Goal: Task Accomplishment & Management: Manage account settings

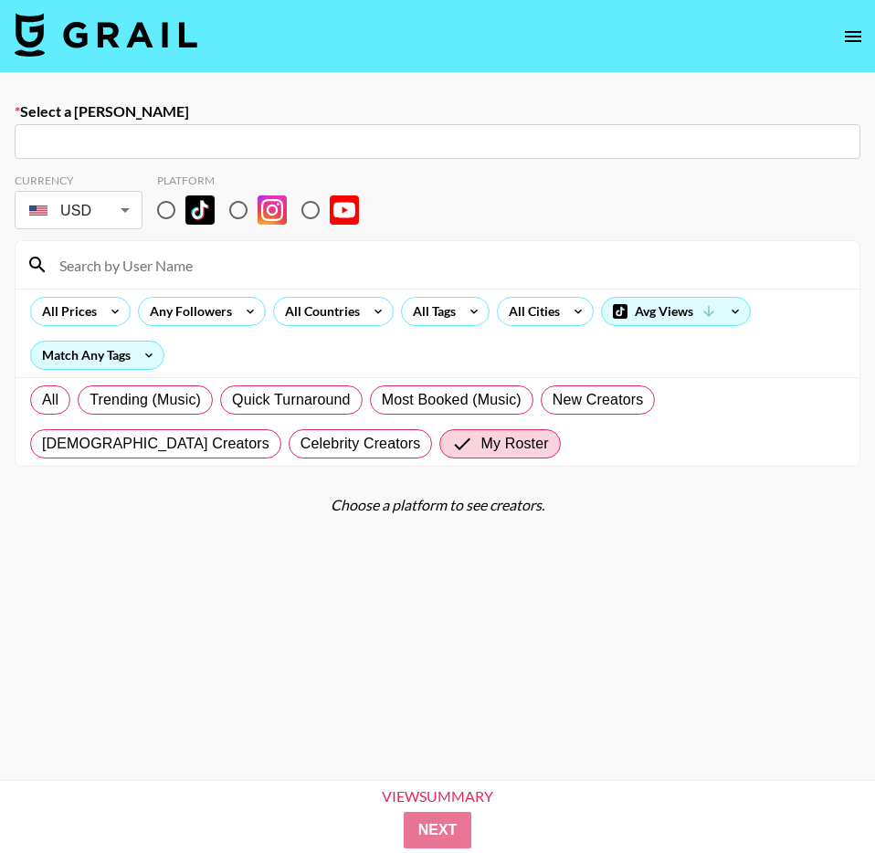
click at [130, 136] on input "text" at bounding box center [438, 142] width 824 height 21
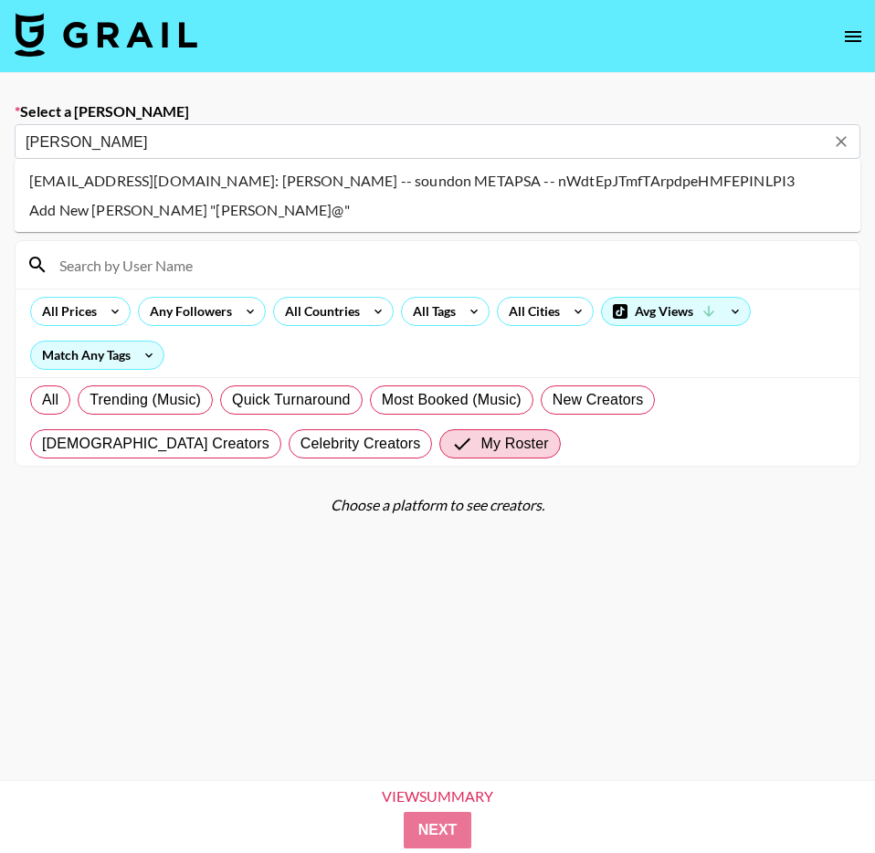
type input "[PERSON_NAME]"
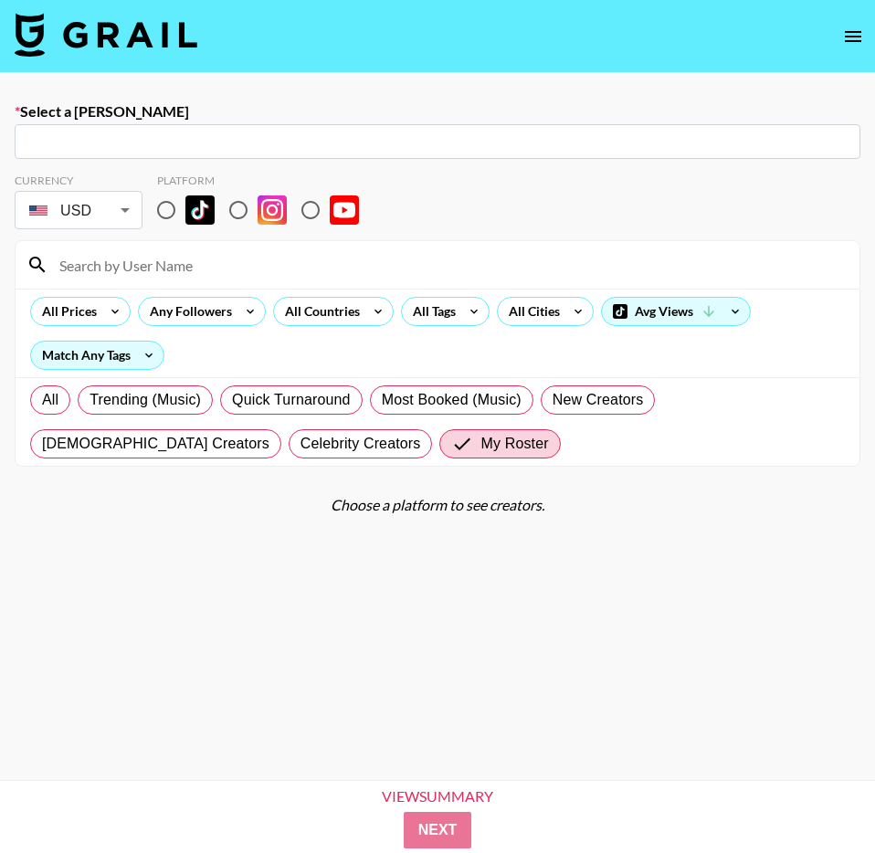
click at [365, 143] on input "text" at bounding box center [438, 142] width 824 height 21
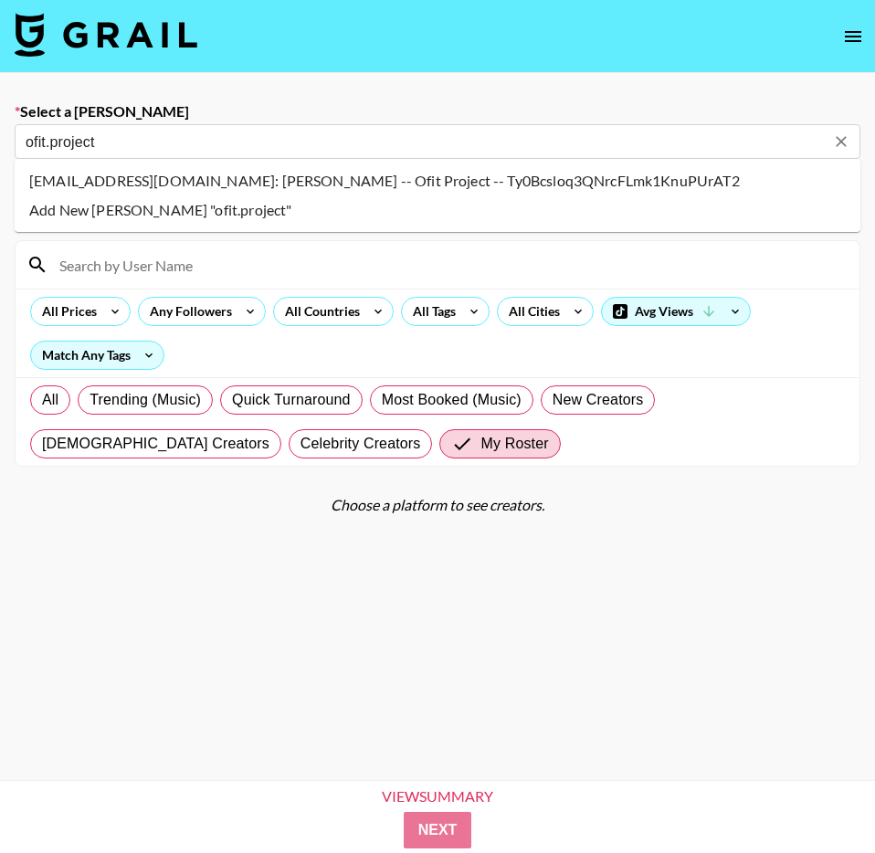
click at [473, 174] on li "[EMAIL_ADDRESS][DOMAIN_NAME]: [PERSON_NAME] -- Ofit Project -- Ty0Bcsloq3QNrcFL…" at bounding box center [438, 180] width 846 height 29
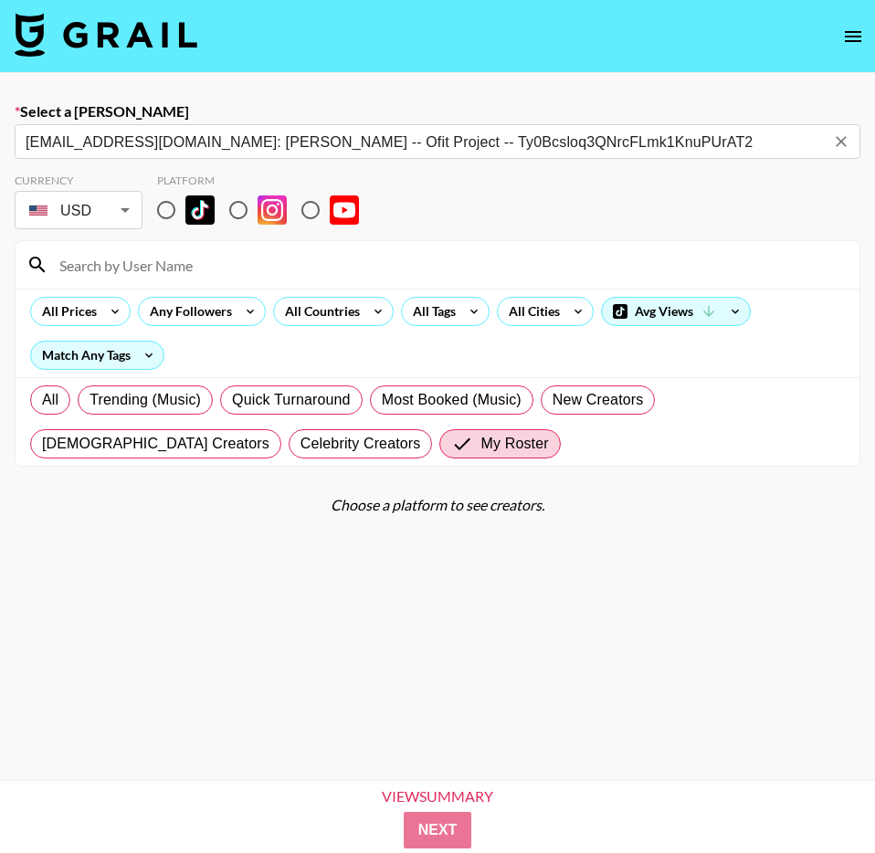
type input "[EMAIL_ADDRESS][DOMAIN_NAME]: [PERSON_NAME] -- Ofit Project -- Ty0Bcsloq3QNrcFL…"
click at [168, 212] on input "radio" at bounding box center [166, 210] width 38 height 38
radio input "true"
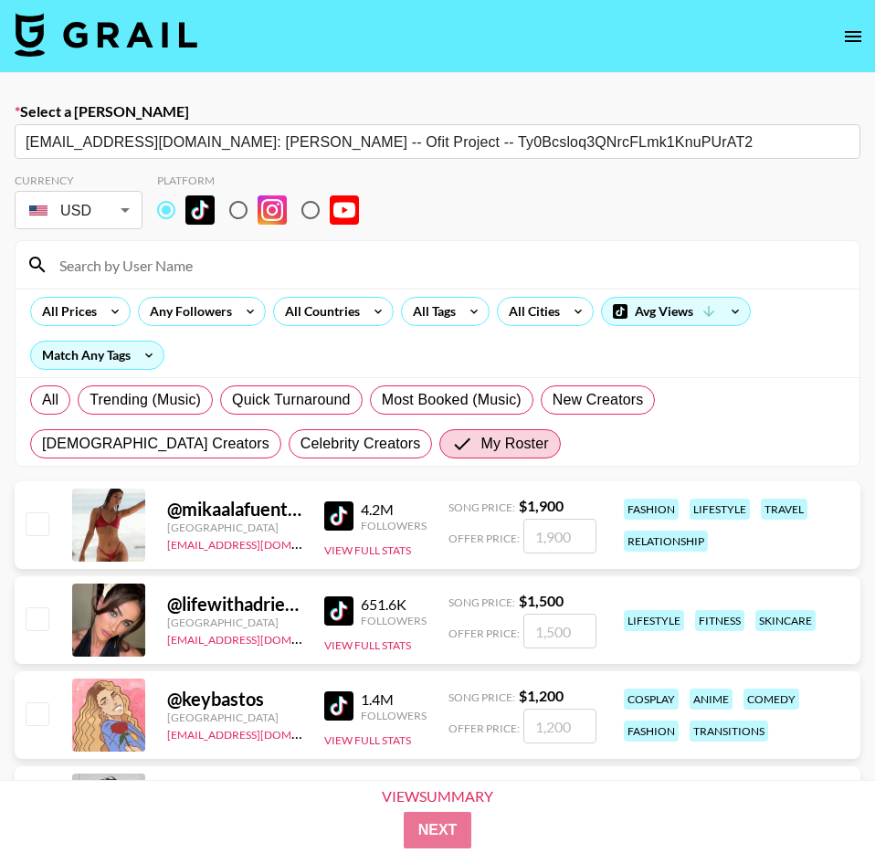
click at [179, 269] on input at bounding box center [448, 264] width 800 height 29
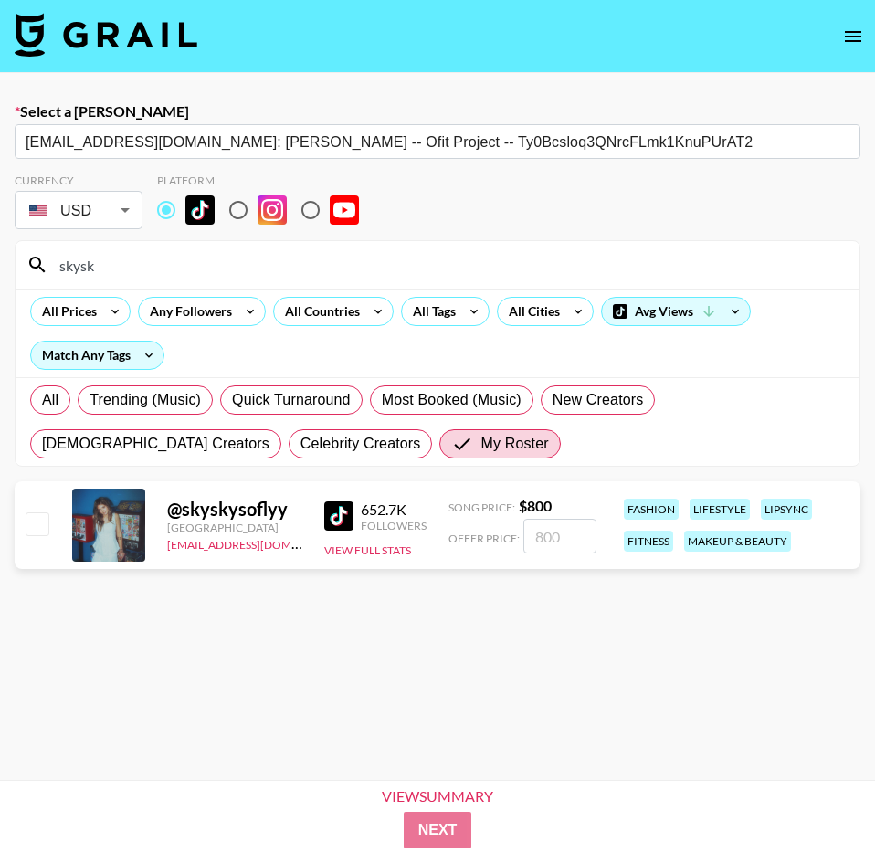
type input "skysk"
click at [33, 532] on input "checkbox" at bounding box center [37, 524] width 22 height 22
checkbox input "true"
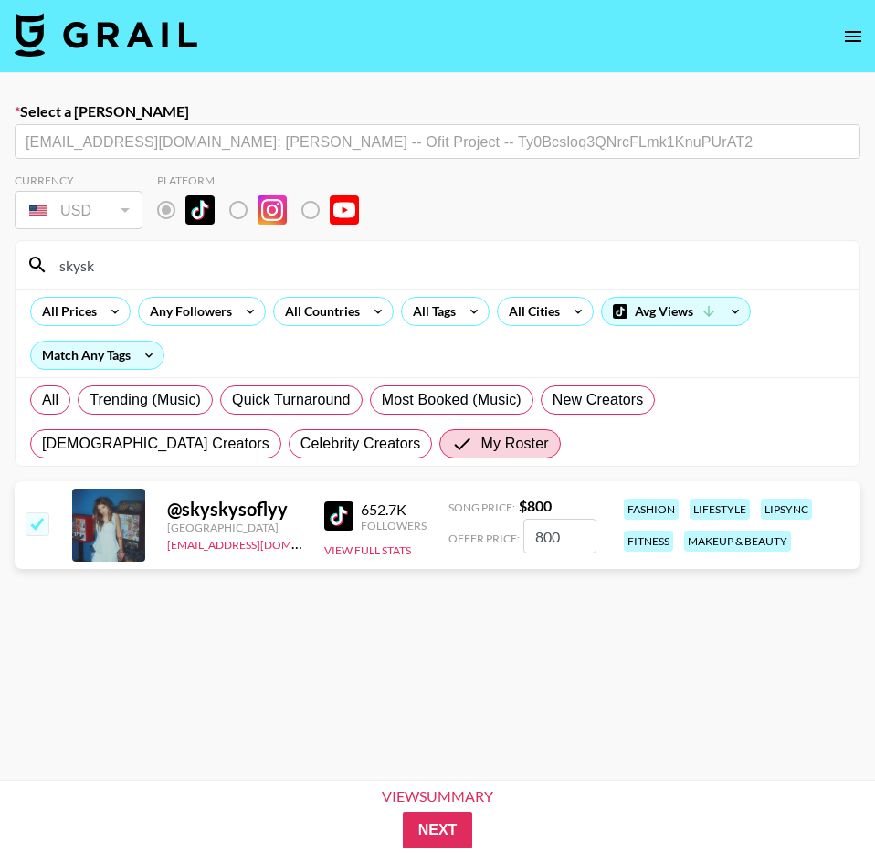
click at [576, 537] on input "800" at bounding box center [559, 536] width 73 height 35
type input "1600"
click at [457, 825] on button "Next" at bounding box center [438, 830] width 70 height 37
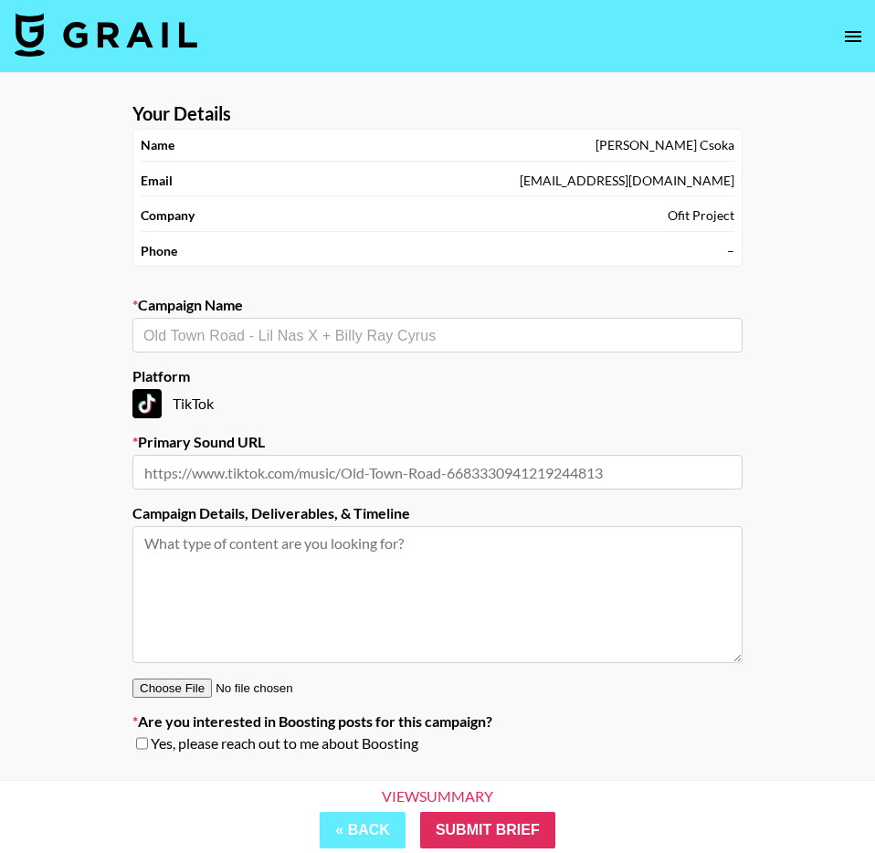
click at [290, 354] on section "Your Details Name Joseph Csoka Email ofit.project@yahoo.com Company Ofit Projec…" at bounding box center [438, 435] width 640 height 694
click at [291, 336] on input "text" at bounding box center [437, 335] width 588 height 21
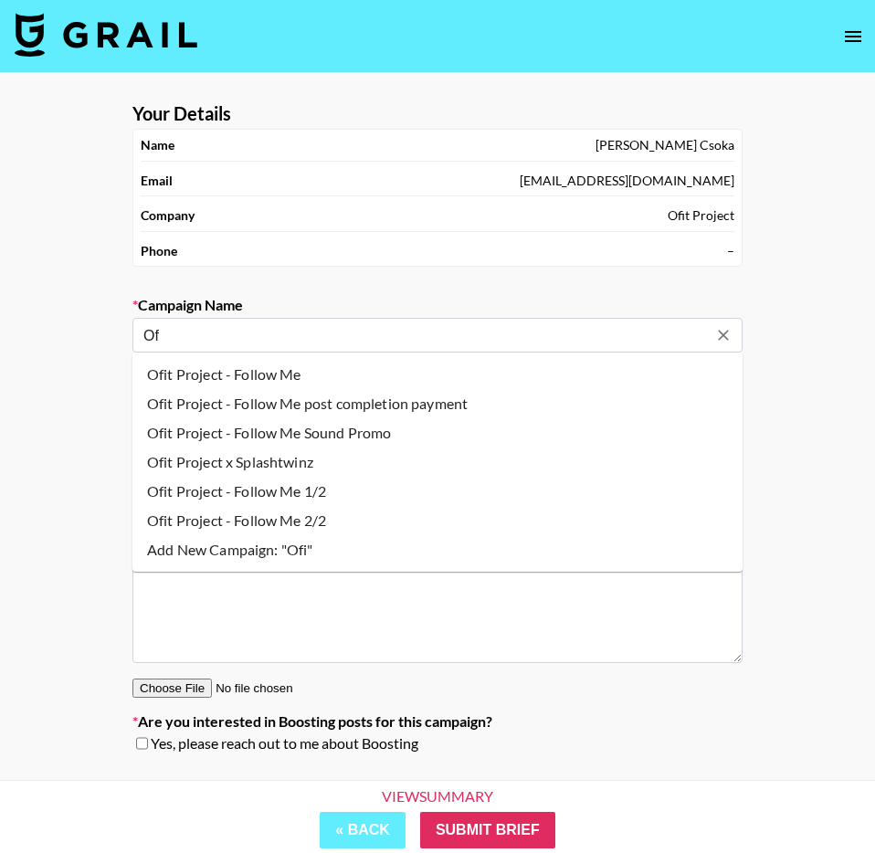
type input "O"
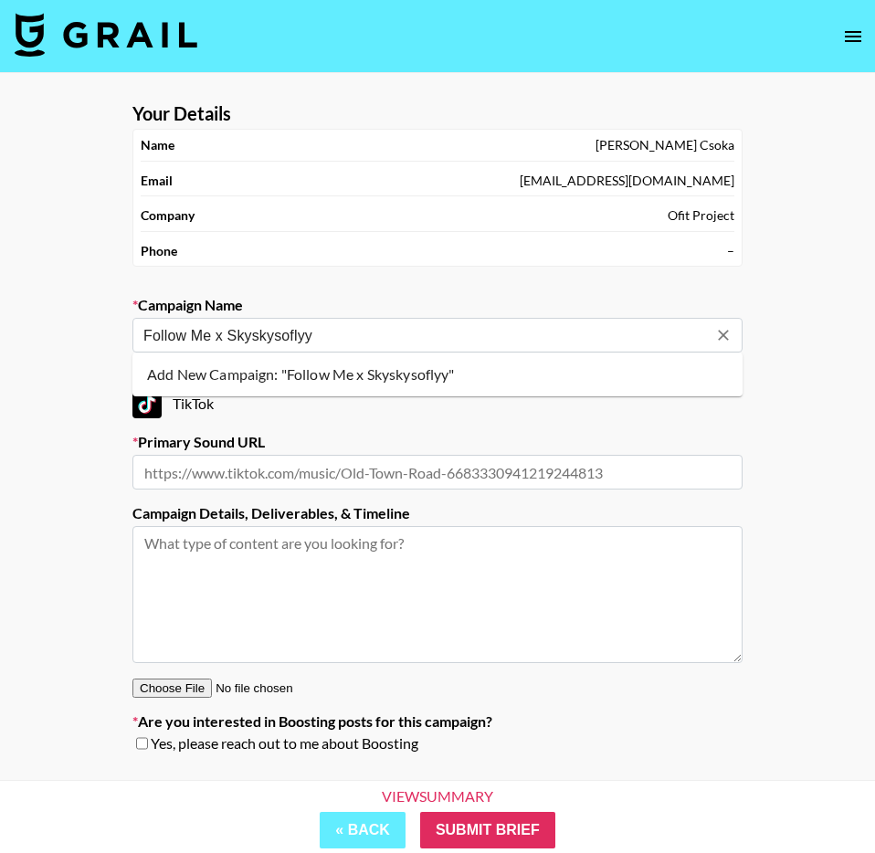
click at [401, 368] on li "Add New Campaign: "Follow Me x Skyskysoflyy"" at bounding box center [437, 374] width 610 height 29
type input "Follow Me x Skyskysoflyy"
click at [332, 480] on input "text" at bounding box center [437, 472] width 610 height 35
paste input "https://www.tiktok.com/music/Follow-Me-7226736413873096705?is_from_webapp=1&sen…"
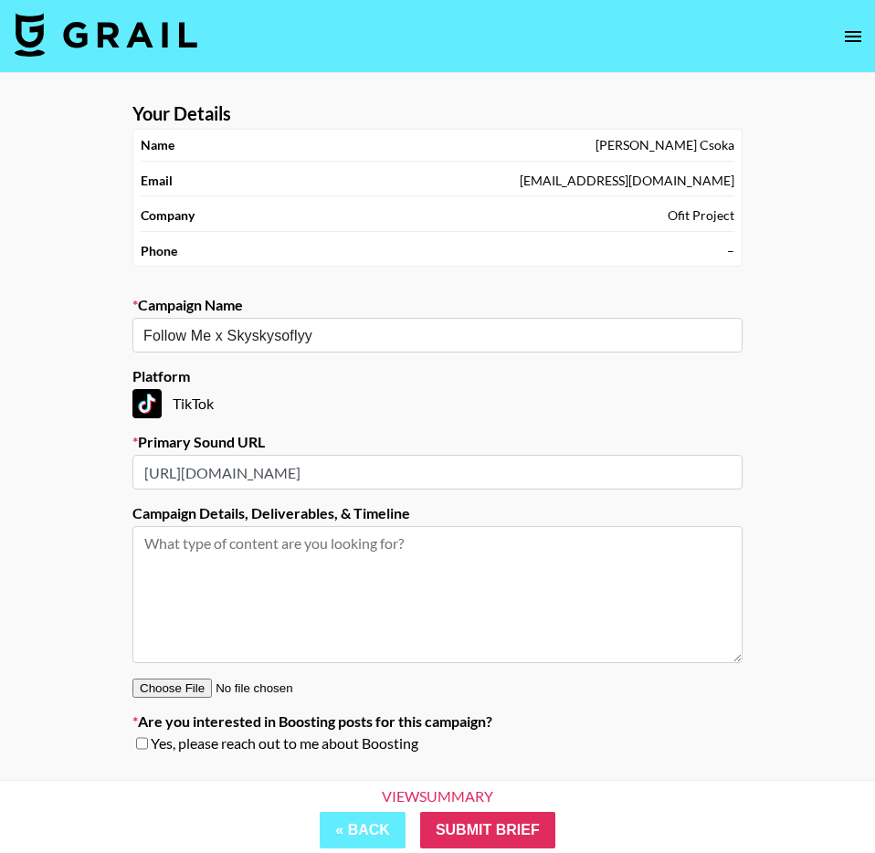
scroll to position [0, 97]
type input "https://www.tiktok.com/music/Follow-Me-7226736413873096705?is_from_webapp=1&sen…"
click at [280, 538] on textarea at bounding box center [437, 594] width 610 height 137
type textarea "2 TikTok's"
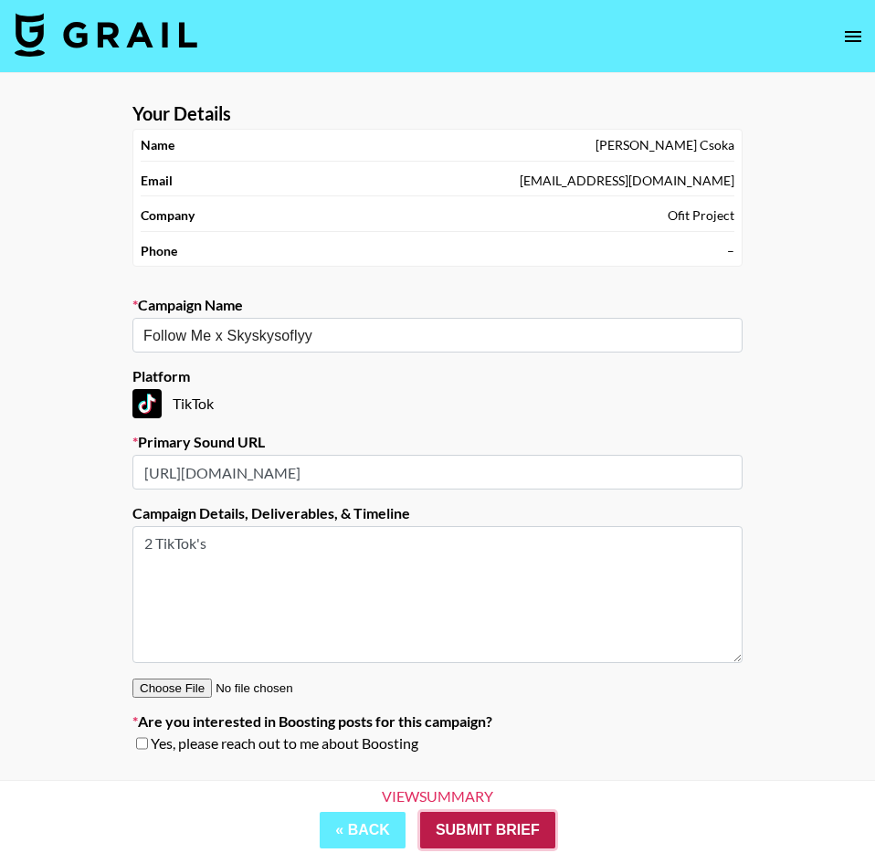
click at [520, 834] on input "Submit Brief" at bounding box center [487, 830] width 135 height 37
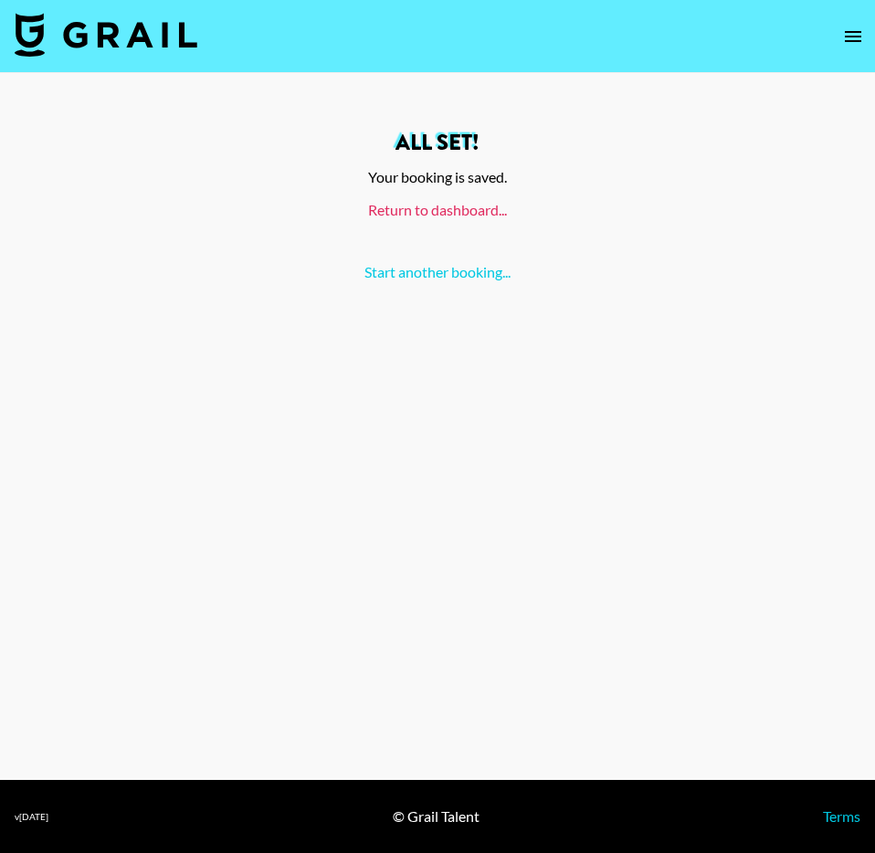
click at [499, 211] on link "Return to dashboard..." at bounding box center [437, 209] width 139 height 17
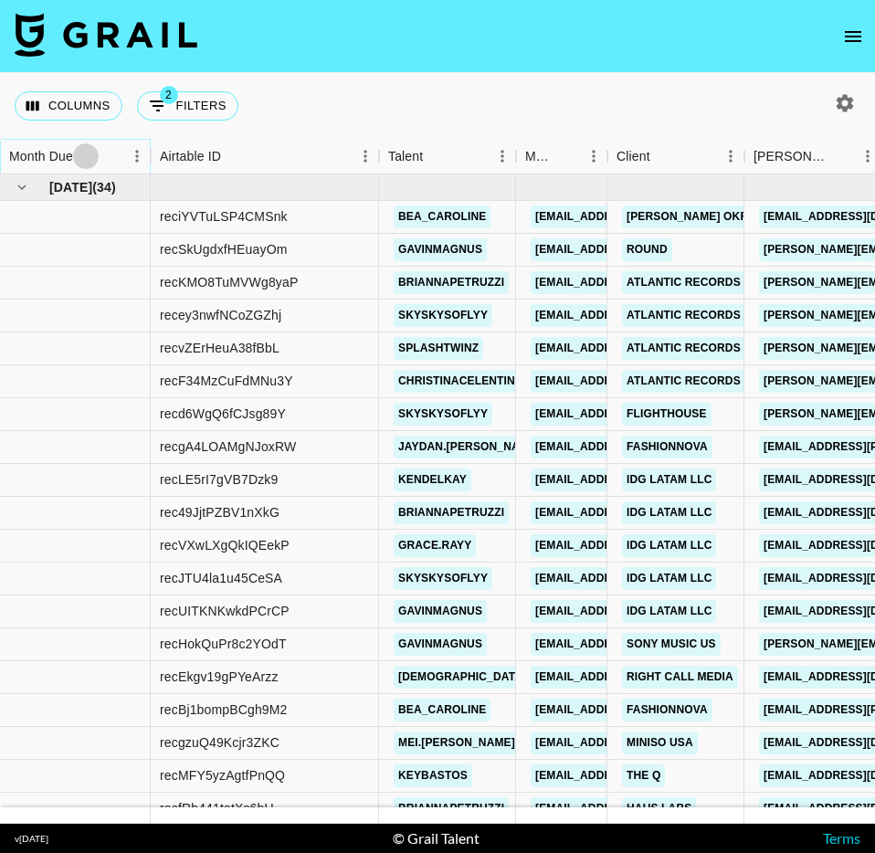
click at [88, 161] on icon "Sort" at bounding box center [86, 156] width 16 height 16
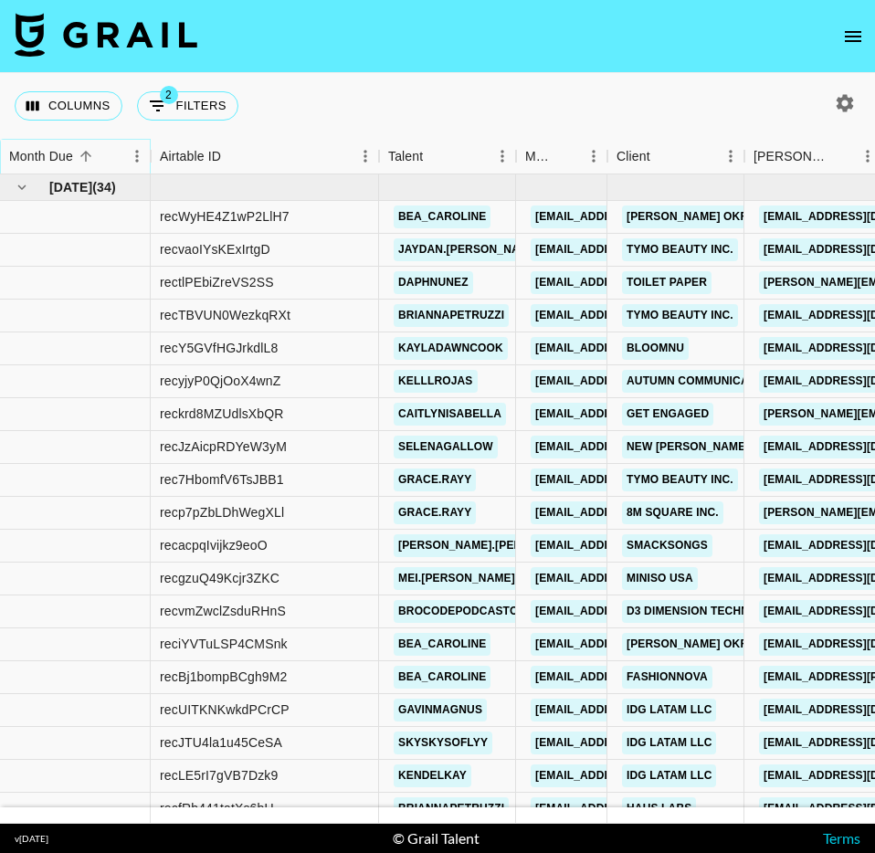
click at [88, 161] on icon "Sort" at bounding box center [86, 156] width 16 height 16
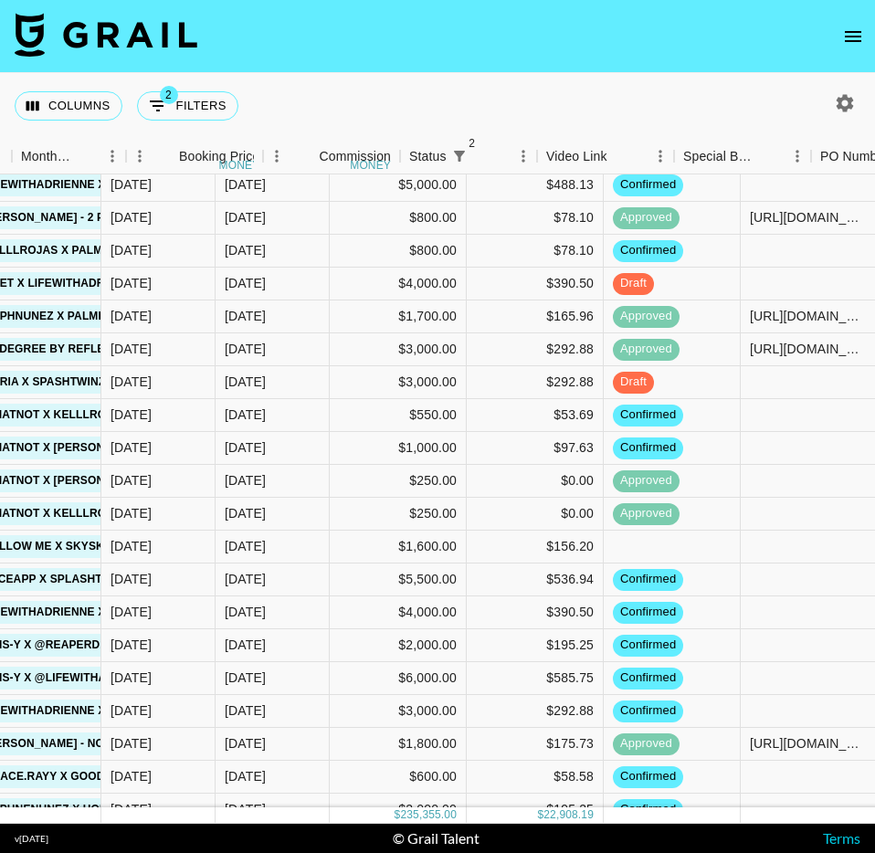
scroll to position [552, 1952]
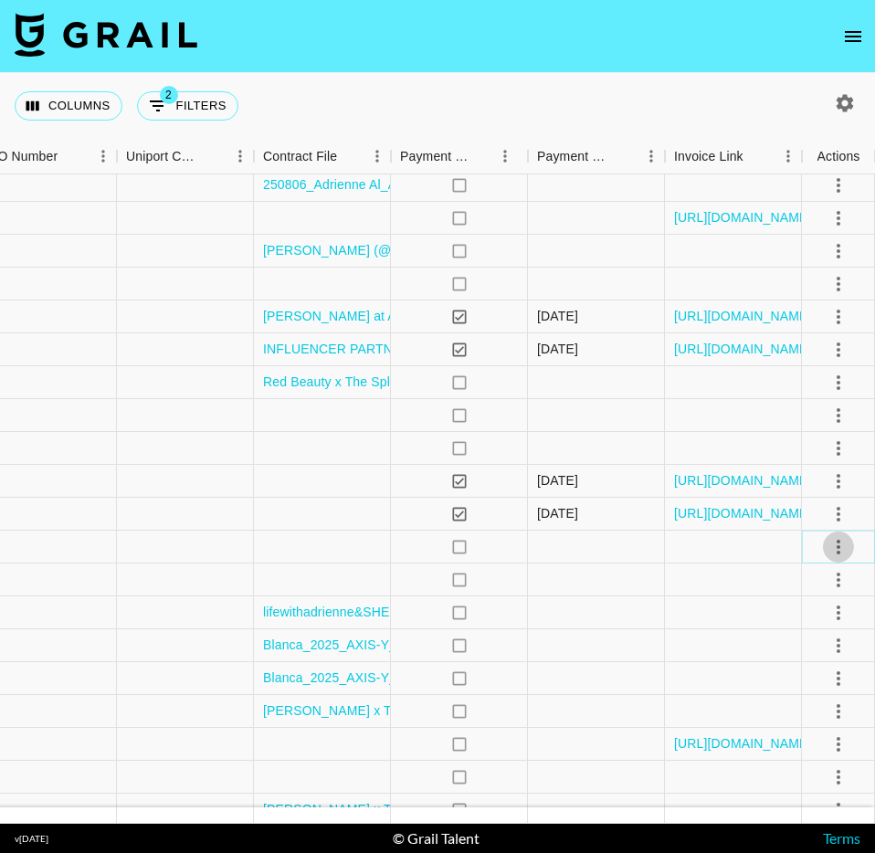
click at [836, 549] on icon "select merge strategy" at bounding box center [839, 547] width 22 height 22
click at [823, 589] on li "Confirm" at bounding box center [815, 586] width 119 height 33
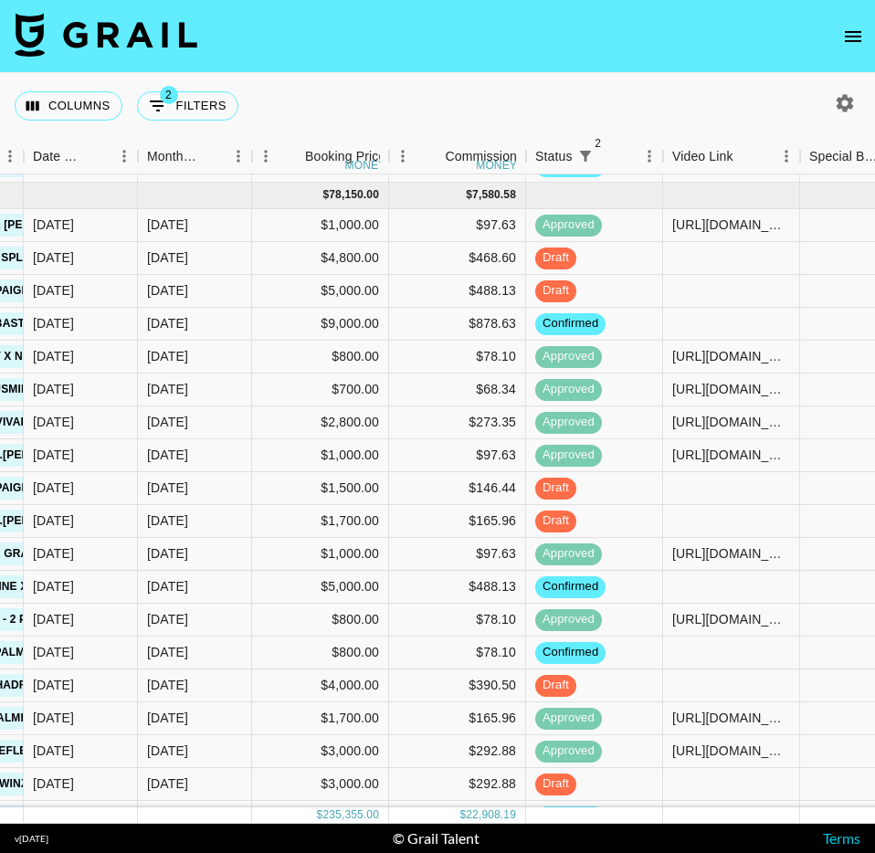
scroll to position [147, 995]
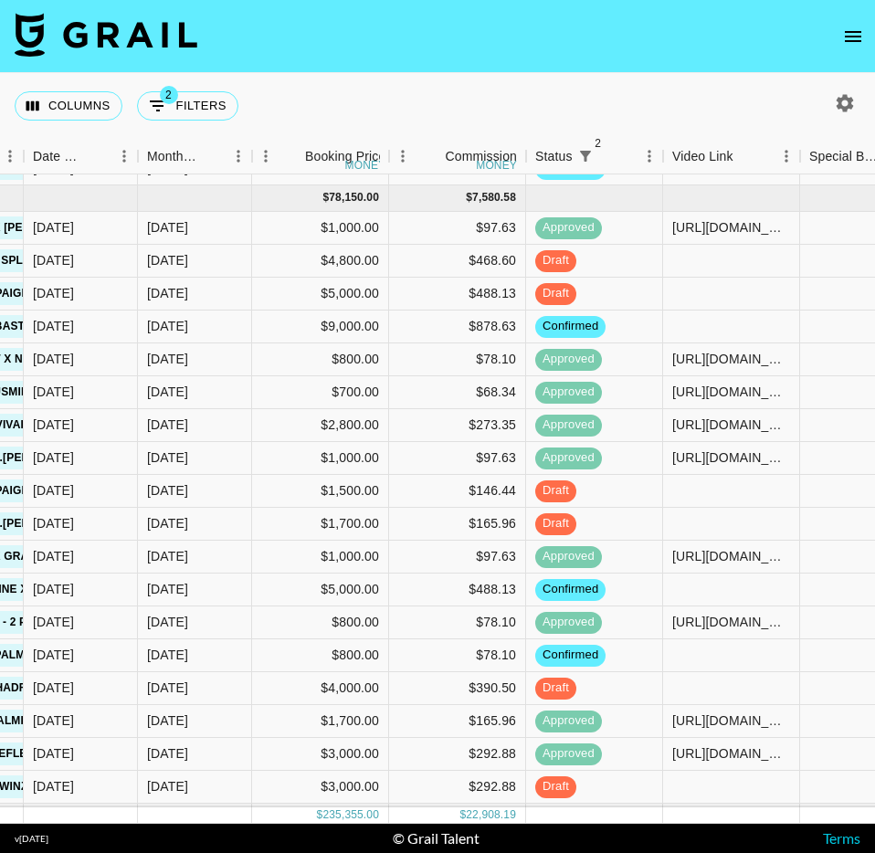
click at [861, 31] on icon "open drawer" at bounding box center [853, 36] width 16 height 11
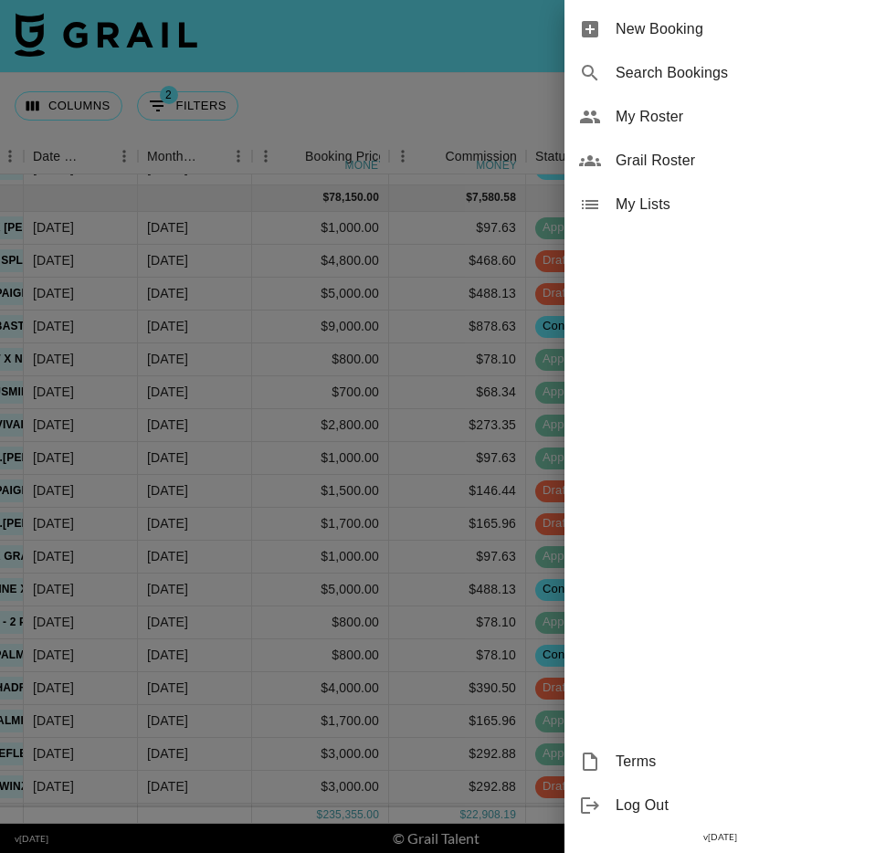
click at [711, 123] on span "My Roster" at bounding box center [738, 117] width 245 height 22
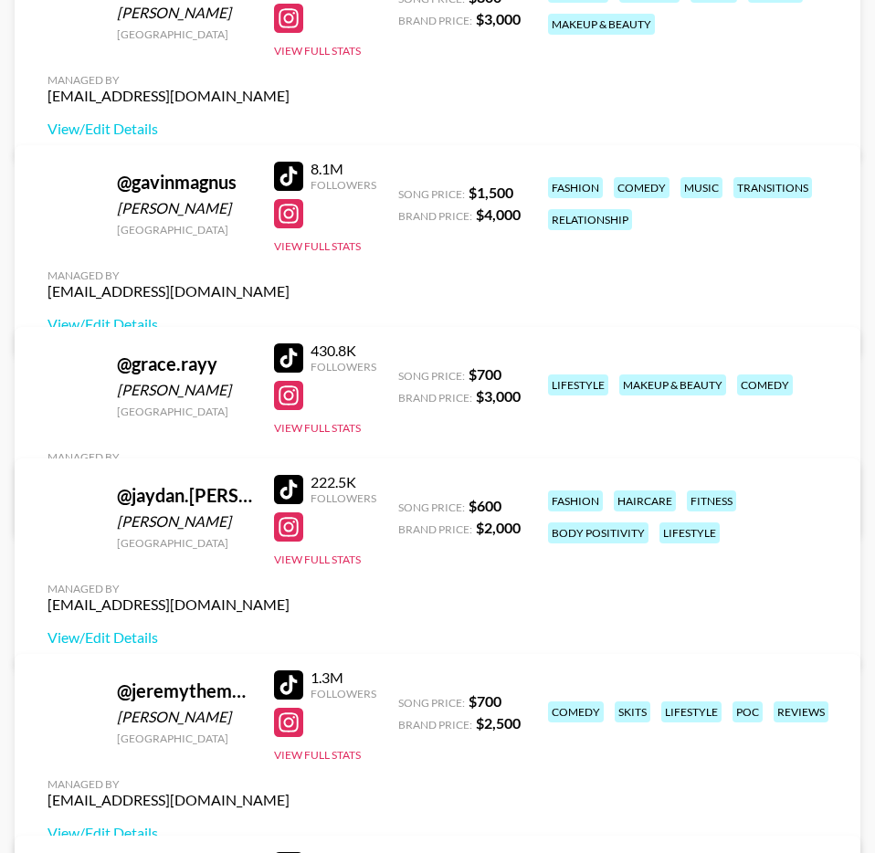
scroll to position [2453, 0]
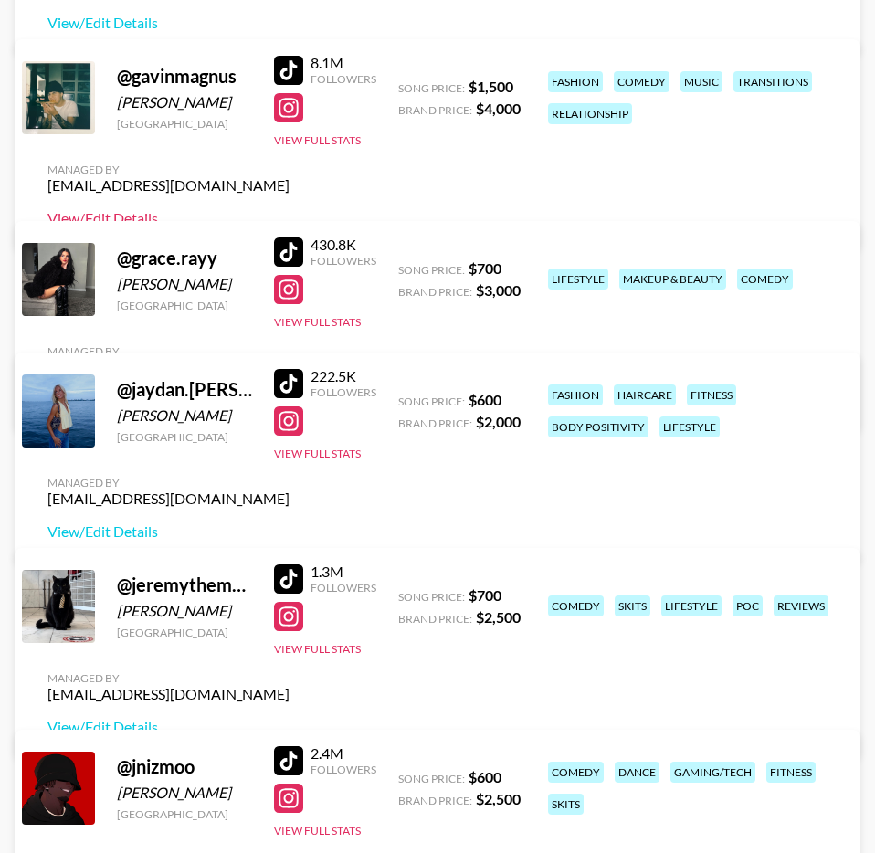
click at [290, 209] on link "View/Edit Details" at bounding box center [169, 218] width 242 height 18
click at [332, 329] on button "View Full Stats" at bounding box center [317, 322] width 87 height 14
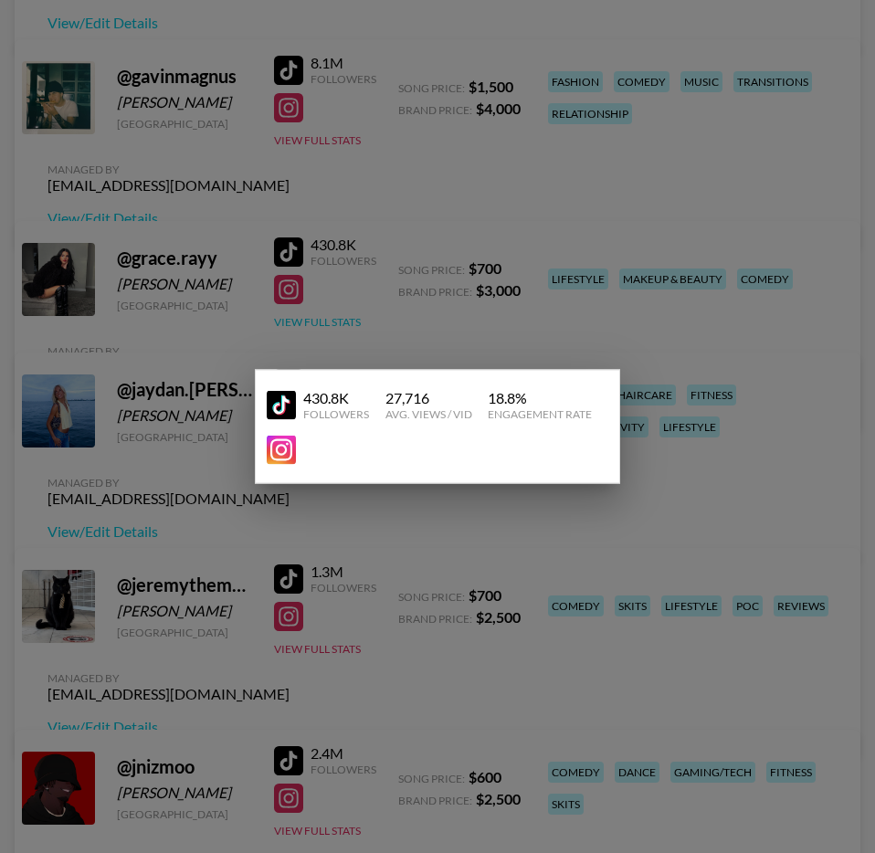
click at [332, 329] on div at bounding box center [437, 426] width 875 height 853
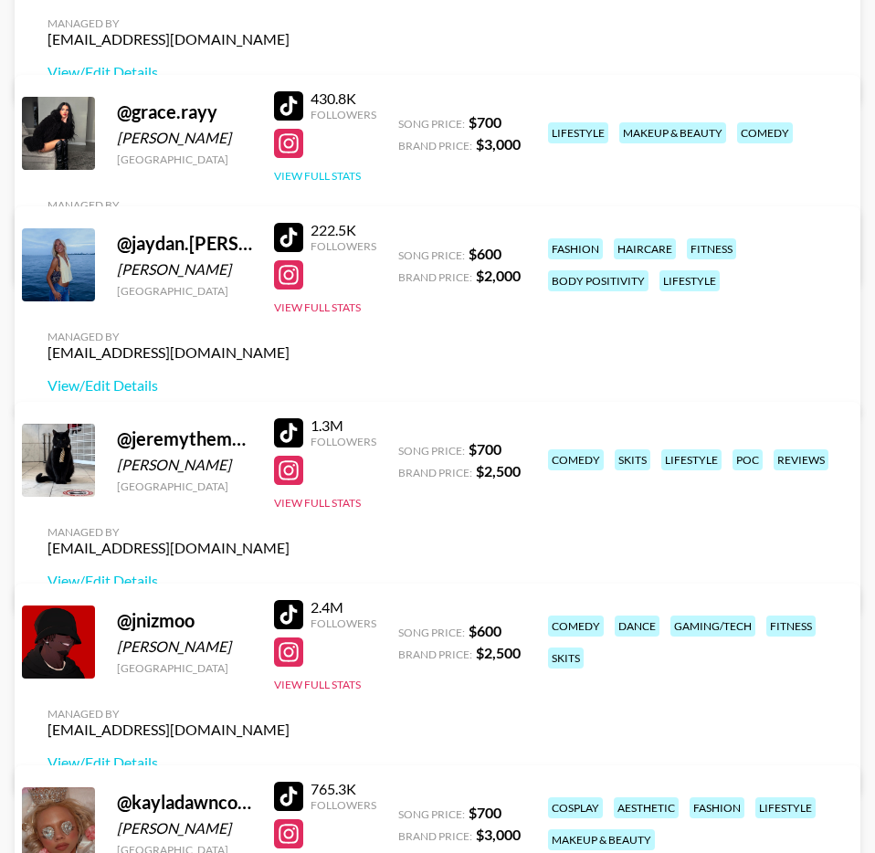
scroll to position [2788, 0]
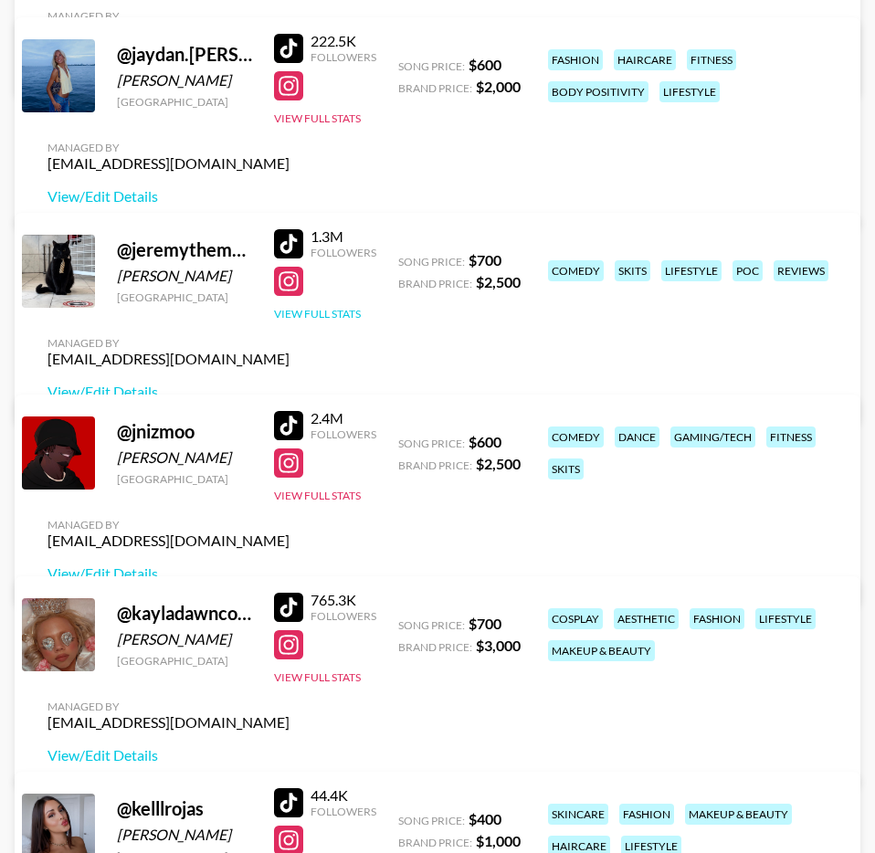
click at [337, 321] on button "View Full Stats" at bounding box center [317, 314] width 87 height 14
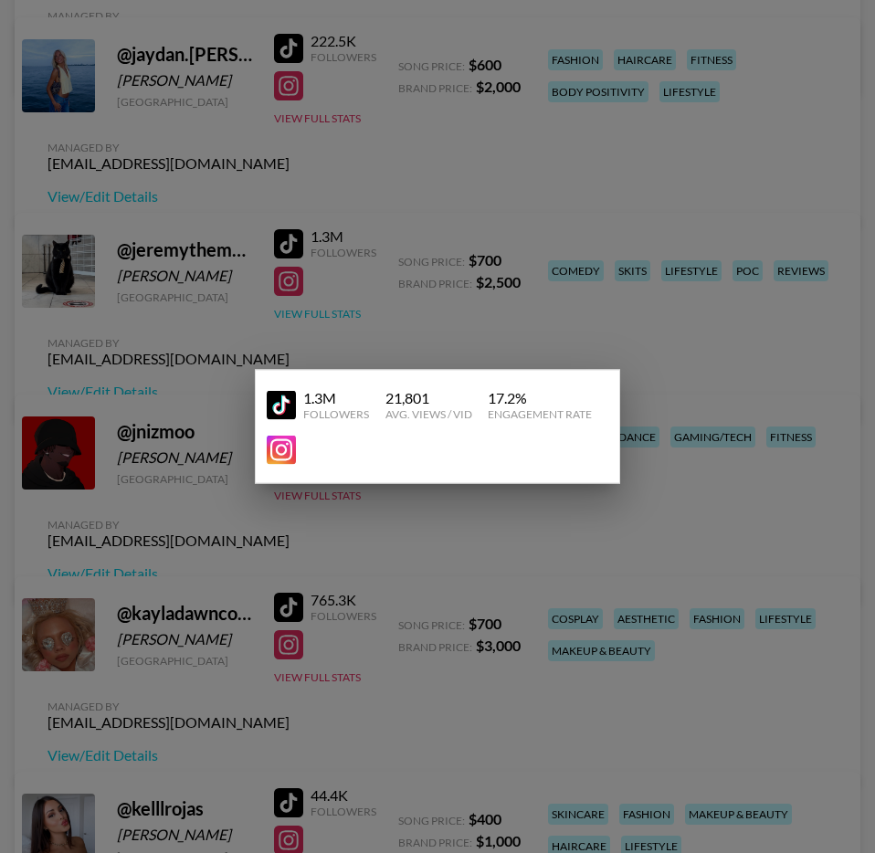
click at [337, 336] on div at bounding box center [437, 426] width 875 height 853
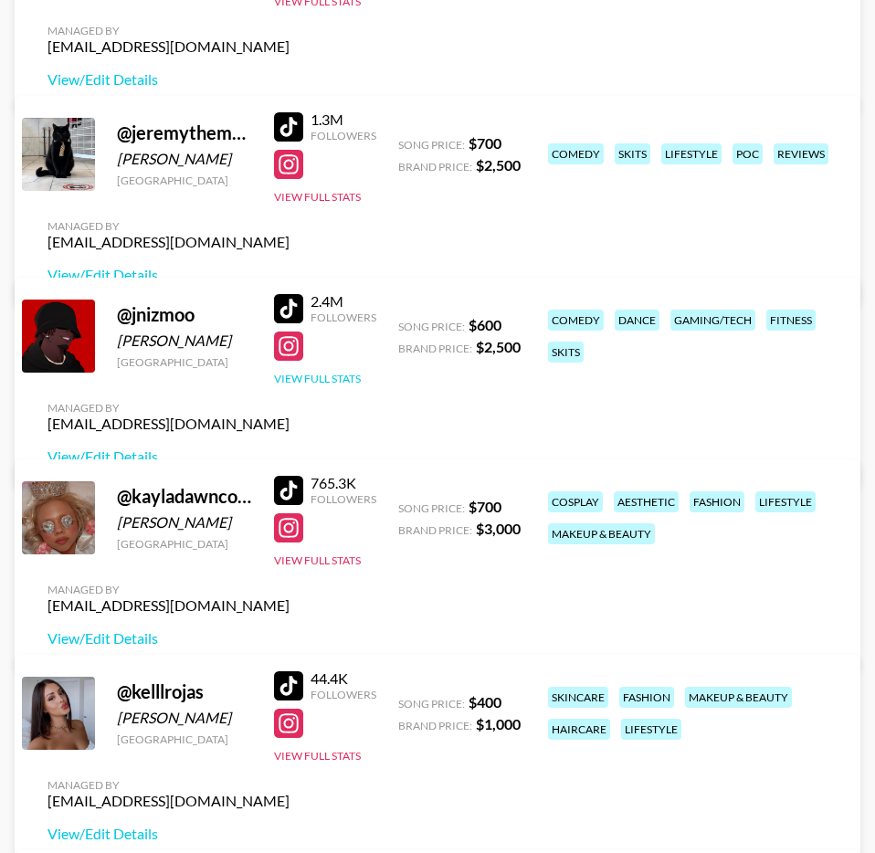
scroll to position [2906, 0]
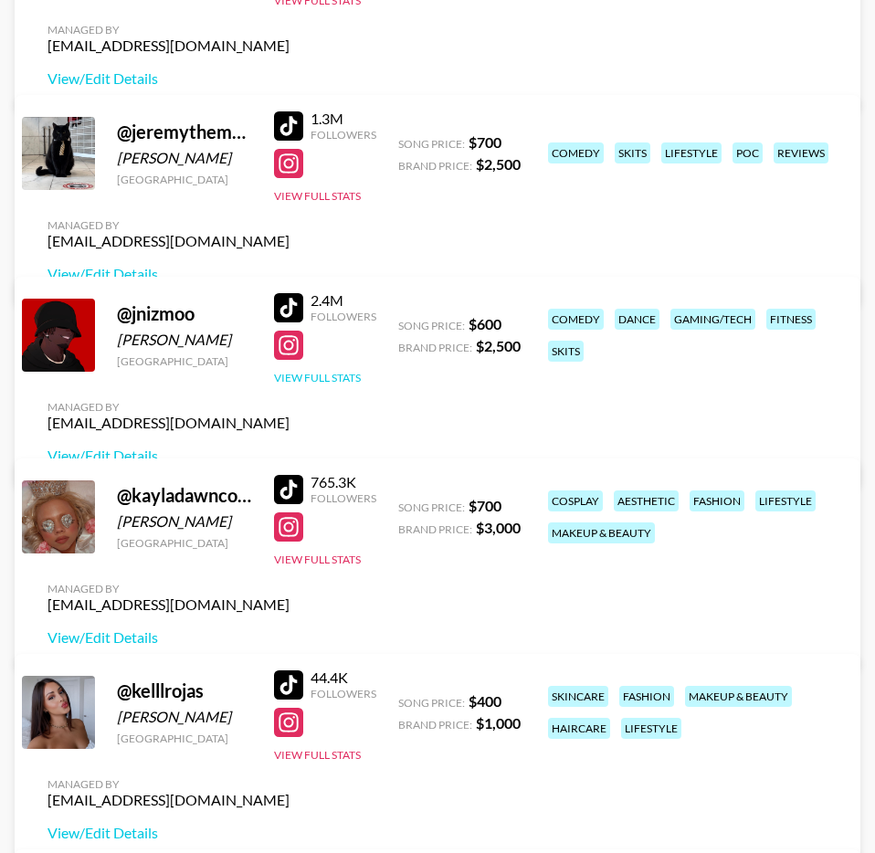
click at [328, 385] on button "View Full Stats" at bounding box center [317, 378] width 87 height 14
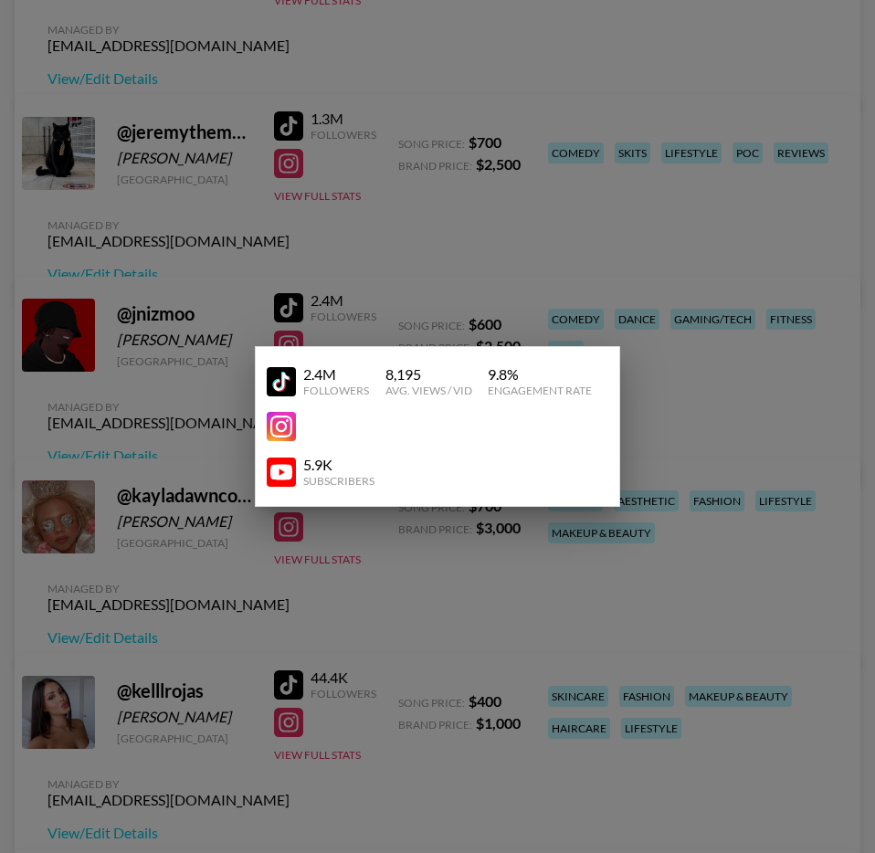
click at [346, 562] on div at bounding box center [437, 426] width 875 height 853
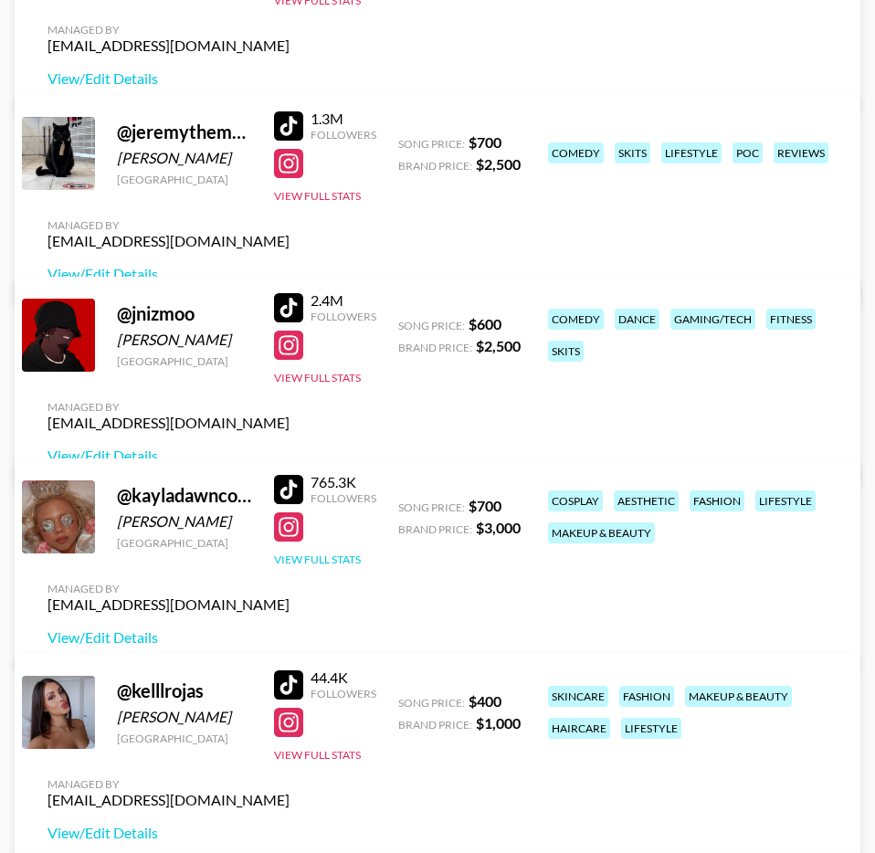
click at [324, 566] on button "View Full Stats" at bounding box center [317, 560] width 87 height 14
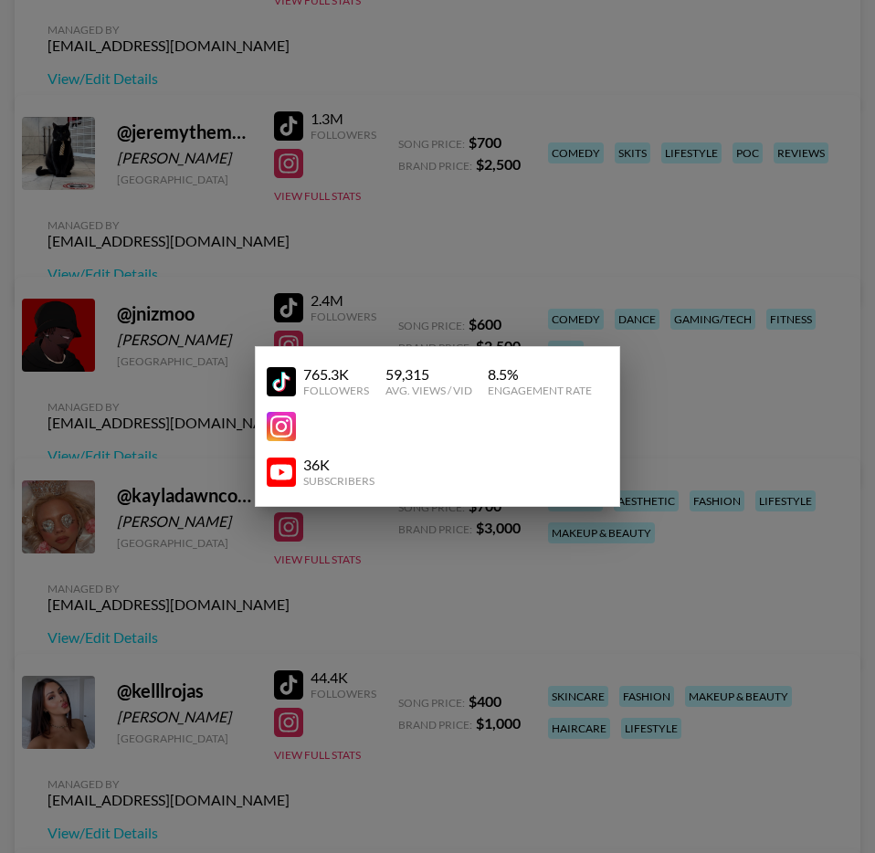
click at [325, 593] on div at bounding box center [437, 426] width 875 height 853
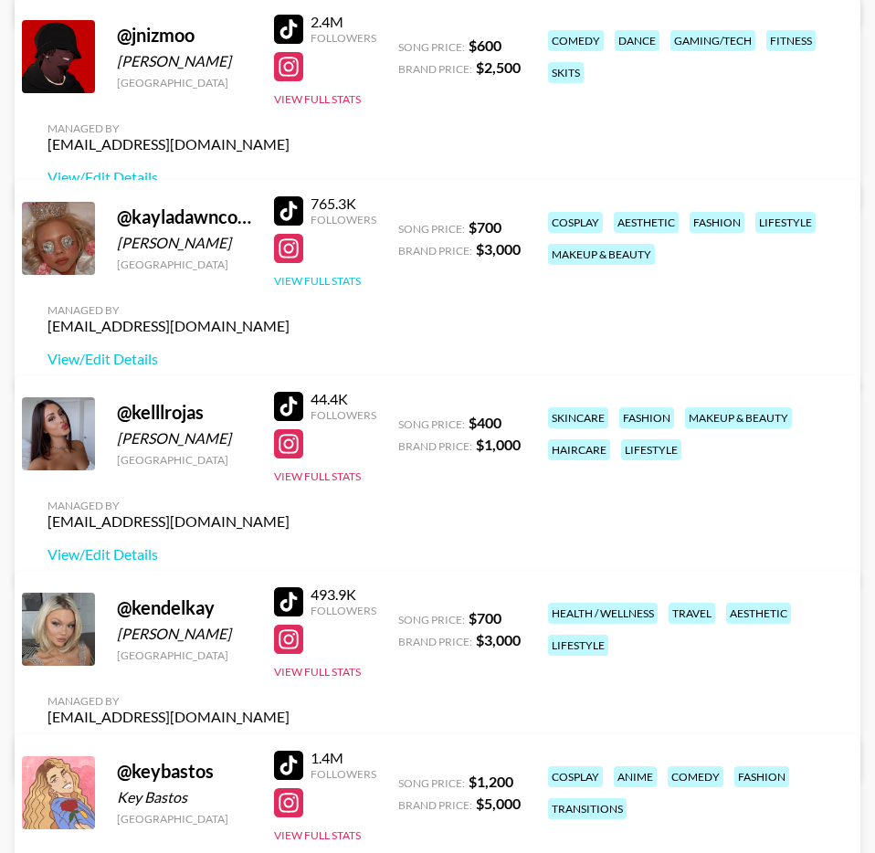
scroll to position [3320, 0]
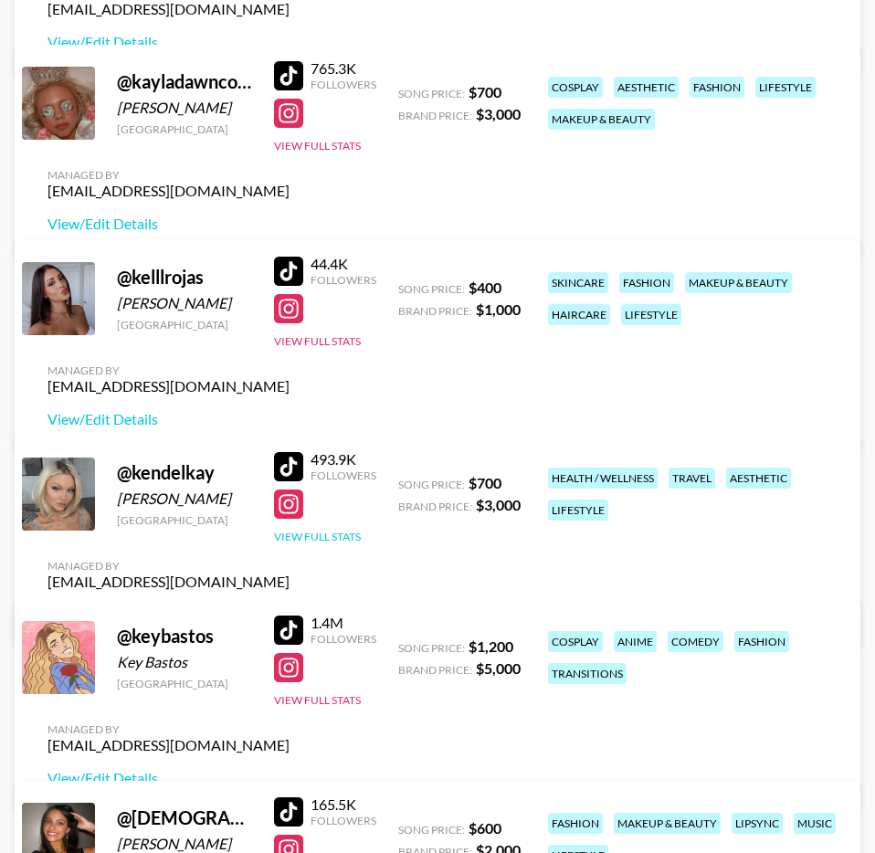
click at [333, 544] on button "View Full Stats" at bounding box center [317, 537] width 87 height 14
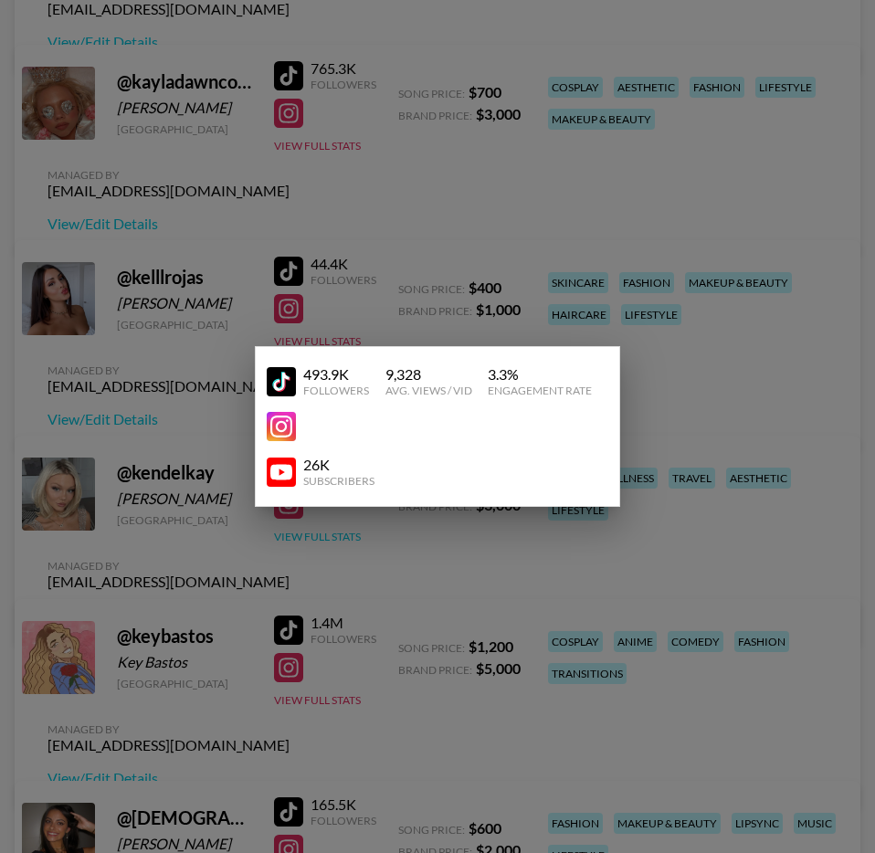
click at [333, 561] on div at bounding box center [437, 426] width 875 height 853
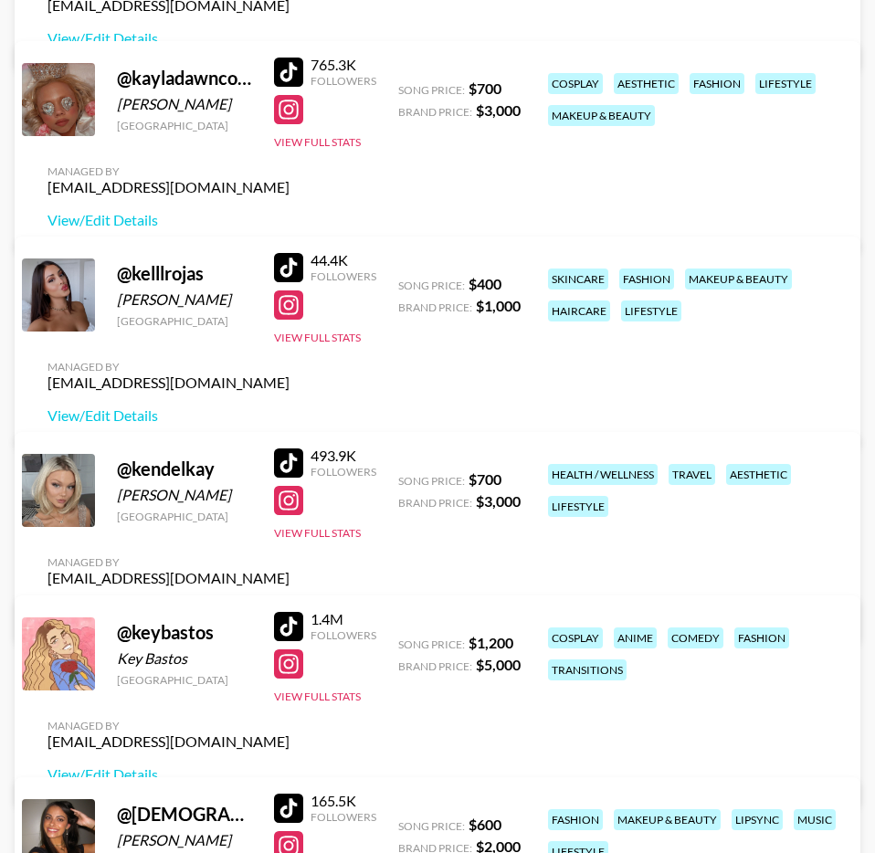
click at [308, 704] on div "1.4M Followers View Full Stats" at bounding box center [325, 653] width 102 height 101
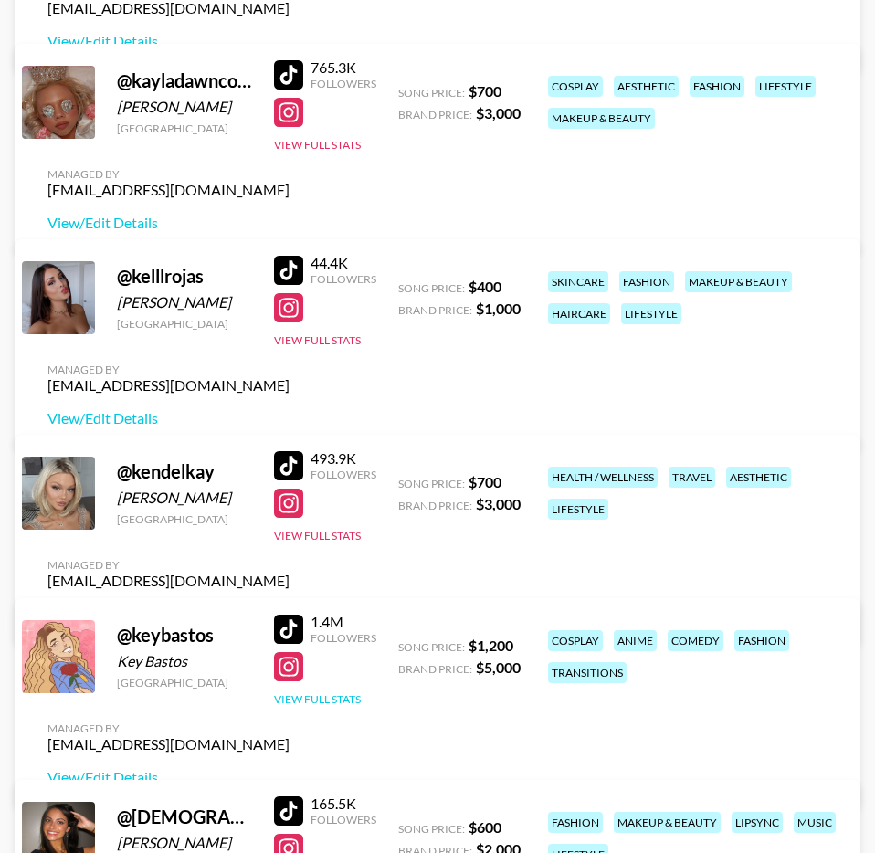
click at [307, 706] on button "View Full Stats" at bounding box center [317, 699] width 87 height 14
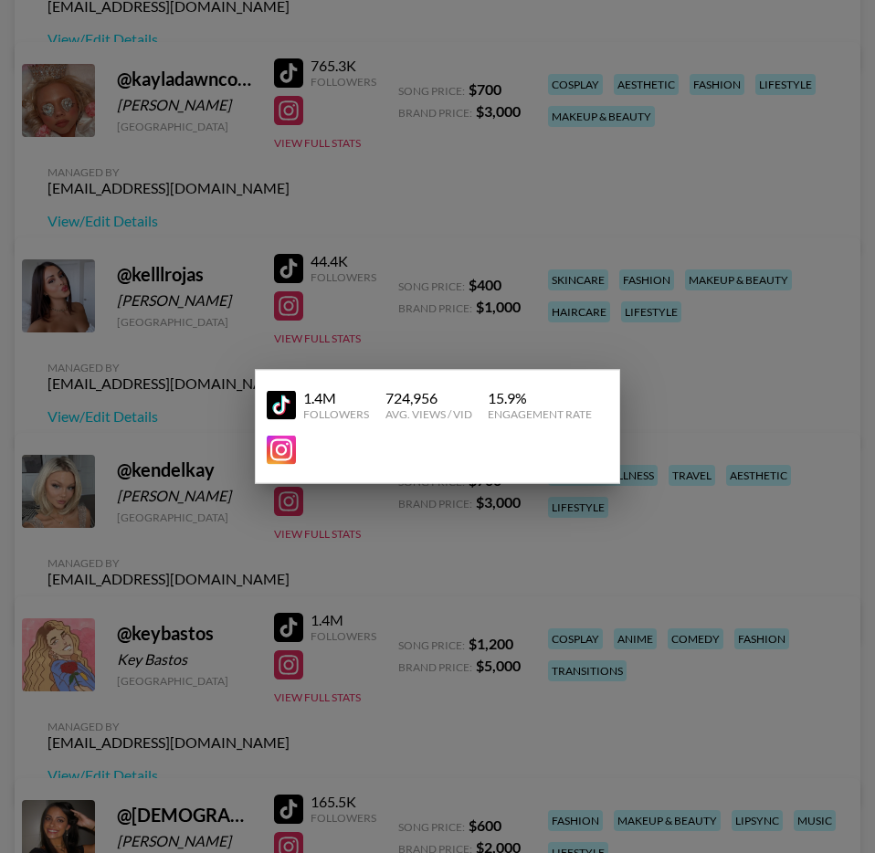
drag, startPoint x: 307, startPoint y: 724, endPoint x: 292, endPoint y: 703, distance: 25.6
click at [307, 724] on div at bounding box center [437, 426] width 875 height 853
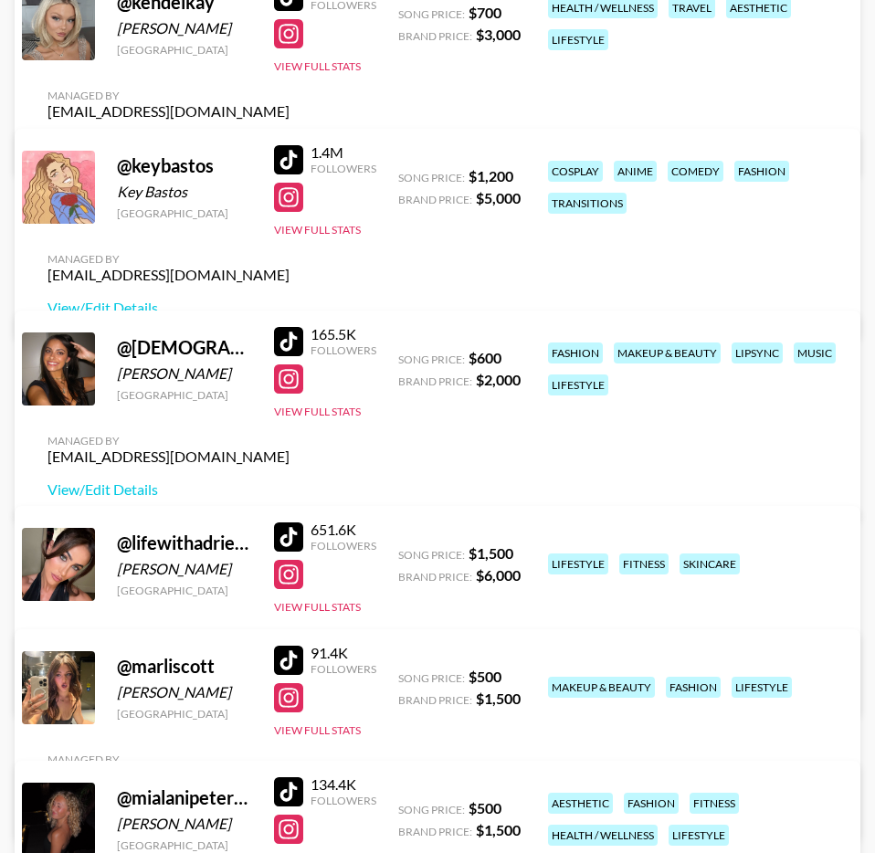
scroll to position [3804, 0]
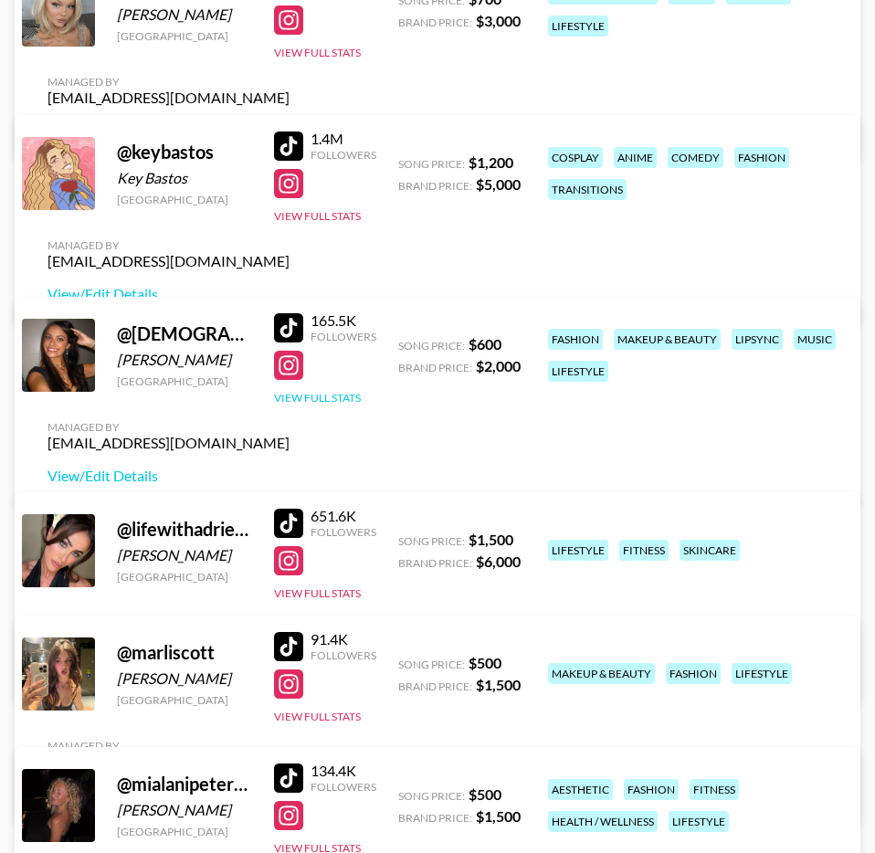
click at [344, 405] on button "View Full Stats" at bounding box center [317, 398] width 87 height 14
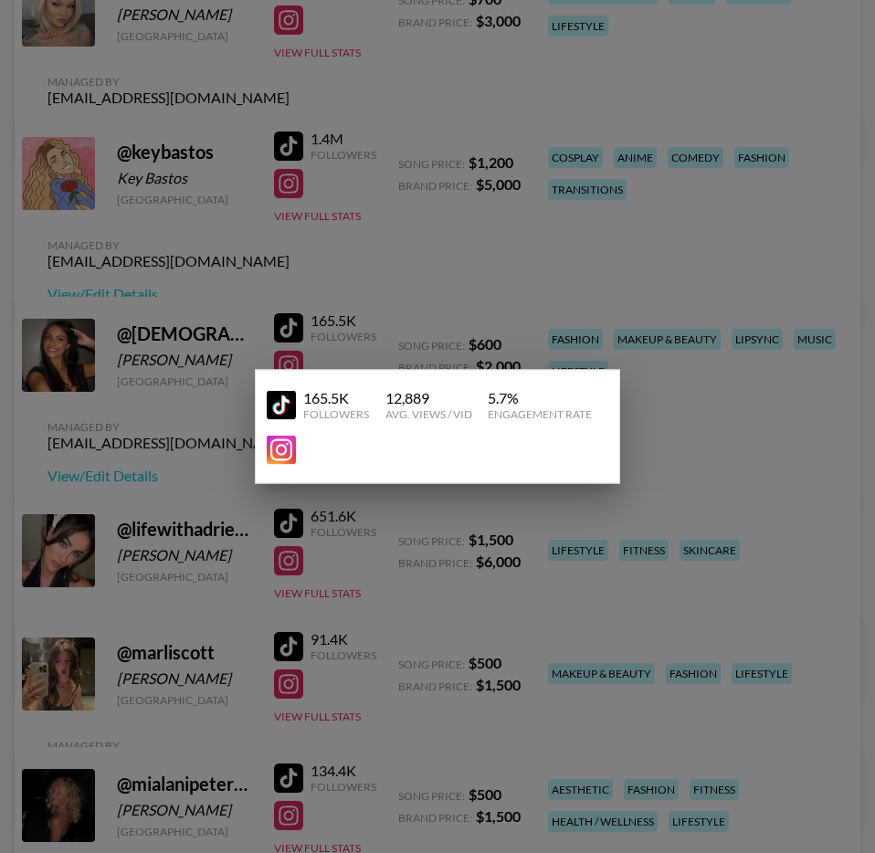
click at [362, 480] on div "165.5K Followers 12,889 Avg. Views / Vid 5.7 % Engagement Rate" at bounding box center [437, 427] width 365 height 114
click at [368, 588] on div at bounding box center [437, 426] width 875 height 853
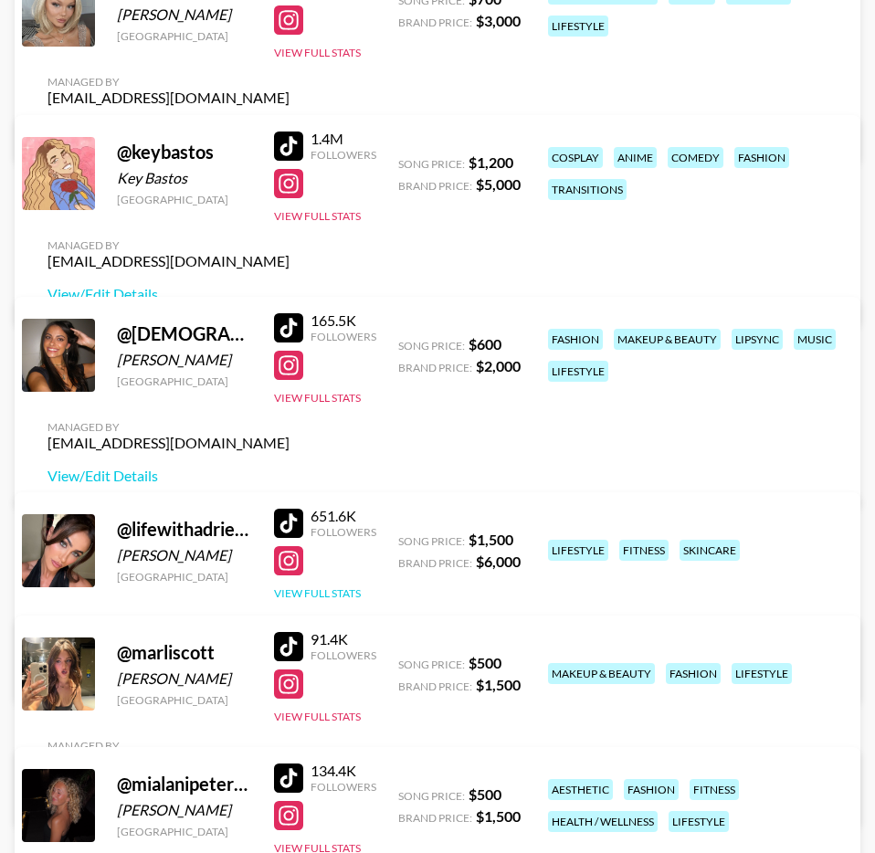
click at [340, 587] on button "View Full Stats" at bounding box center [317, 594] width 87 height 14
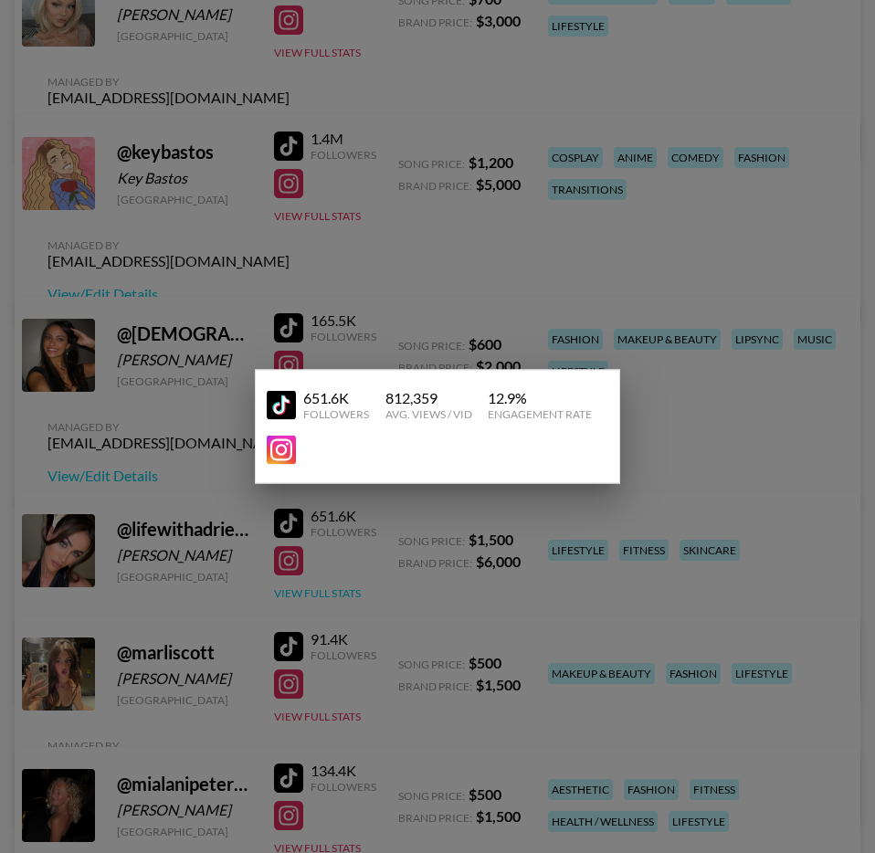
click at [340, 587] on div at bounding box center [437, 426] width 875 height 853
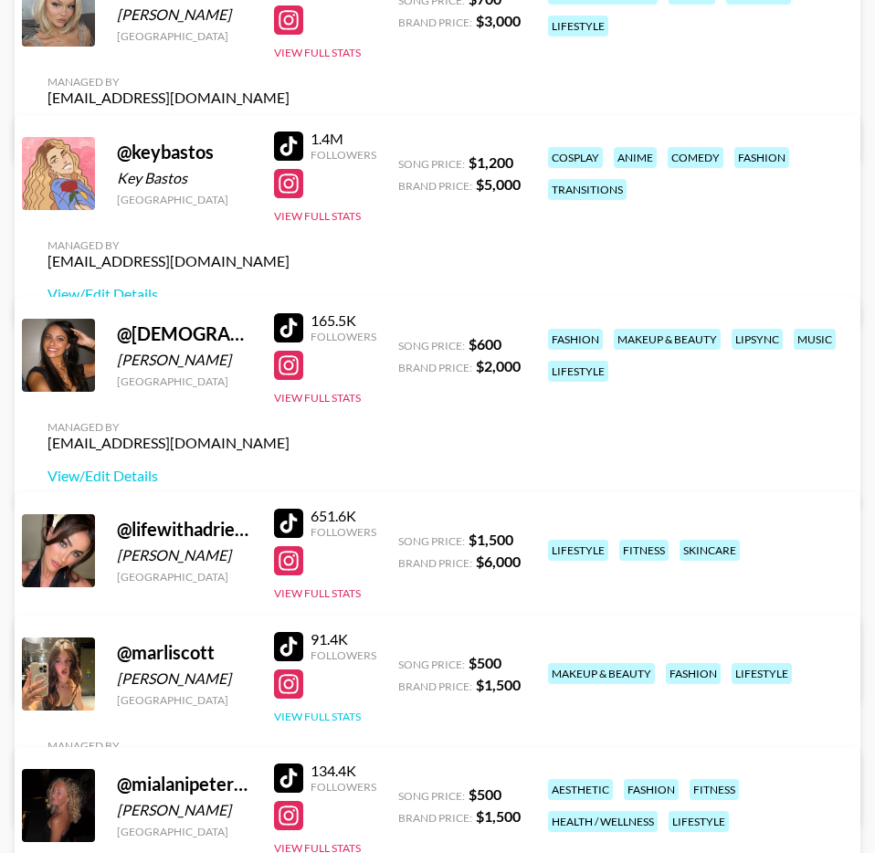
click at [338, 715] on button "View Full Stats" at bounding box center [317, 717] width 87 height 14
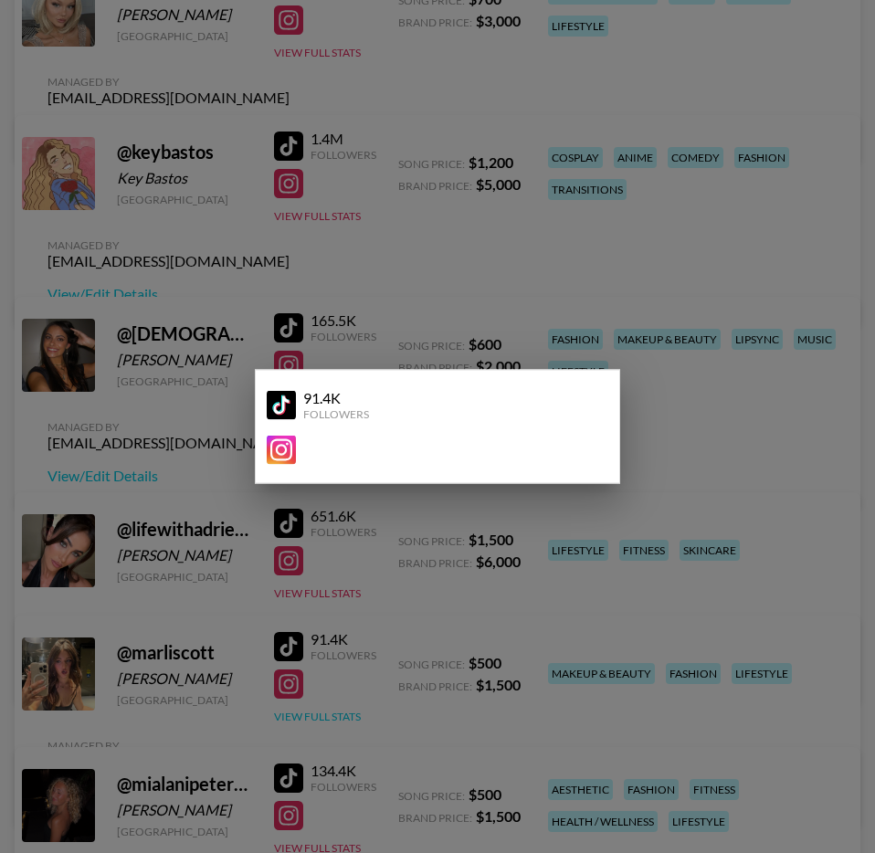
click at [338, 715] on div at bounding box center [437, 426] width 875 height 853
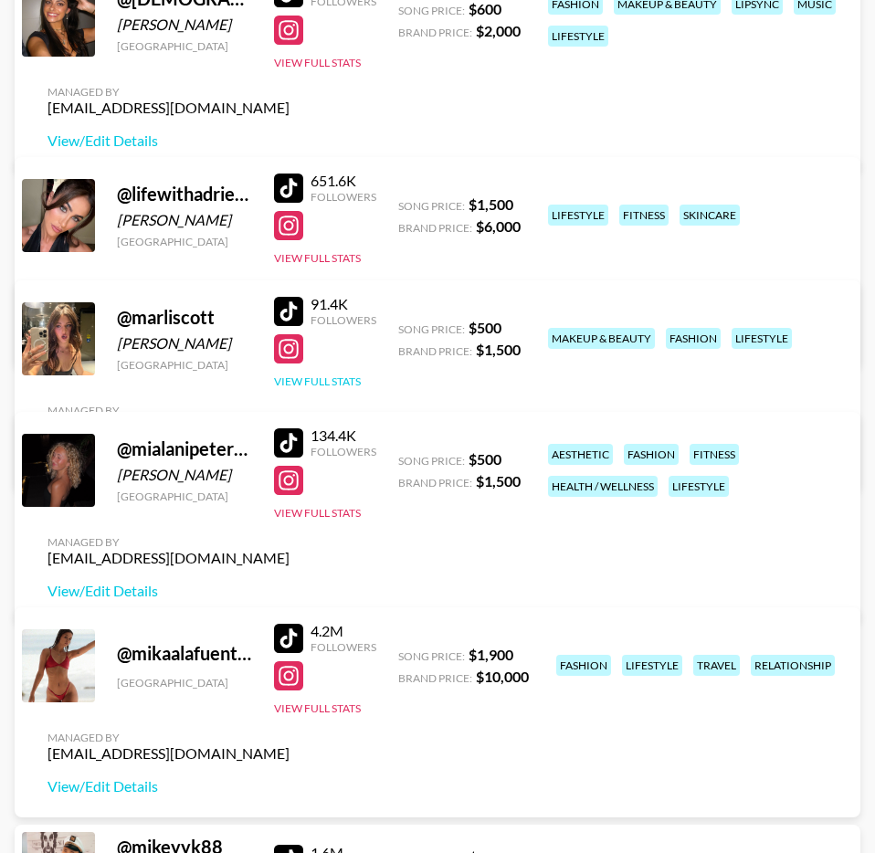
scroll to position [4189, 0]
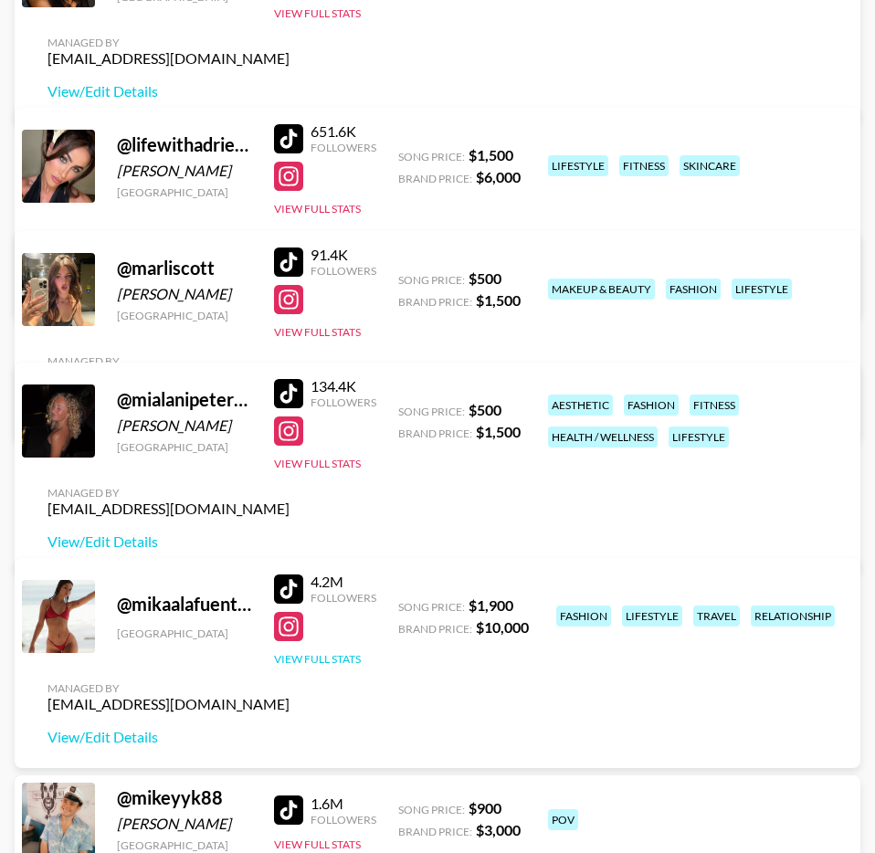
click at [312, 652] on button "View Full Stats" at bounding box center [317, 659] width 87 height 14
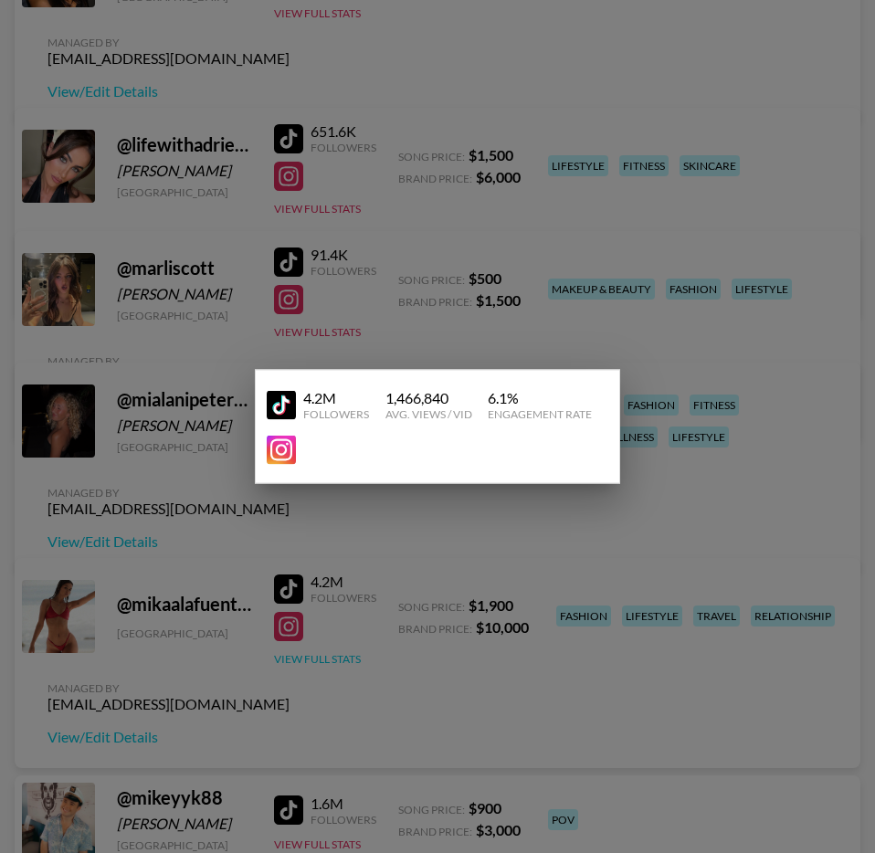
click at [312, 651] on div at bounding box center [437, 426] width 875 height 853
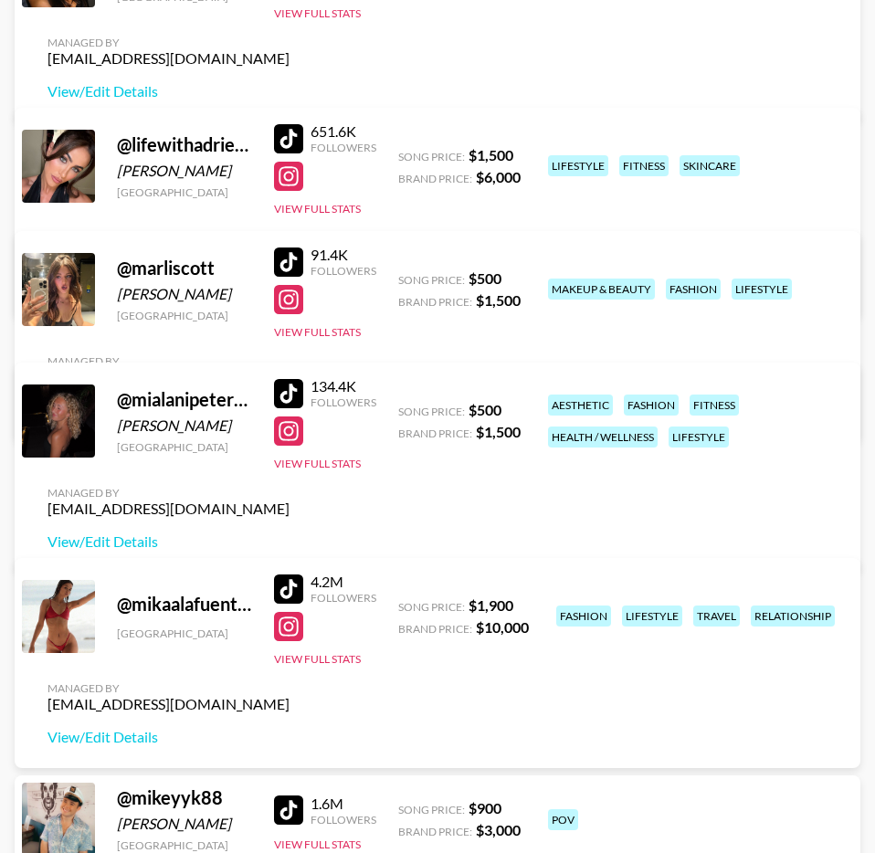
scroll to position [4456, 0]
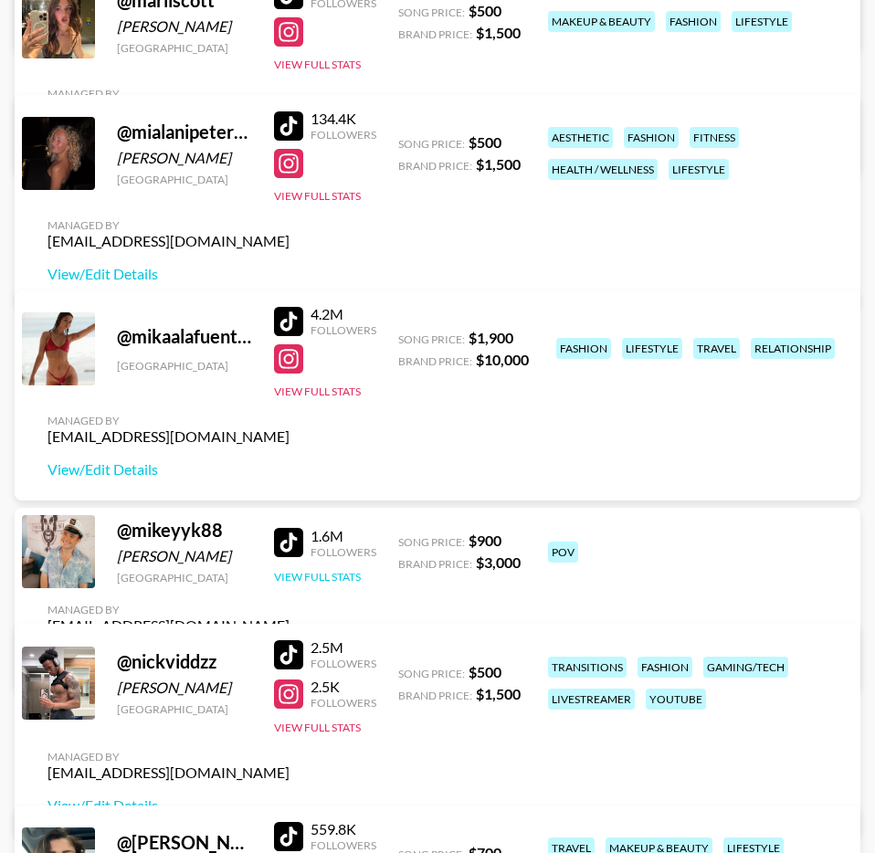
click at [298, 584] on button "View Full Stats" at bounding box center [317, 577] width 87 height 14
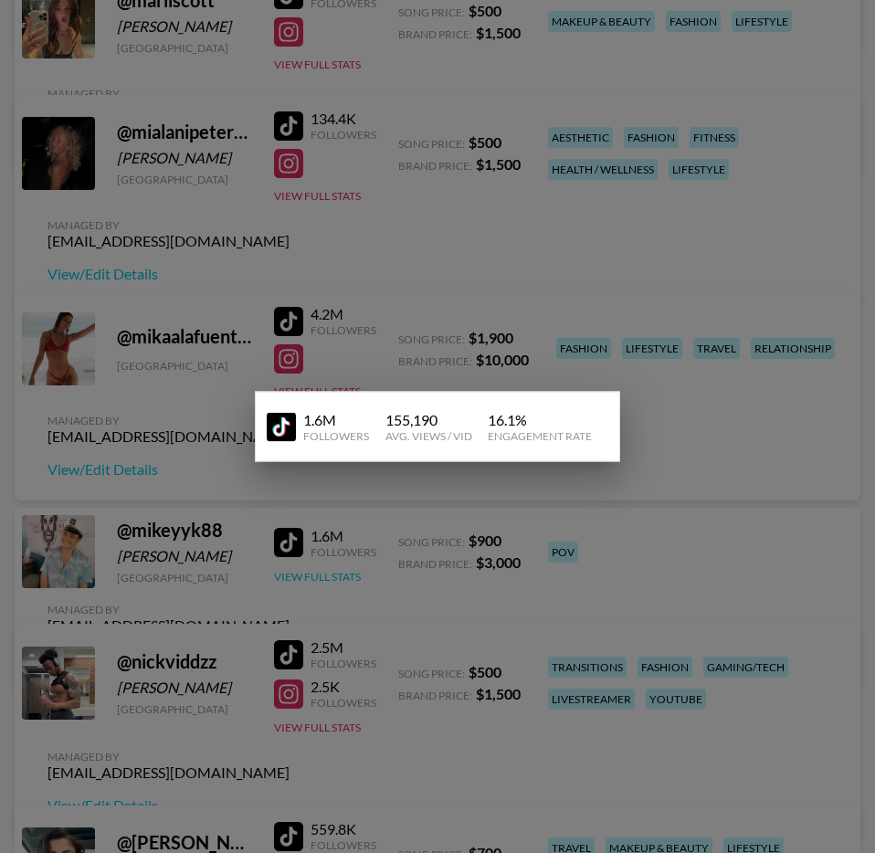
click at [298, 587] on div at bounding box center [437, 426] width 875 height 853
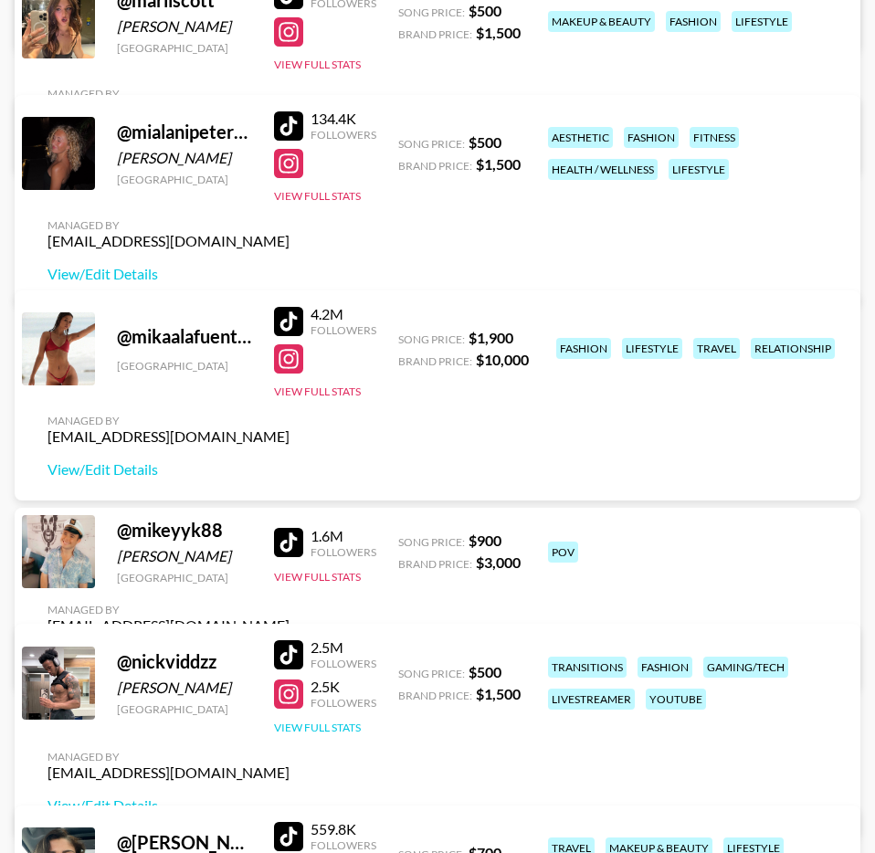
click at [300, 735] on button "View Full Stats" at bounding box center [317, 728] width 87 height 14
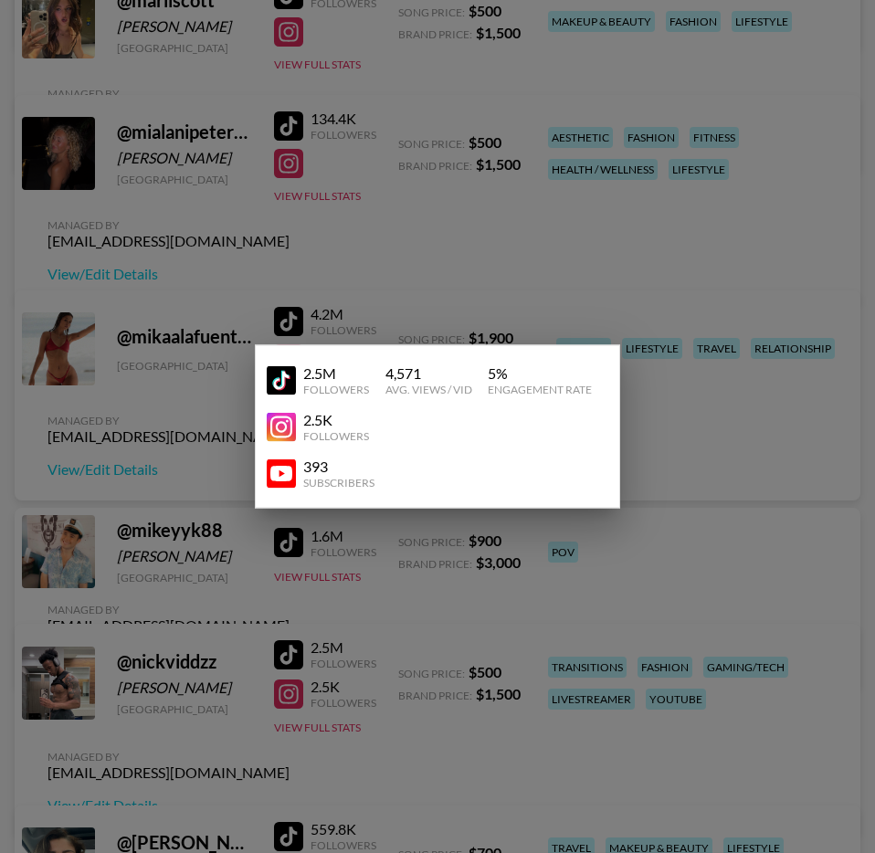
click at [300, 753] on div at bounding box center [437, 426] width 875 height 853
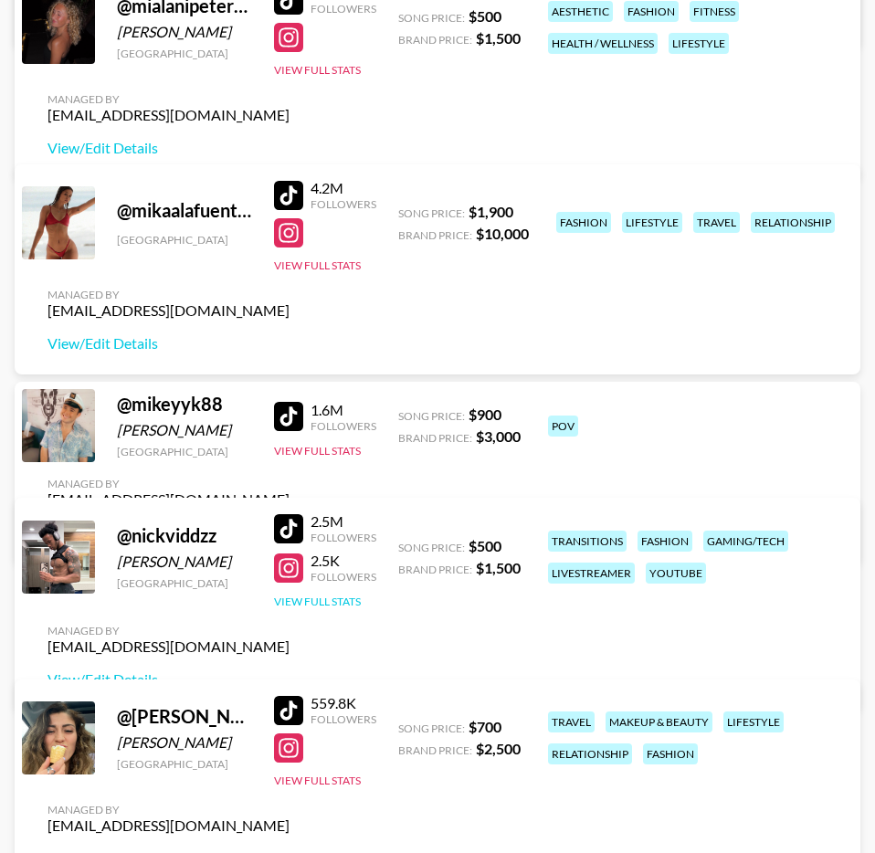
scroll to position [4771, 0]
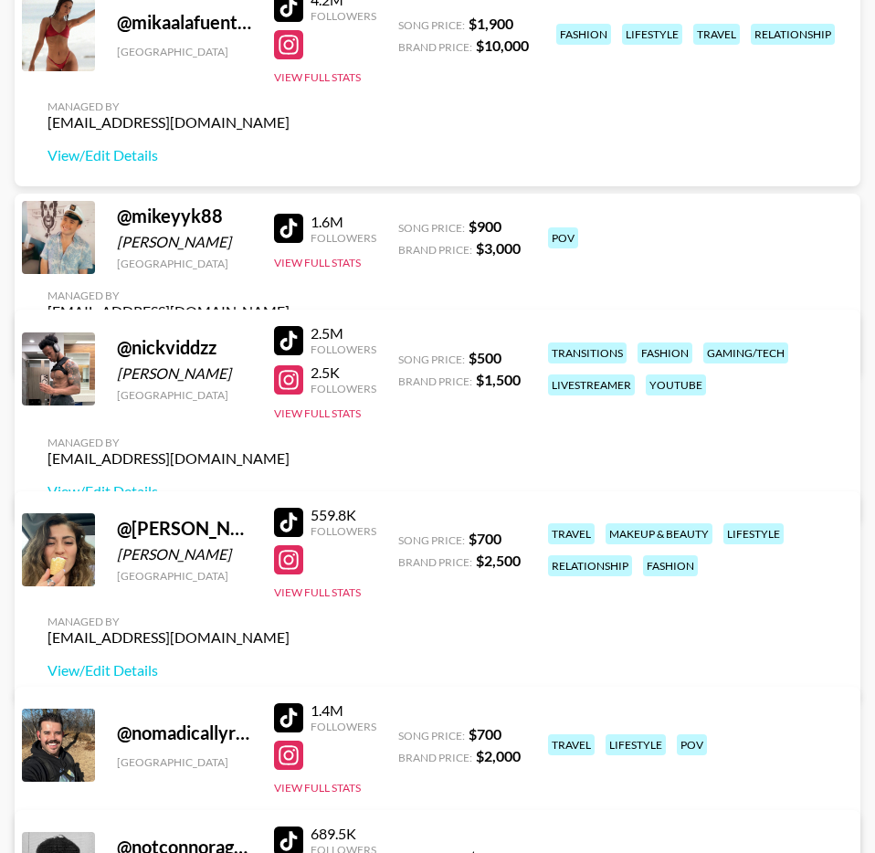
click at [330, 600] on div "559.8K Followers View Full Stats" at bounding box center [325, 549] width 102 height 101
click at [334, 599] on button "View Full Stats" at bounding box center [317, 593] width 87 height 14
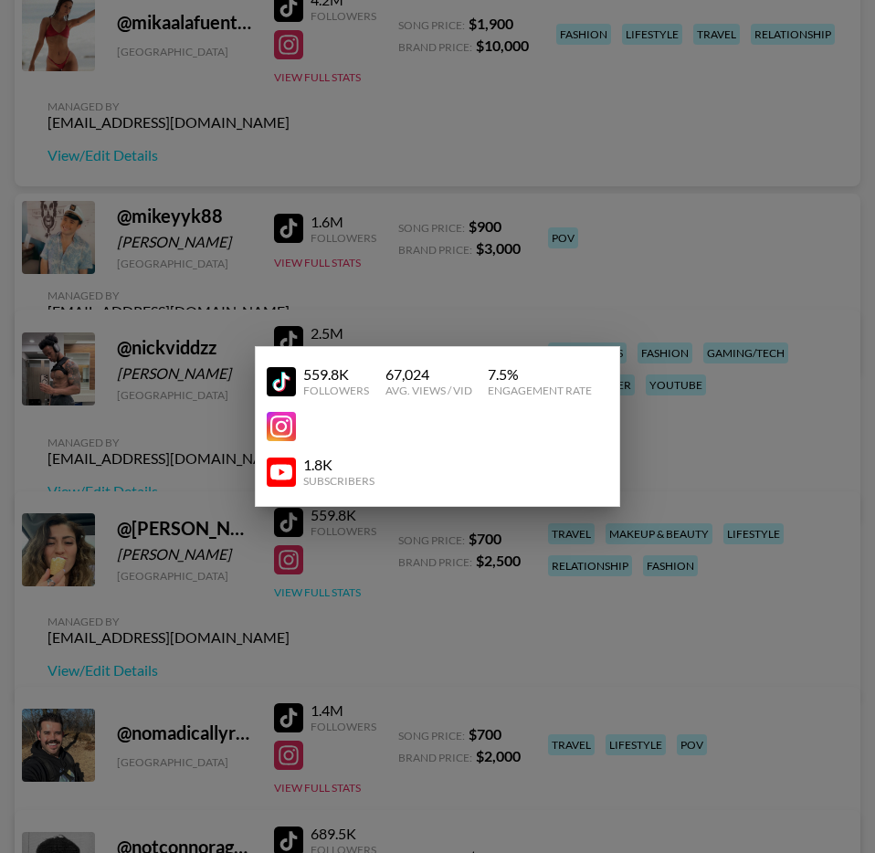
click at [334, 626] on div at bounding box center [437, 426] width 875 height 853
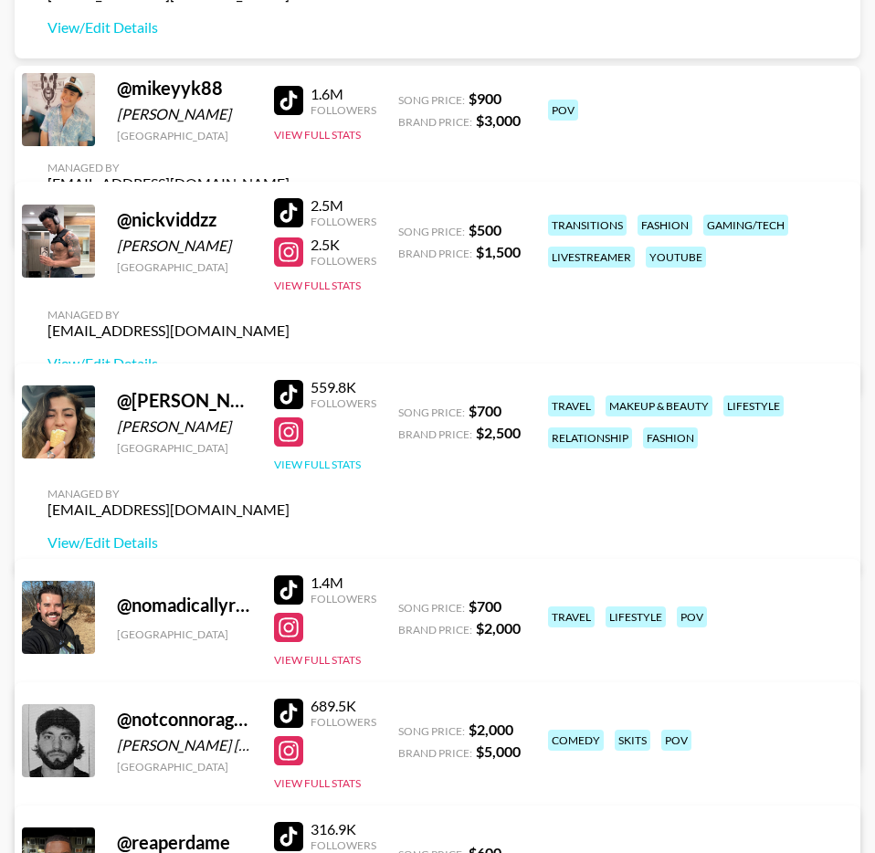
scroll to position [4949, 0]
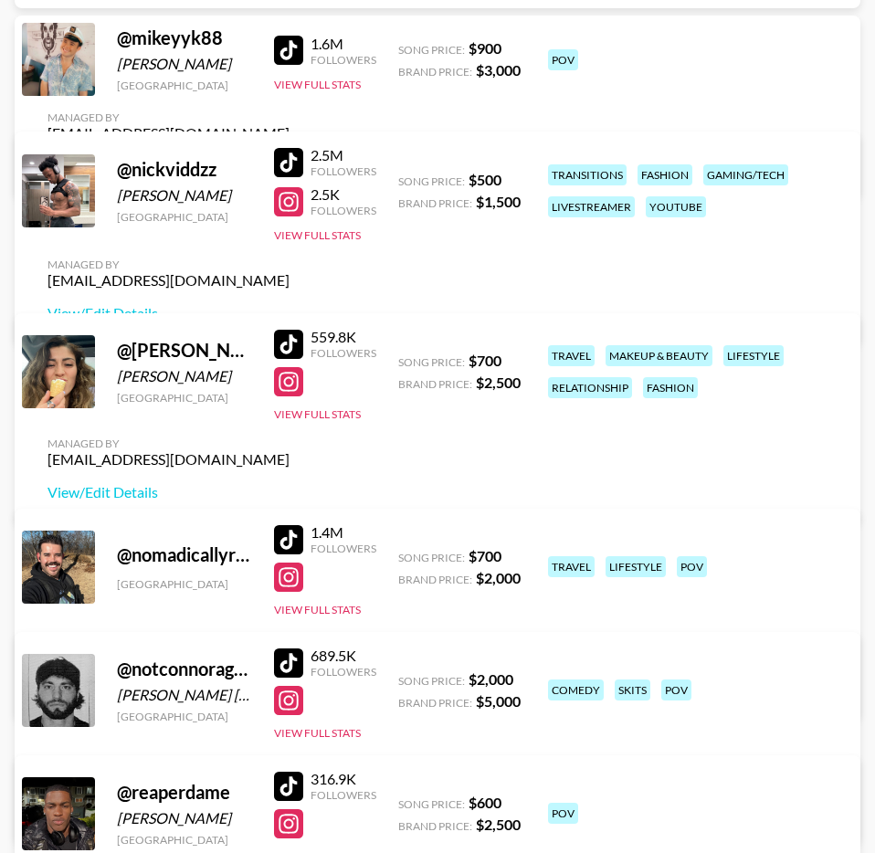
click at [324, 601] on div "1.4M Followers View Full Stats" at bounding box center [325, 566] width 102 height 101
click at [326, 608] on button "View Full Stats" at bounding box center [317, 610] width 87 height 14
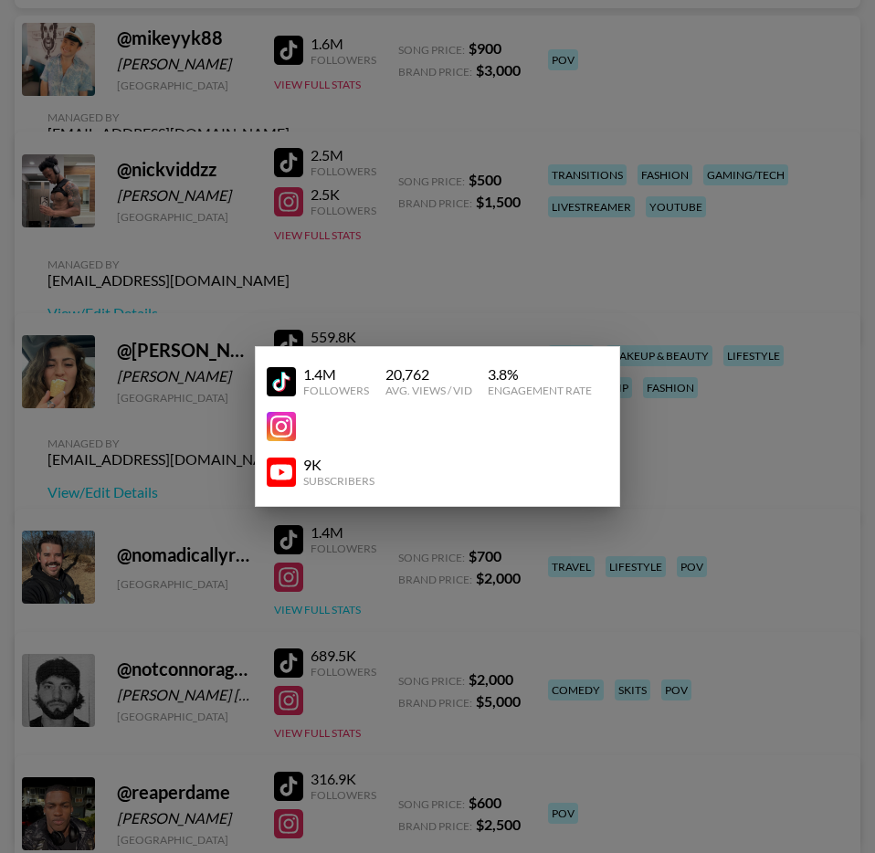
click at [326, 608] on div at bounding box center [437, 426] width 875 height 853
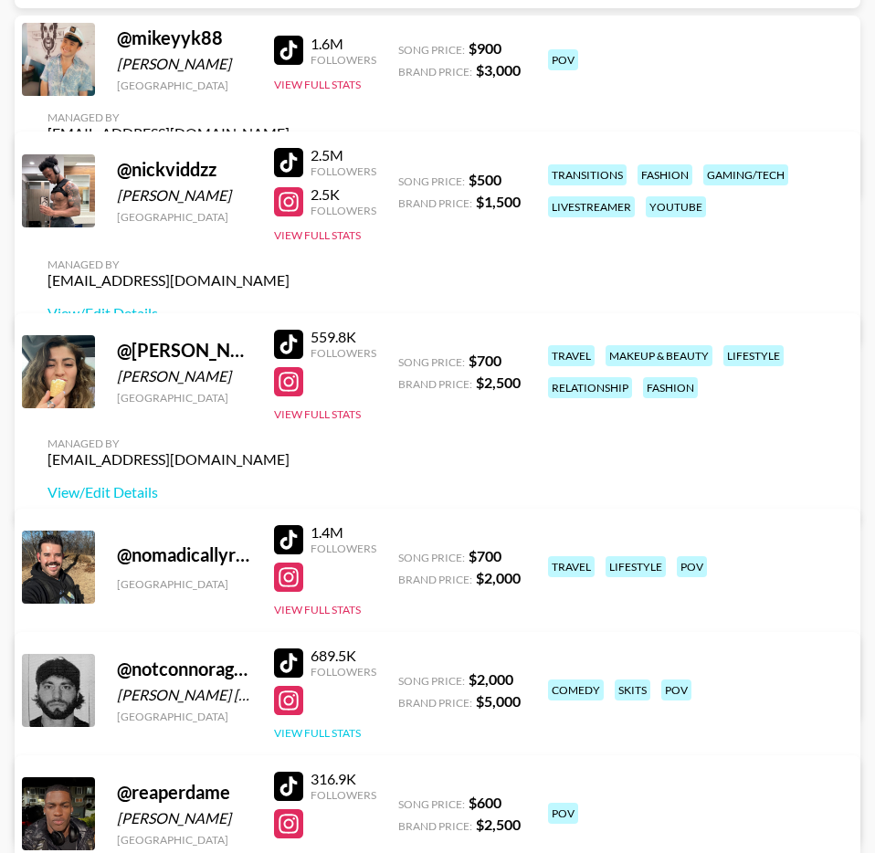
click at [314, 735] on button "View Full Stats" at bounding box center [317, 733] width 87 height 14
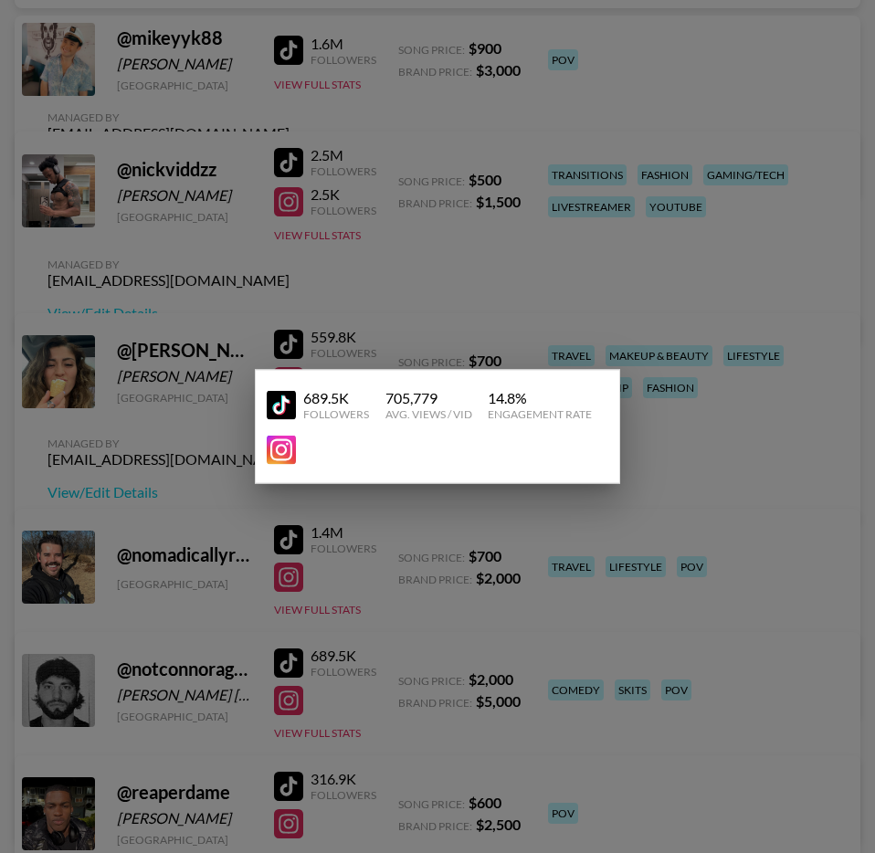
click at [317, 735] on div at bounding box center [437, 426] width 875 height 853
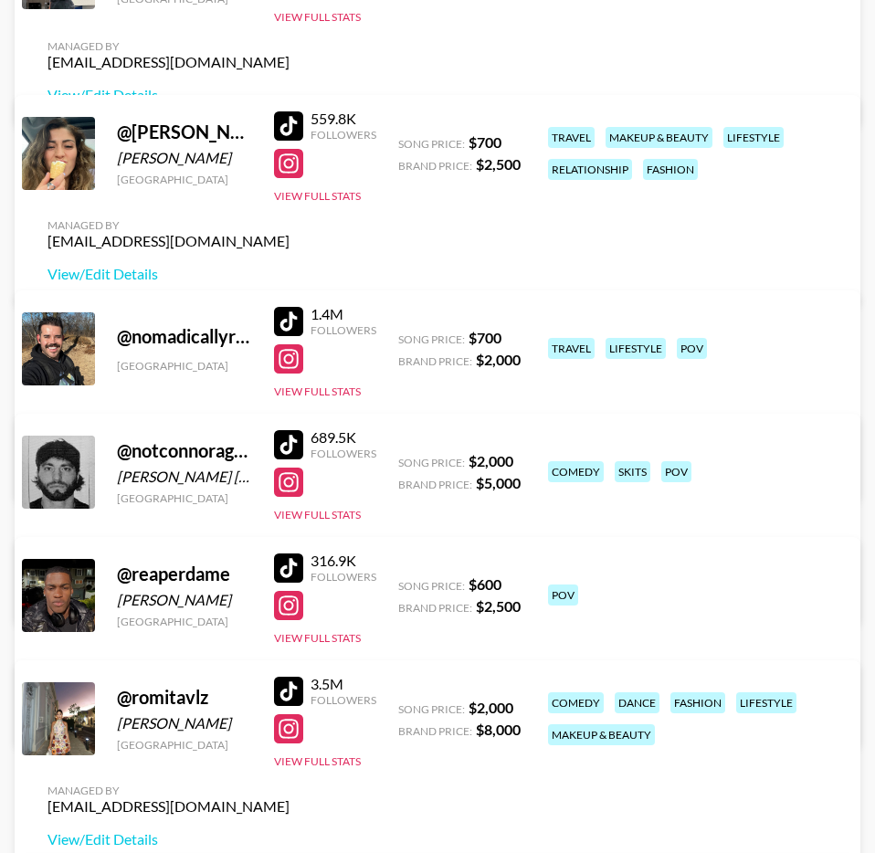
scroll to position [5253, 0]
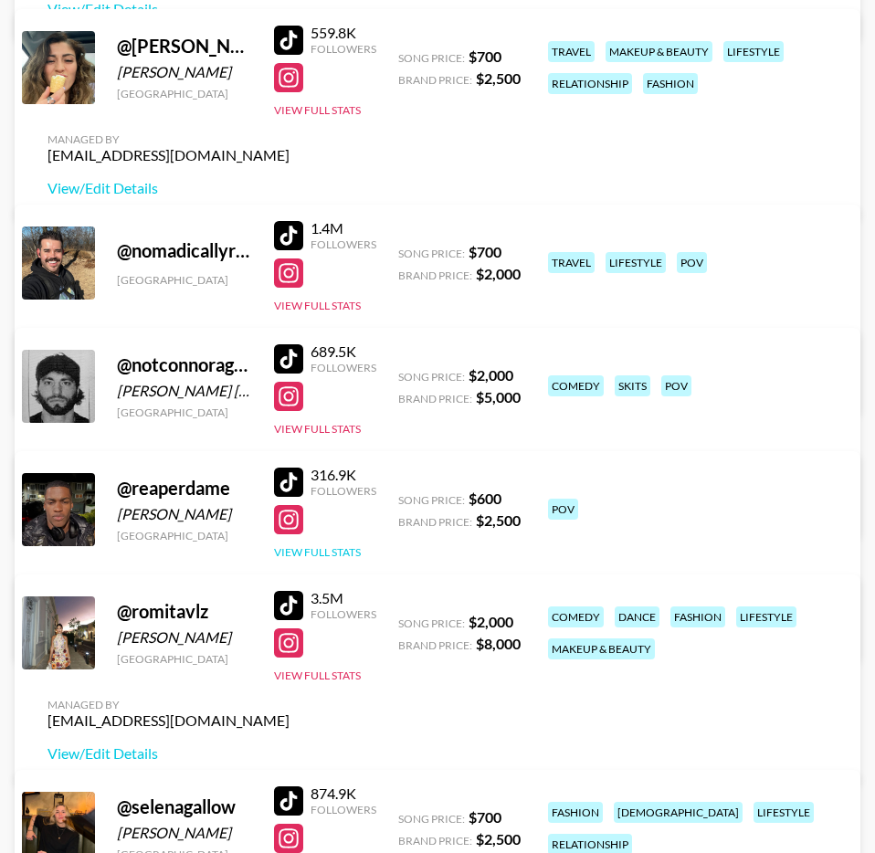
click at [327, 547] on button "View Full Stats" at bounding box center [317, 552] width 87 height 14
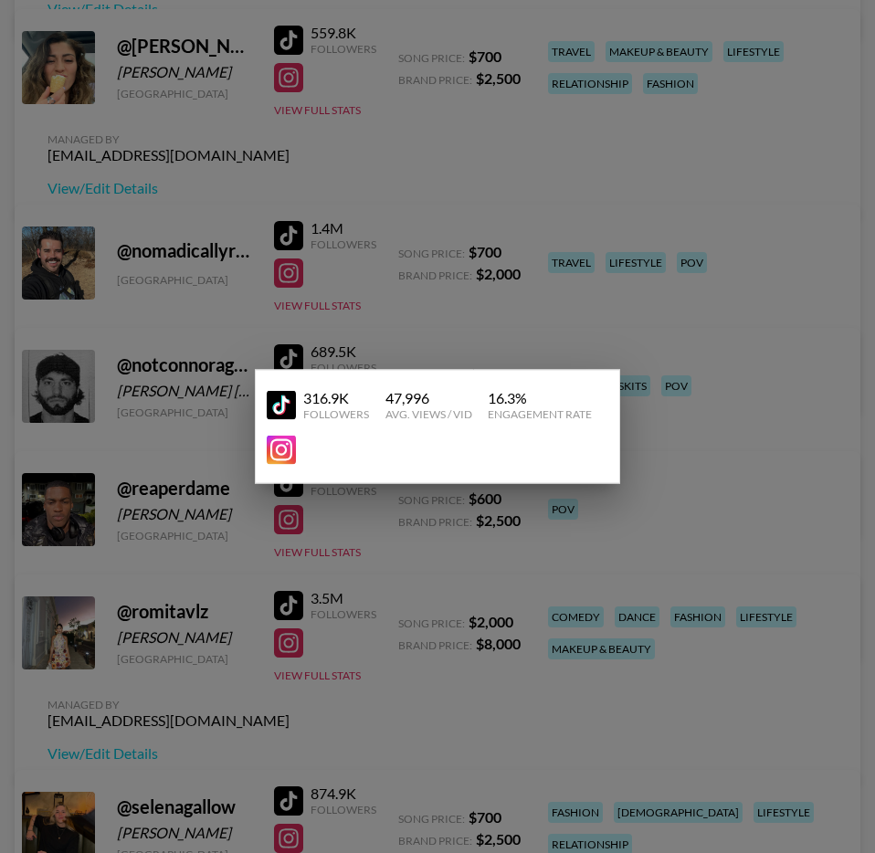
click at [328, 549] on div at bounding box center [437, 426] width 875 height 853
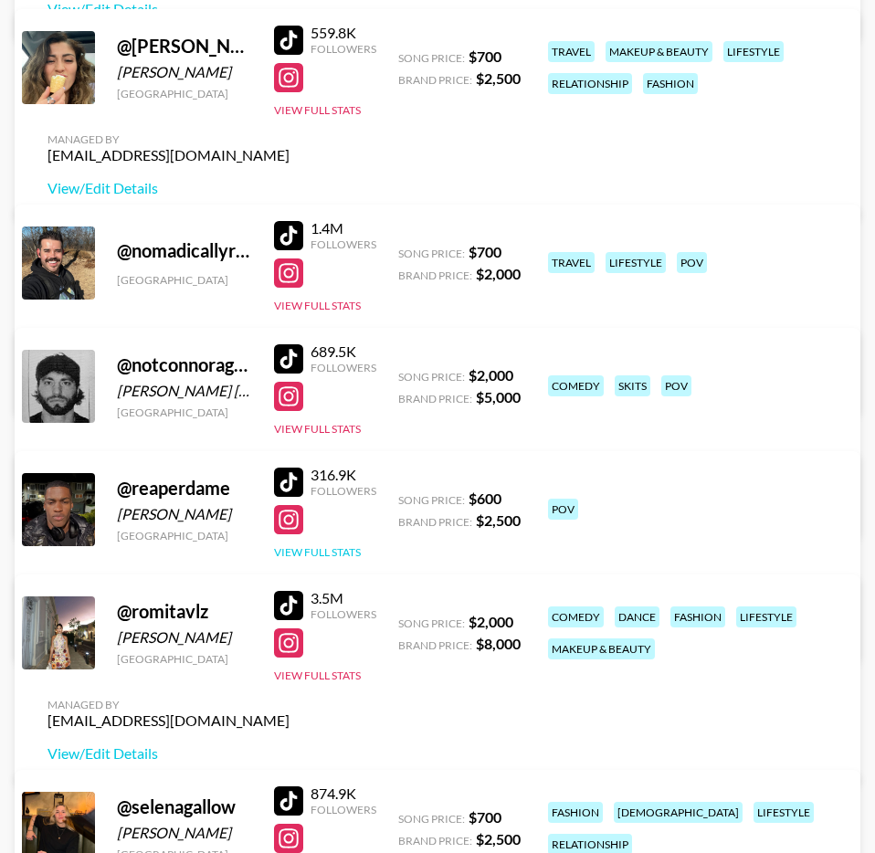
scroll to position [5391, 0]
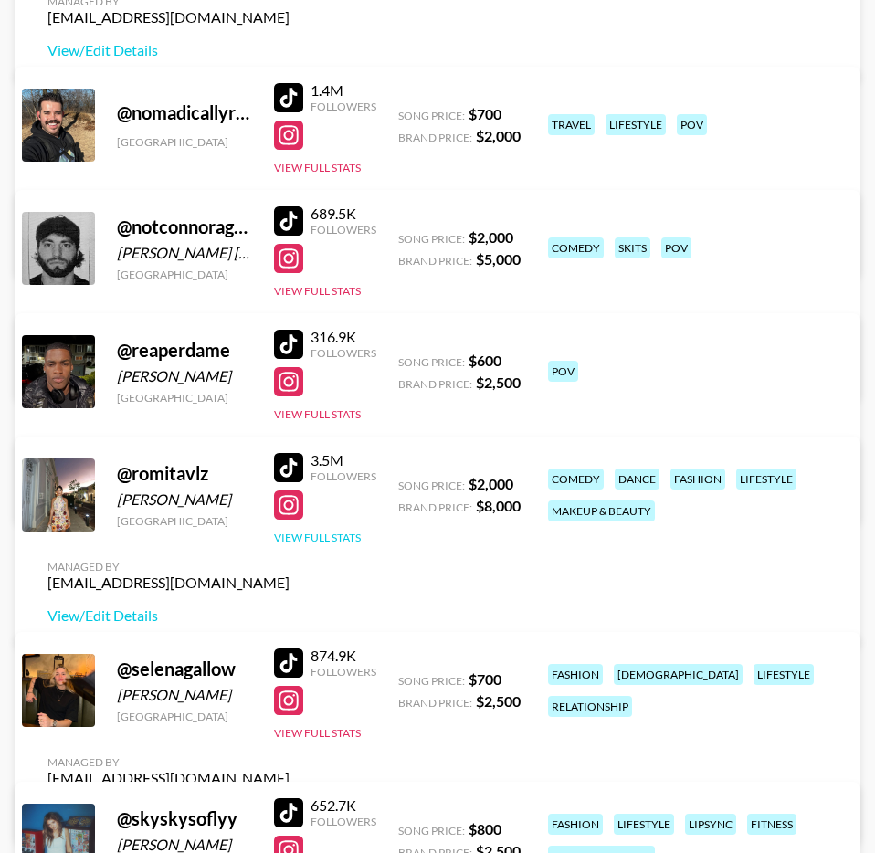
click at [332, 544] on button "View Full Stats" at bounding box center [317, 538] width 87 height 14
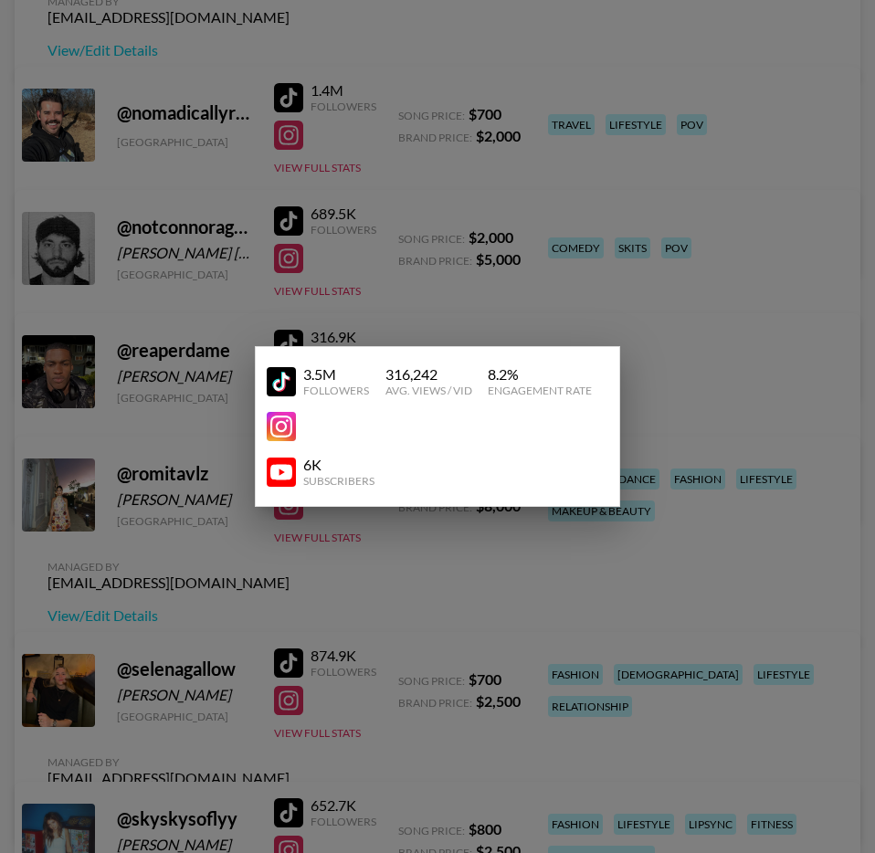
click at [334, 576] on div at bounding box center [437, 426] width 875 height 853
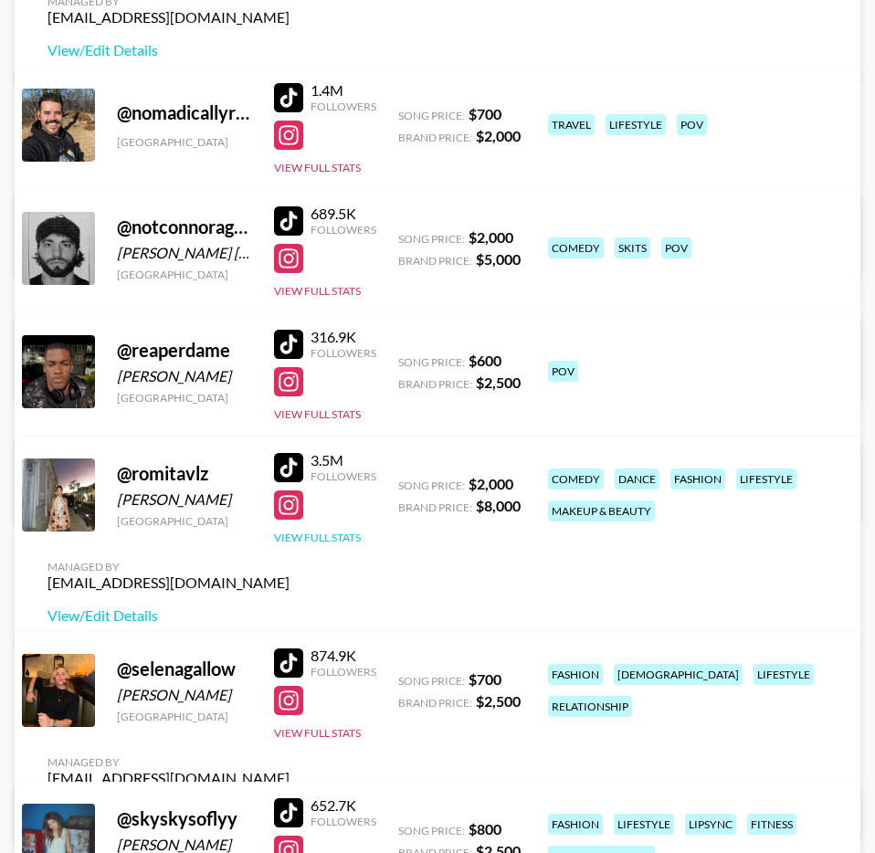
click at [334, 544] on button "View Full Stats" at bounding box center [317, 538] width 87 height 14
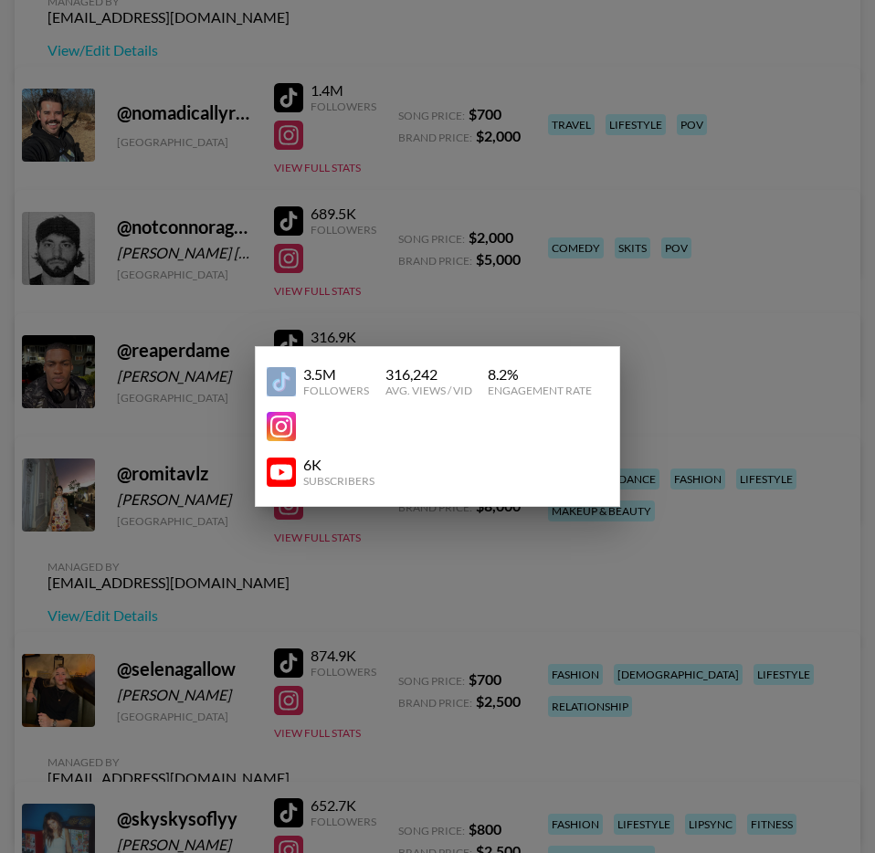
click at [334, 576] on div at bounding box center [437, 426] width 875 height 853
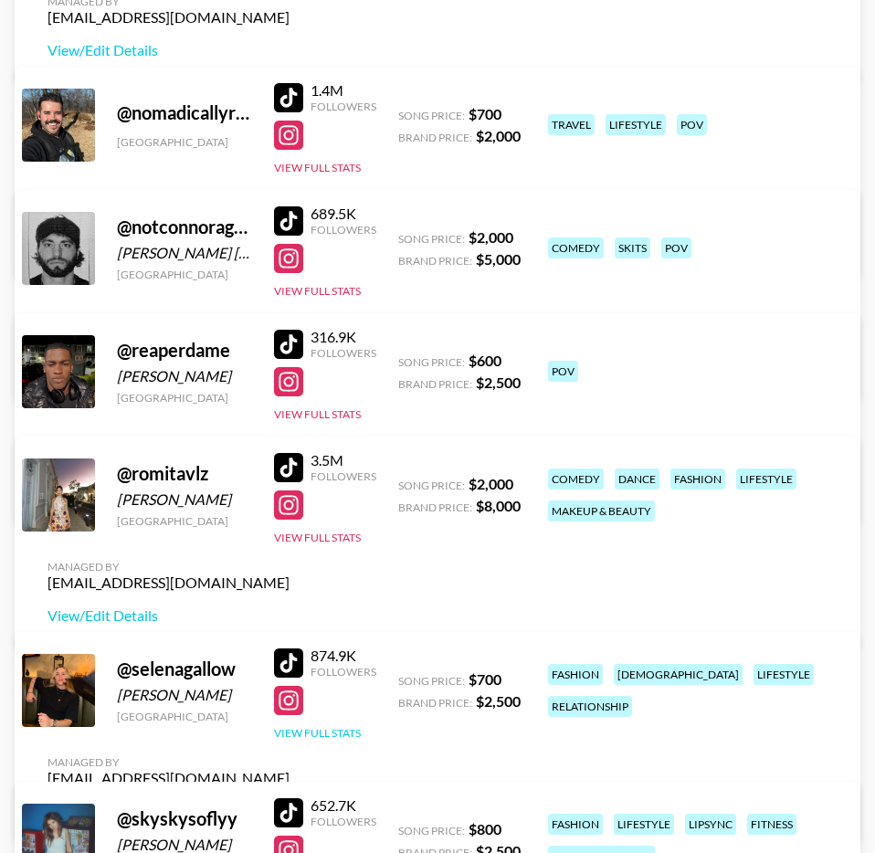
click at [340, 740] on button "View Full Stats" at bounding box center [317, 733] width 87 height 14
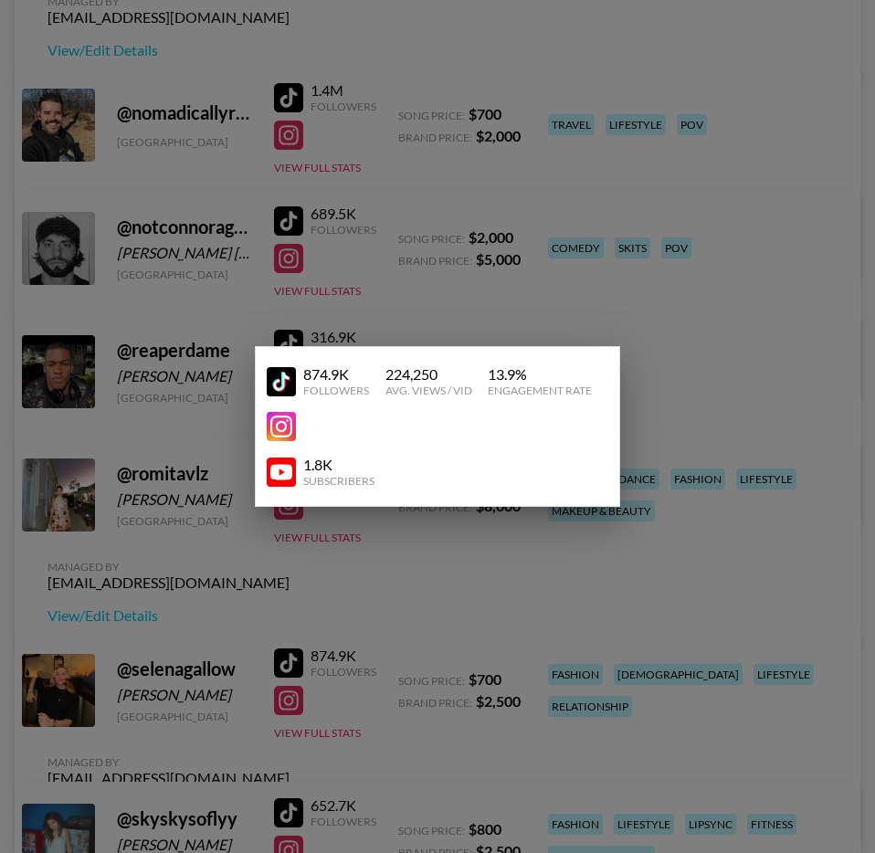
click at [372, 744] on div at bounding box center [437, 426] width 875 height 853
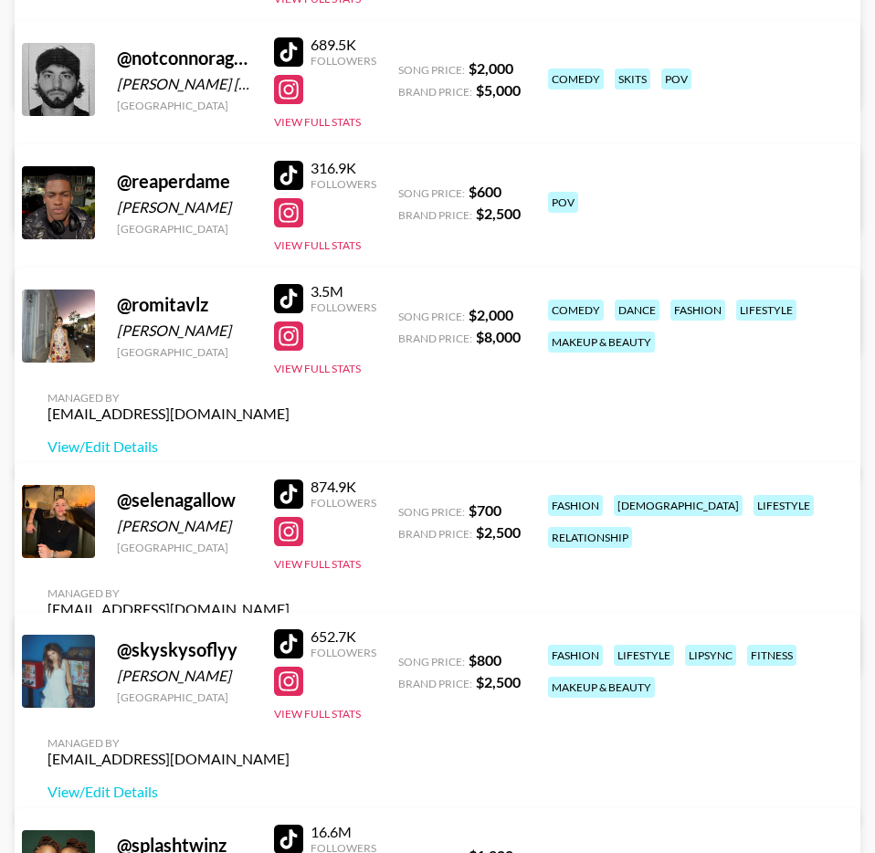
scroll to position [5741, 0]
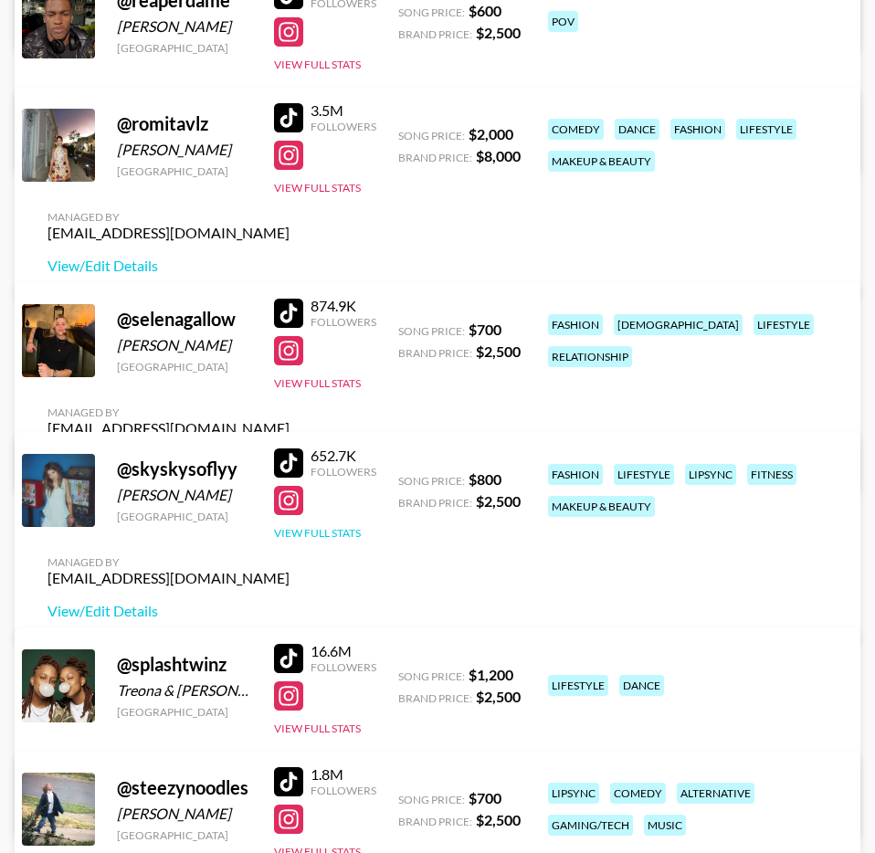
click at [342, 540] on button "View Full Stats" at bounding box center [317, 533] width 87 height 14
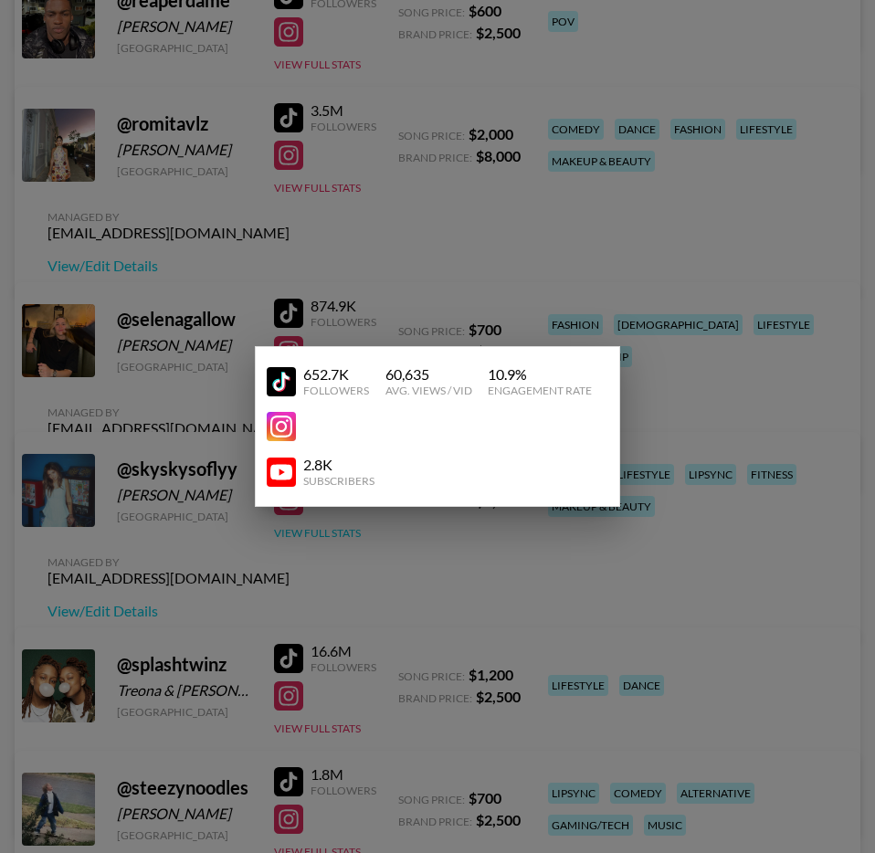
click at [342, 571] on div at bounding box center [437, 426] width 875 height 853
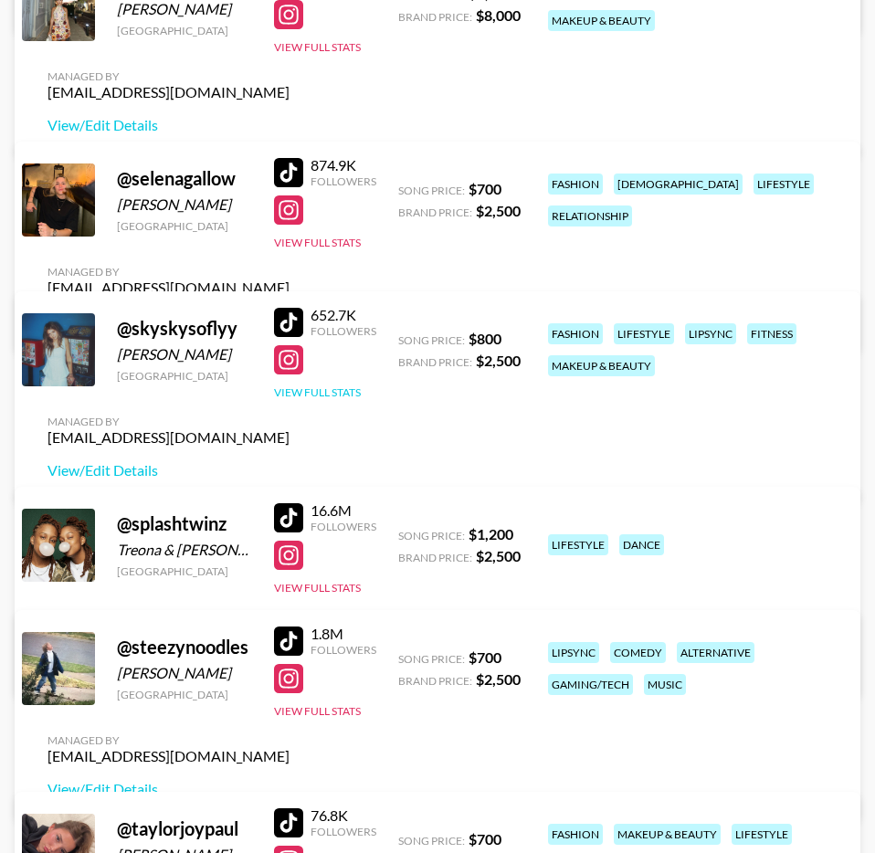
scroll to position [5980, 0]
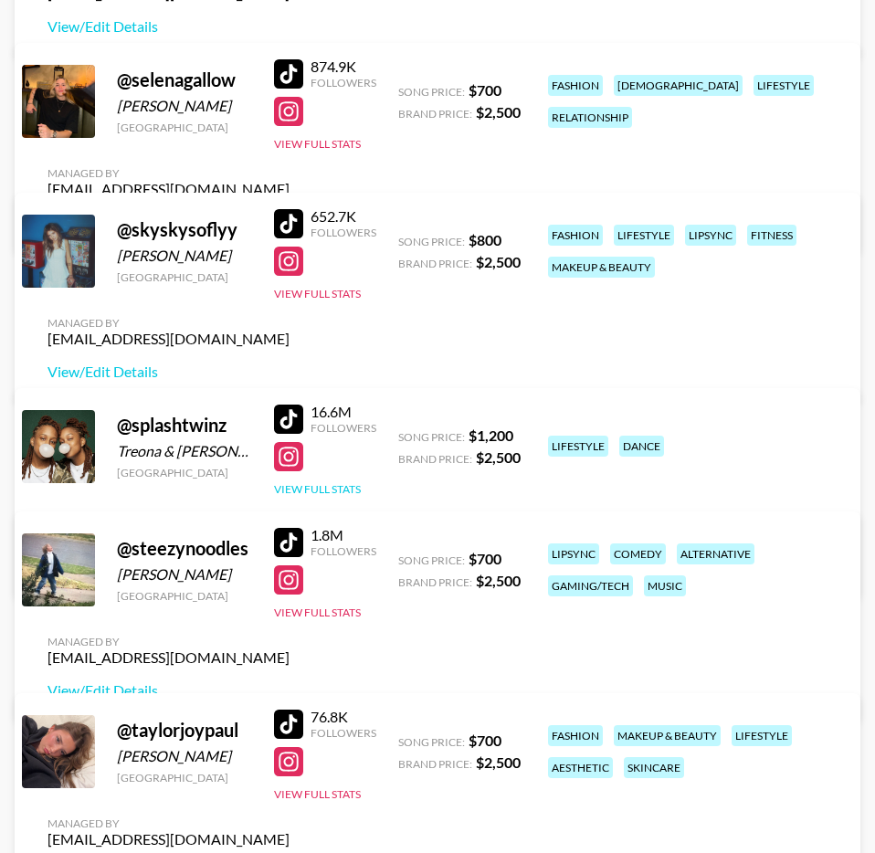
click at [314, 492] on button "View Full Stats" at bounding box center [317, 489] width 87 height 14
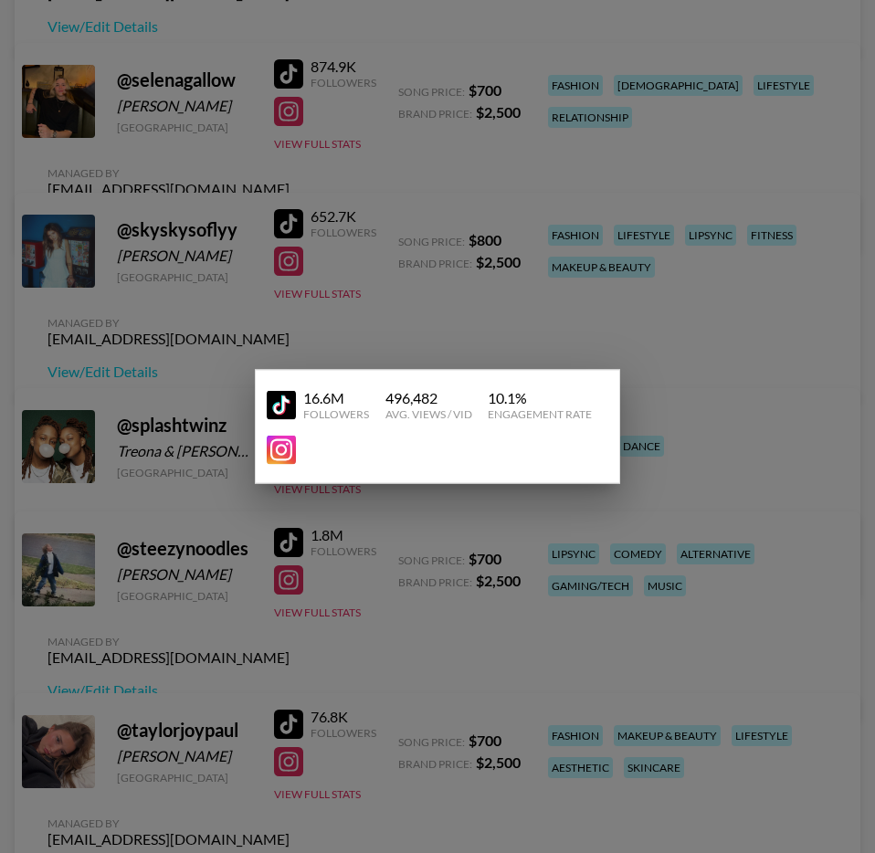
click at [335, 507] on div at bounding box center [437, 426] width 875 height 853
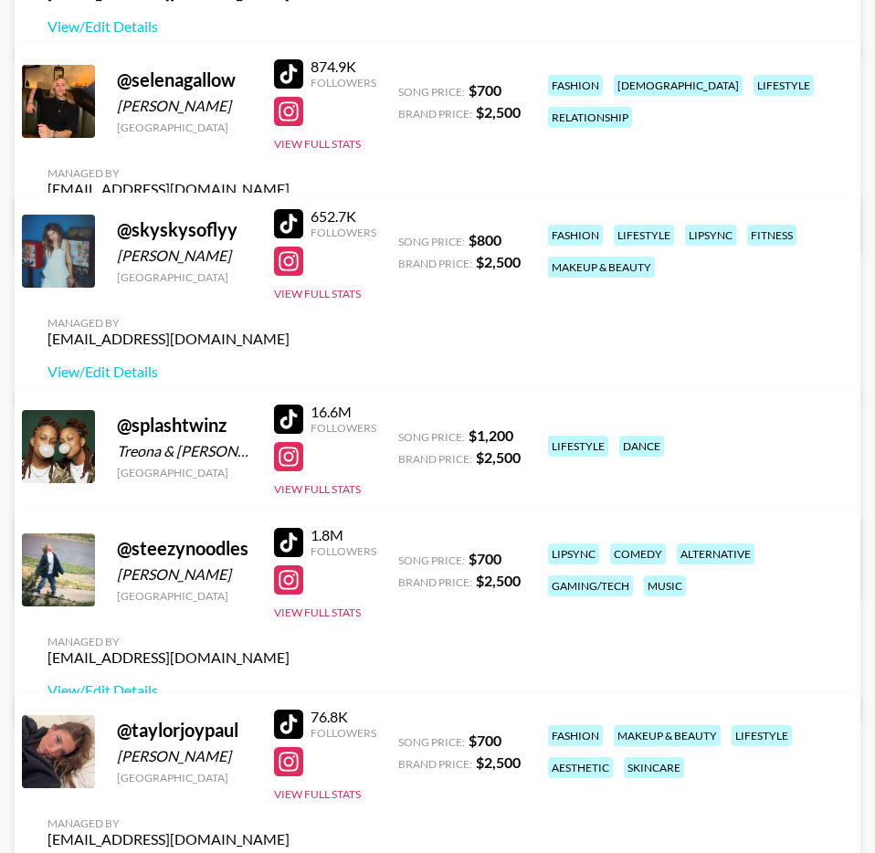
scroll to position [5981, 0]
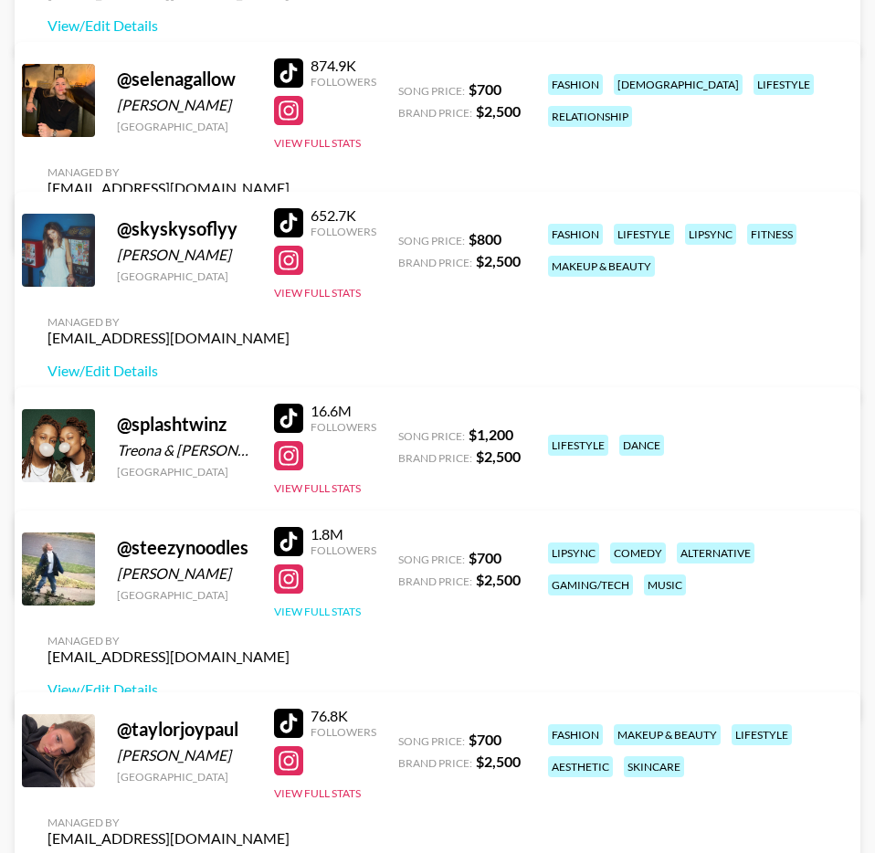
click at [312, 618] on button "View Full Stats" at bounding box center [317, 612] width 87 height 14
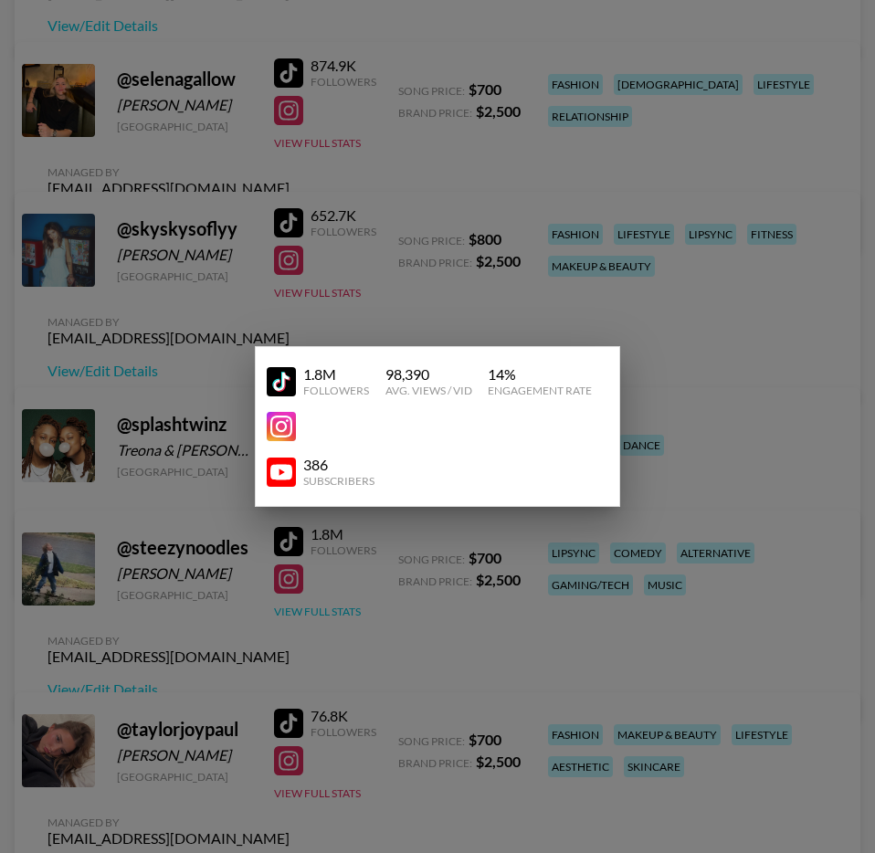
scroll to position [5980, 0]
click at [312, 640] on div at bounding box center [437, 426] width 875 height 853
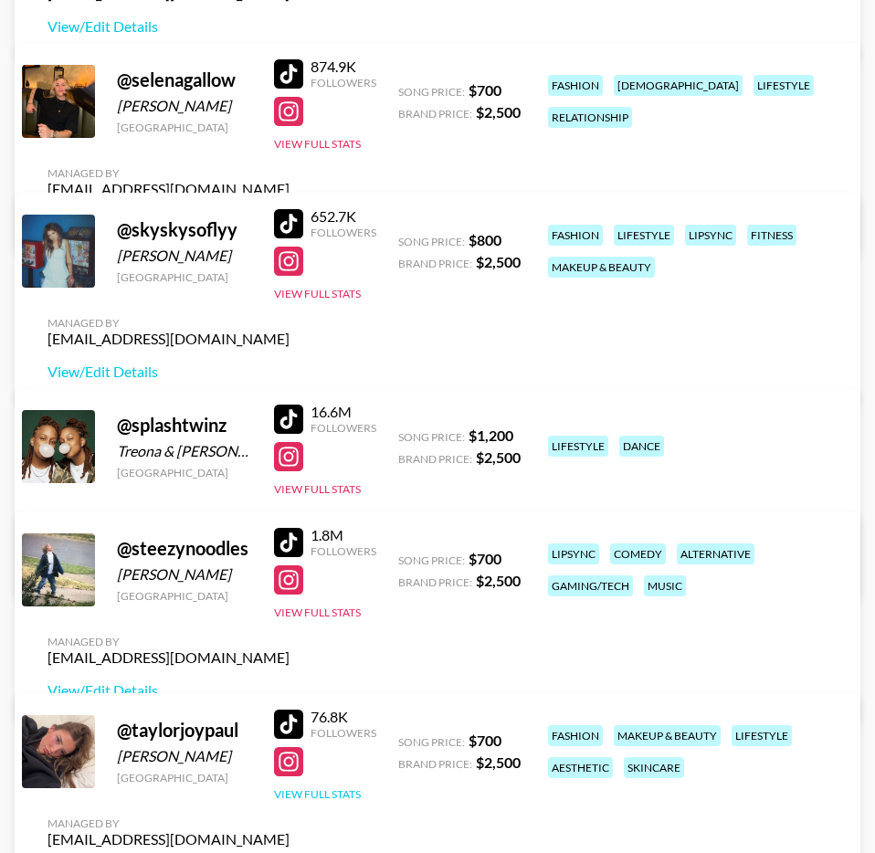
click at [311, 801] on button "View Full Stats" at bounding box center [317, 795] width 87 height 14
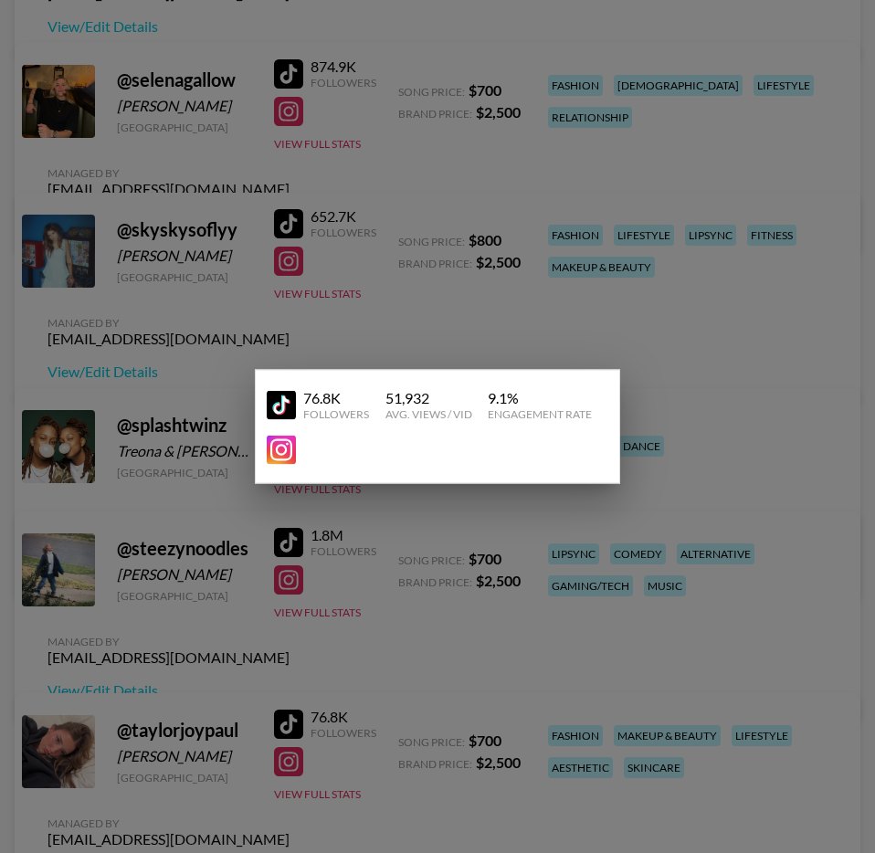
click at [313, 817] on div at bounding box center [437, 426] width 875 height 853
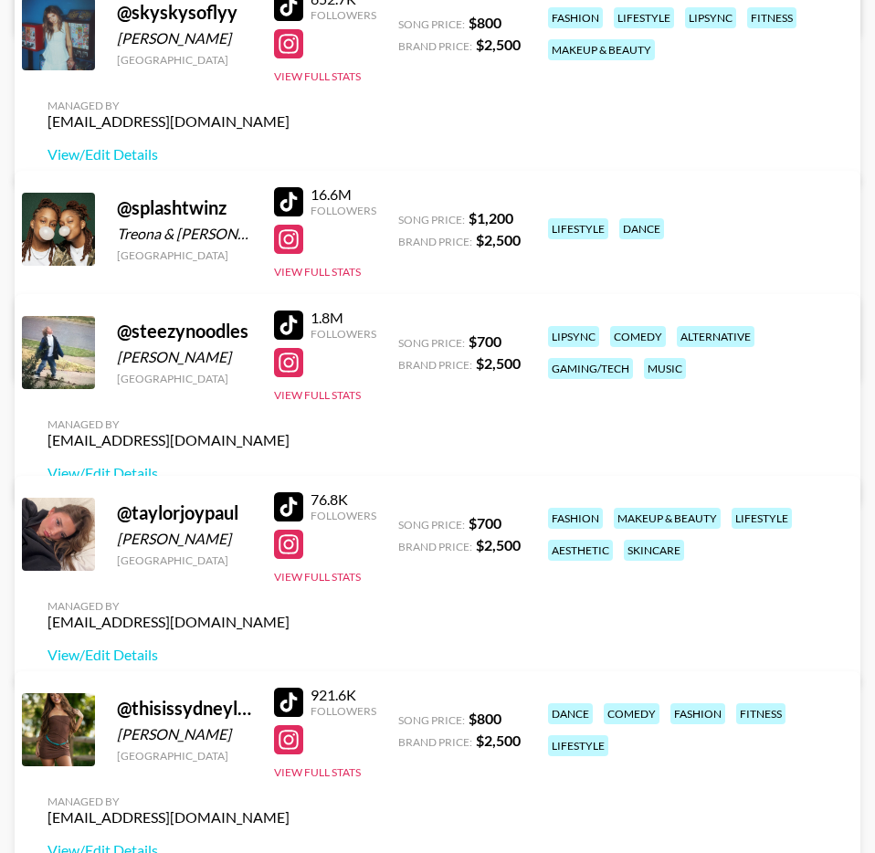
scroll to position [6315, 0]
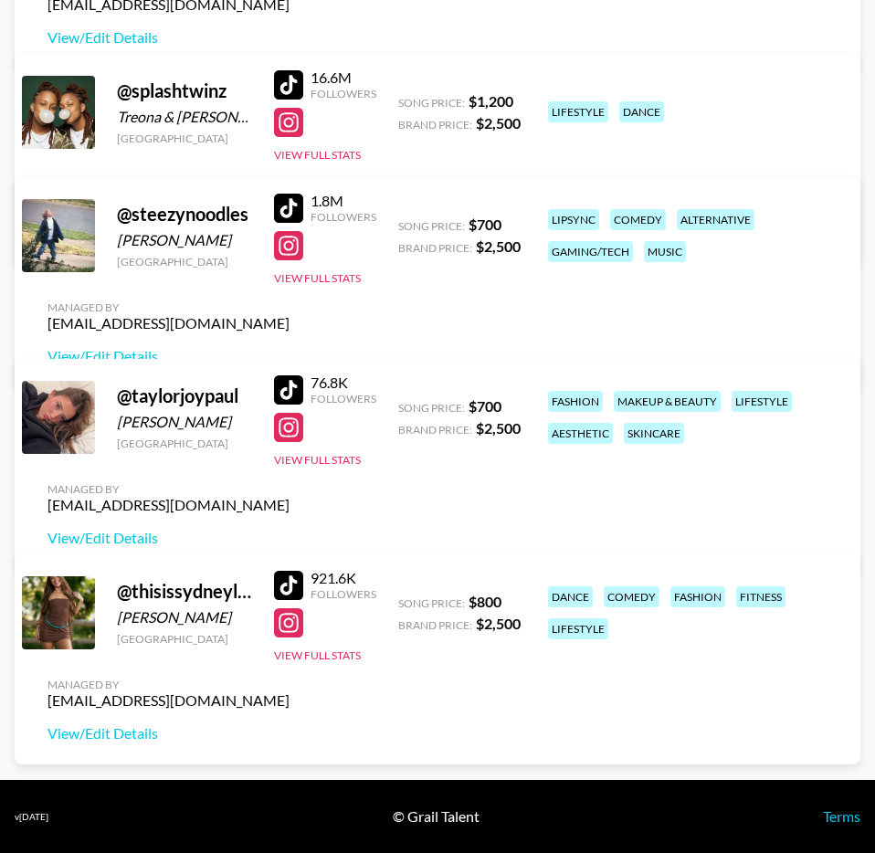
click at [328, 663] on div "921.6K Followers View Full Stats" at bounding box center [325, 612] width 102 height 101
click at [324, 662] on button "View Full Stats" at bounding box center [317, 656] width 87 height 14
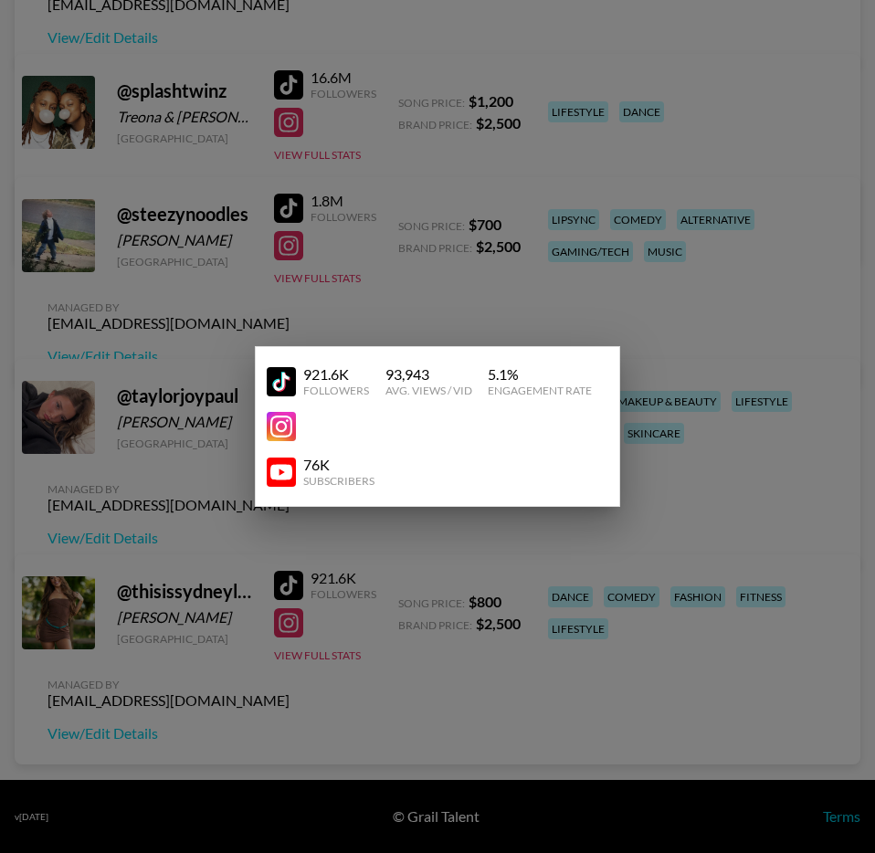
click at [321, 666] on div at bounding box center [437, 426] width 875 height 853
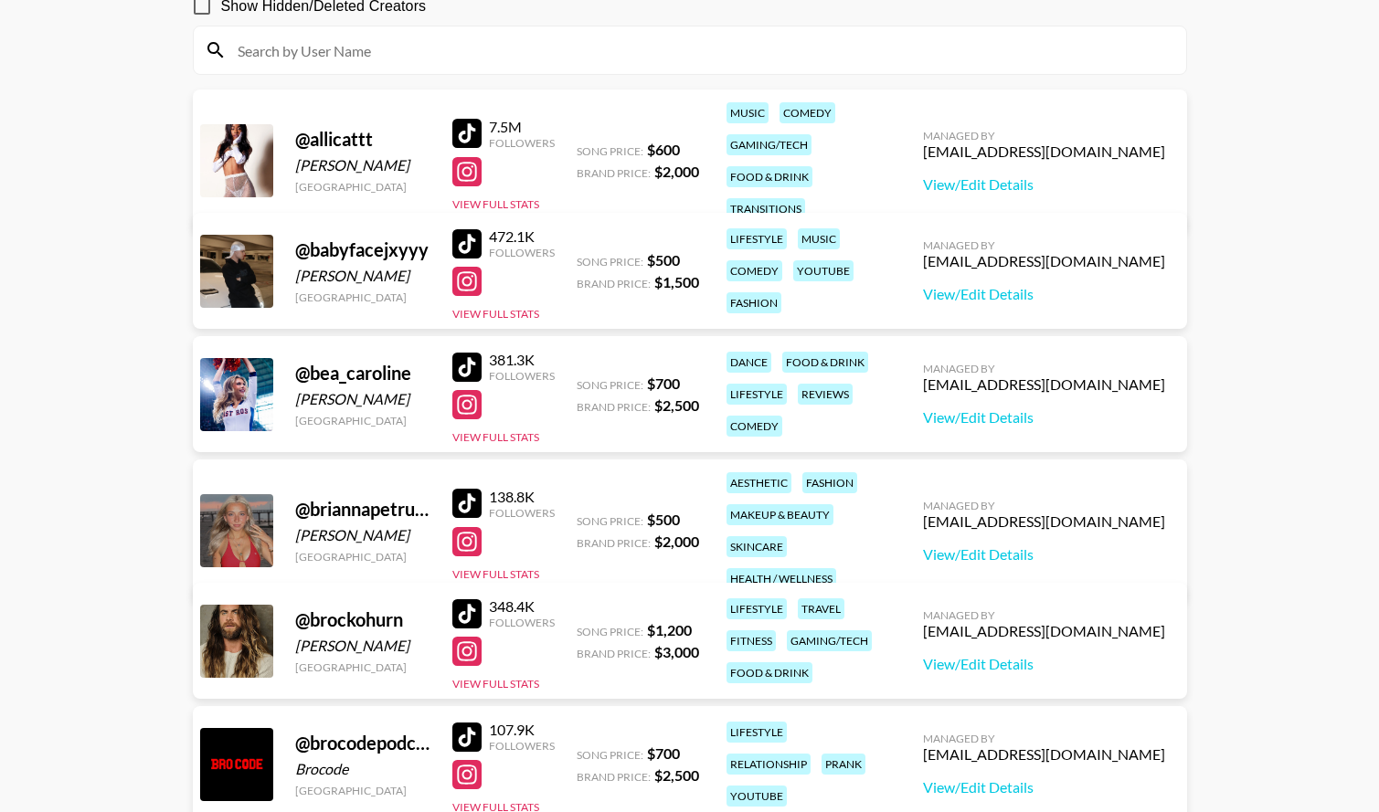
scroll to position [0, 0]
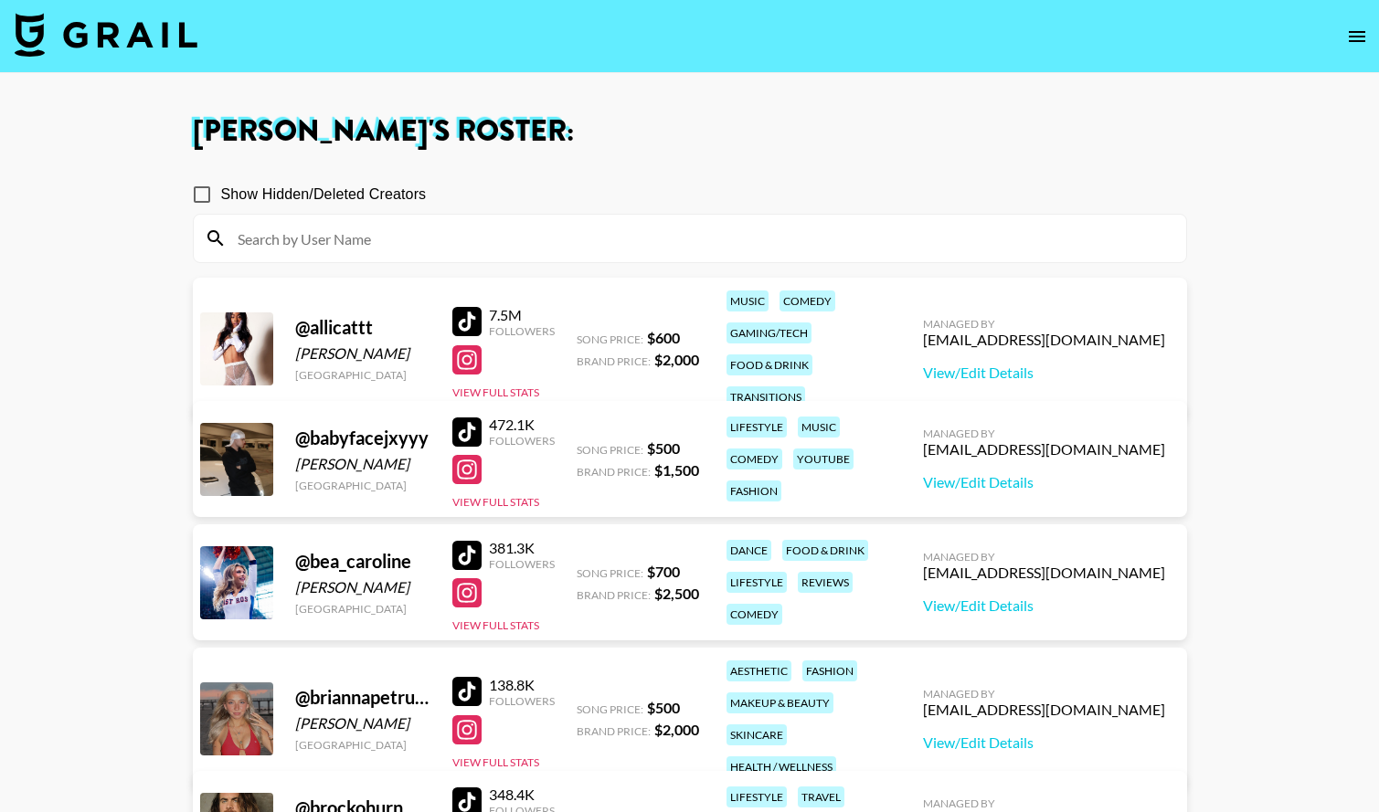
click at [139, 50] on img at bounding box center [106, 35] width 183 height 44
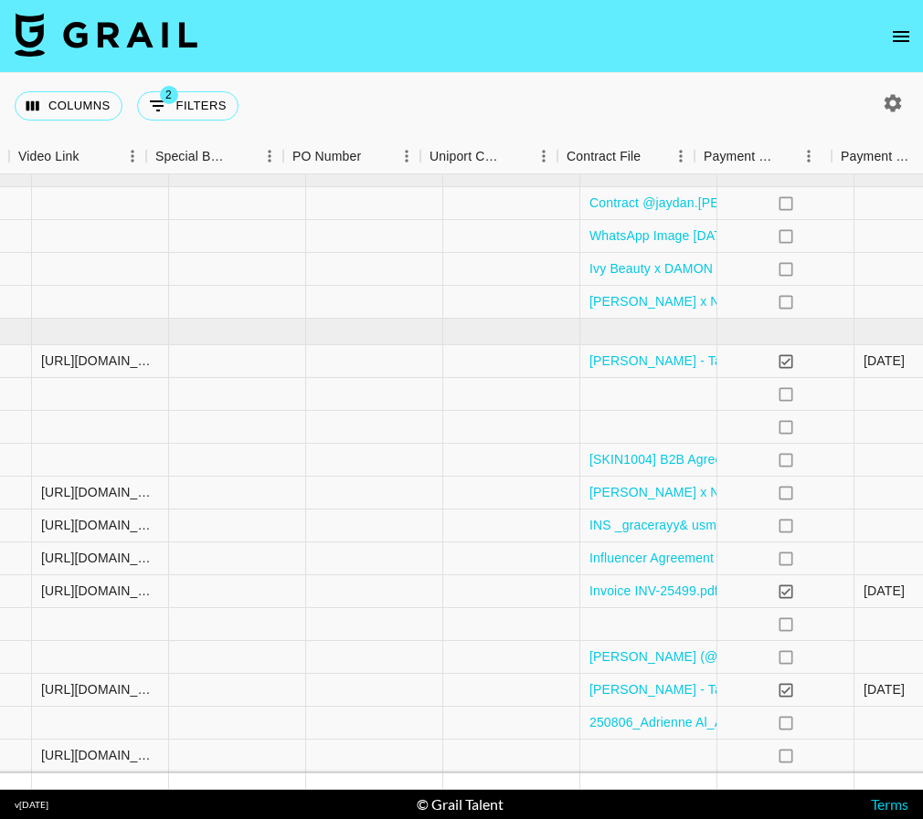
scroll to position [14, 1905]
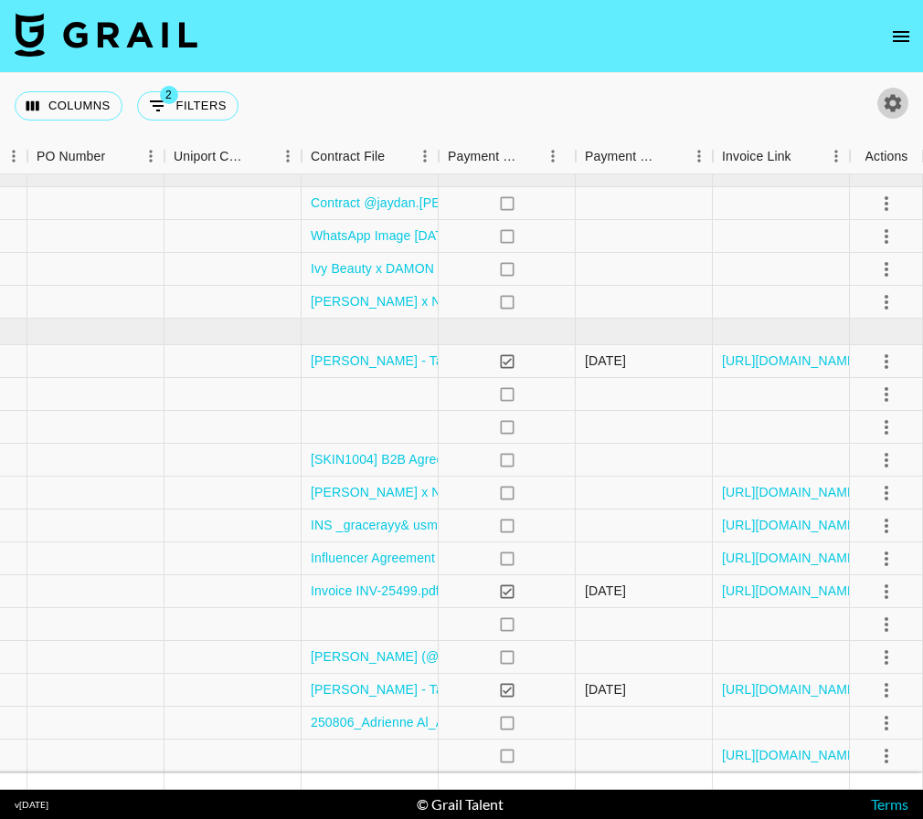
click at [874, 98] on icon "button" at bounding box center [892, 102] width 17 height 17
select select "May '25"
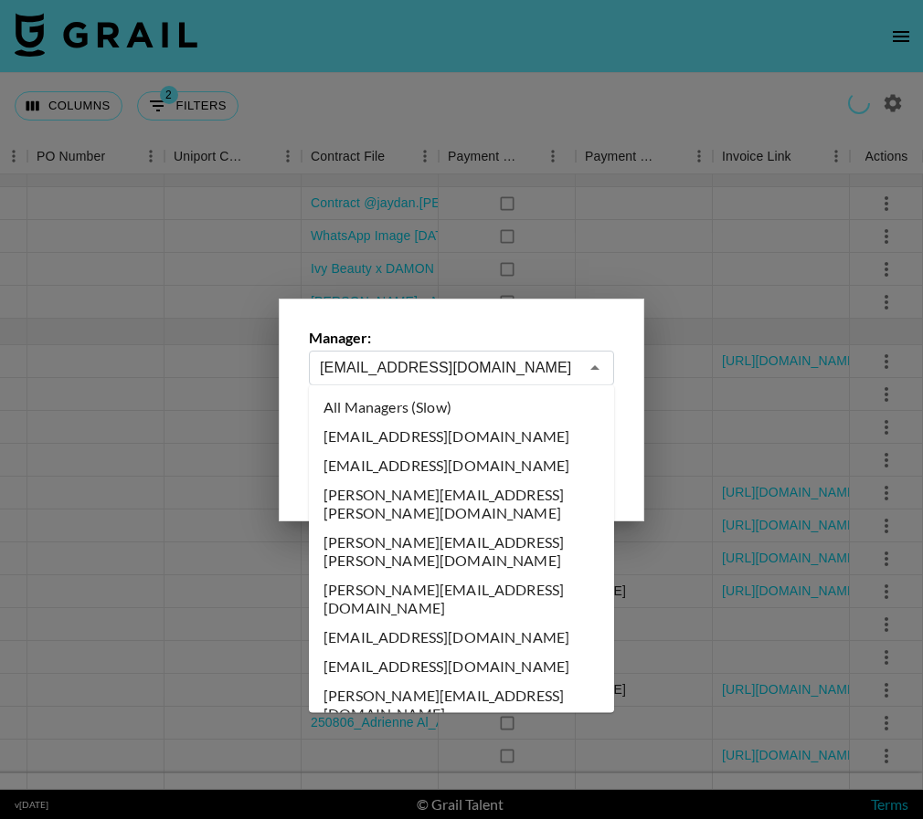
click at [410, 369] on input "maxelk@grail-talent.com" at bounding box center [449, 367] width 259 height 21
click at [397, 408] on li "All Managers (Slow)" at bounding box center [461, 407] width 305 height 29
type input "All Managers (Slow)"
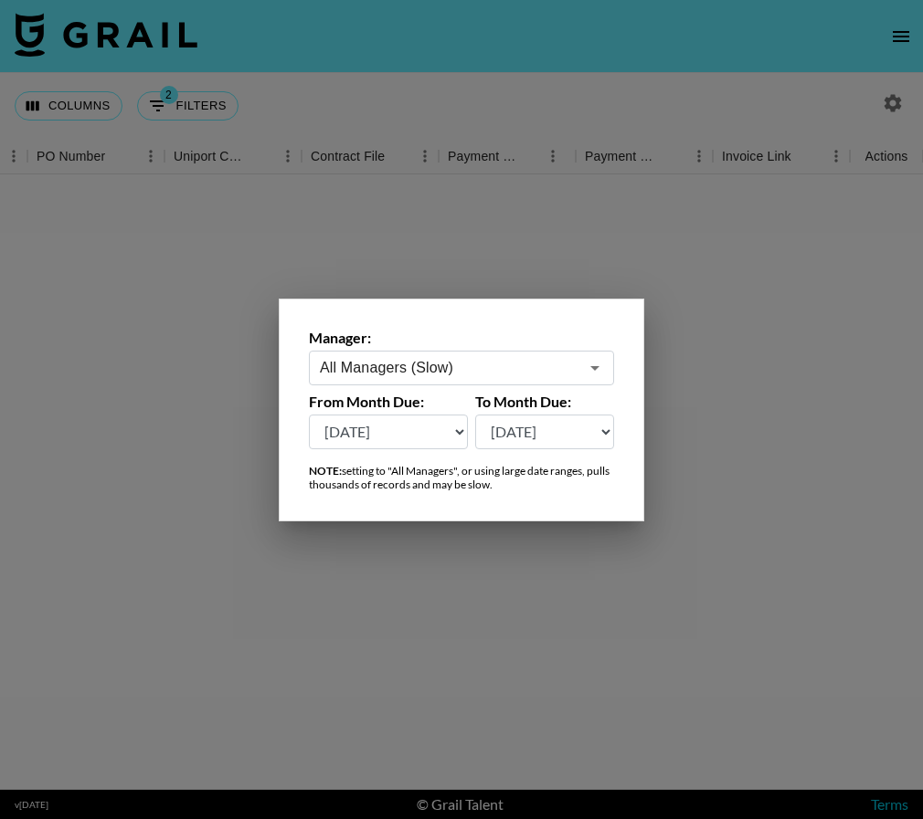
scroll to position [0, 1905]
click at [494, 90] on div at bounding box center [461, 409] width 923 height 819
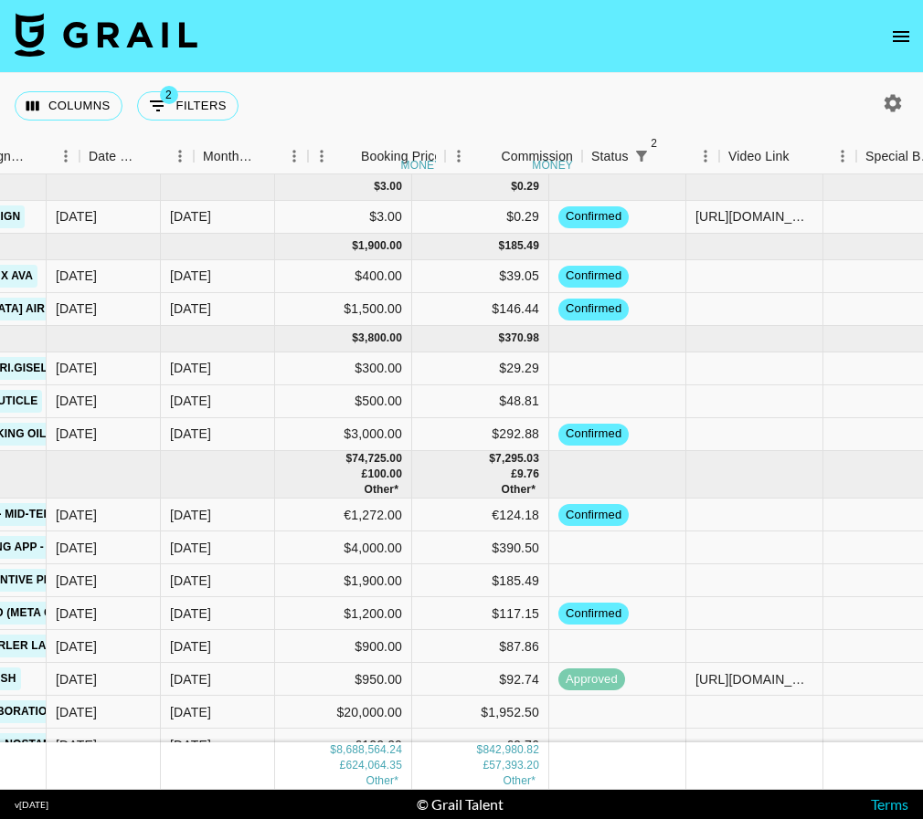
scroll to position [0, 939]
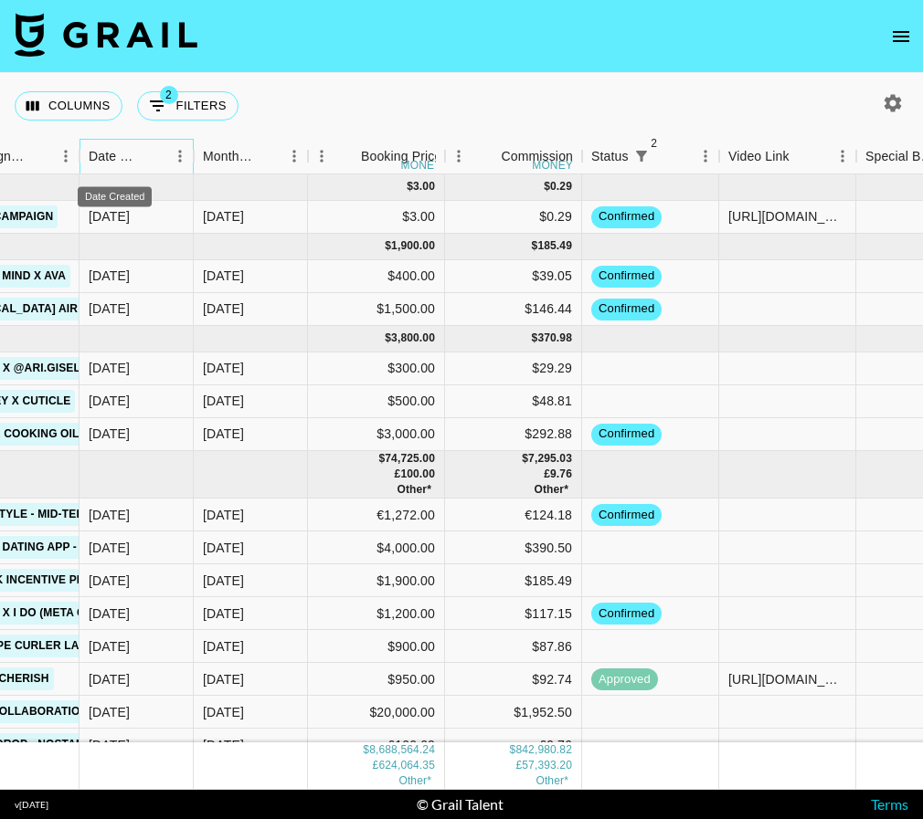
click at [118, 157] on div "Date Created" at bounding box center [115, 157] width 52 height 36
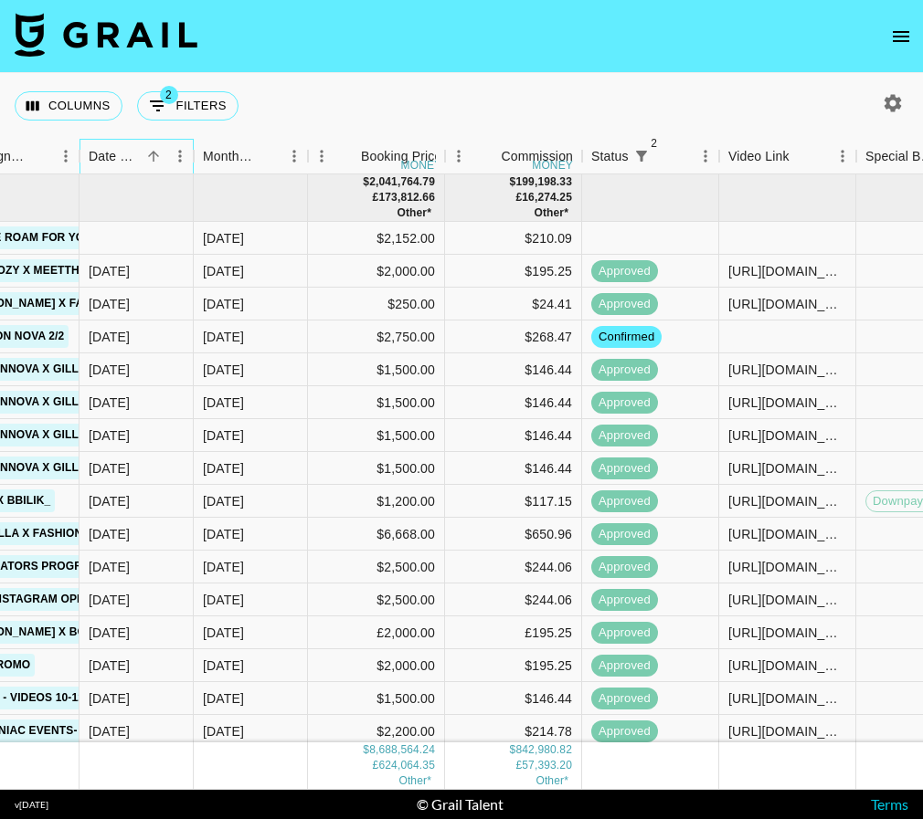
click at [140, 155] on div "Date Created" at bounding box center [115, 157] width 52 height 36
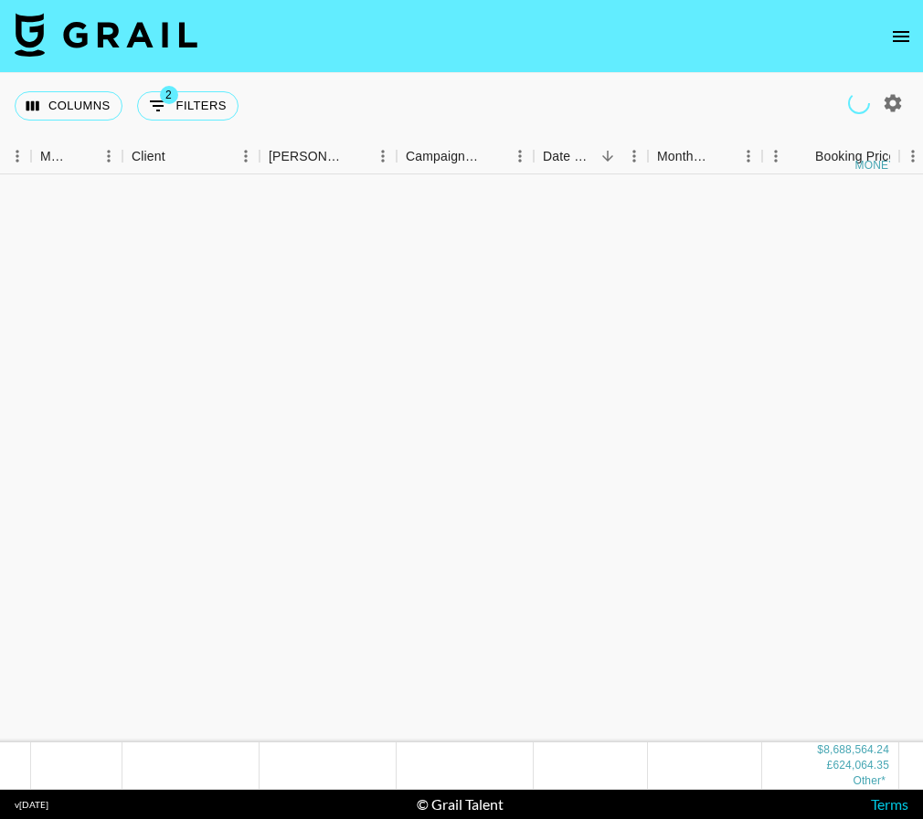
scroll to position [160425, 485]
drag, startPoint x: 916, startPoint y: 182, endPoint x: 672, endPoint y: 357, distance: 300.4
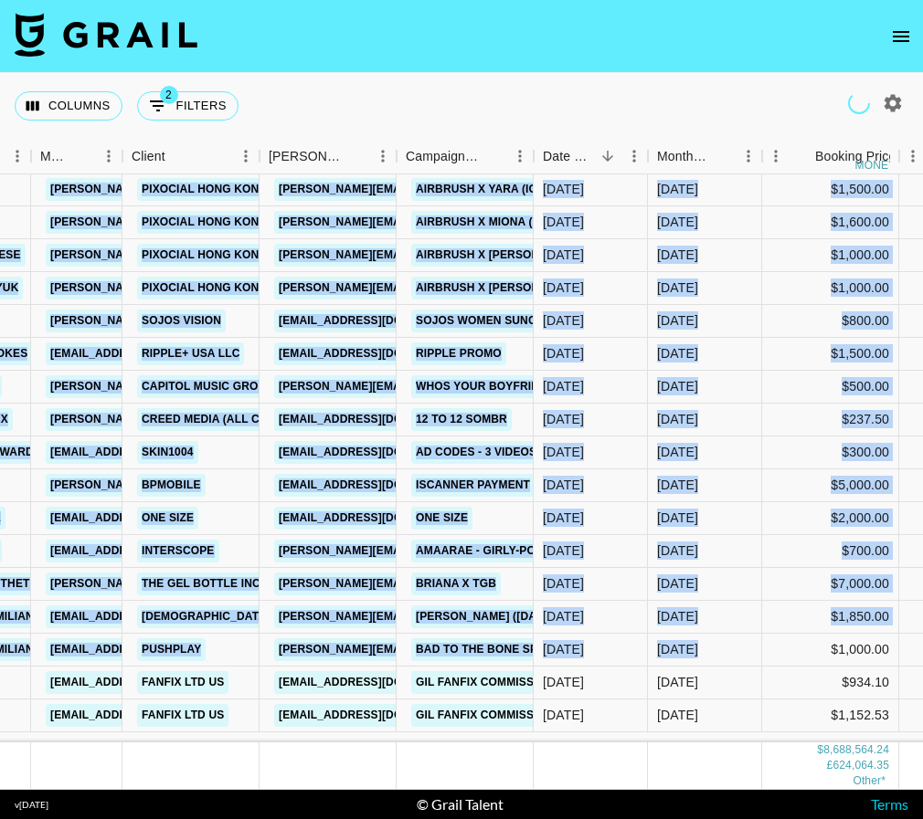
click at [676, 59] on nav at bounding box center [461, 36] width 923 height 73
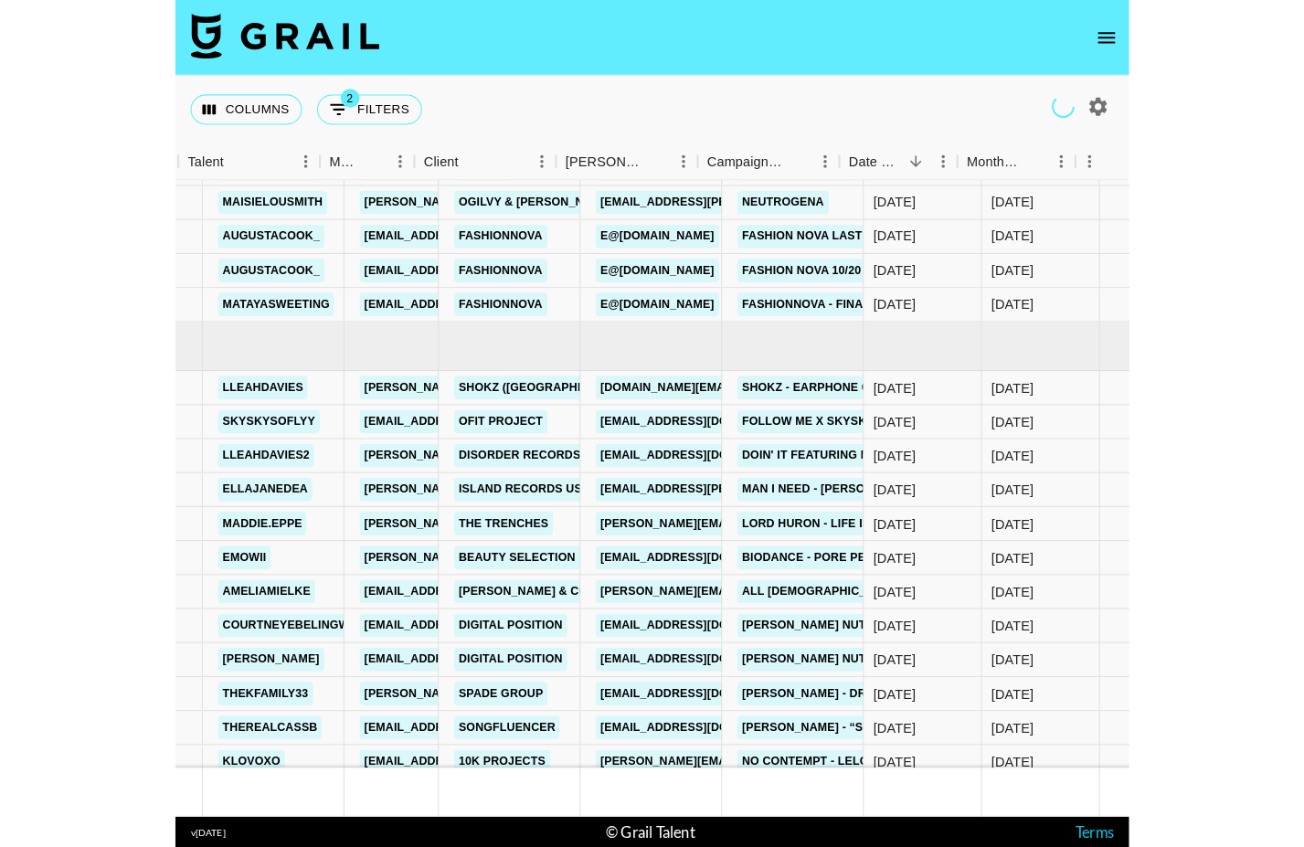
scroll to position [169150, 444]
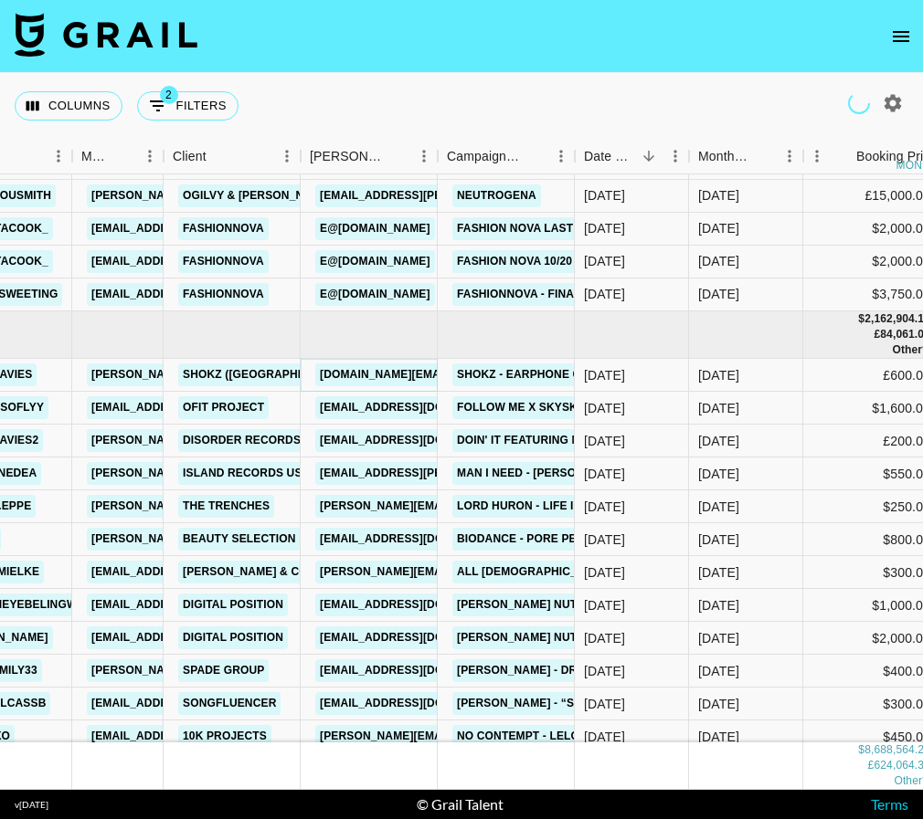
click at [366, 379] on link "stella.lu@shokz.com" at bounding box center [463, 375] width 296 height 23
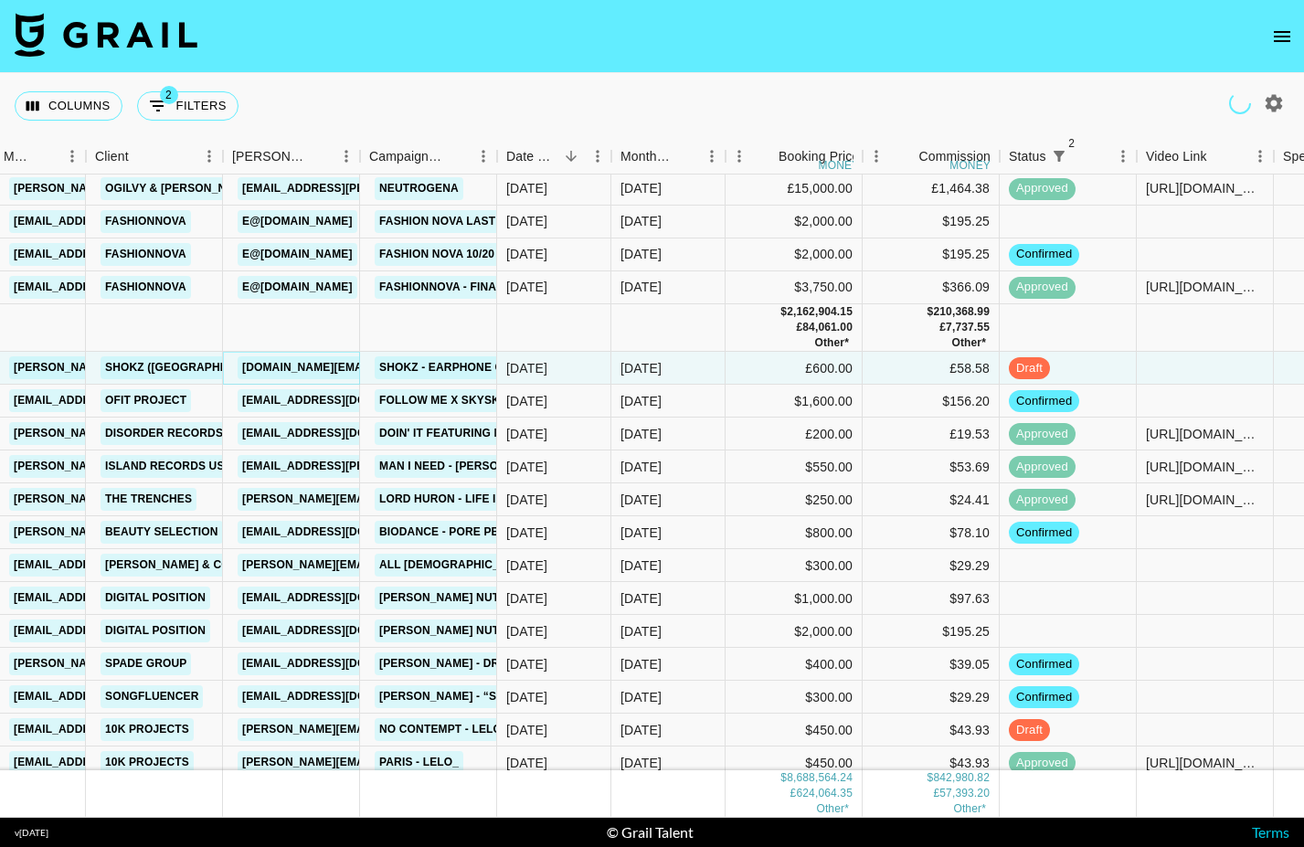
scroll to position [169158, 522]
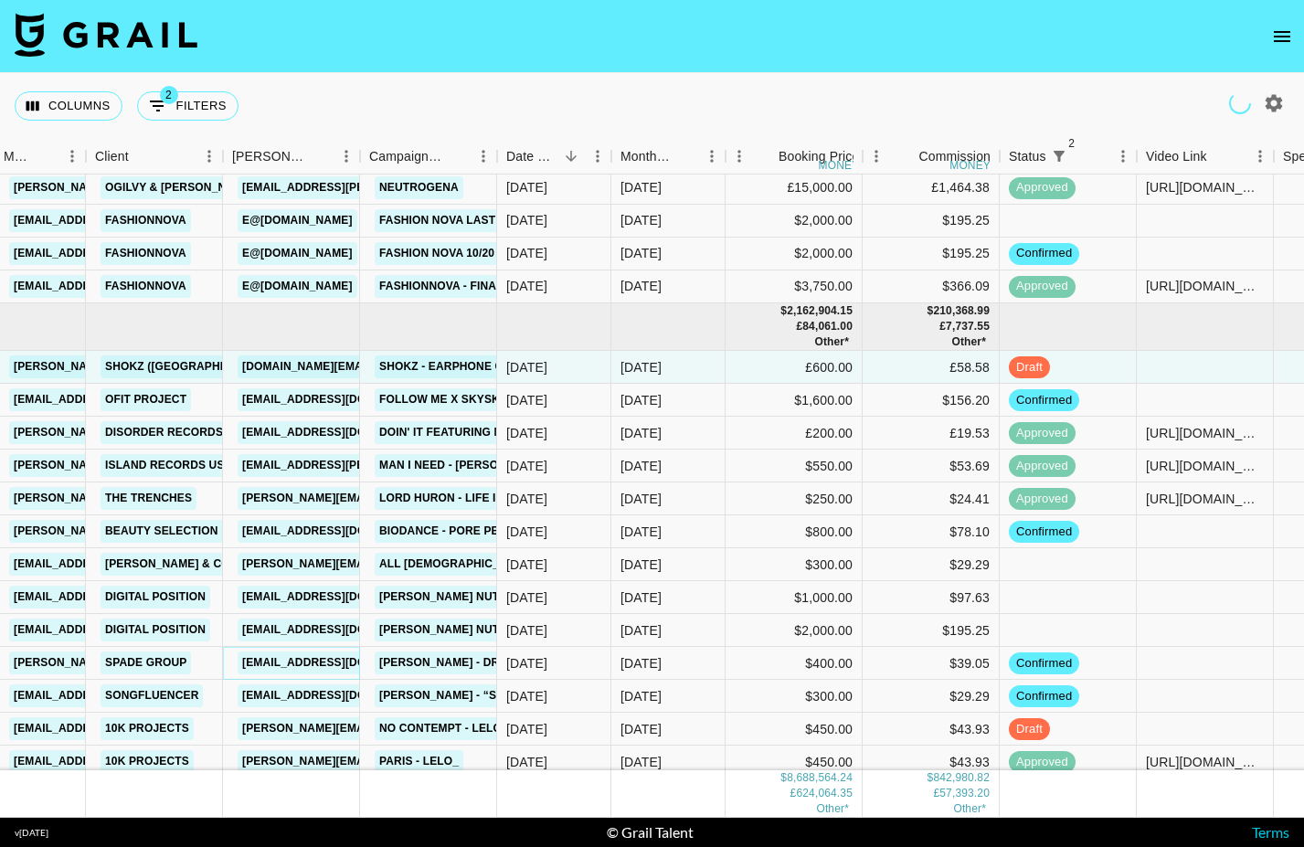
click at [307, 669] on link "[EMAIL_ADDRESS][DOMAIN_NAME]" at bounding box center [340, 662] width 205 height 23
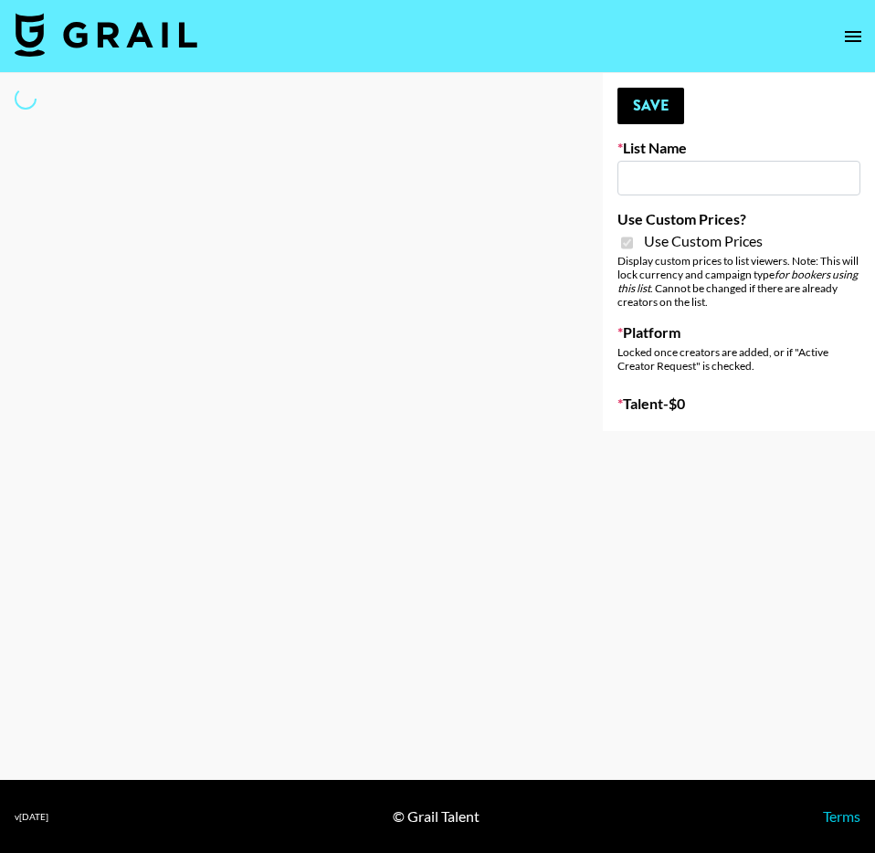
type input "Galaxy Lamps"
checkbox input "true"
select select "Brand"
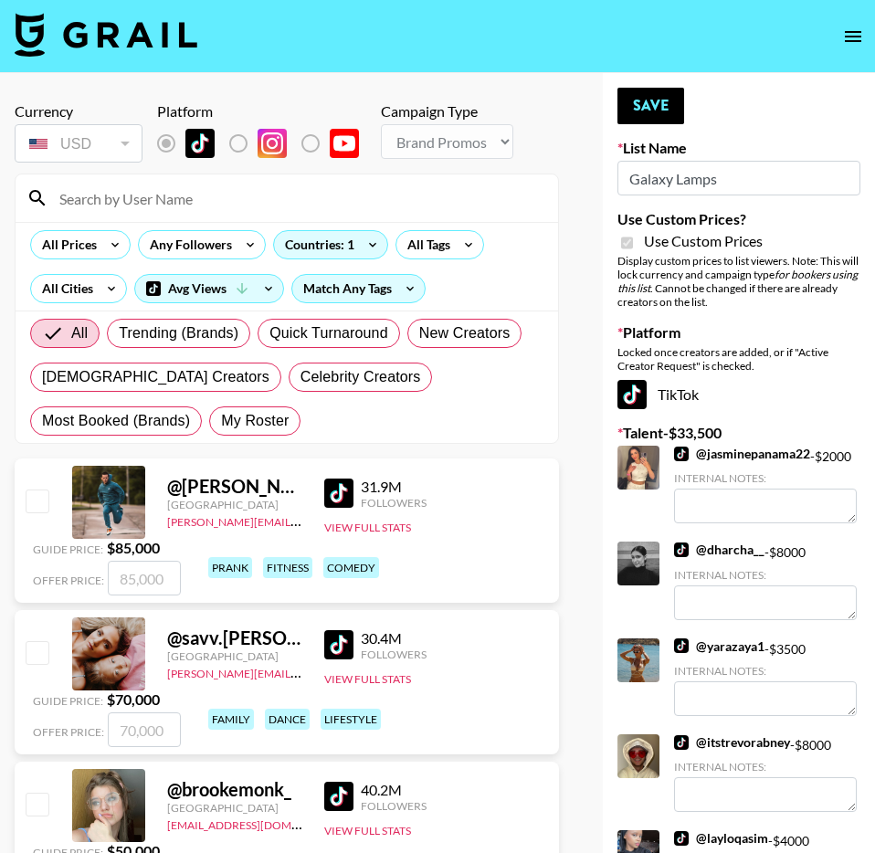
click at [260, 195] on input at bounding box center [297, 198] width 499 height 29
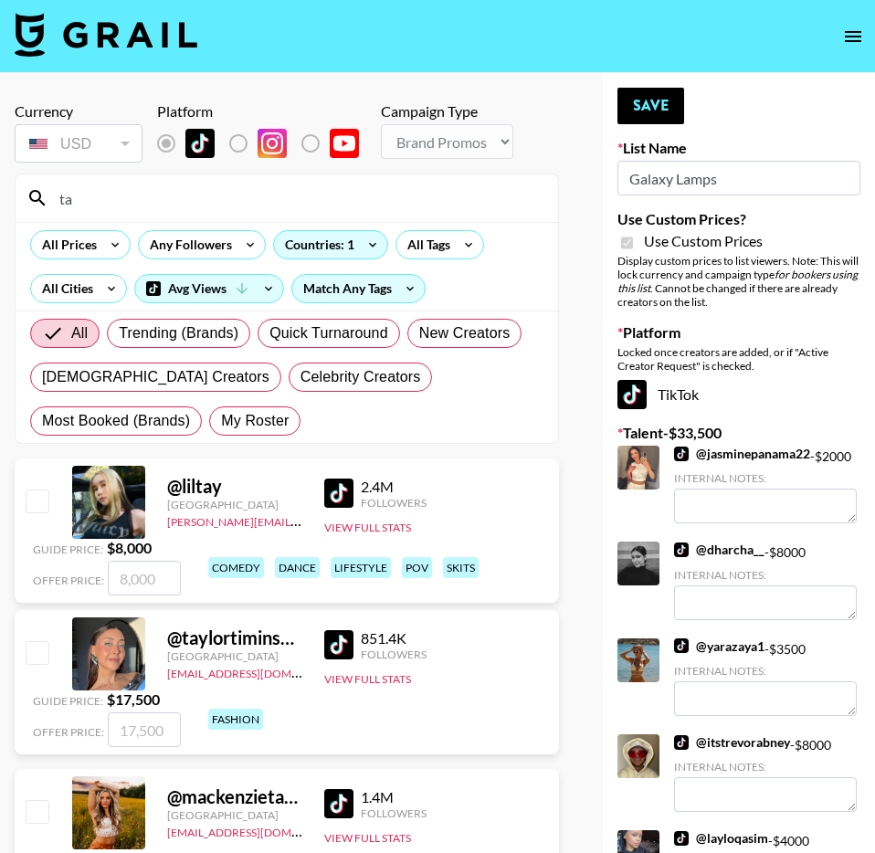
type input "t"
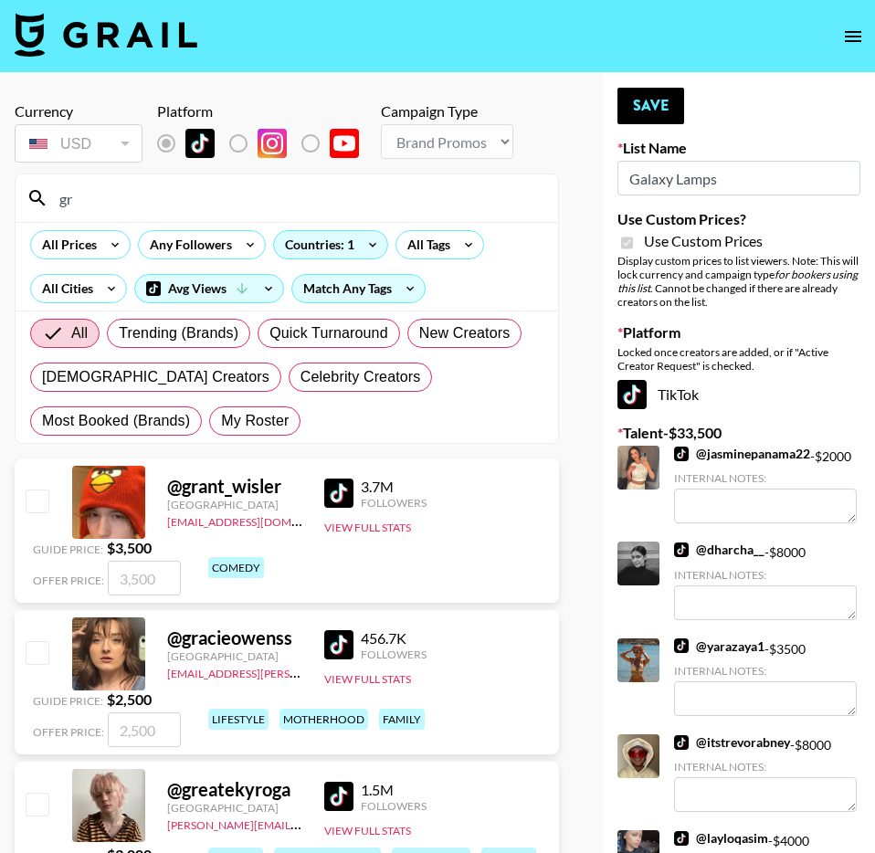
type input "g"
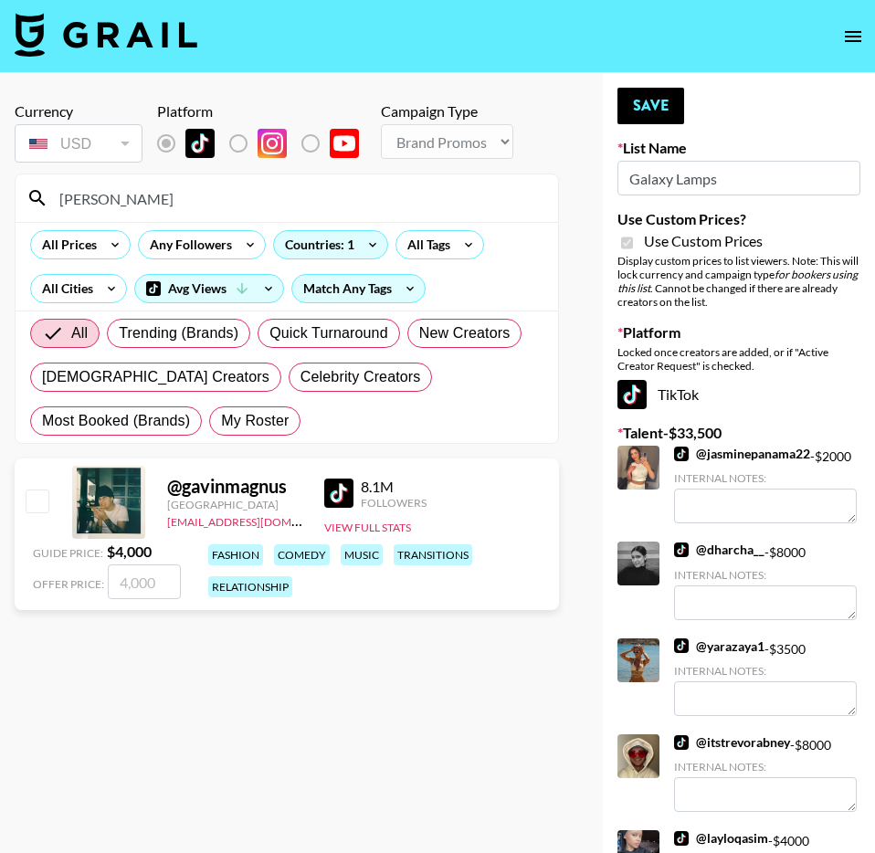
type input "[PERSON_NAME]"
click at [42, 504] on input "checkbox" at bounding box center [37, 501] width 22 height 22
checkbox input "true"
type input "4000"
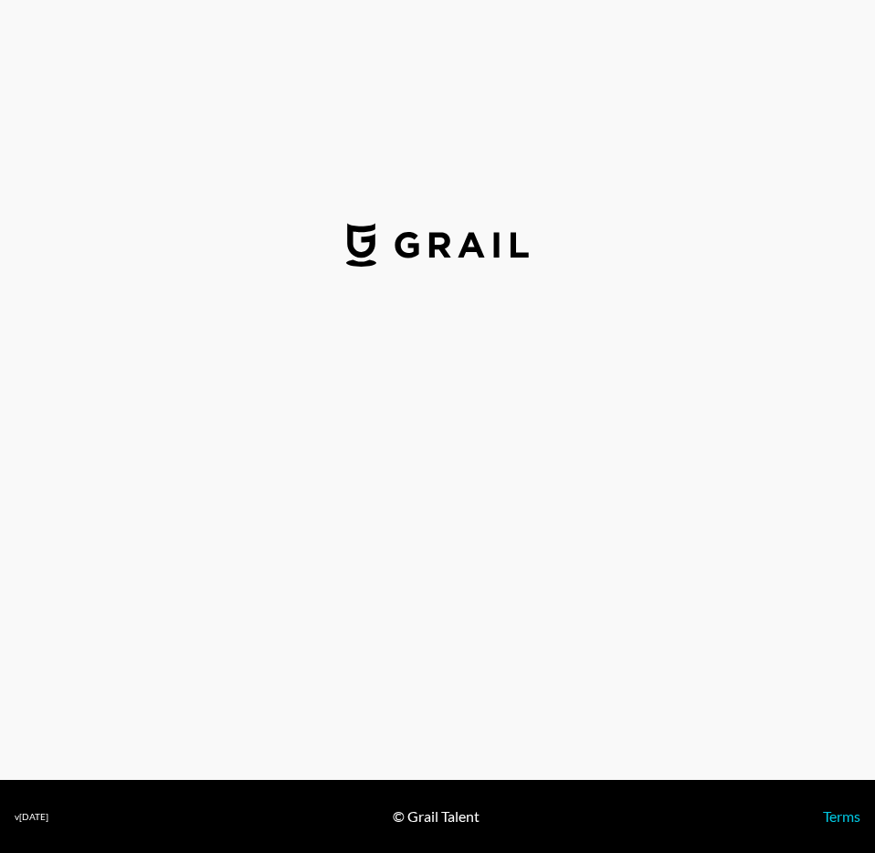
select select "USD"
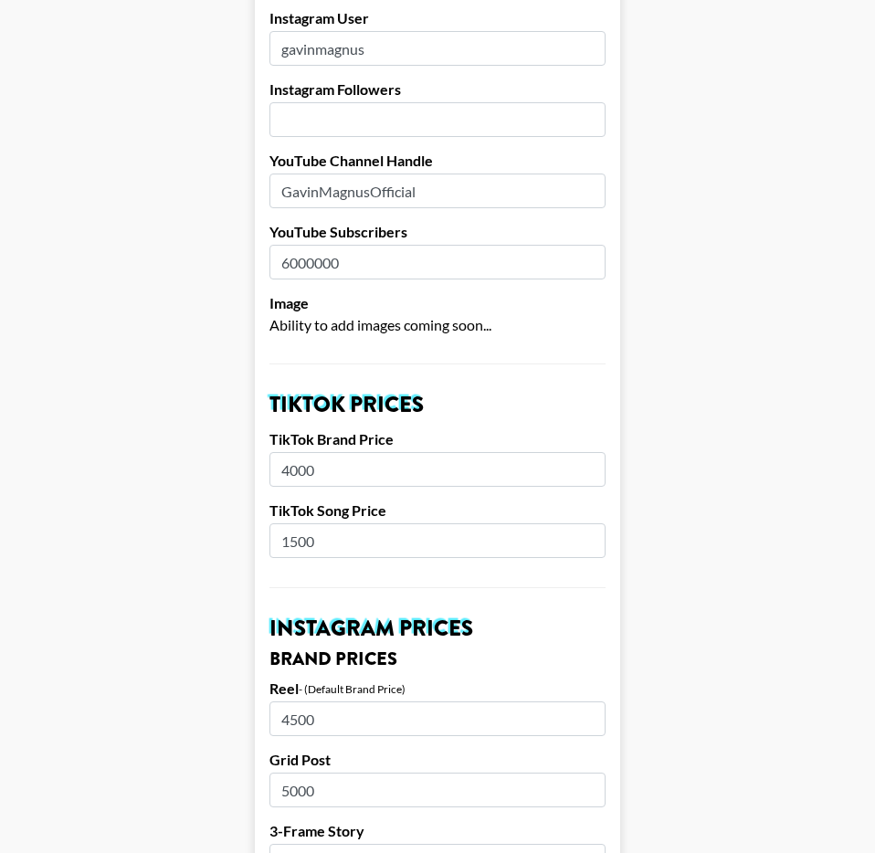
scroll to position [452, 0]
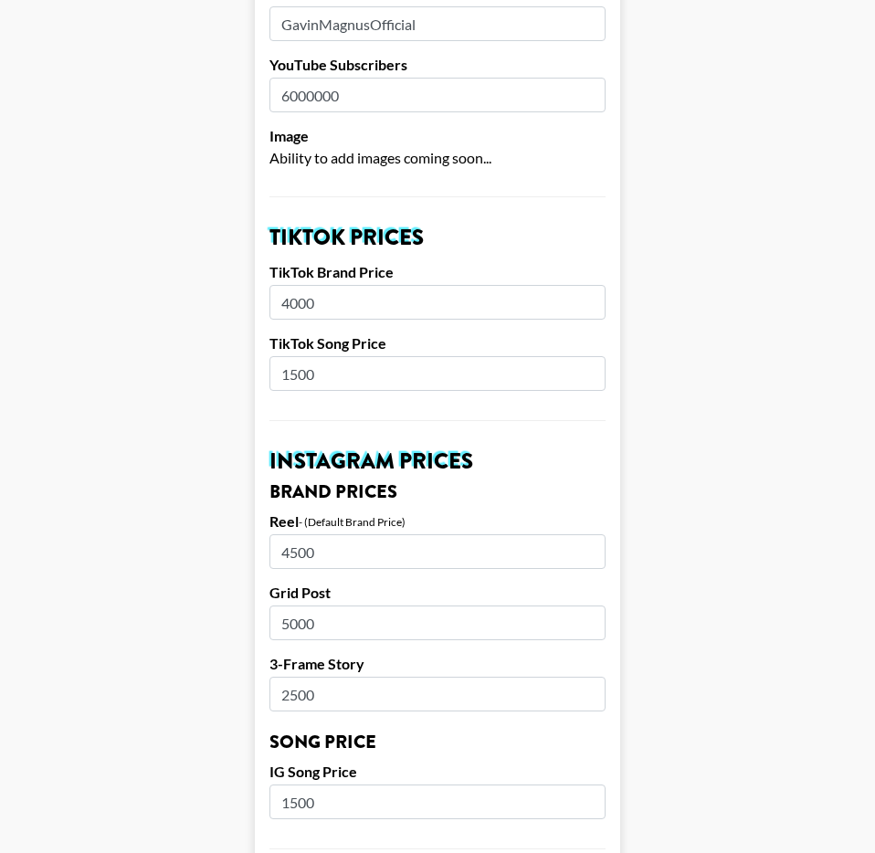
click at [337, 305] on input "4000" at bounding box center [438, 302] width 336 height 35
type input "5000"
click at [301, 551] on input "4500" at bounding box center [438, 551] width 336 height 35
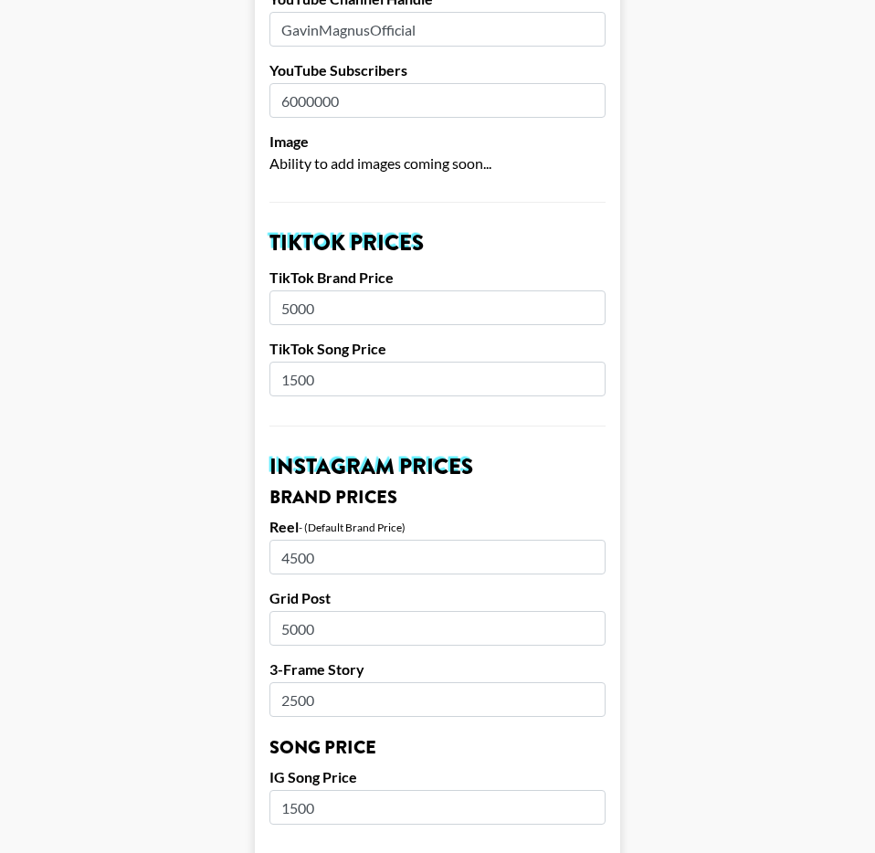
click at [301, 551] on input "4500" at bounding box center [438, 557] width 336 height 35
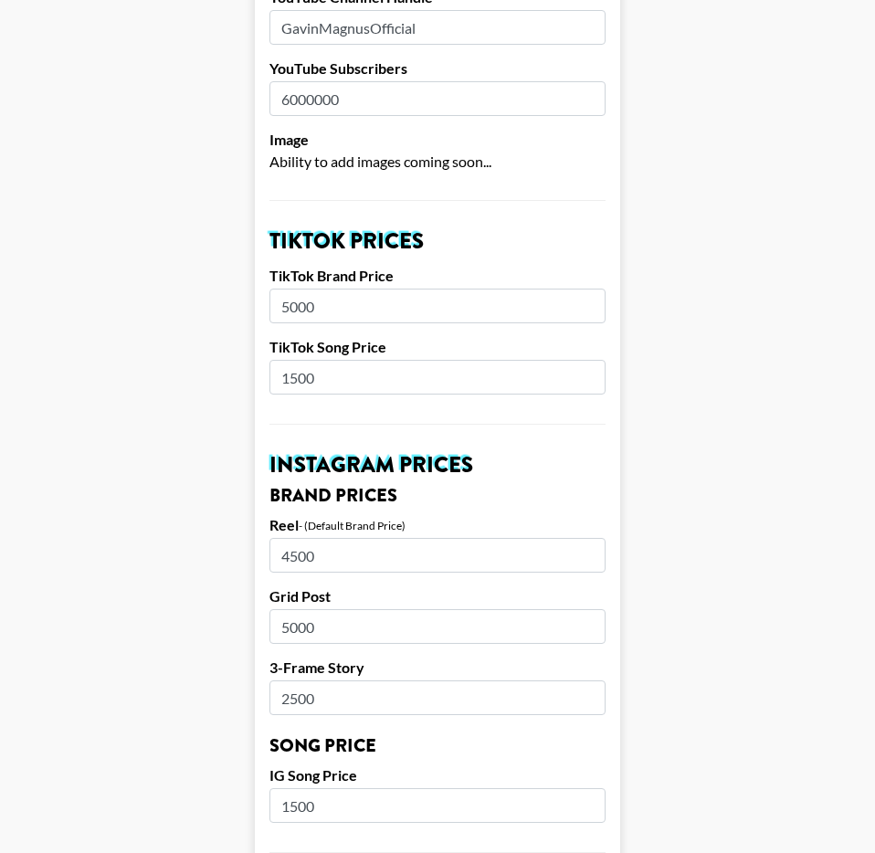
click at [327, 555] on input "4500" at bounding box center [438, 555] width 336 height 35
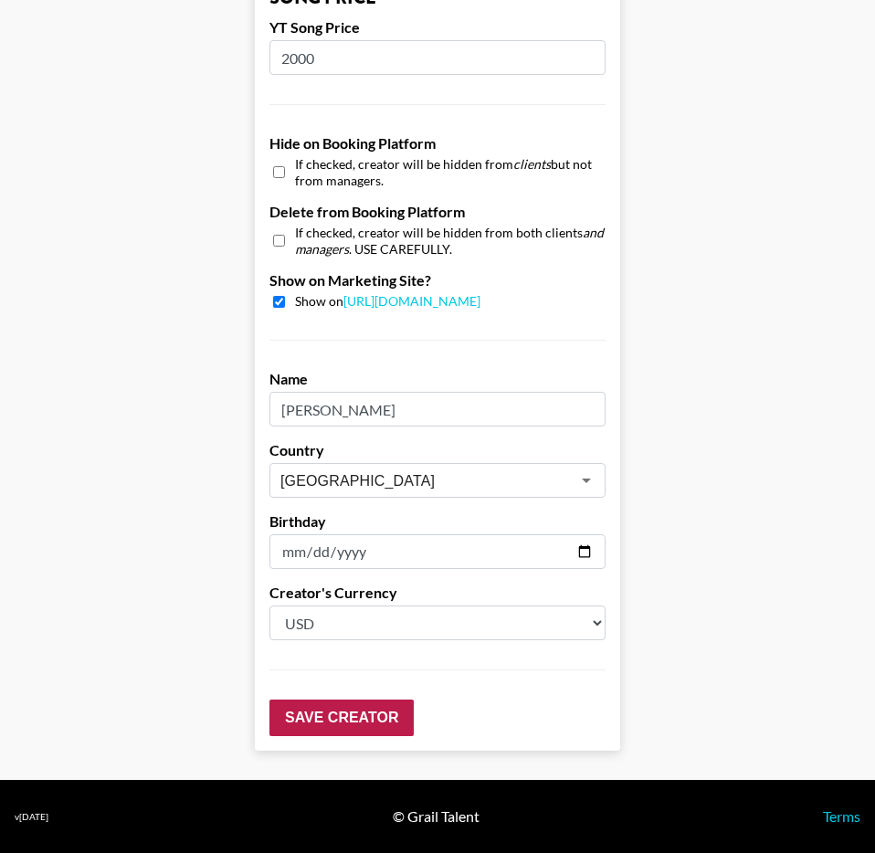
type input "5000"
click at [372, 720] on input "Save Creator" at bounding box center [342, 718] width 144 height 37
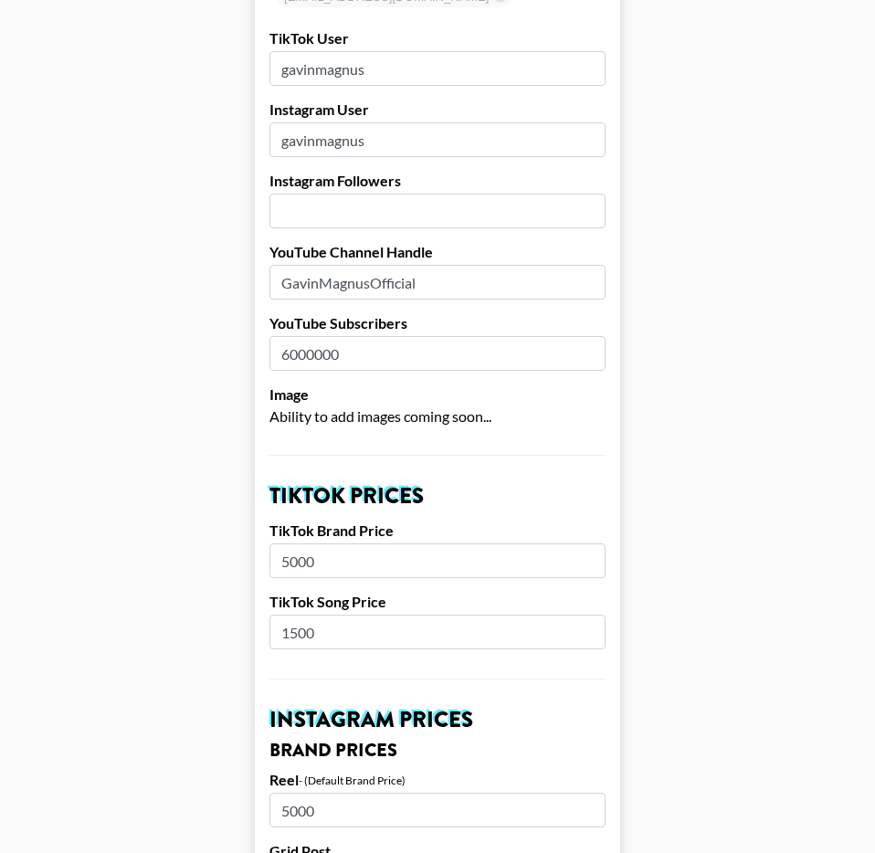
scroll to position [0, 0]
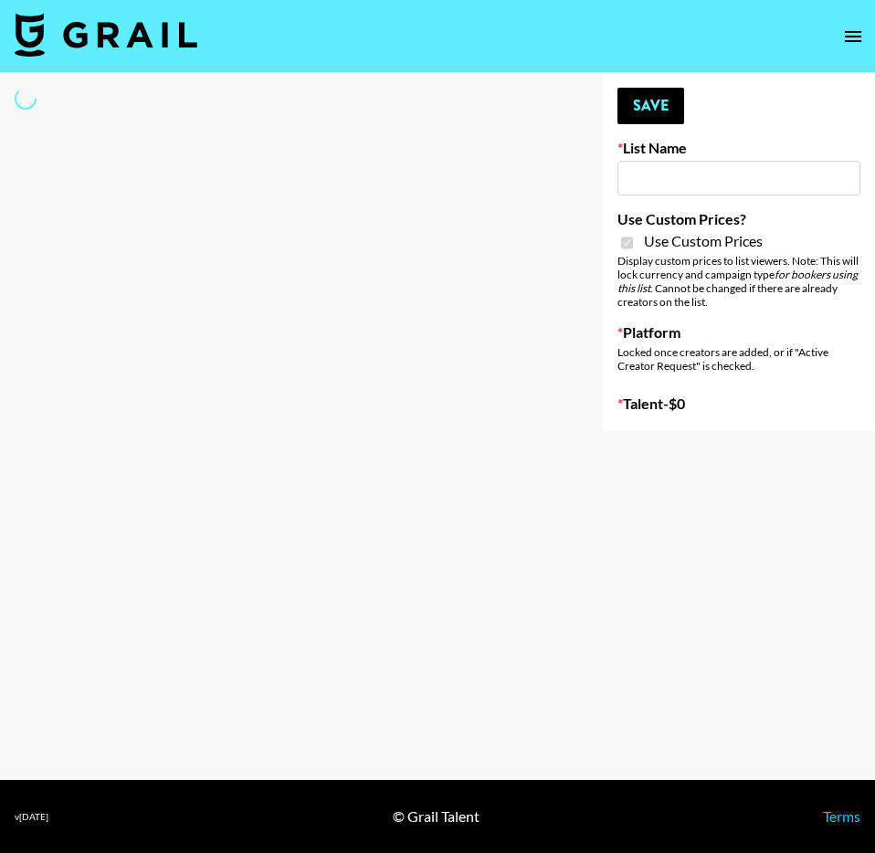
type input "Galaxy Lamps"
checkbox input "true"
select select "Brand"
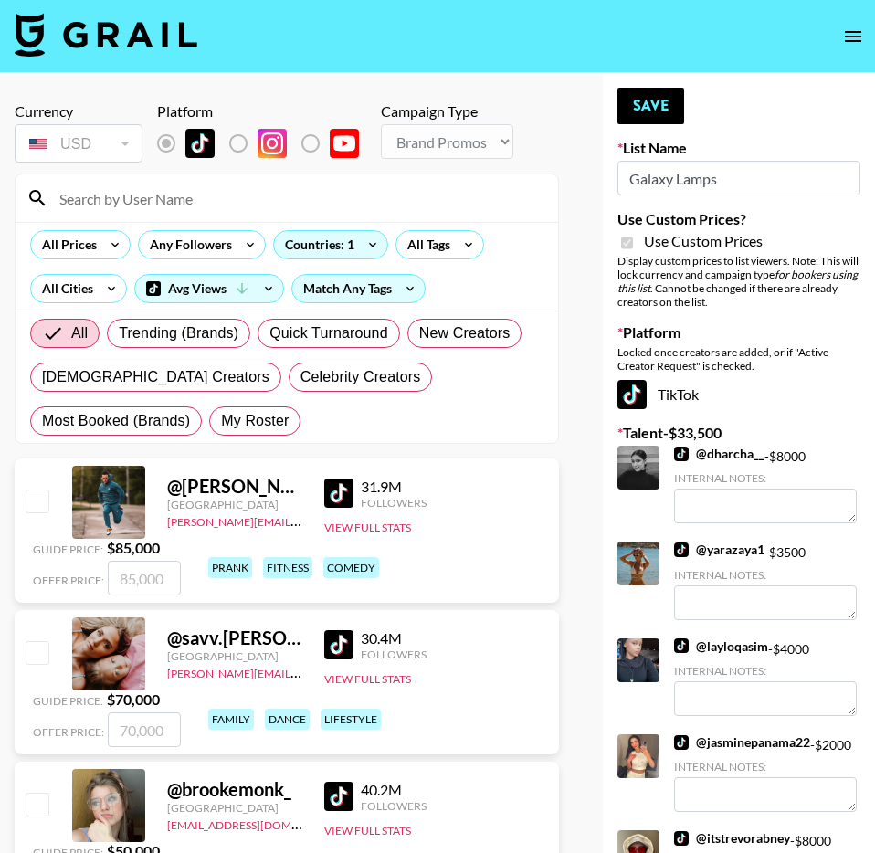
click at [248, 202] on input at bounding box center [297, 198] width 499 height 29
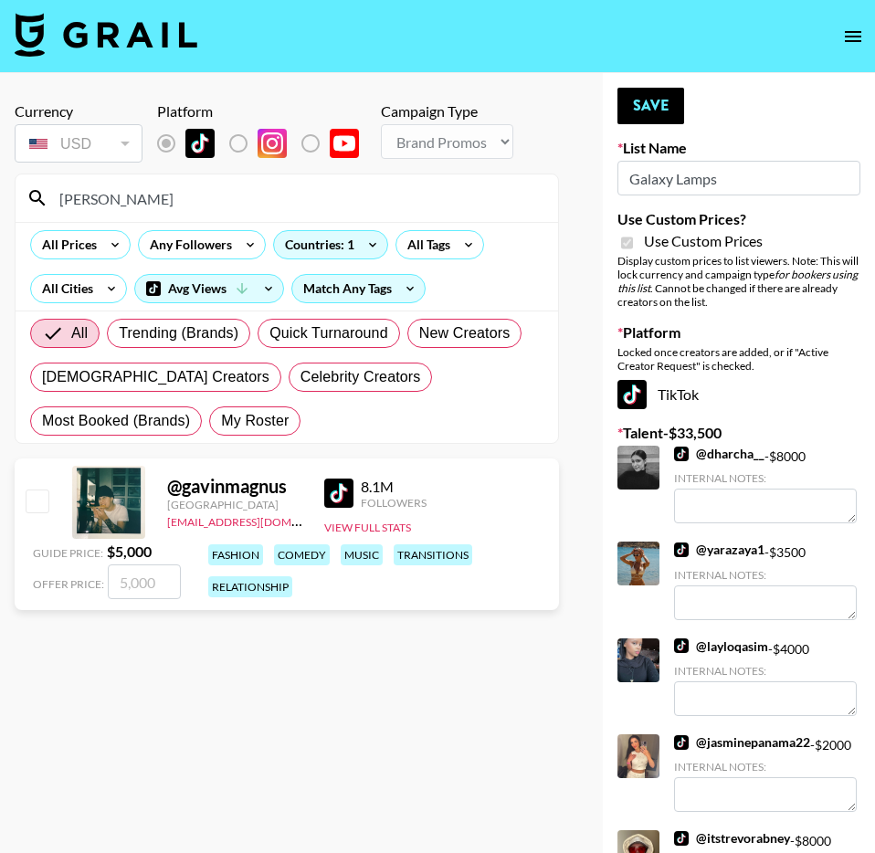
type input "[PERSON_NAME]"
click at [33, 511] on input "checkbox" at bounding box center [37, 501] width 22 height 22
checkbox input "true"
type input "5000"
click at [671, 112] on button "Save" at bounding box center [651, 106] width 67 height 37
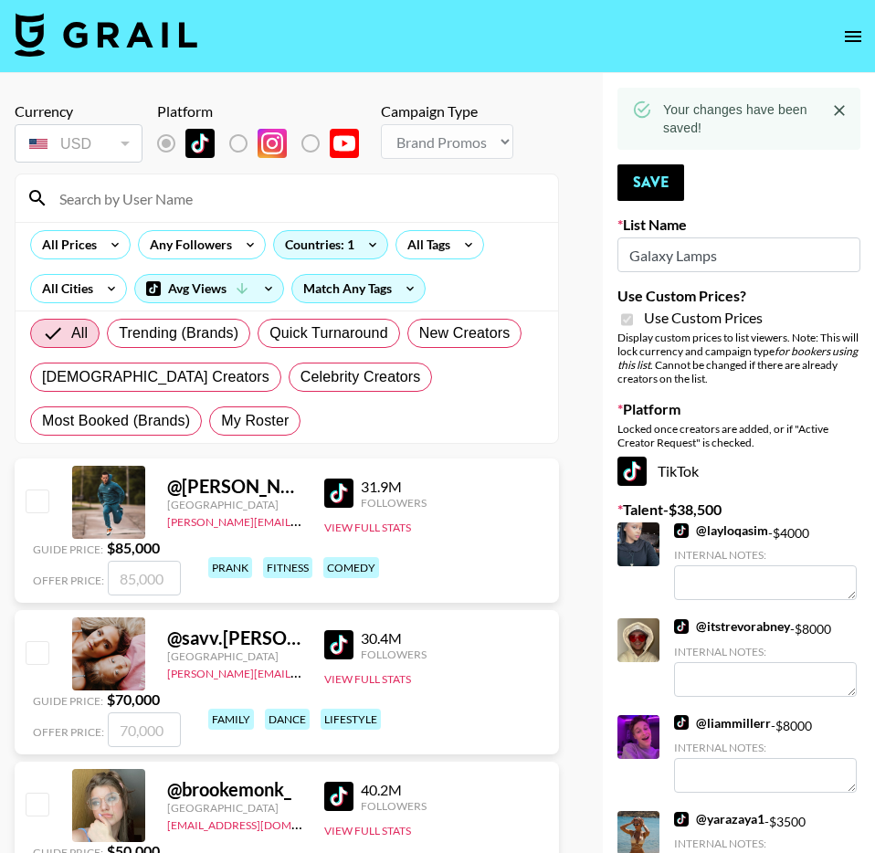
click at [325, 202] on input at bounding box center [297, 198] width 499 height 29
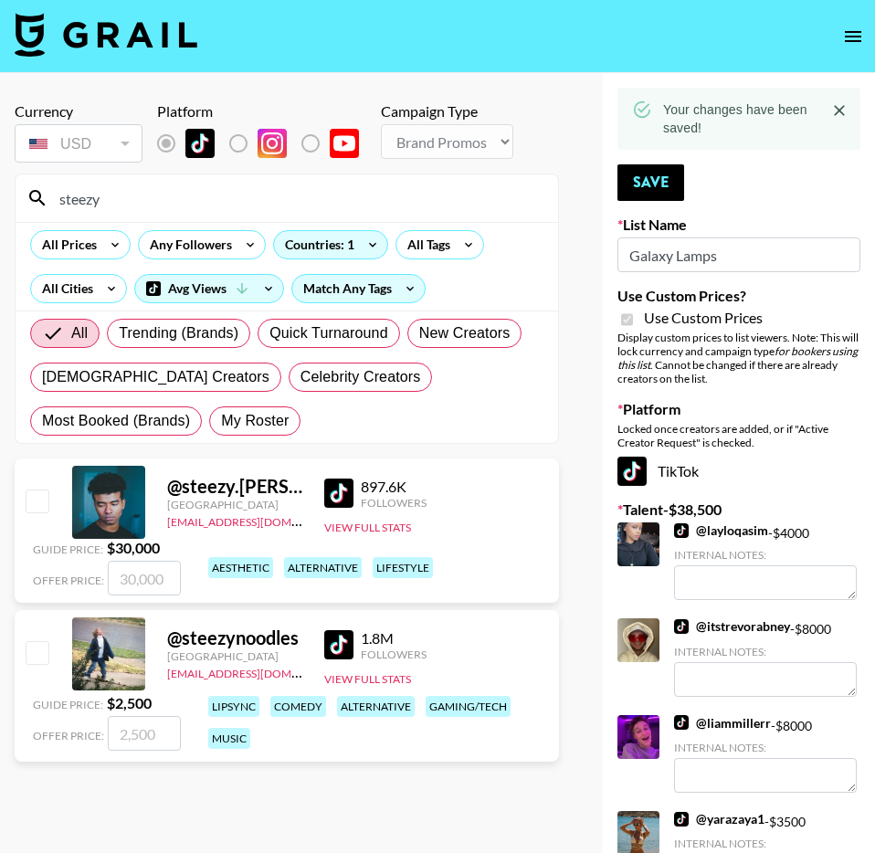
type input "steezy"
click at [38, 646] on input "checkbox" at bounding box center [37, 652] width 22 height 22
checkbox input "true"
type input "2500"
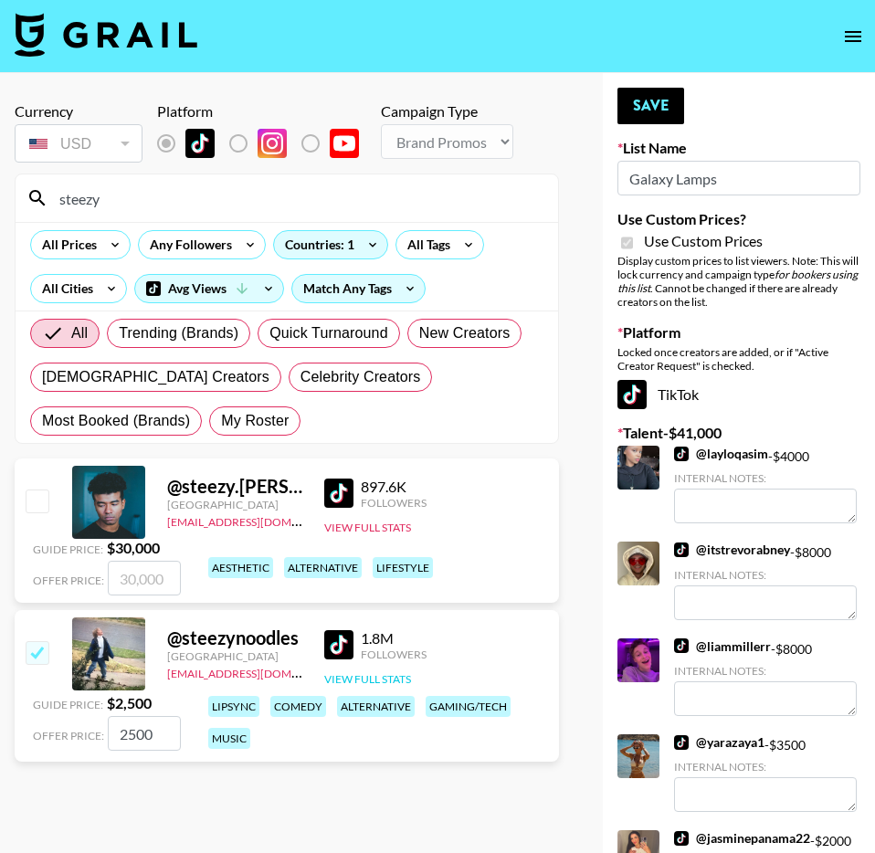
click at [344, 675] on button "View Full Stats" at bounding box center [367, 679] width 87 height 14
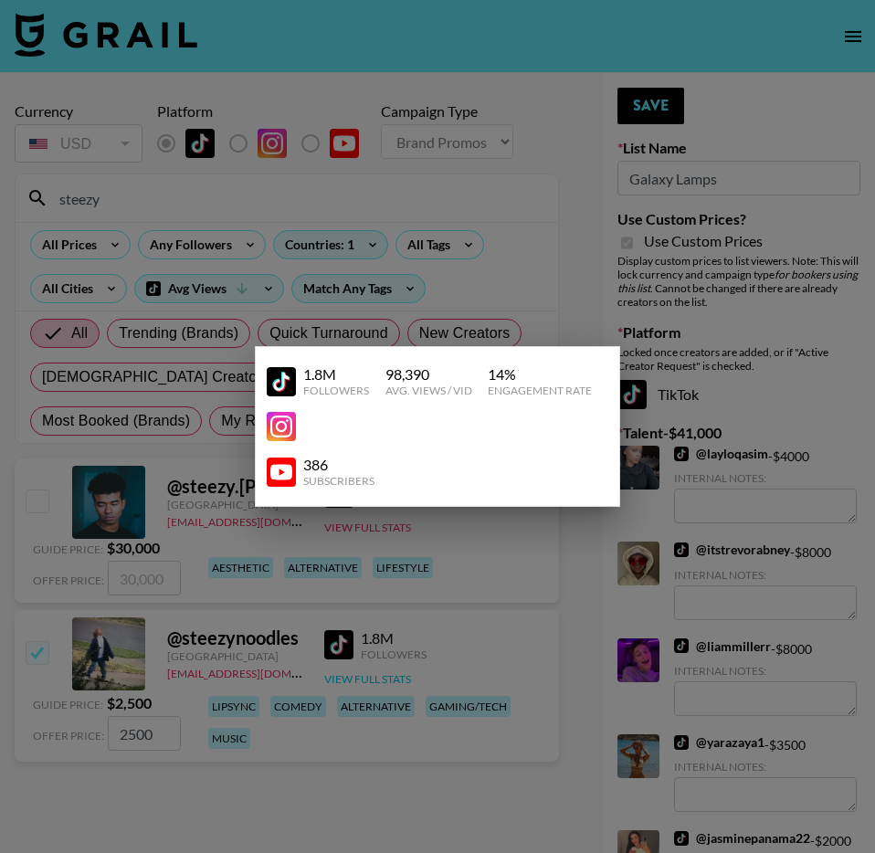
click at [368, 681] on div at bounding box center [437, 426] width 875 height 853
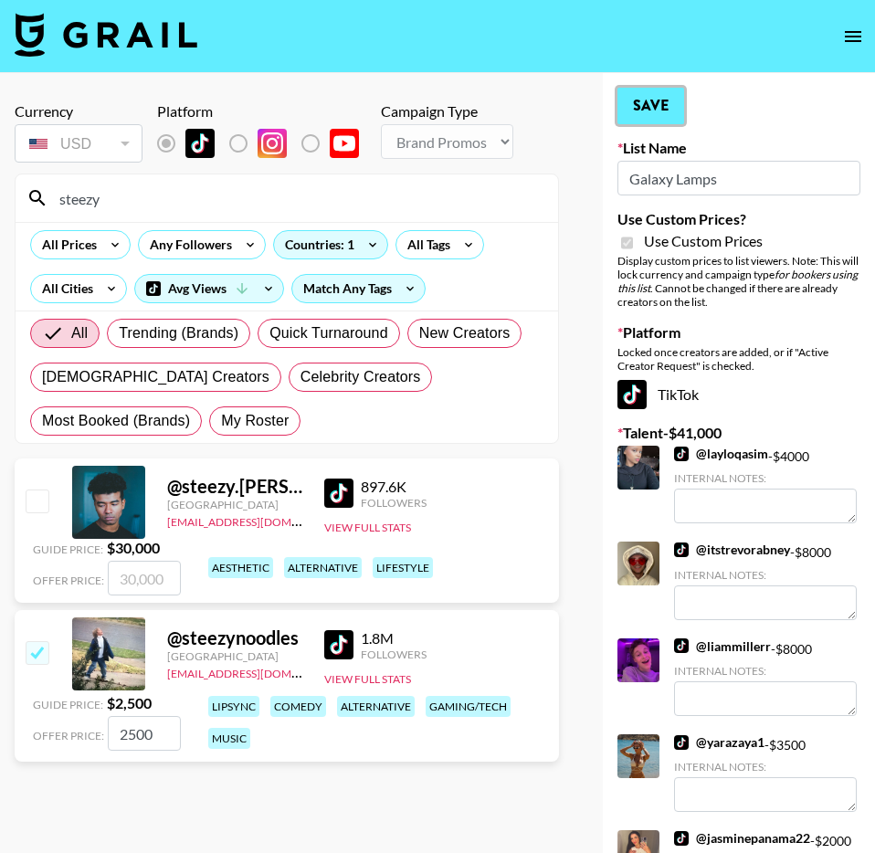
click at [665, 102] on button "Save" at bounding box center [651, 106] width 67 height 37
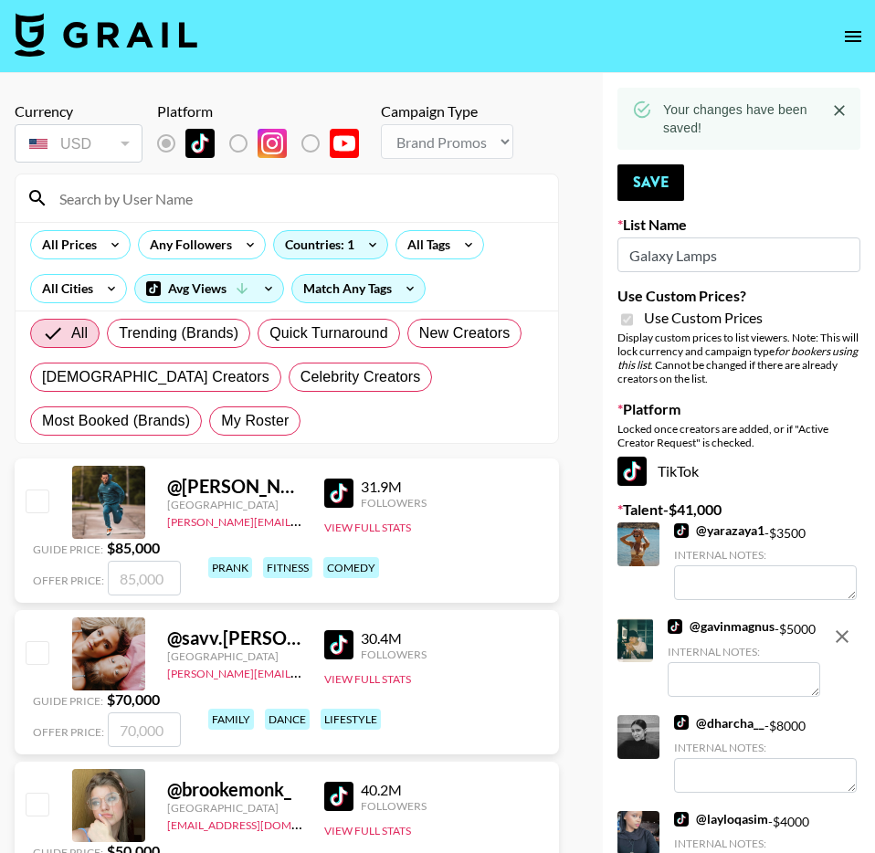
click at [240, 196] on input at bounding box center [297, 198] width 499 height 29
click at [416, 206] on input at bounding box center [297, 198] width 499 height 29
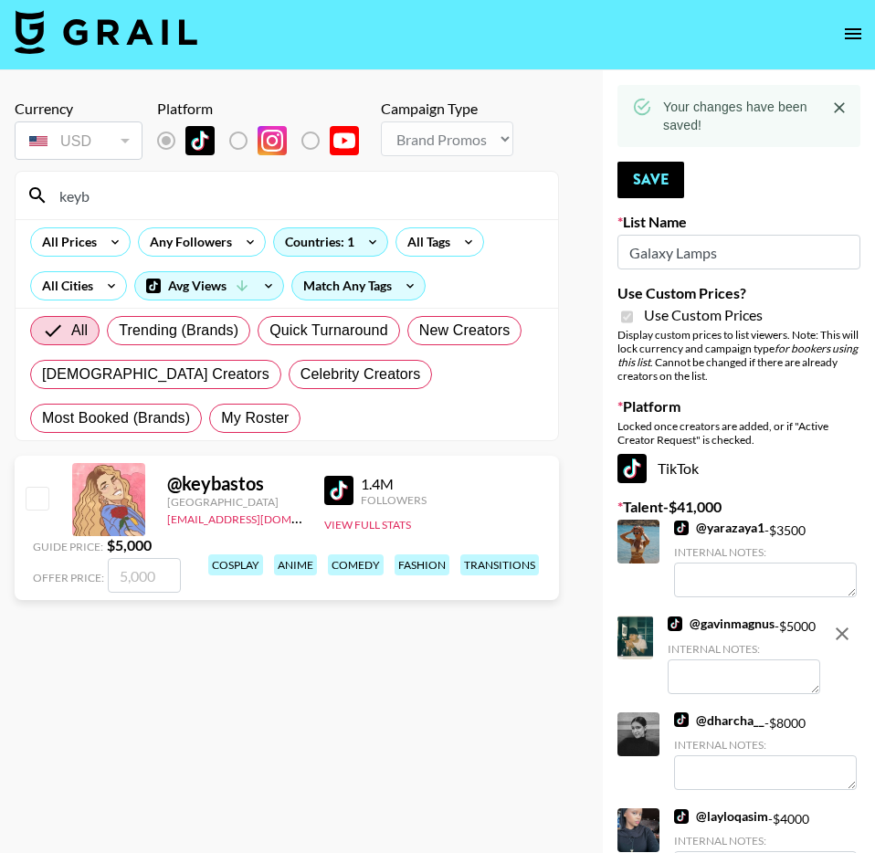
type input "keyb"
click at [42, 500] on input "checkbox" at bounding box center [37, 498] width 22 height 22
checkbox input "true"
type input "5000"
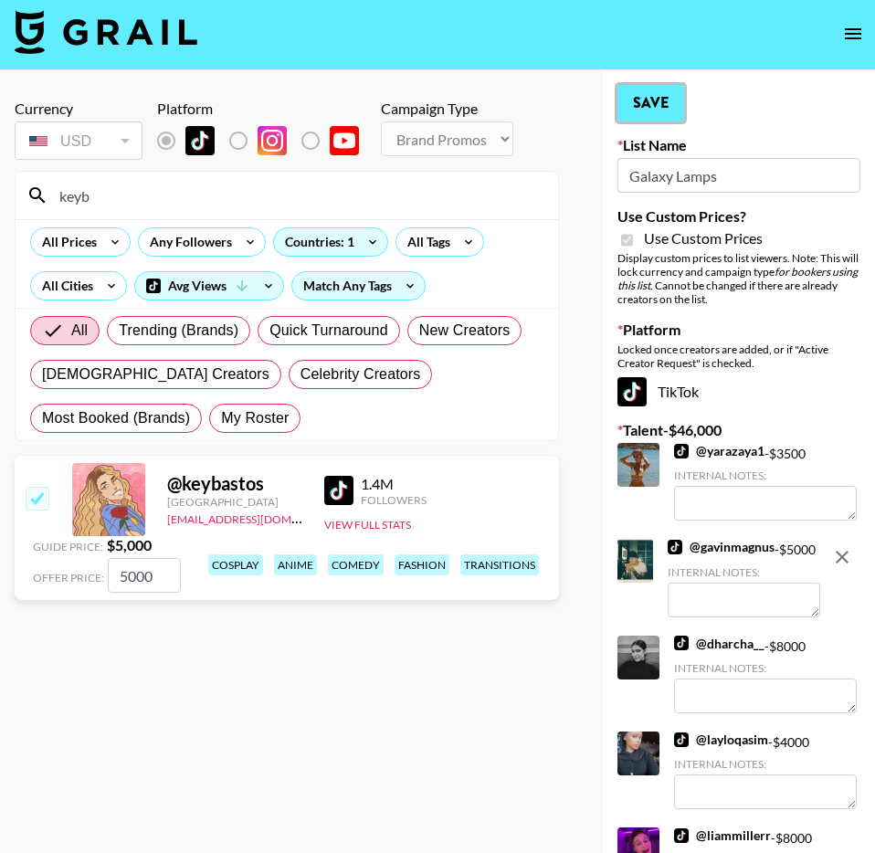
click at [626, 105] on button "Save" at bounding box center [651, 103] width 67 height 37
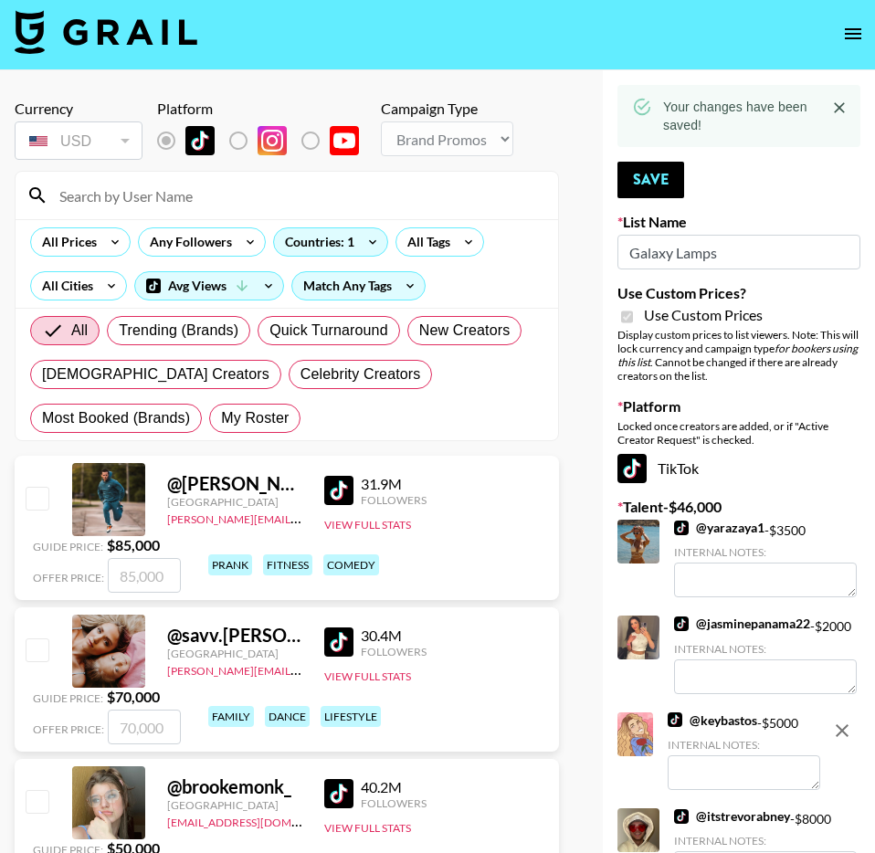
click at [242, 198] on input at bounding box center [297, 195] width 499 height 29
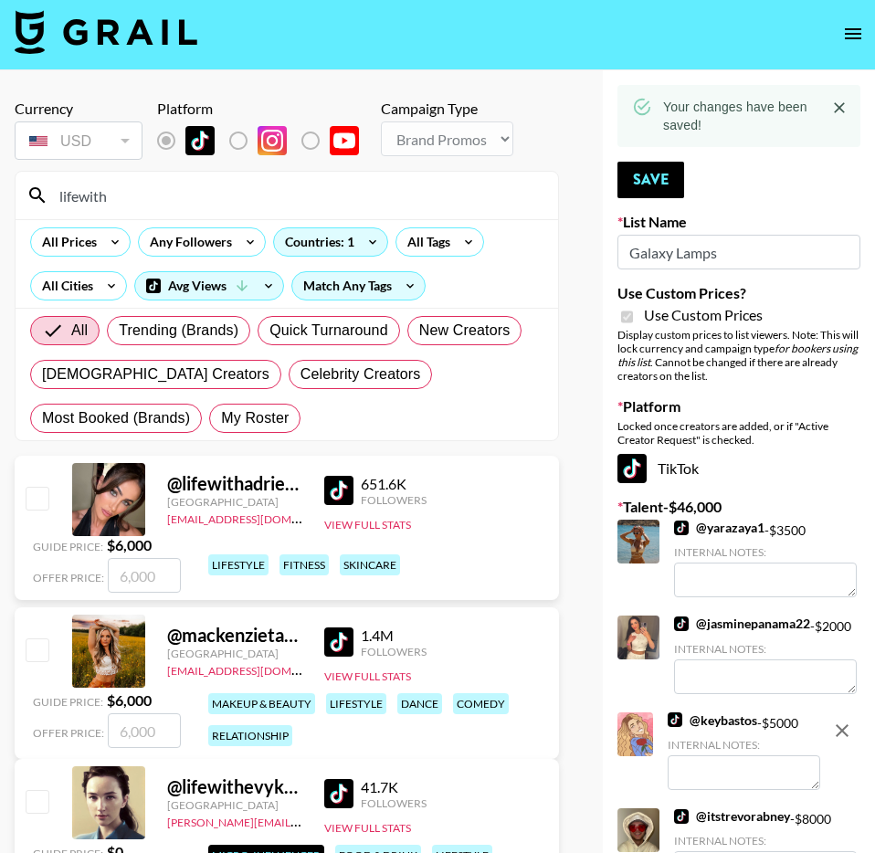
type input "lifewith"
click at [26, 485] on div at bounding box center [36, 499] width 28 height 31
click at [49, 501] on div at bounding box center [36, 499] width 28 height 31
click at [37, 496] on input "checkbox" at bounding box center [37, 498] width 22 height 22
checkbox input "true"
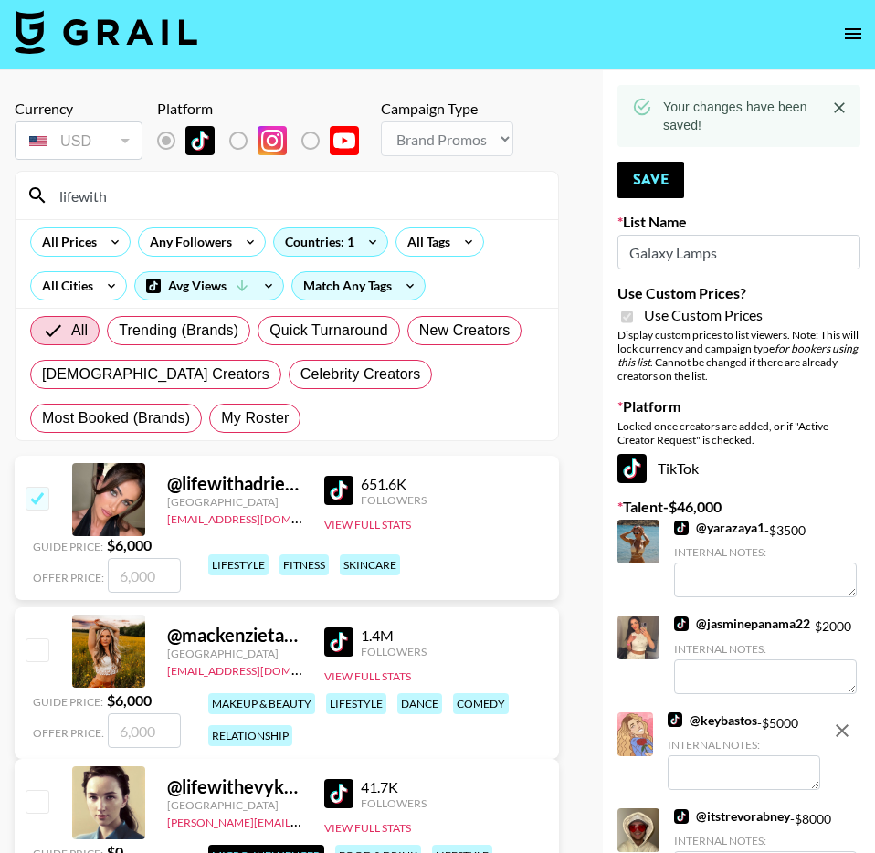
type input "6000"
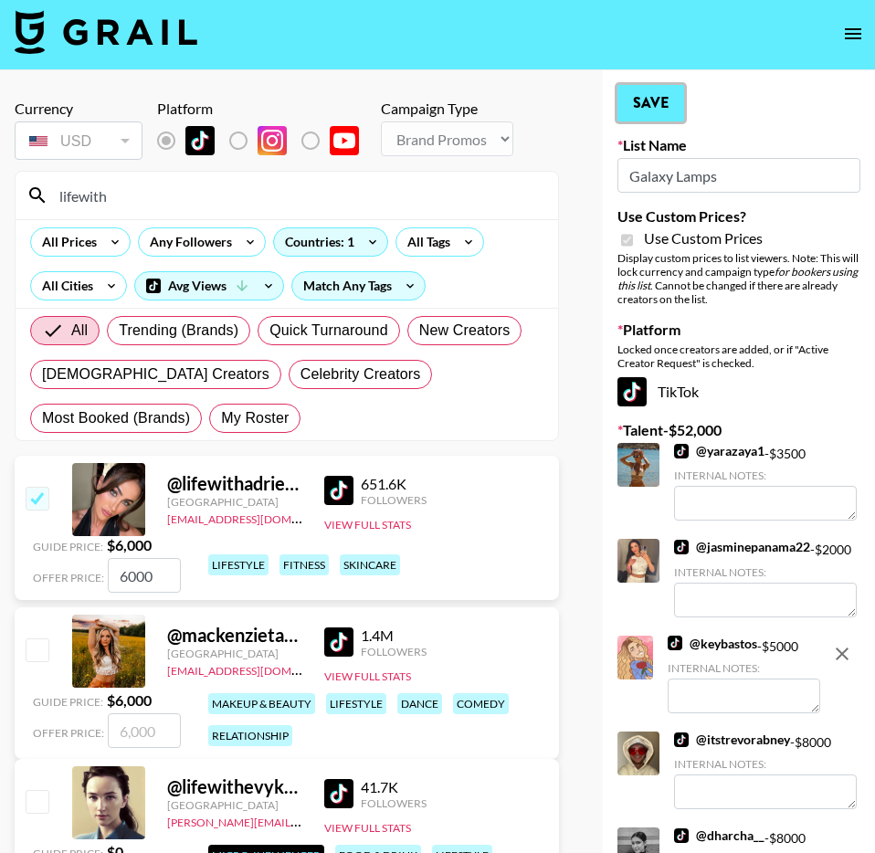
click at [659, 103] on button "Save" at bounding box center [651, 103] width 67 height 37
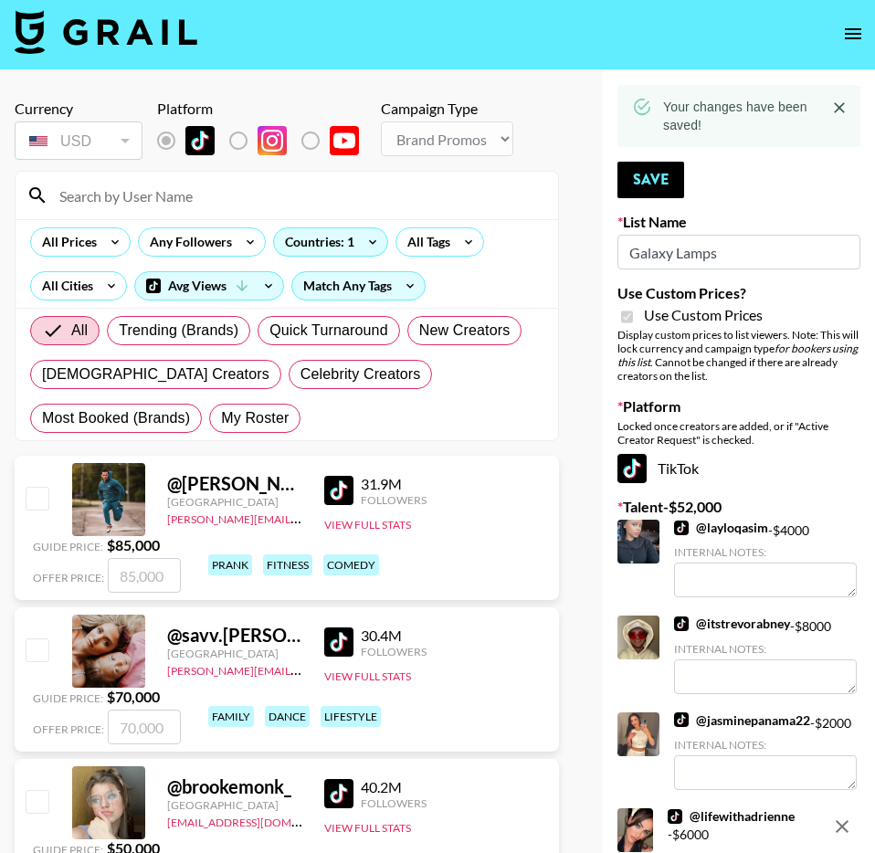
click at [194, 197] on input at bounding box center [297, 195] width 499 height 29
type input "m"
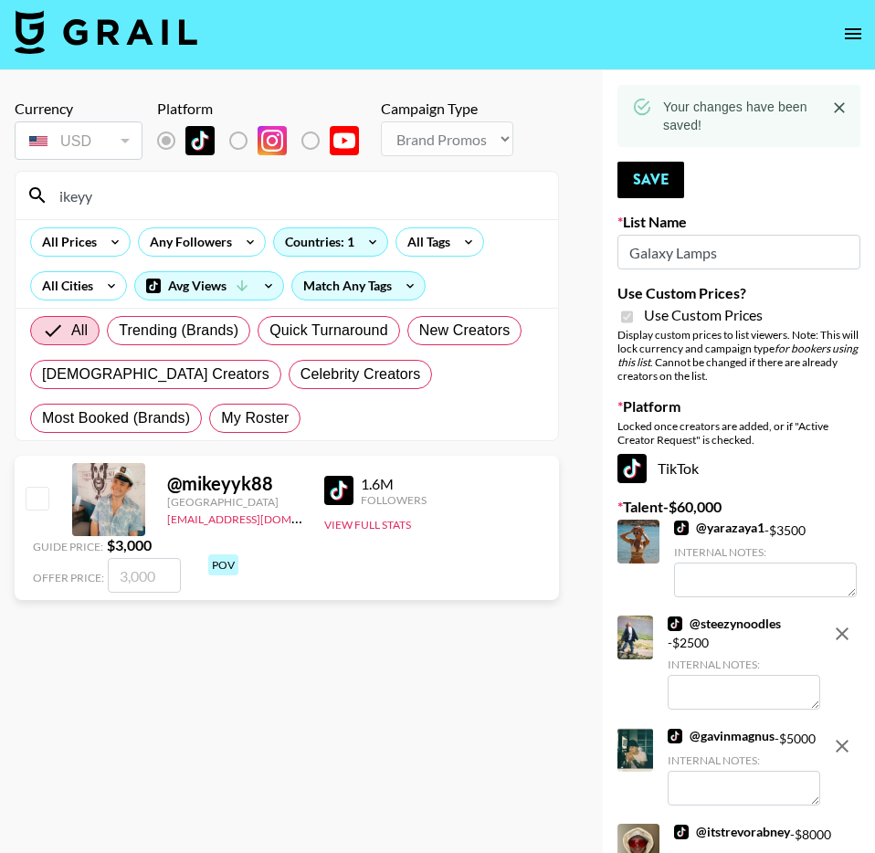
type input "ikeyy"
click at [31, 492] on input "checkbox" at bounding box center [37, 498] width 22 height 22
checkbox input "true"
type input "3000"
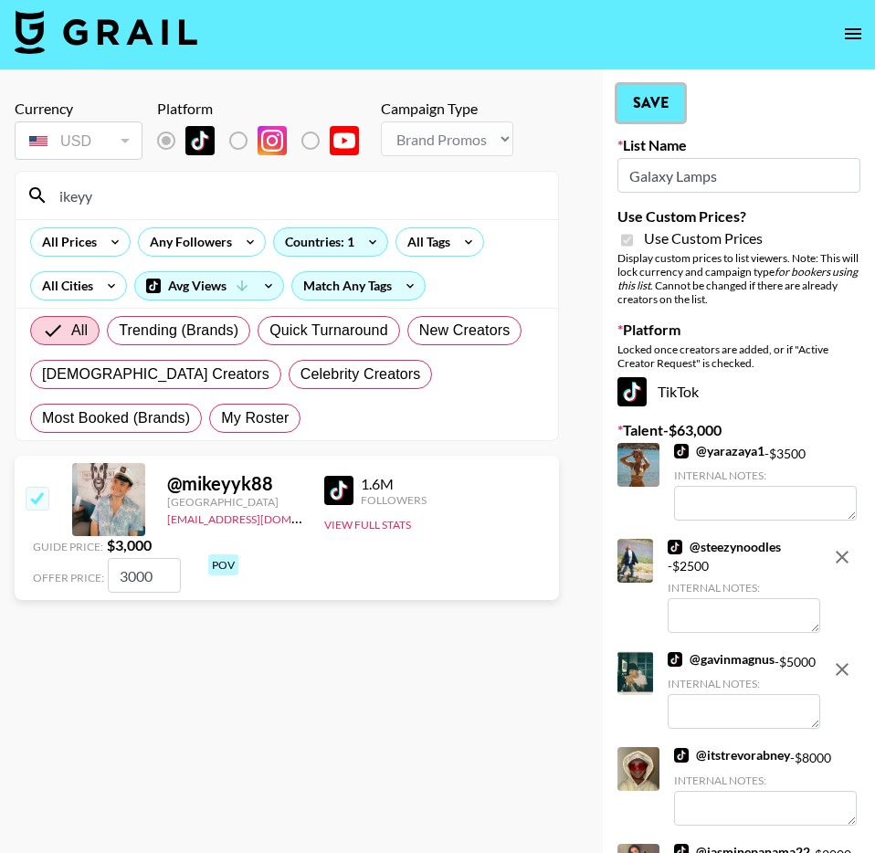
click at [642, 85] on button "Save" at bounding box center [651, 103] width 67 height 37
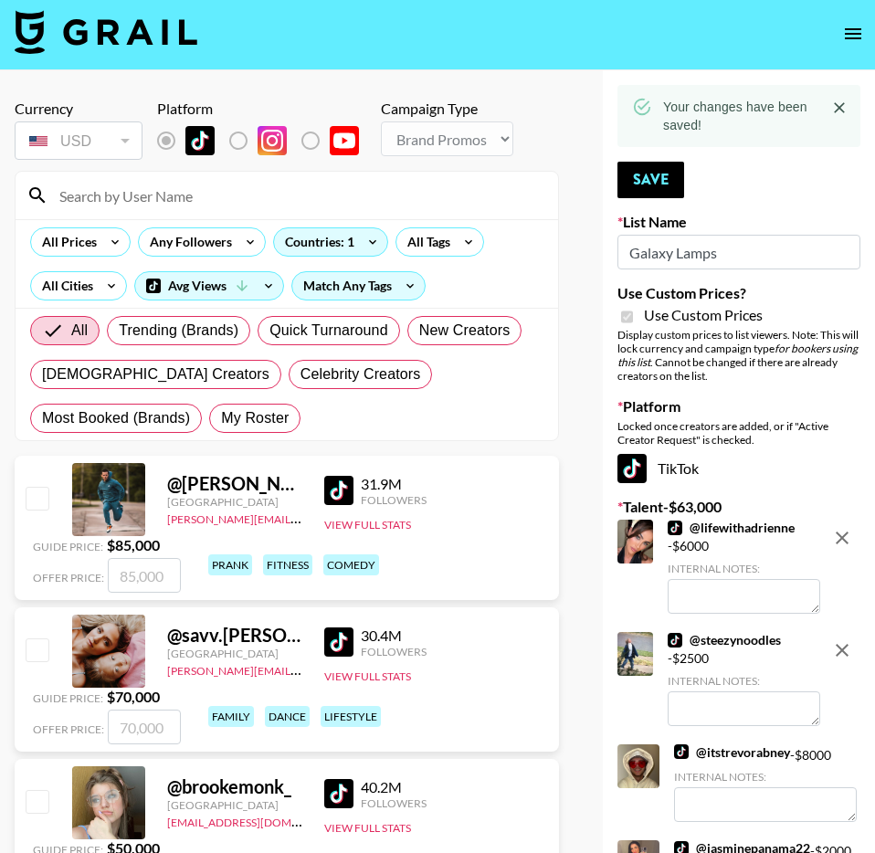
click at [344, 194] on input at bounding box center [297, 195] width 499 height 29
click at [350, 197] on input at bounding box center [297, 195] width 499 height 29
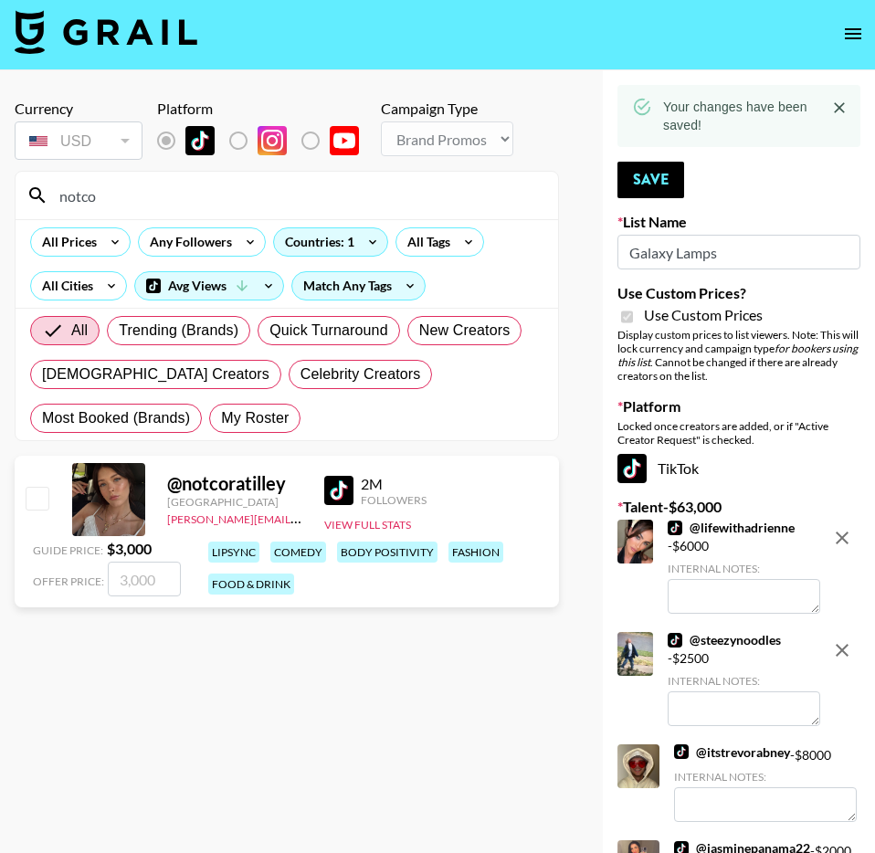
scroll to position [10, 0]
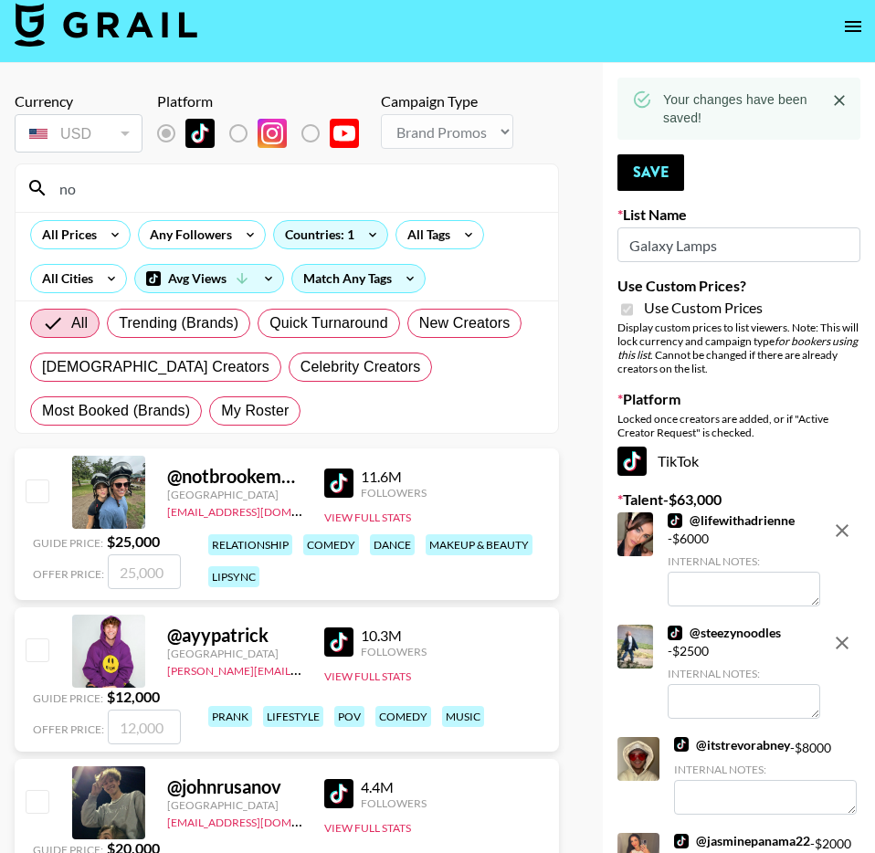
type input "n"
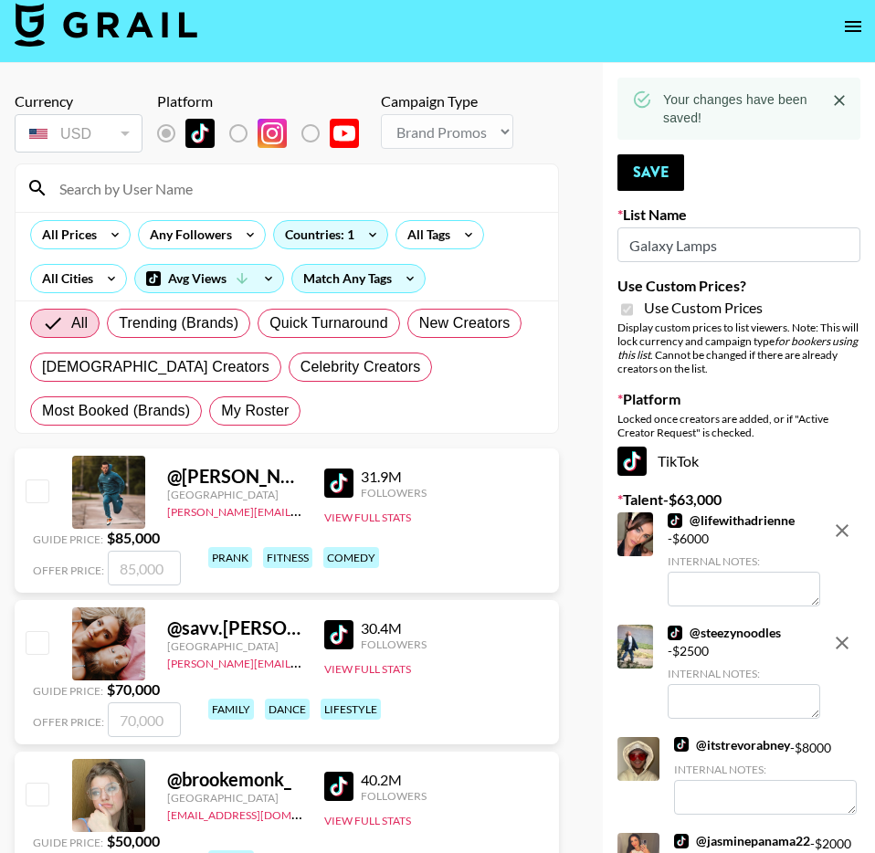
click at [402, 191] on input at bounding box center [297, 188] width 499 height 29
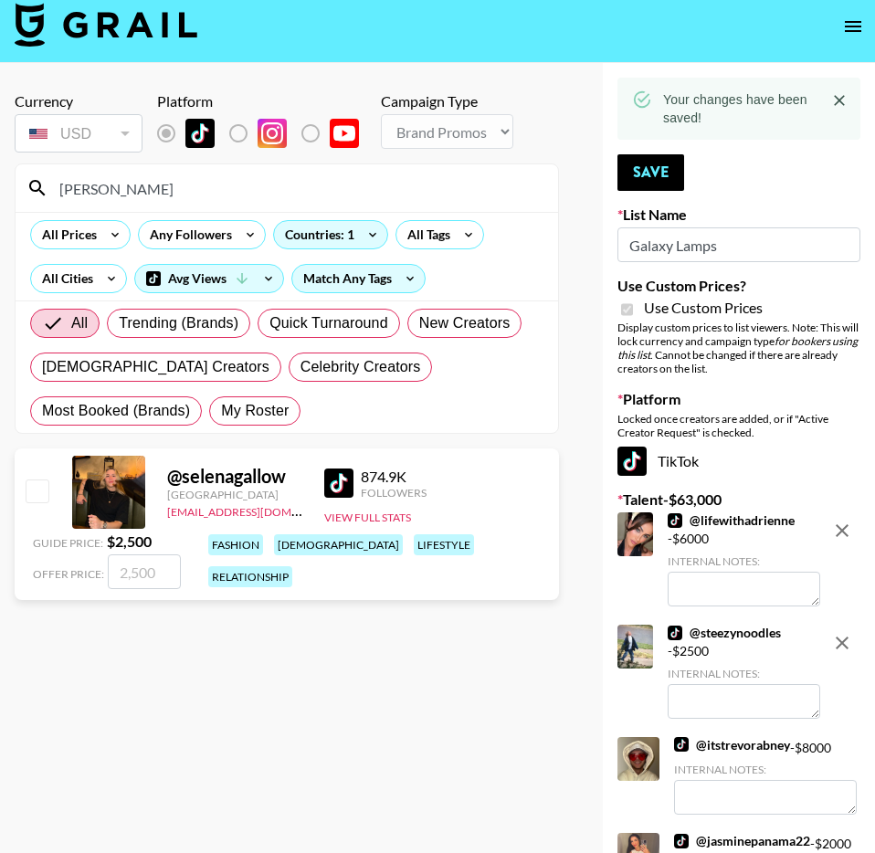
type input "[PERSON_NAME]"
click at [33, 492] on input "checkbox" at bounding box center [37, 491] width 22 height 22
checkbox input "true"
type input "2500"
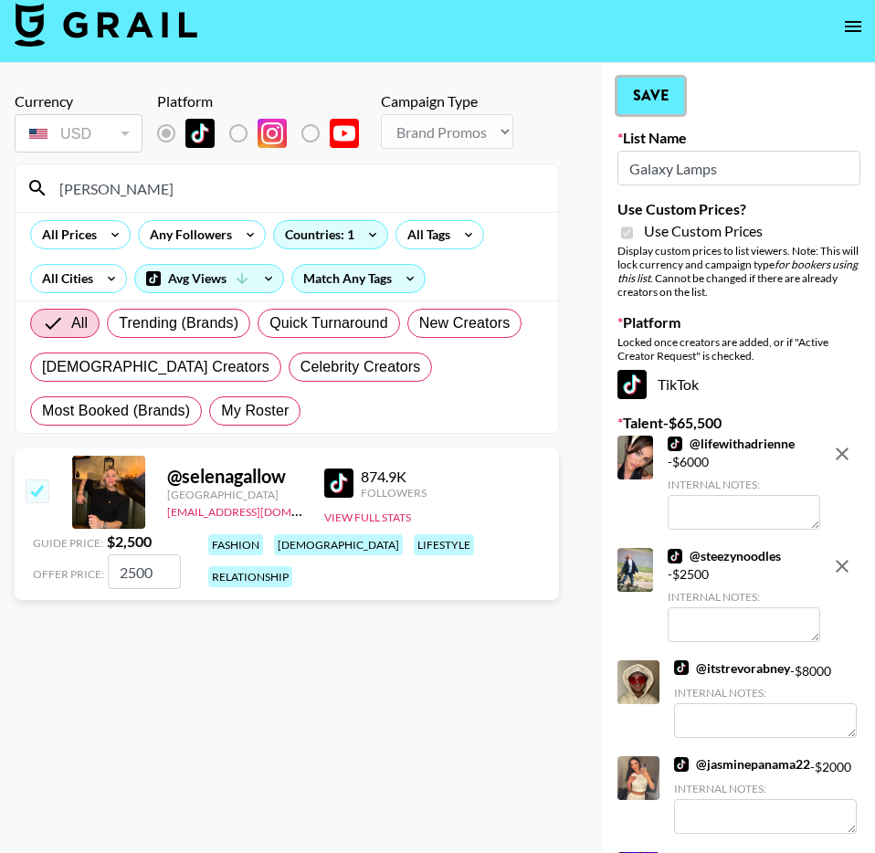
click at [635, 103] on button "Save" at bounding box center [651, 96] width 67 height 37
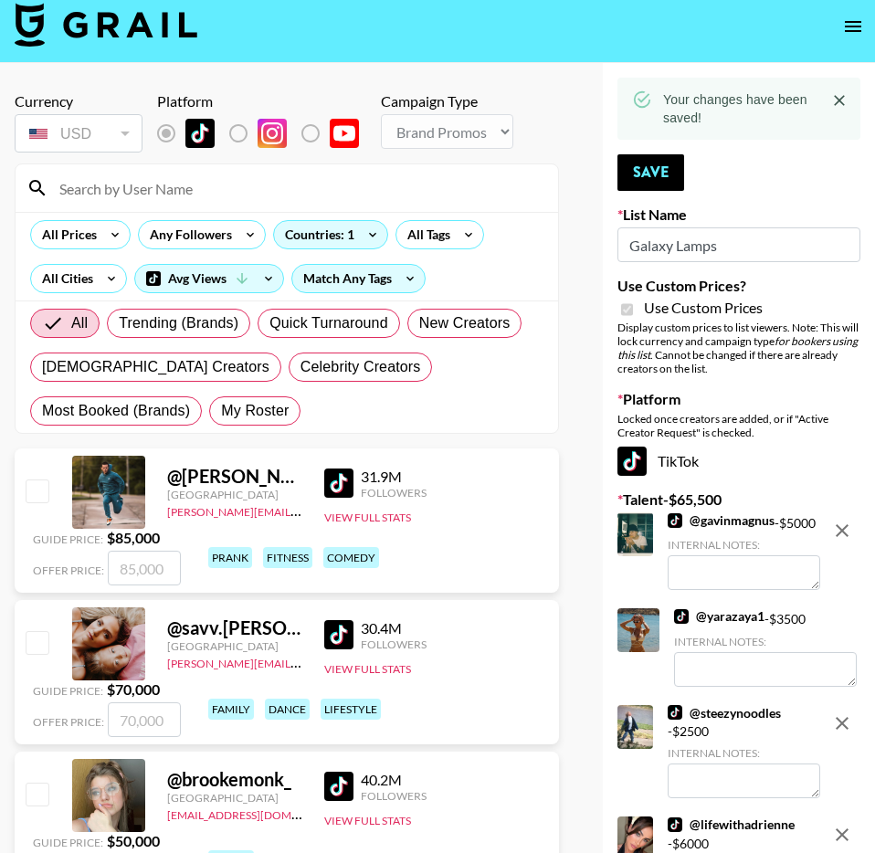
click at [197, 190] on input at bounding box center [297, 188] width 499 height 29
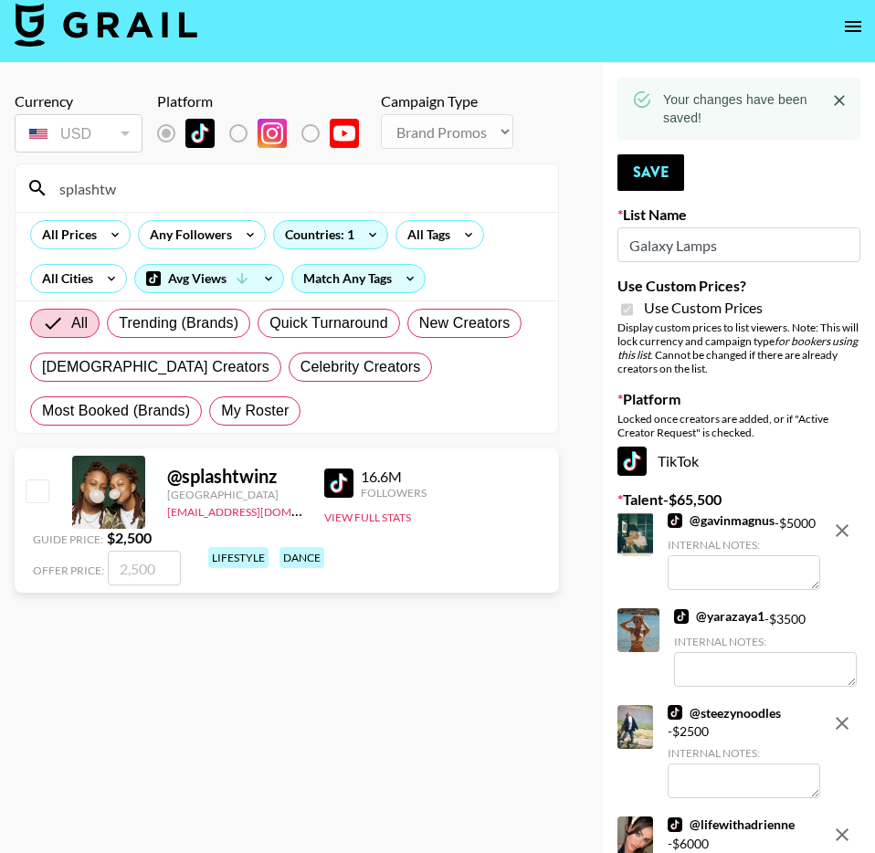
type input "splashtw"
click at [37, 480] on input "checkbox" at bounding box center [37, 491] width 22 height 22
checkbox input "true"
type input "2500"
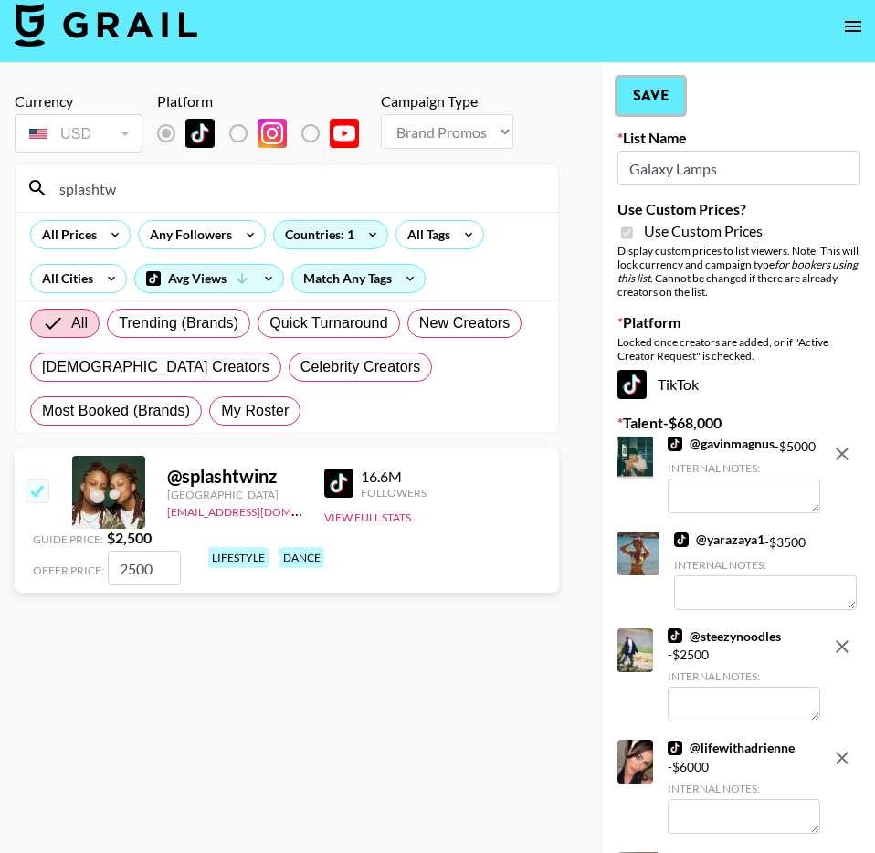
click at [648, 100] on button "Save" at bounding box center [651, 96] width 67 height 37
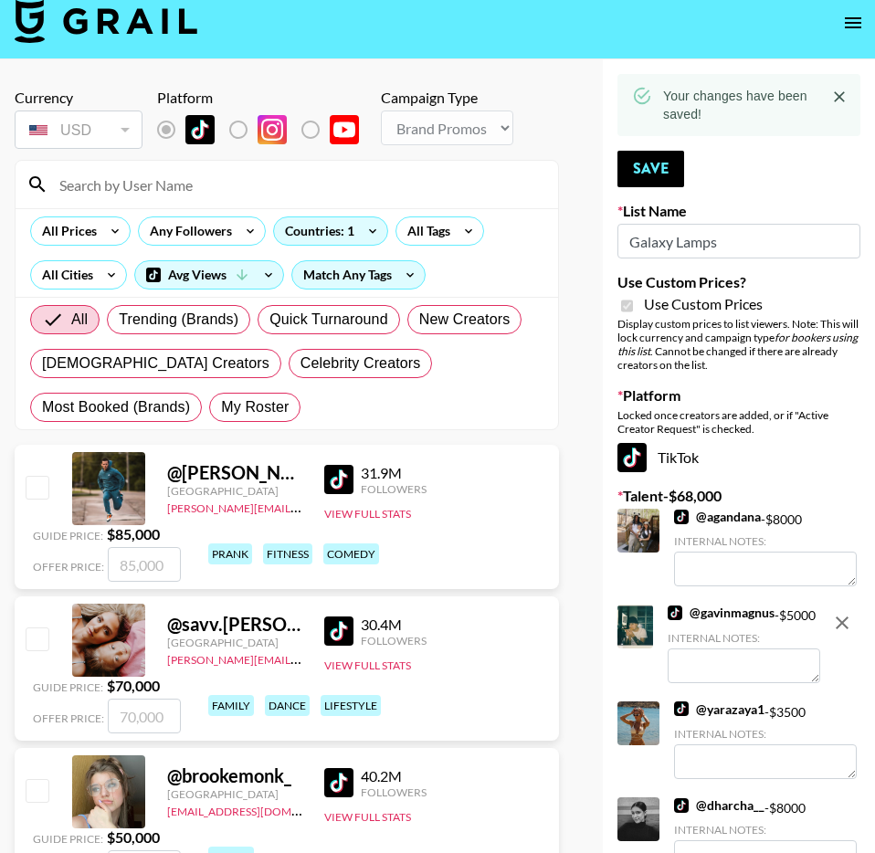
click at [109, 185] on input at bounding box center [297, 184] width 499 height 29
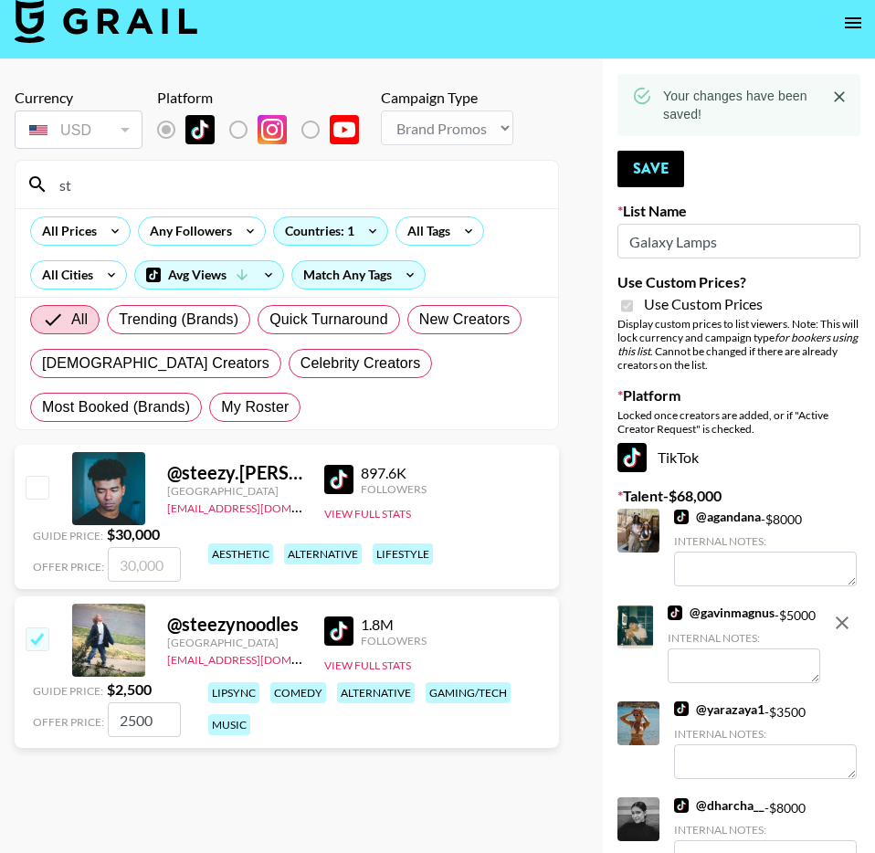
type input "s"
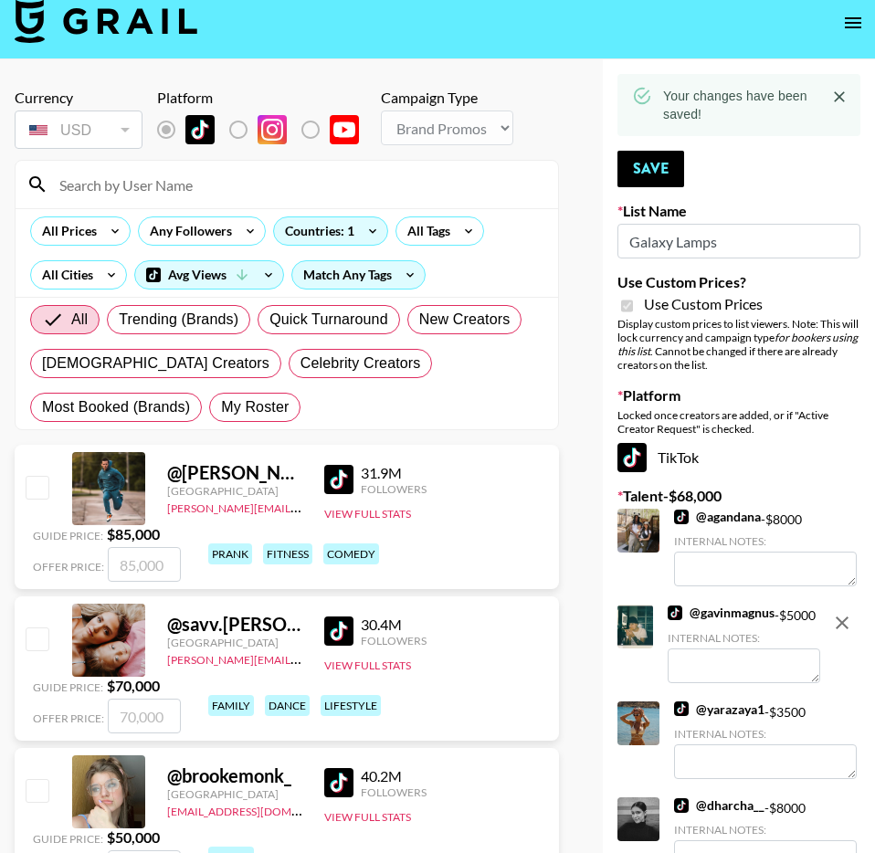
click at [128, 187] on input at bounding box center [297, 184] width 499 height 29
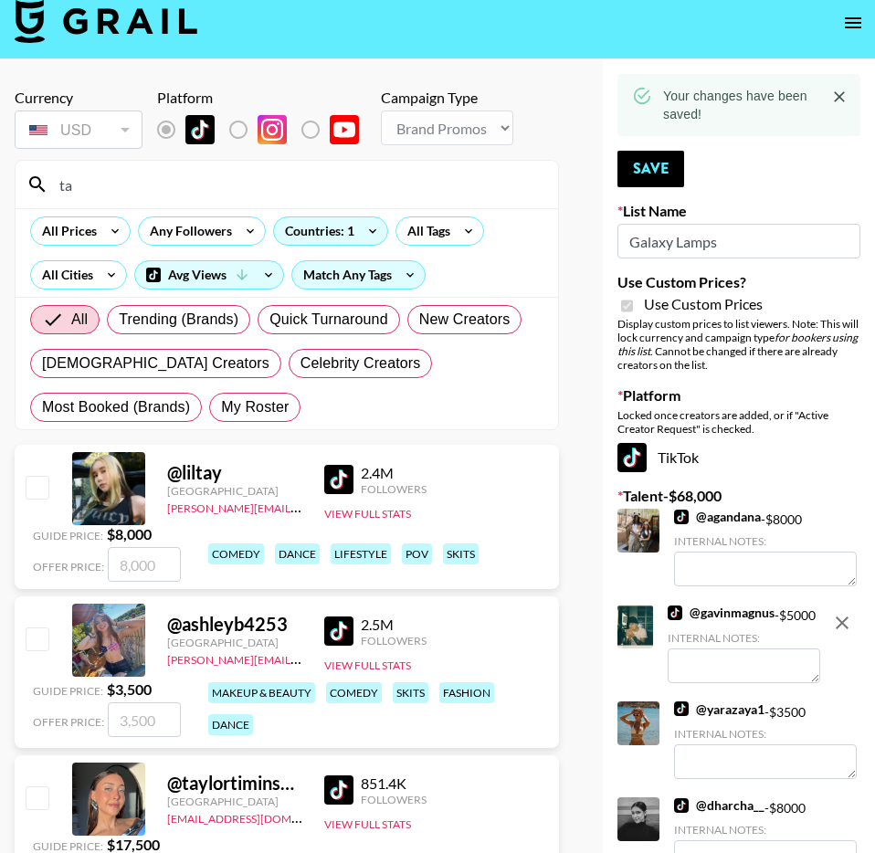
type input "t"
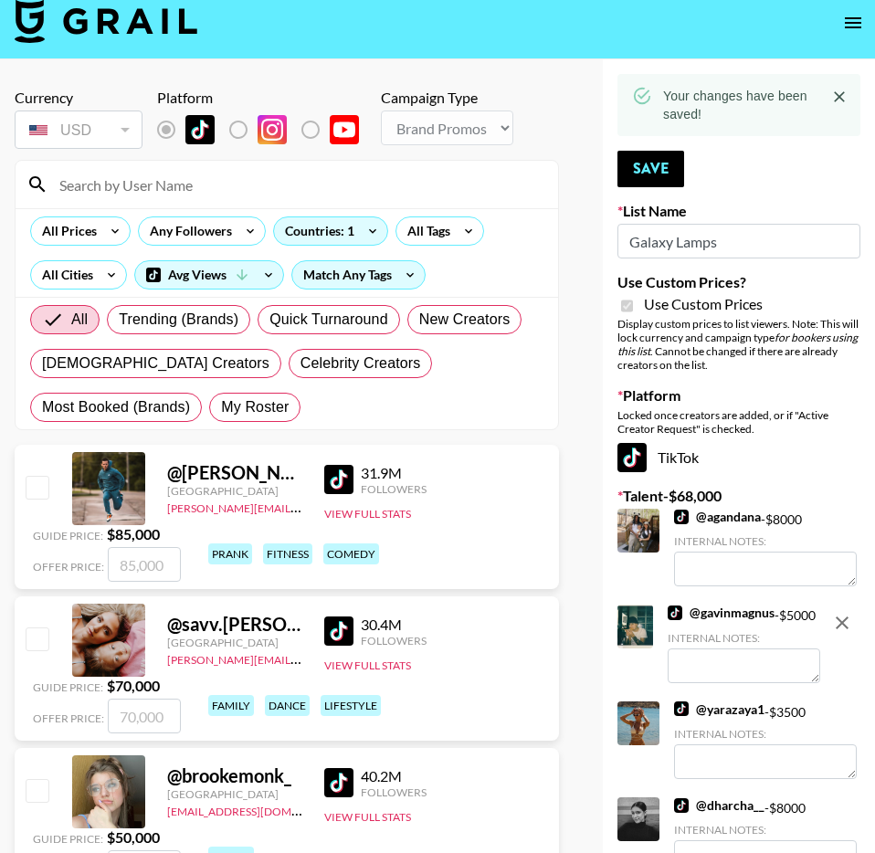
click at [179, 183] on input at bounding box center [297, 184] width 499 height 29
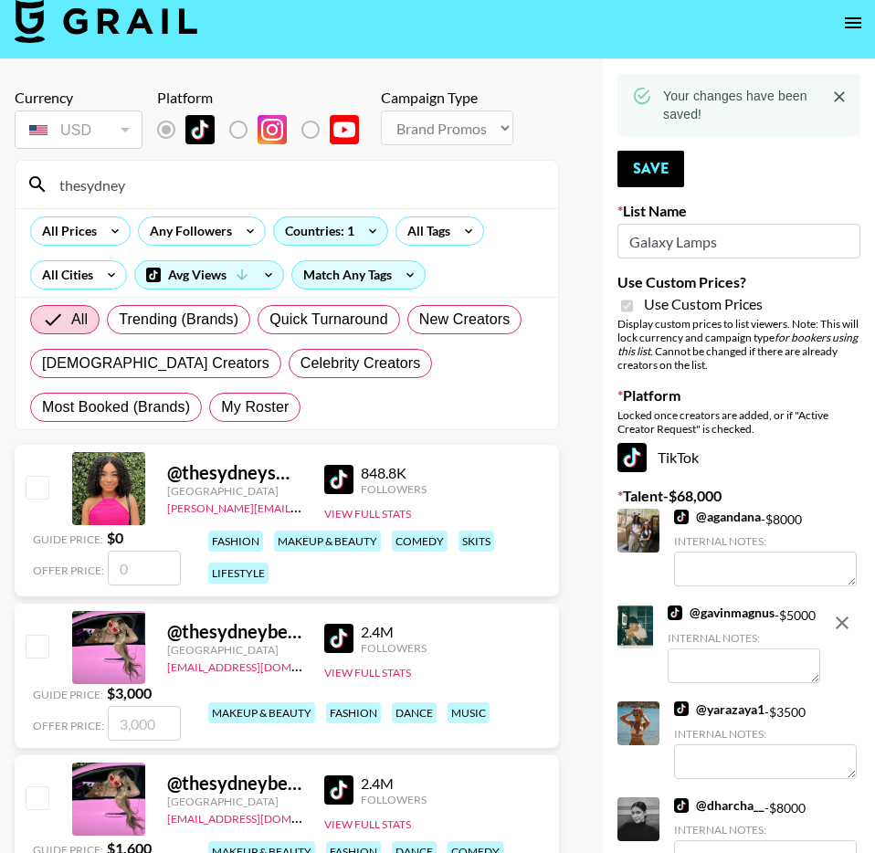
scroll to position [21, 0]
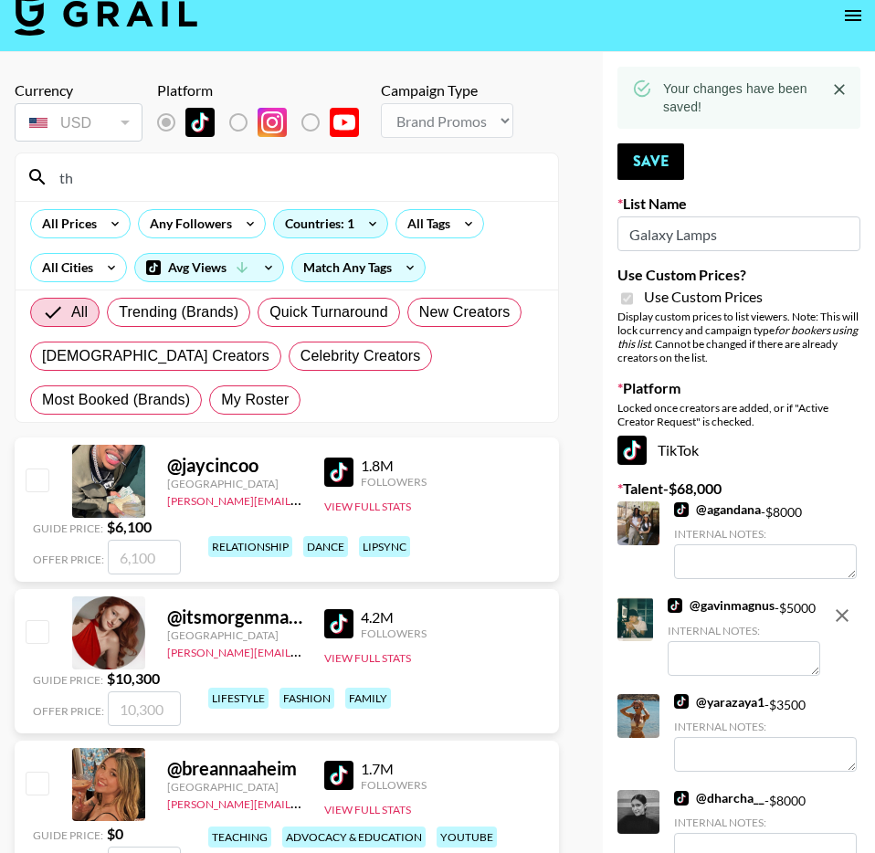
type input "t"
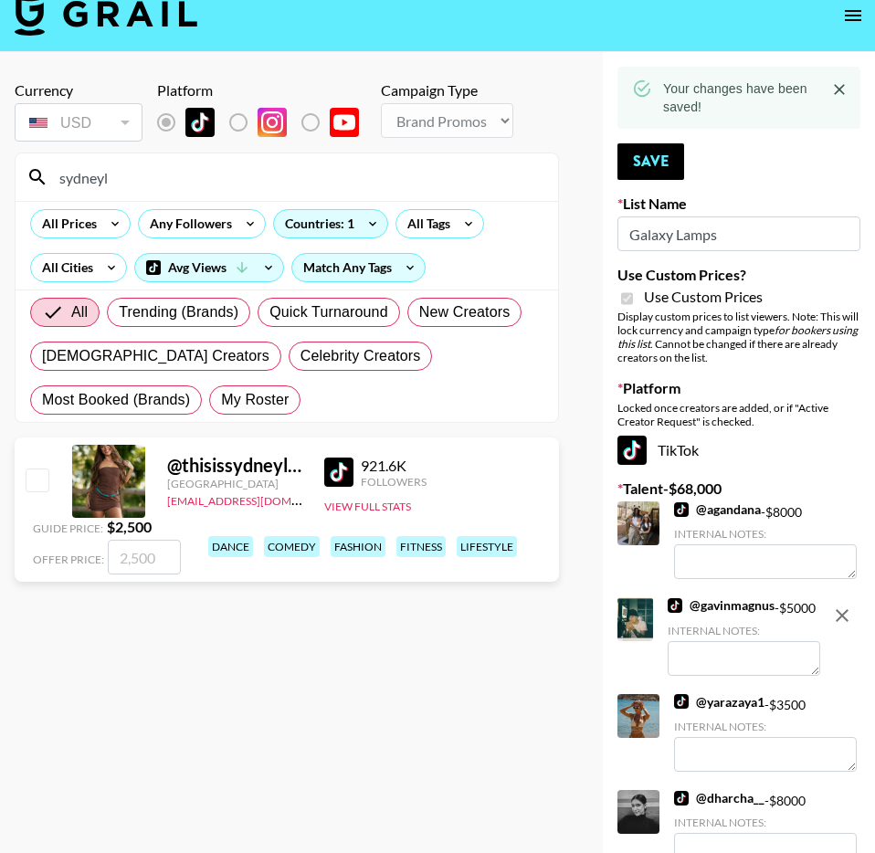
type input "sydneyl"
click at [42, 469] on input "checkbox" at bounding box center [37, 480] width 22 height 22
checkbox input "true"
type input "2500"
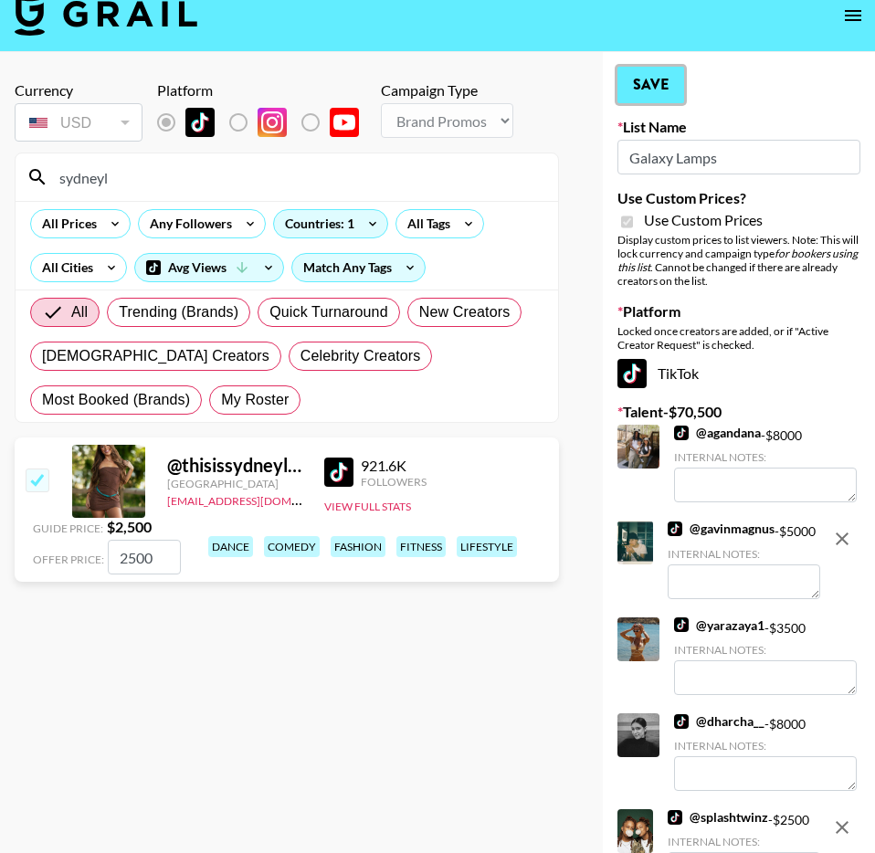
click at [637, 98] on button "Save" at bounding box center [651, 85] width 67 height 37
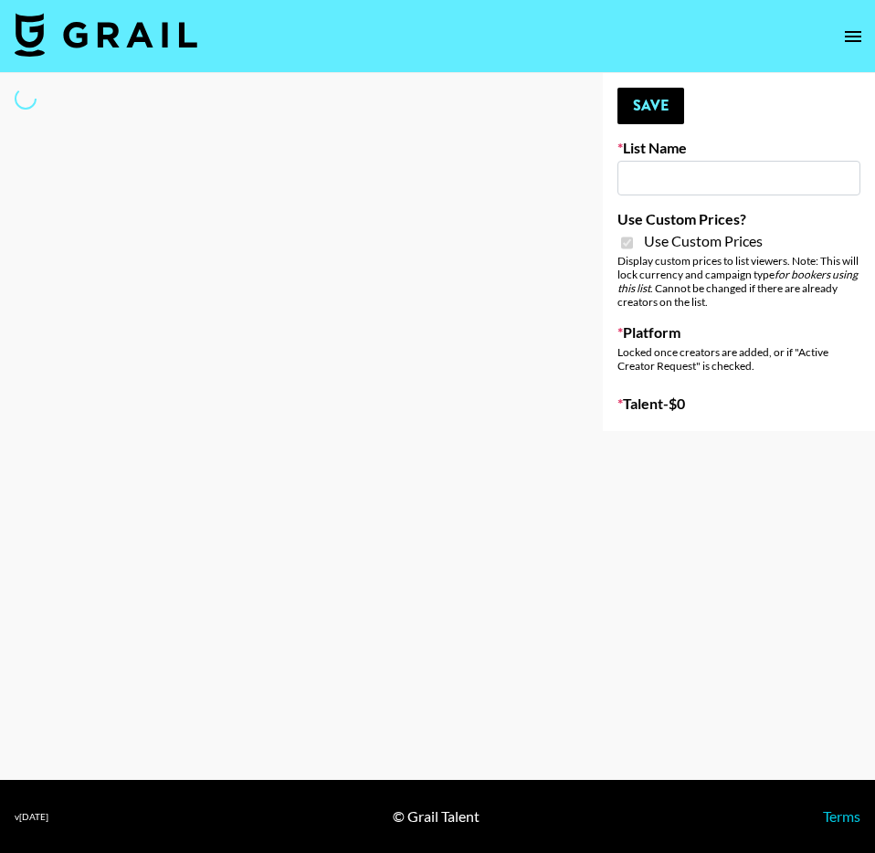
type input "Milan Laser"
checkbox input "true"
select select "Brand"
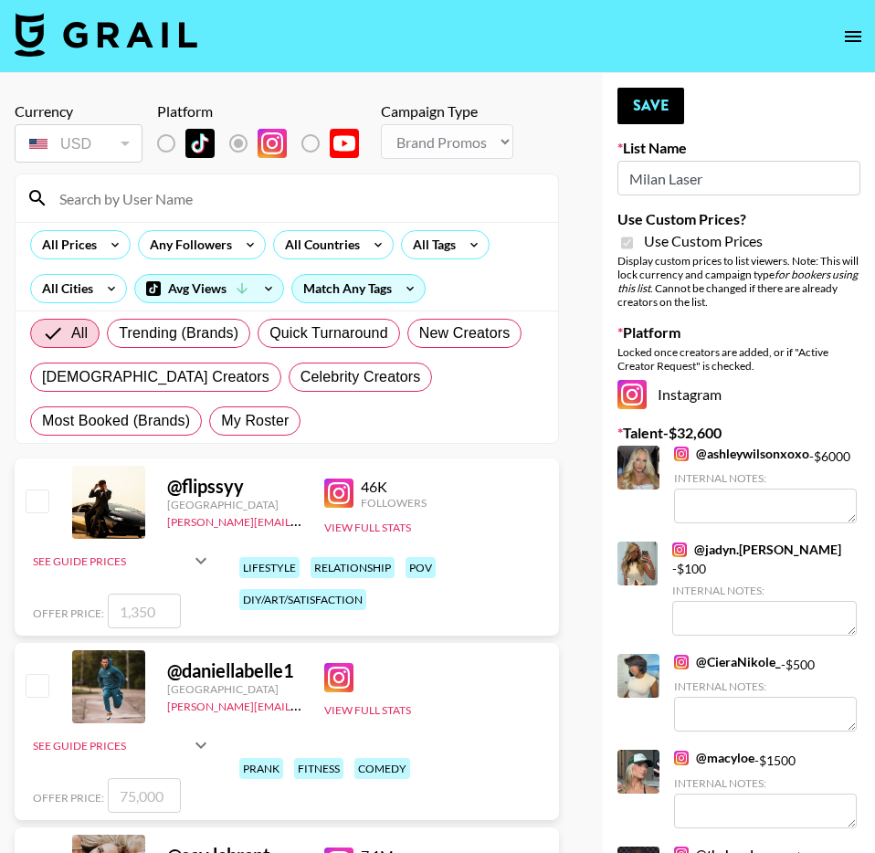
click at [263, 208] on input at bounding box center [297, 198] width 499 height 29
click at [250, 195] on input at bounding box center [297, 198] width 499 height 29
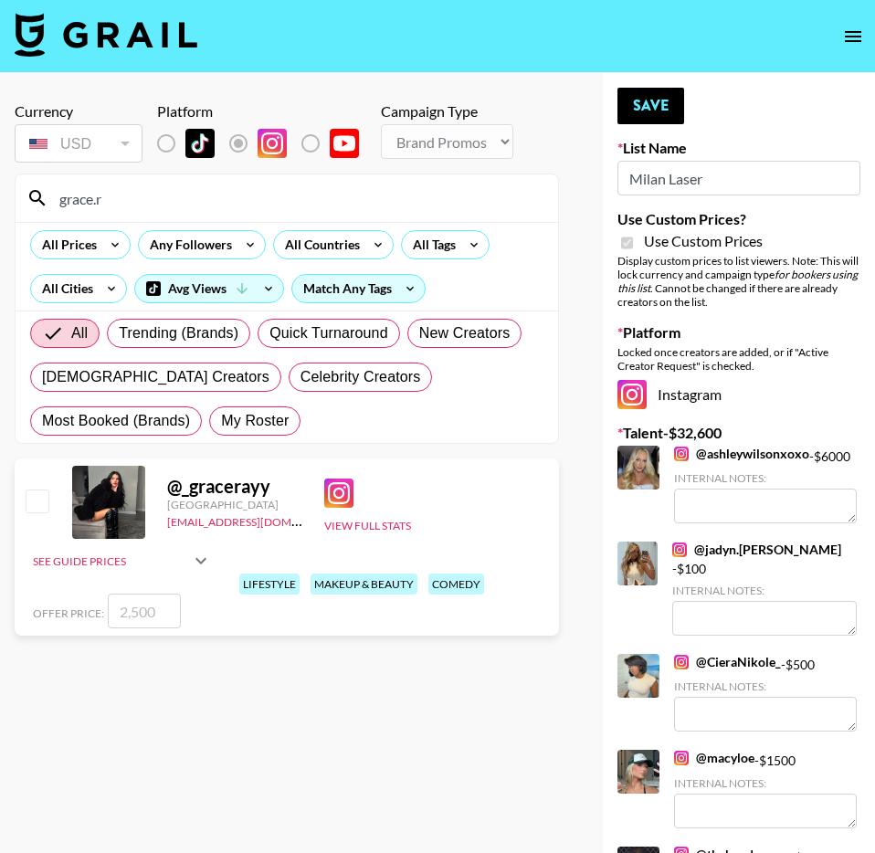
type input "grace.r"
click at [37, 511] on input "checkbox" at bounding box center [37, 501] width 22 height 22
checkbox input "true"
type input "2500"
click at [667, 112] on button "Save" at bounding box center [651, 106] width 67 height 37
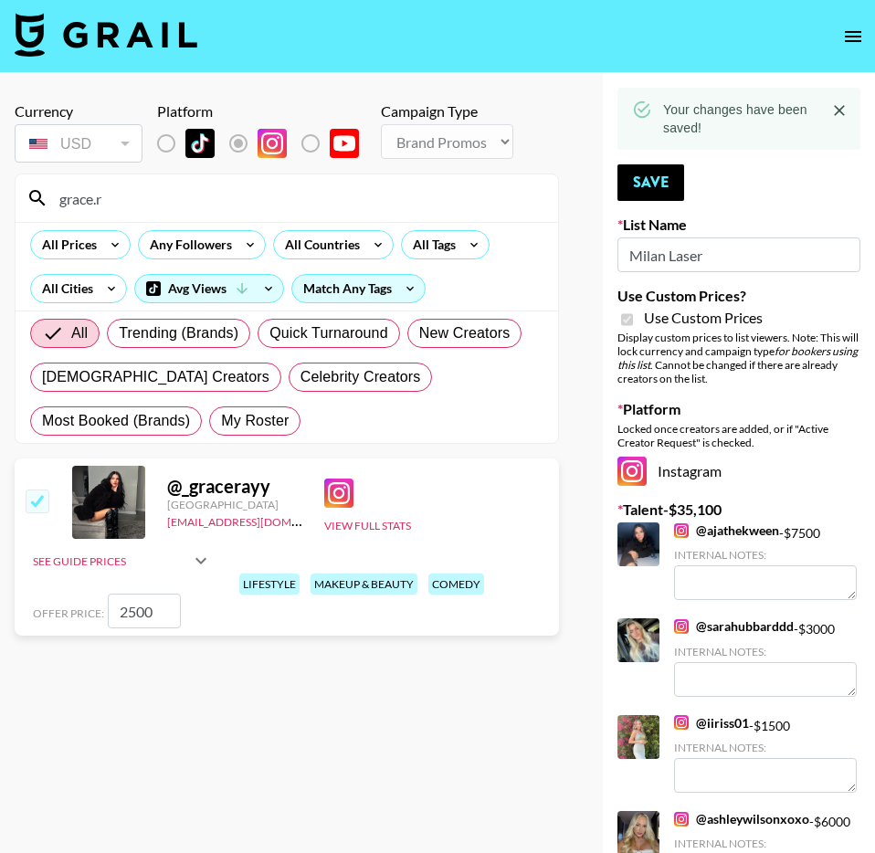
click at [446, 209] on input "grace.r" at bounding box center [297, 198] width 499 height 29
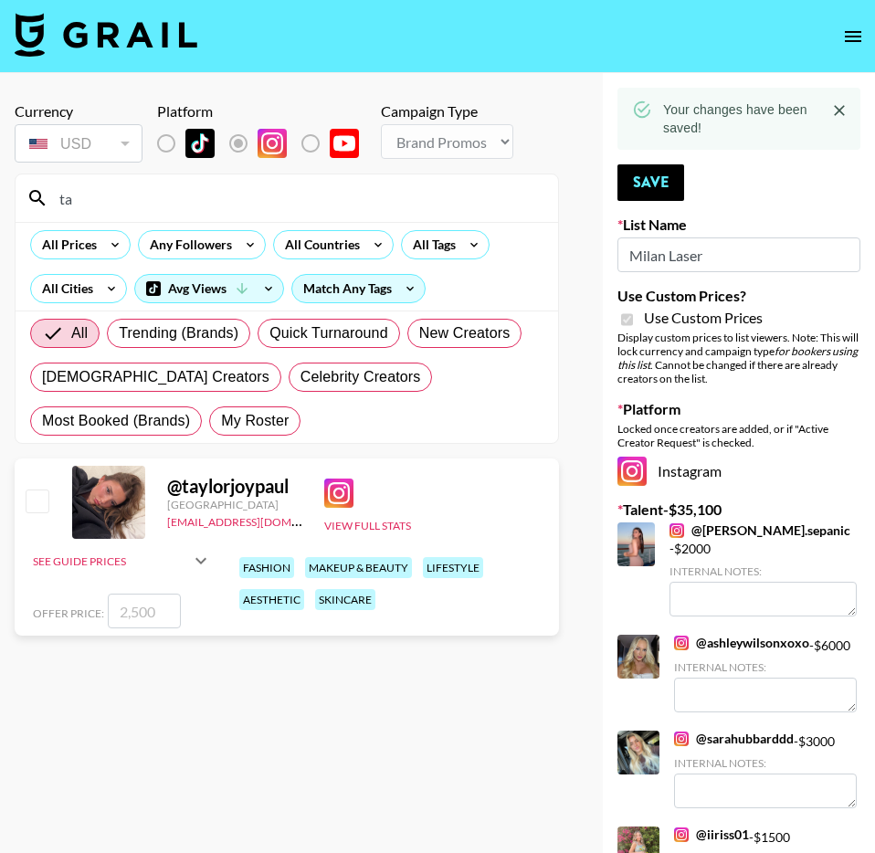
type input "t"
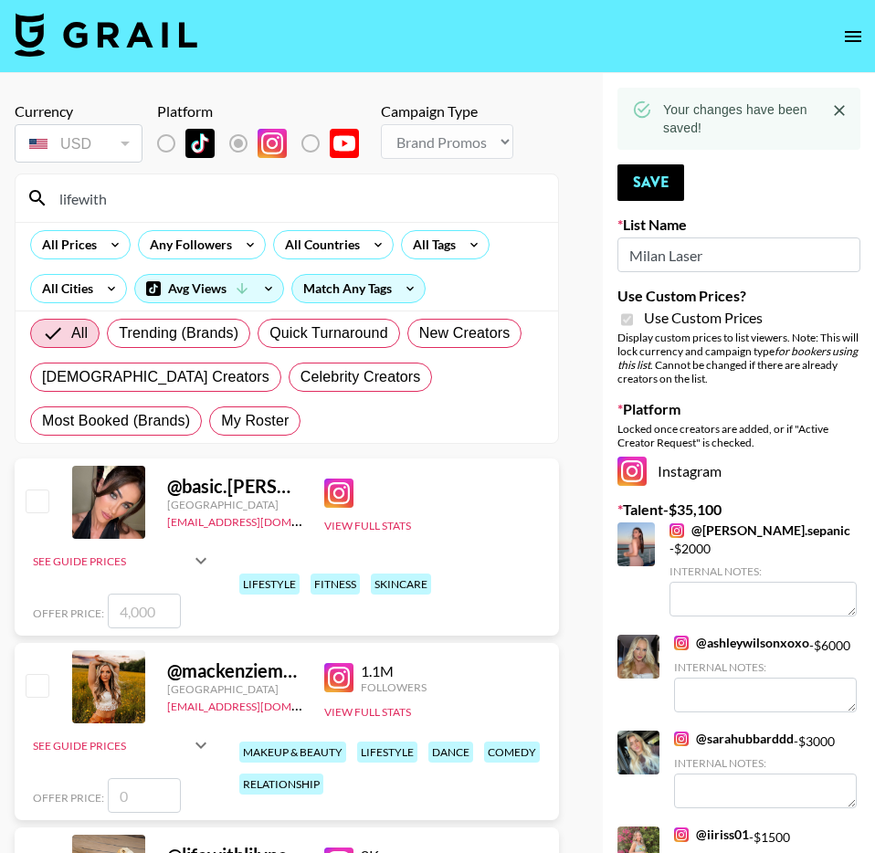
type input "lifewith"
click at [46, 502] on input "checkbox" at bounding box center [37, 501] width 22 height 22
checkbox input "true"
type input "4000"
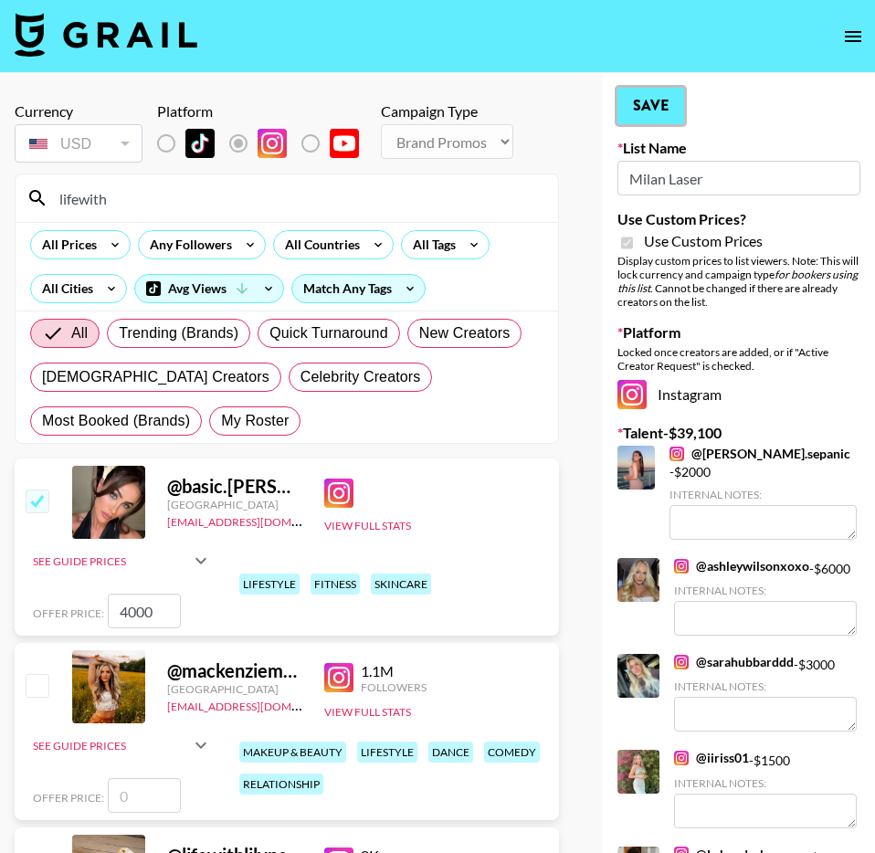
click at [679, 114] on button "Save" at bounding box center [651, 106] width 67 height 37
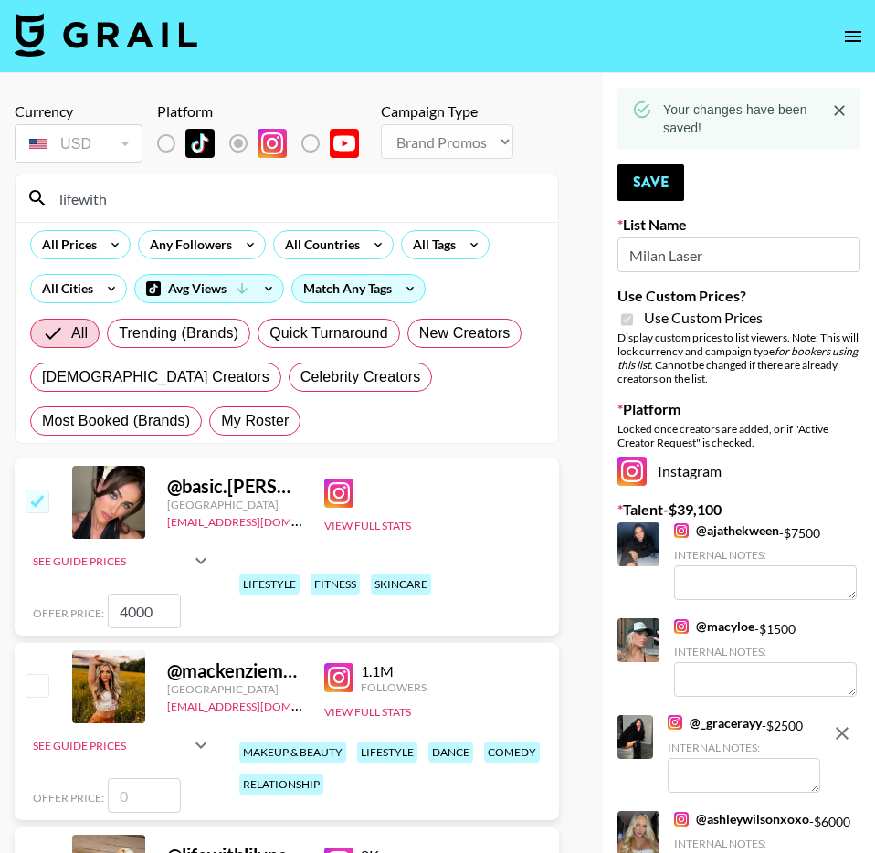
click at [370, 202] on input "lifewith" at bounding box center [297, 198] width 499 height 29
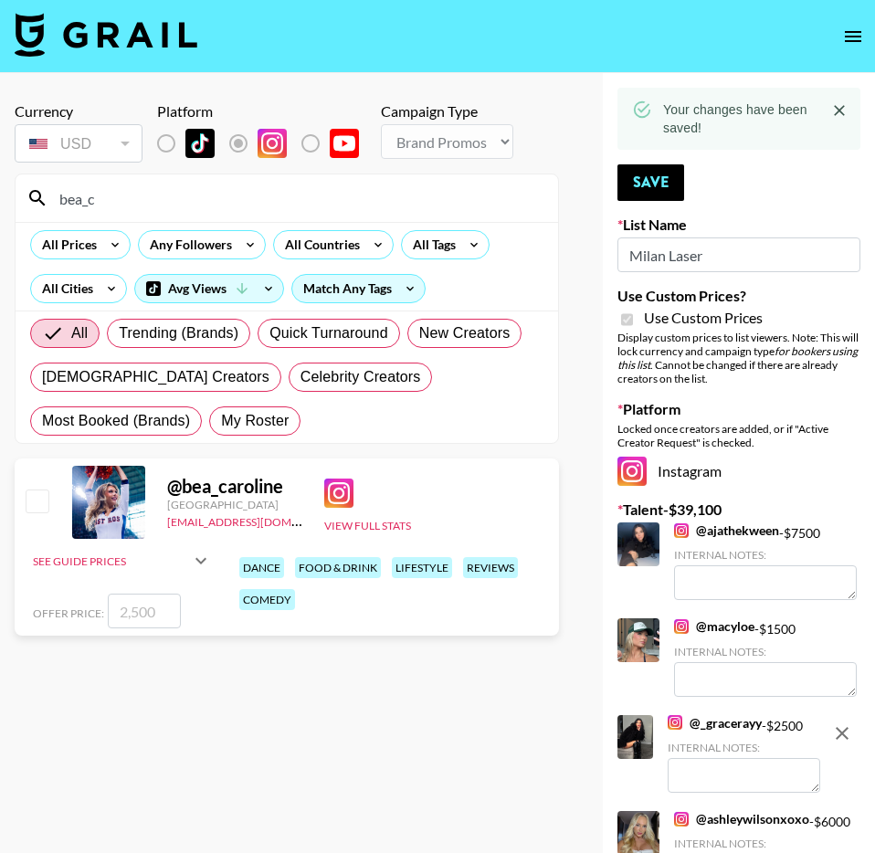
type input "bea_c"
click at [42, 502] on input "checkbox" at bounding box center [37, 501] width 22 height 22
checkbox input "true"
type input "2500"
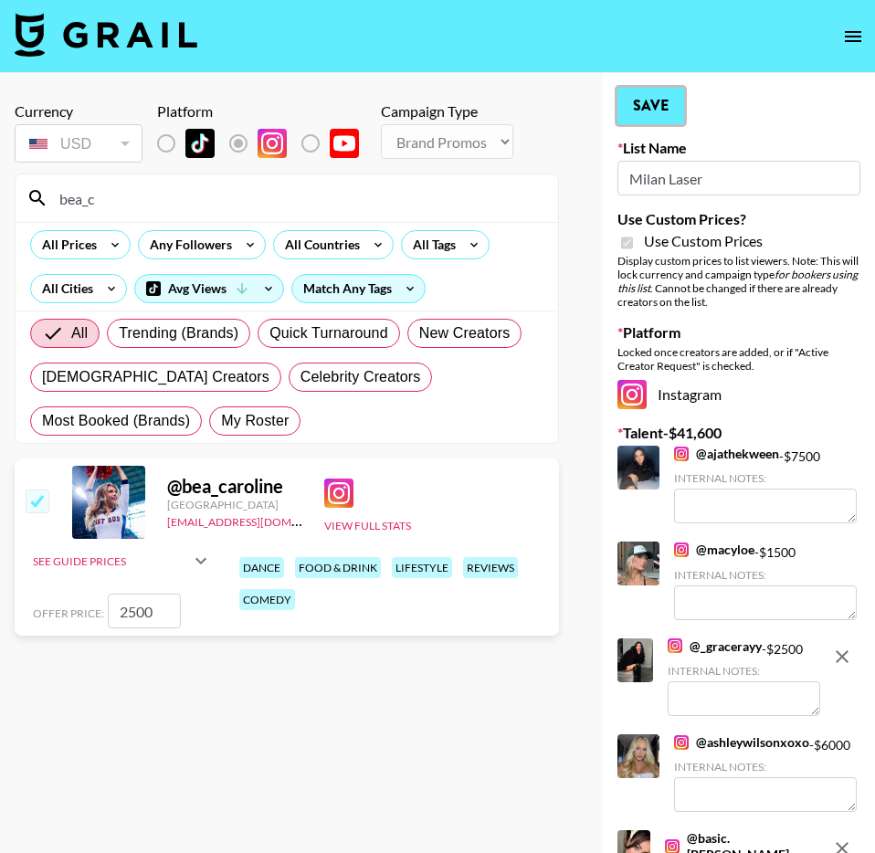
click at [654, 123] on button "Save" at bounding box center [651, 106] width 67 height 37
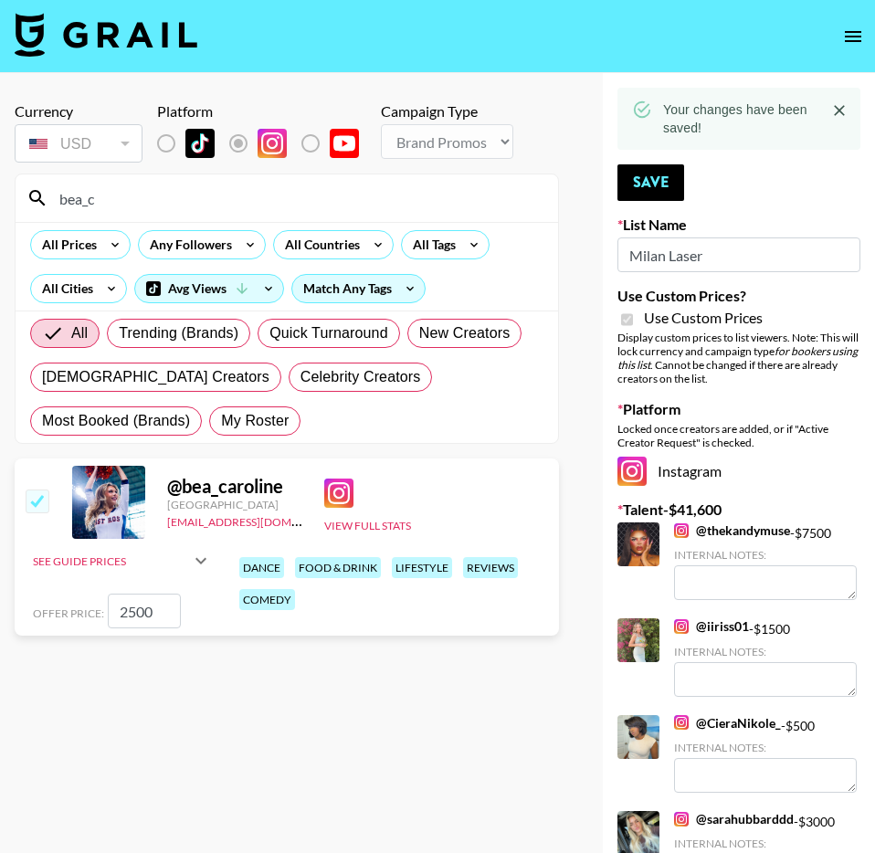
click at [433, 182] on div "bea_c" at bounding box center [287, 198] width 543 height 48
click at [431, 189] on input "bea_c" at bounding box center [297, 198] width 499 height 29
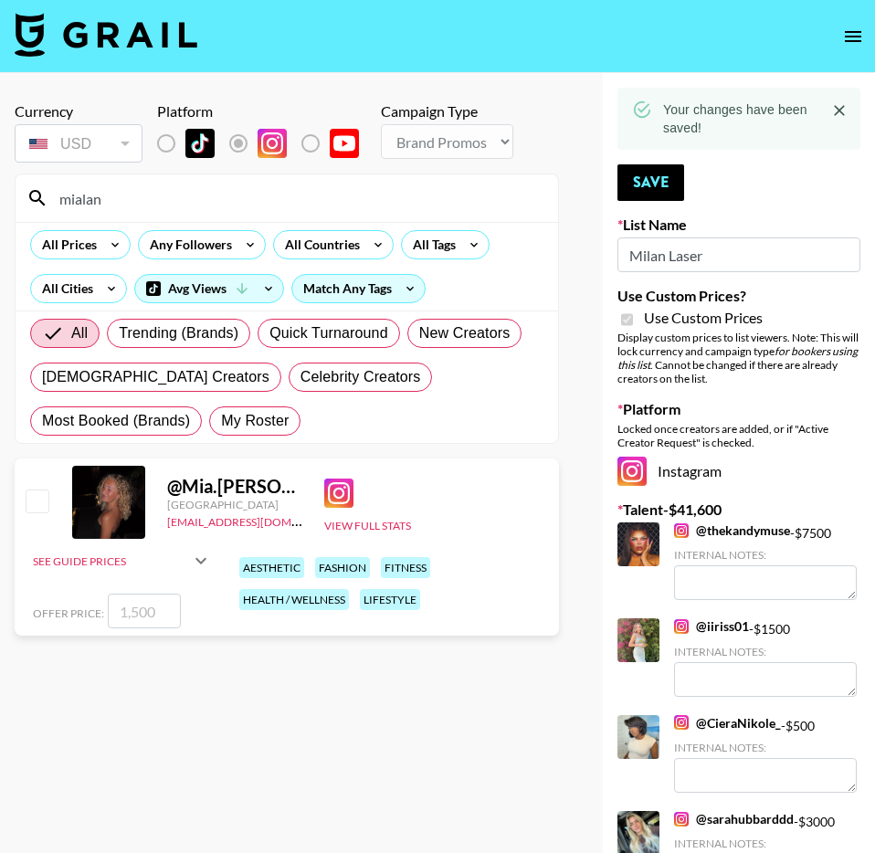
type input "mialan"
click at [44, 499] on input "checkbox" at bounding box center [37, 501] width 22 height 22
checkbox input "true"
type input "1500"
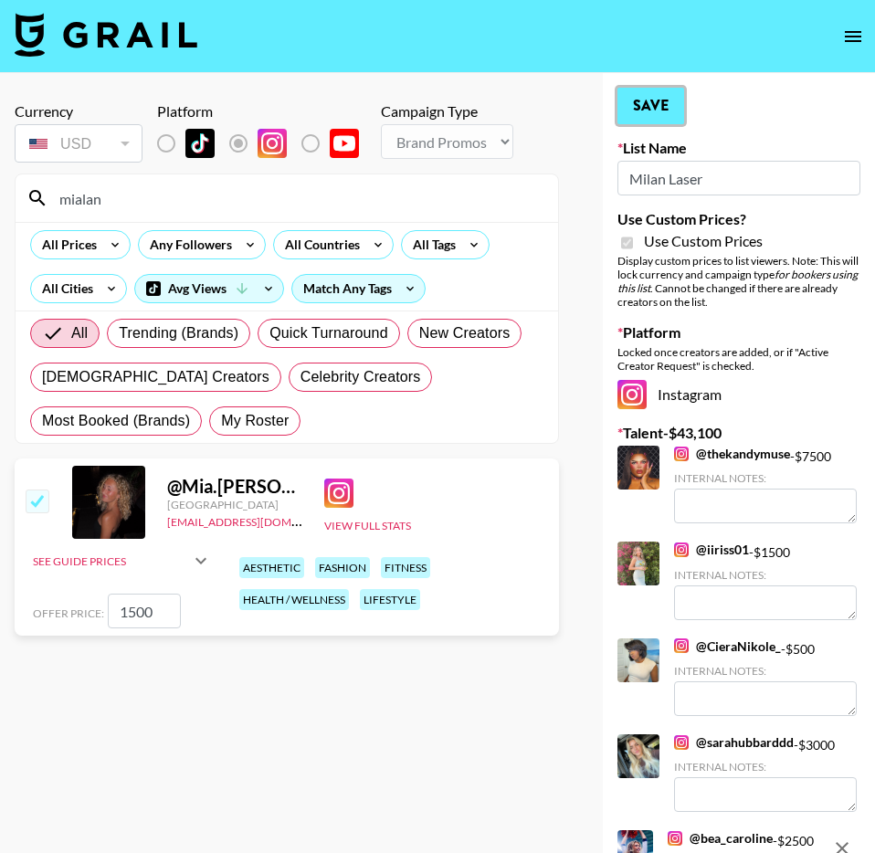
click at [662, 99] on button "Save" at bounding box center [651, 106] width 67 height 37
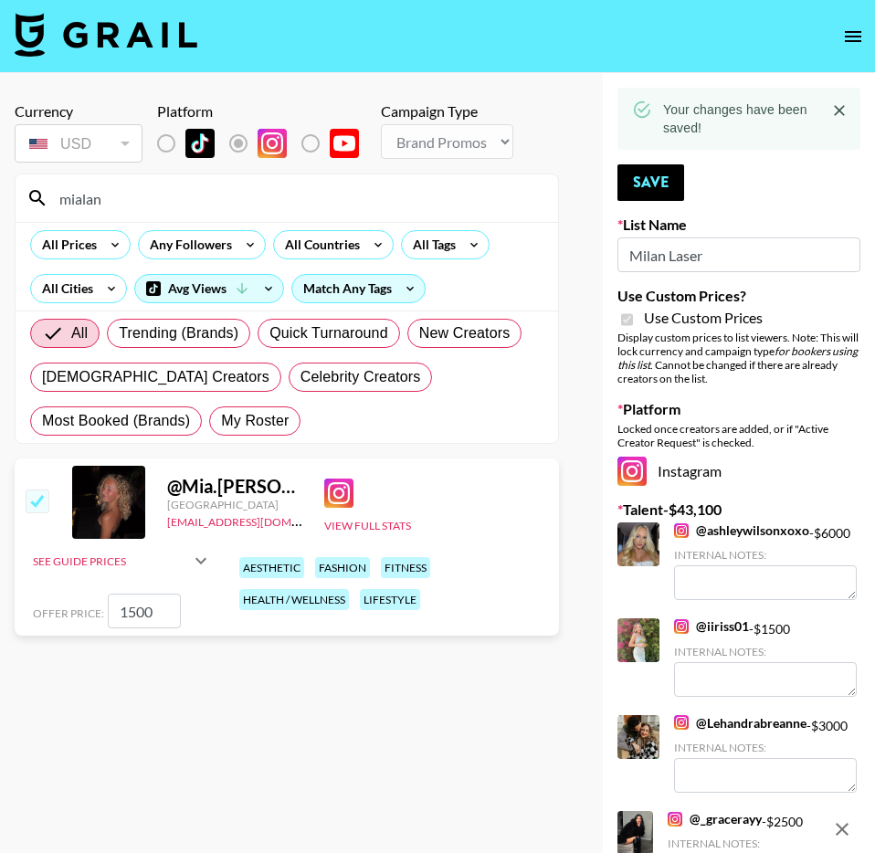
click at [295, 201] on input "mialan" at bounding box center [297, 198] width 499 height 29
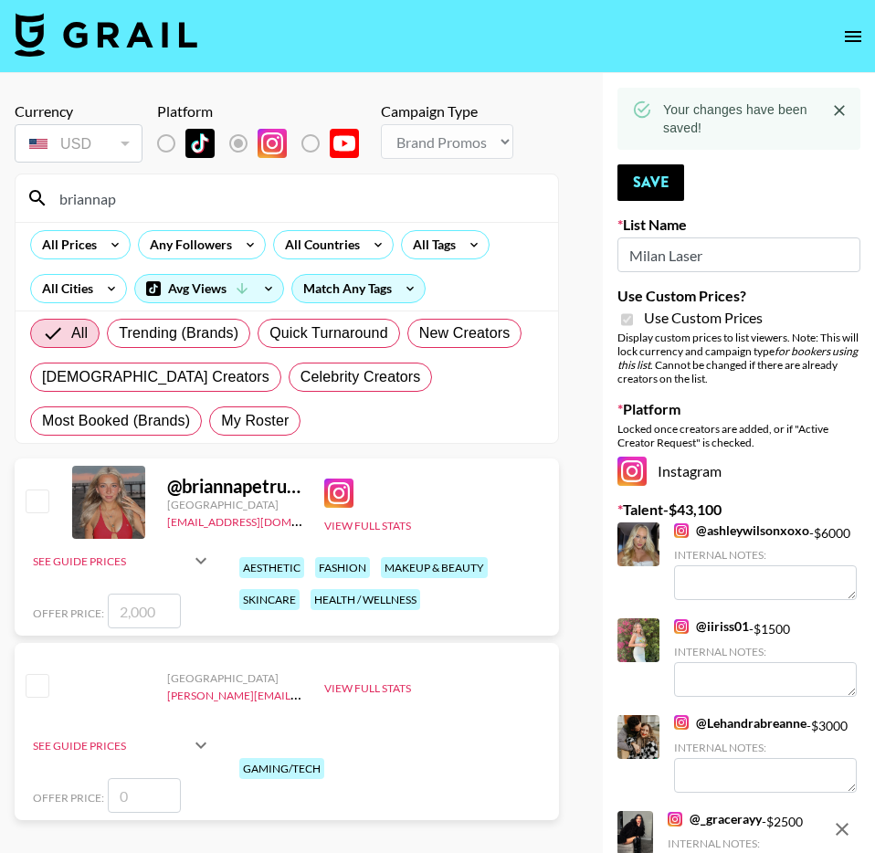
type input "briannap"
click at [28, 506] on input "checkbox" at bounding box center [37, 501] width 22 height 22
checkbox input "true"
type input "2000"
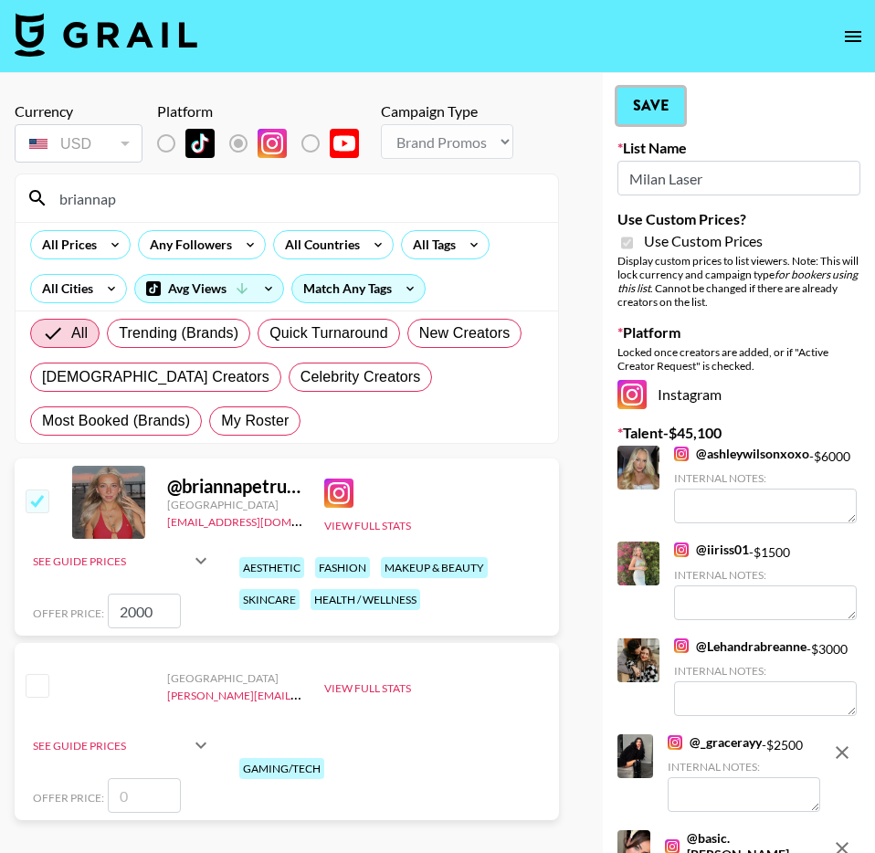
click at [672, 98] on button "Save" at bounding box center [651, 106] width 67 height 37
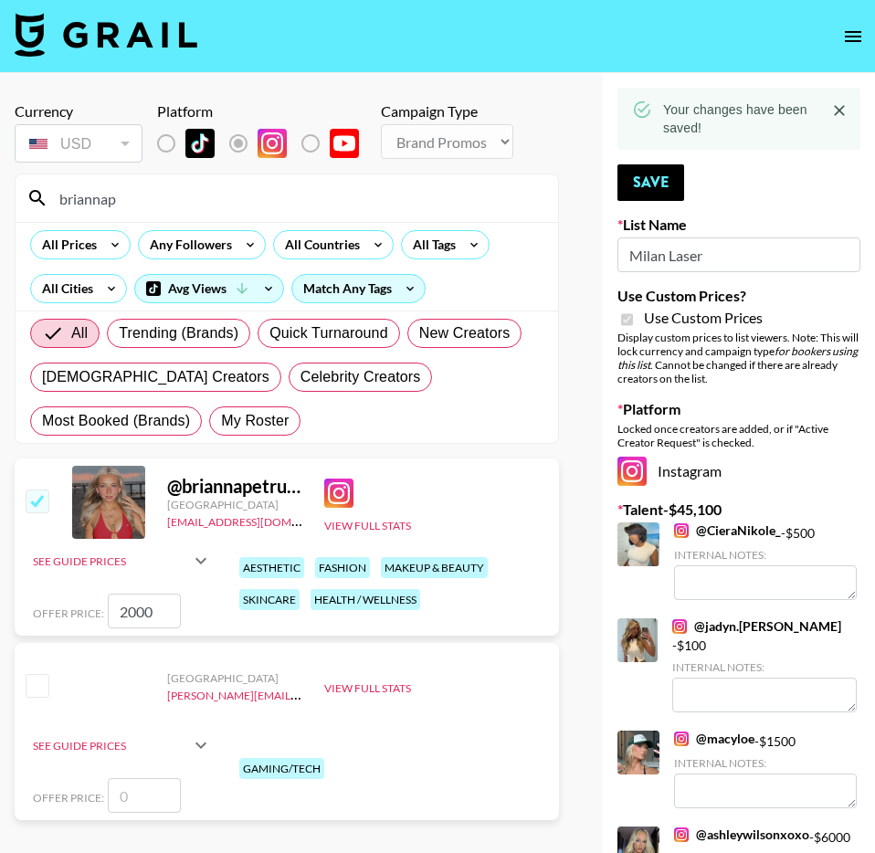
click at [360, 189] on input "briannap" at bounding box center [297, 198] width 499 height 29
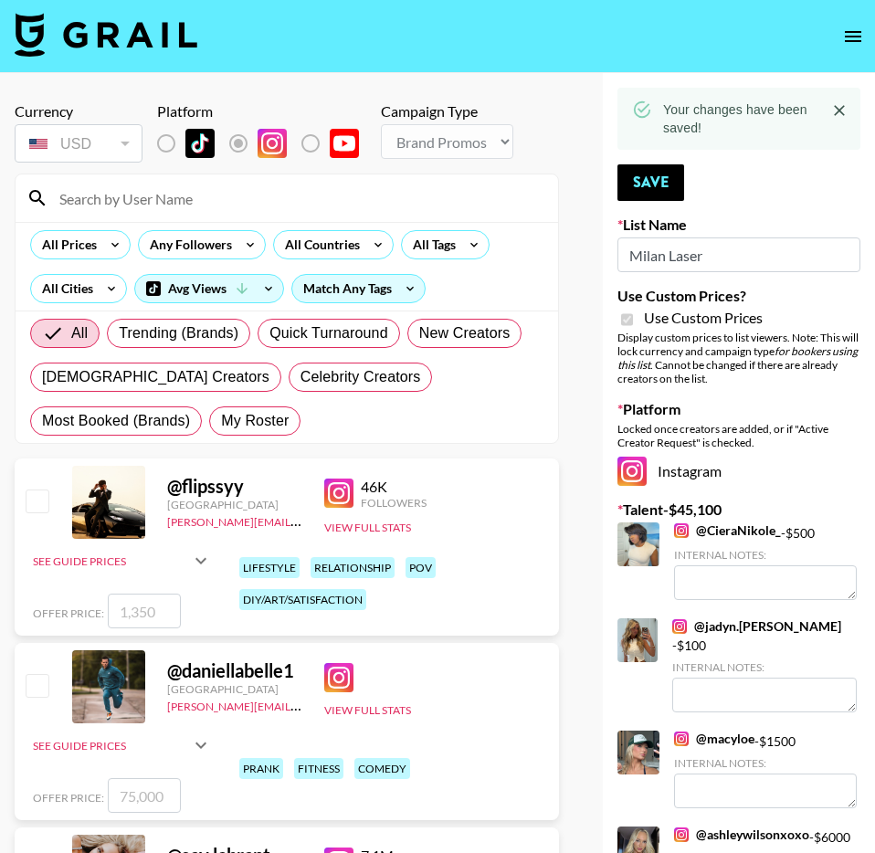
type input "s"
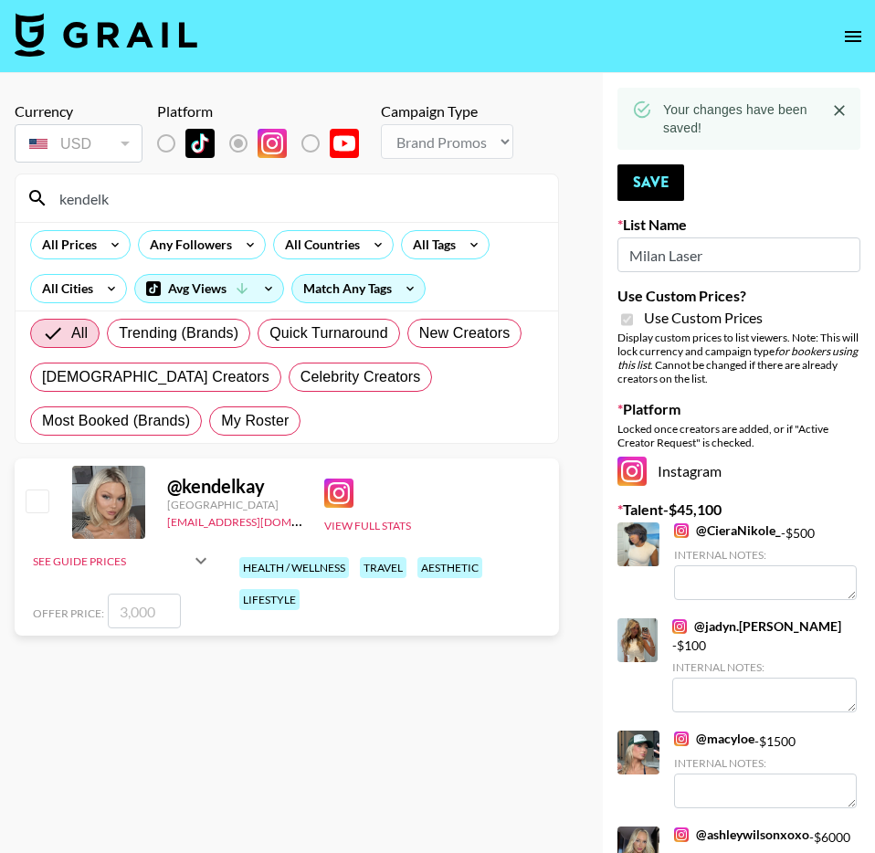
type input "kendelk"
click at [33, 506] on input "checkbox" at bounding box center [37, 501] width 22 height 22
checkbox input "true"
type input "3000"
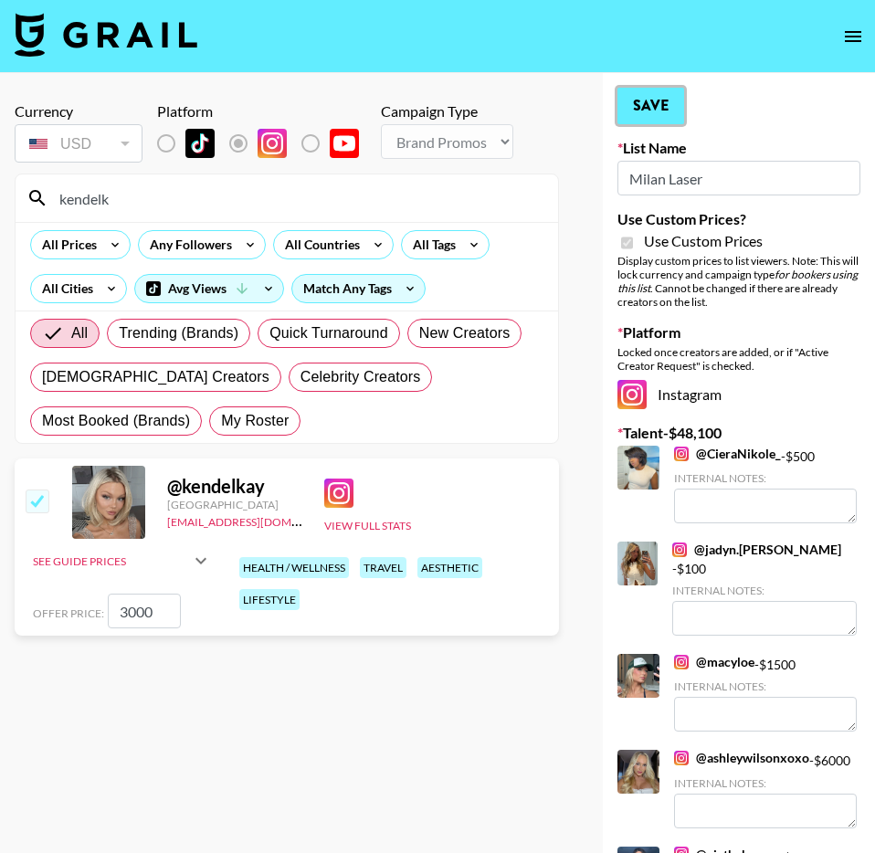
click at [656, 111] on button "Save" at bounding box center [651, 106] width 67 height 37
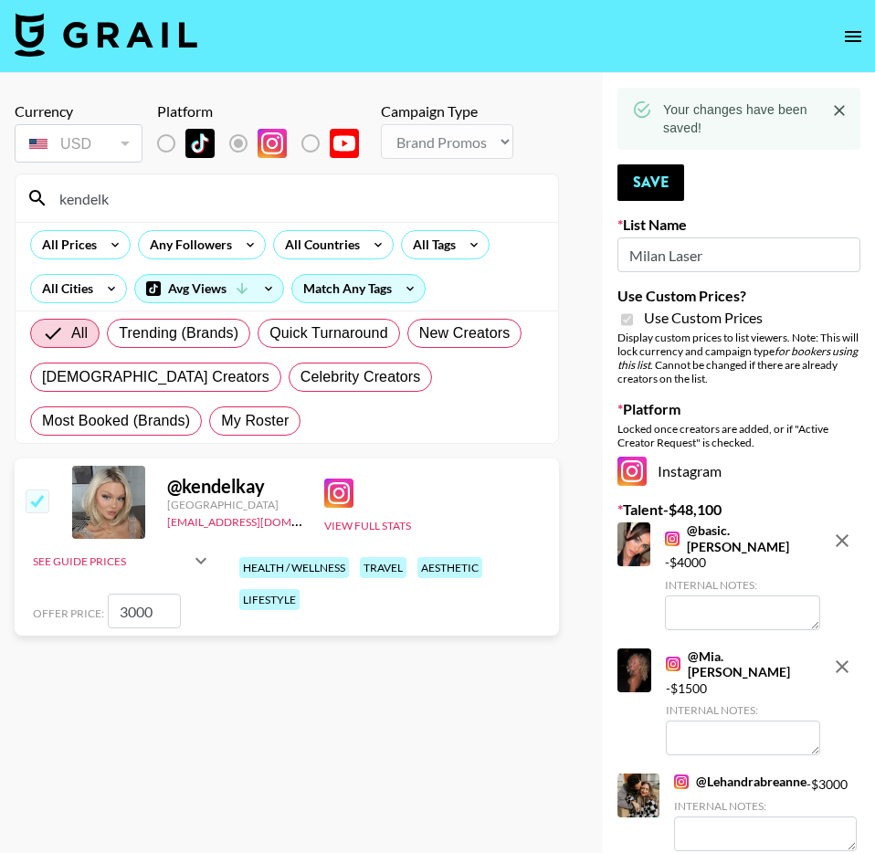
click at [330, 189] on input "kendelk" at bounding box center [297, 198] width 499 height 29
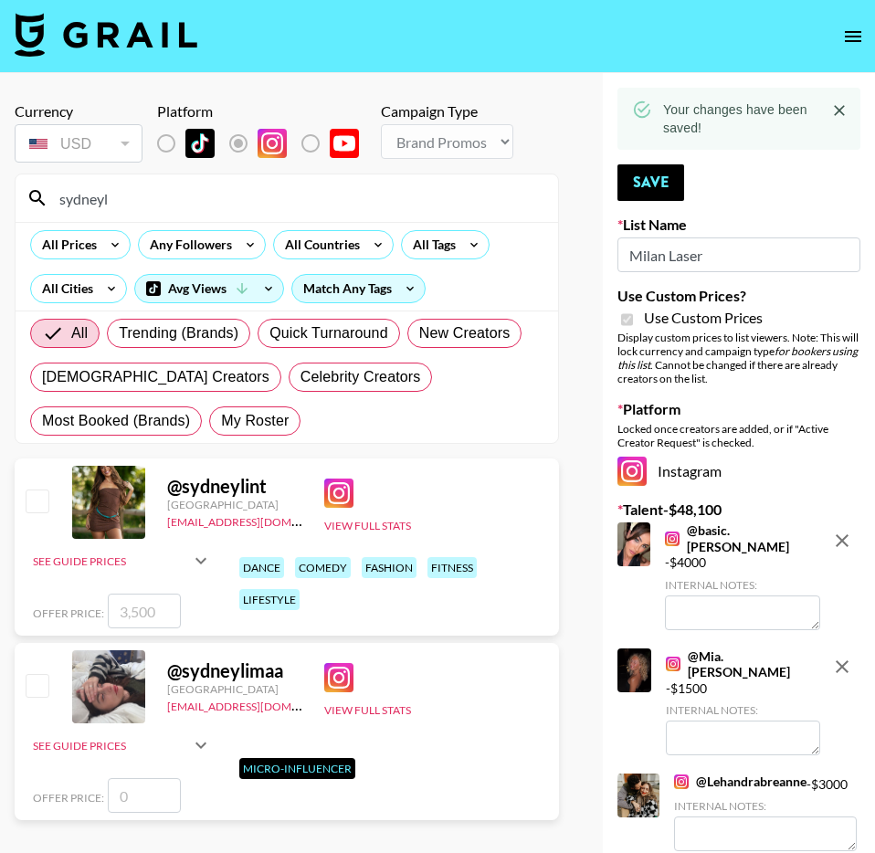
type input "sydneyl"
click at [32, 512] on input "checkbox" at bounding box center [37, 501] width 22 height 22
checkbox input "true"
type input "3500"
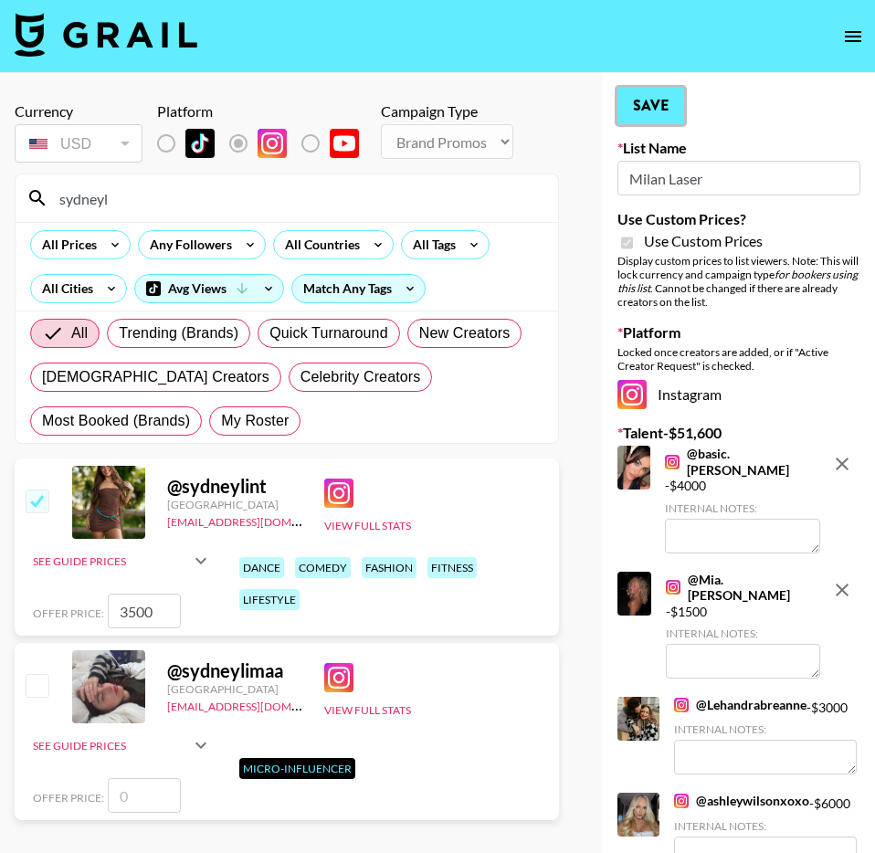
click at [646, 103] on button "Save" at bounding box center [651, 106] width 67 height 37
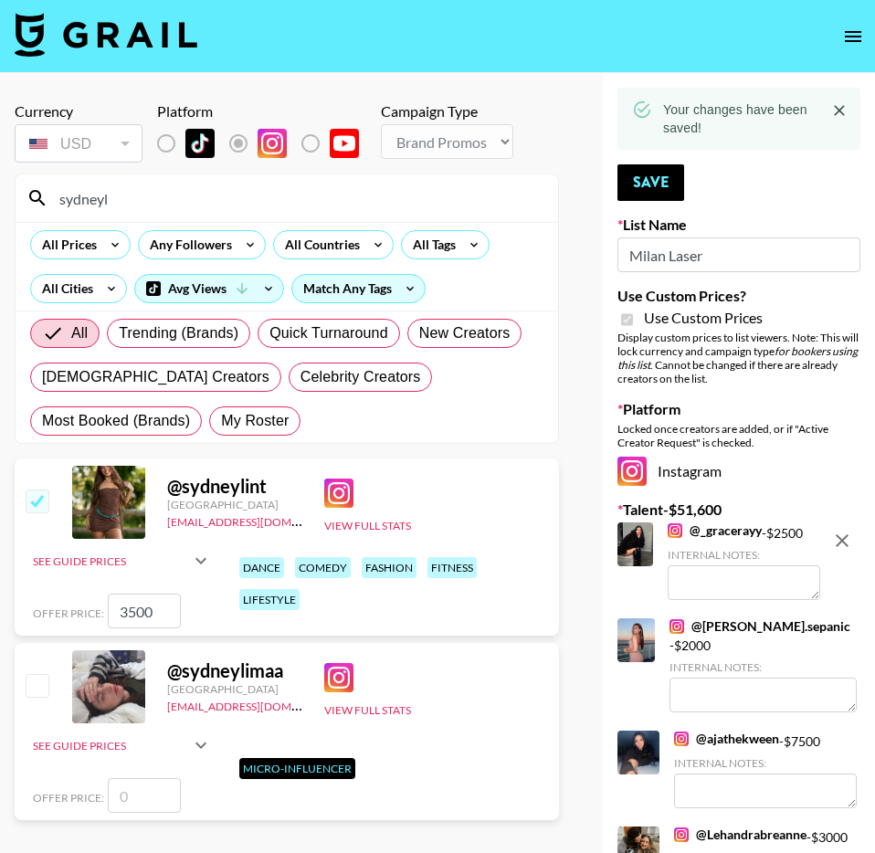
click at [411, 194] on input "sydneyl" at bounding box center [297, 198] width 499 height 29
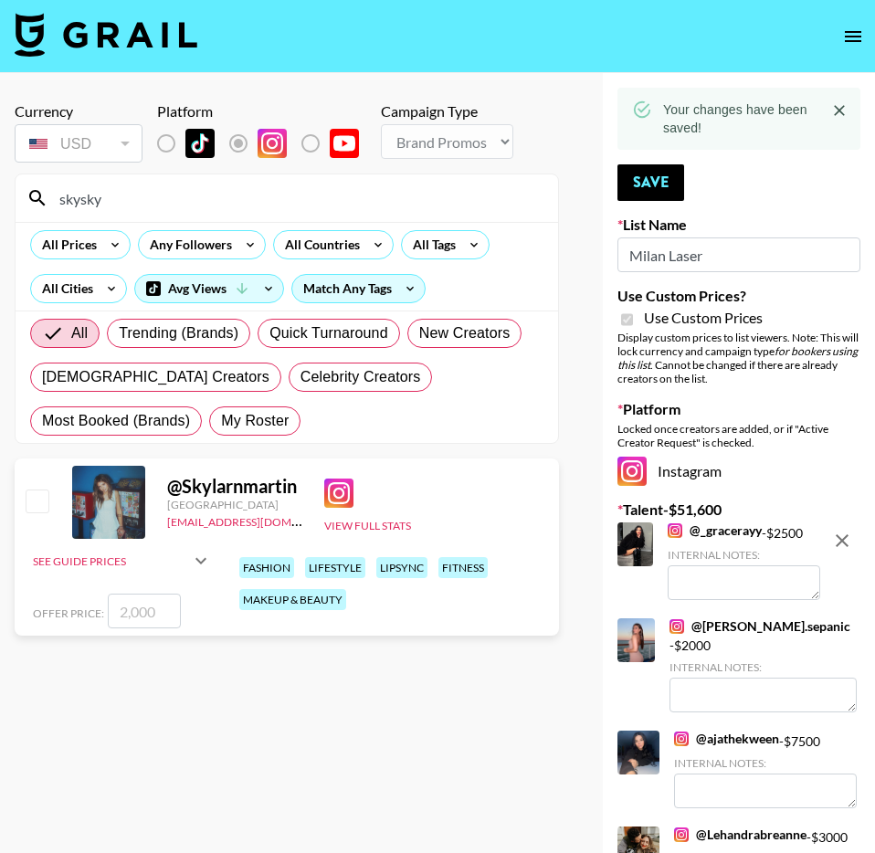
type input "skysky"
click at [28, 512] on input "checkbox" at bounding box center [37, 501] width 22 height 22
checkbox input "true"
type input "2000"
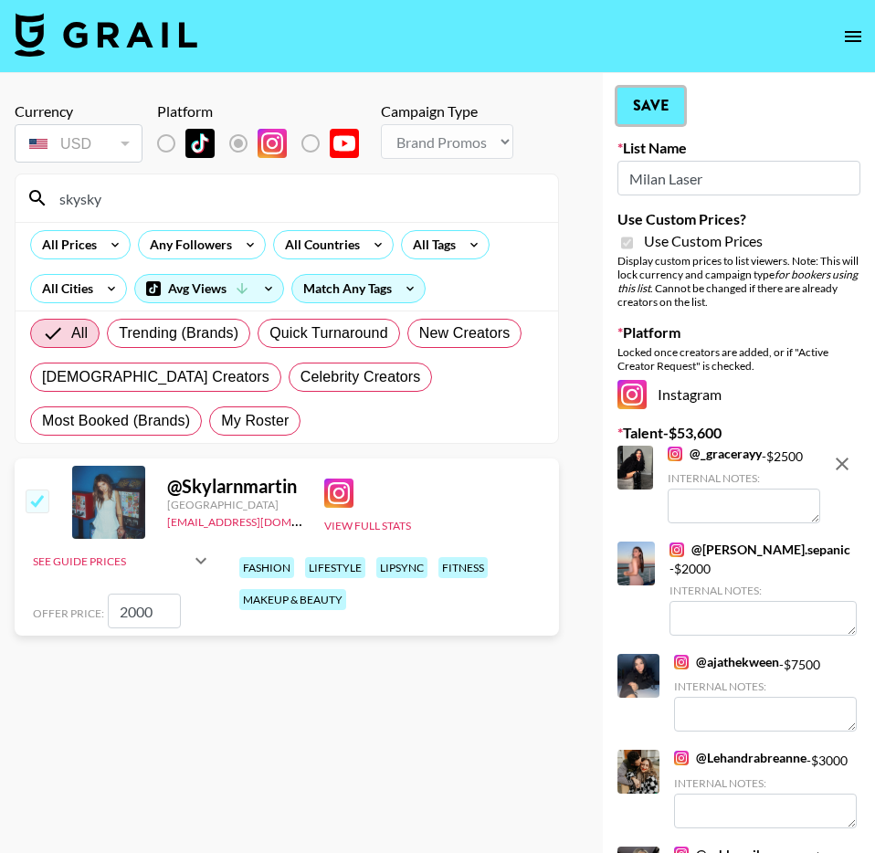
click at [641, 107] on button "Save" at bounding box center [651, 106] width 67 height 37
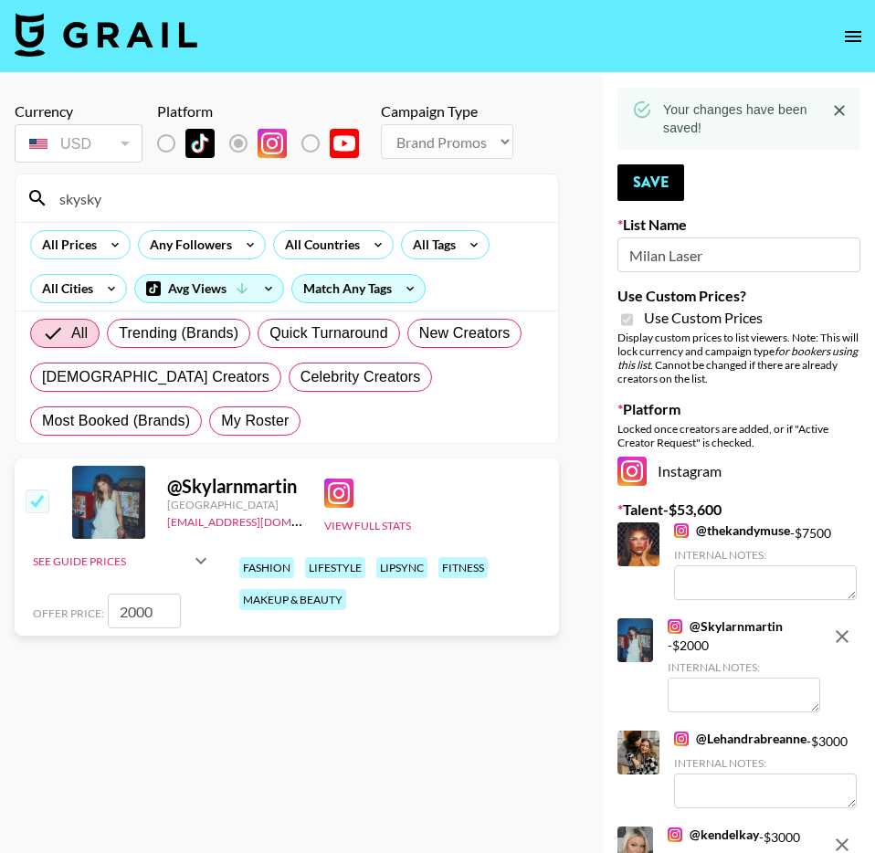
click at [364, 200] on input "skysky" at bounding box center [297, 198] width 499 height 29
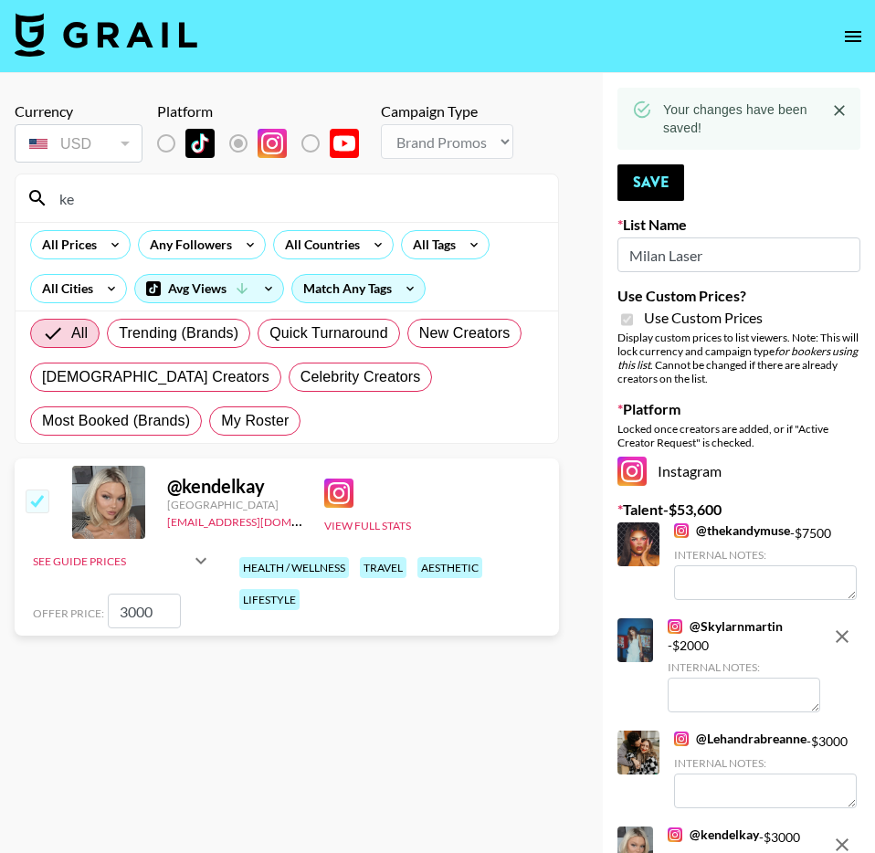
type input "k"
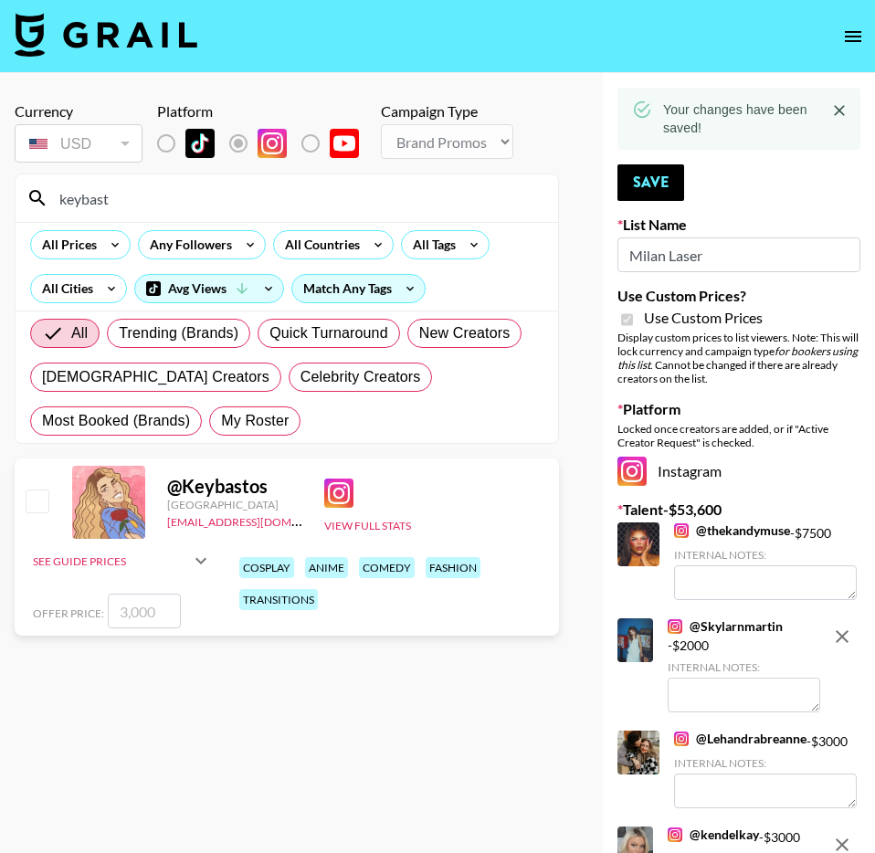
type input "keybast"
click at [42, 506] on input "checkbox" at bounding box center [37, 501] width 22 height 22
checkbox input "true"
type input "3000"
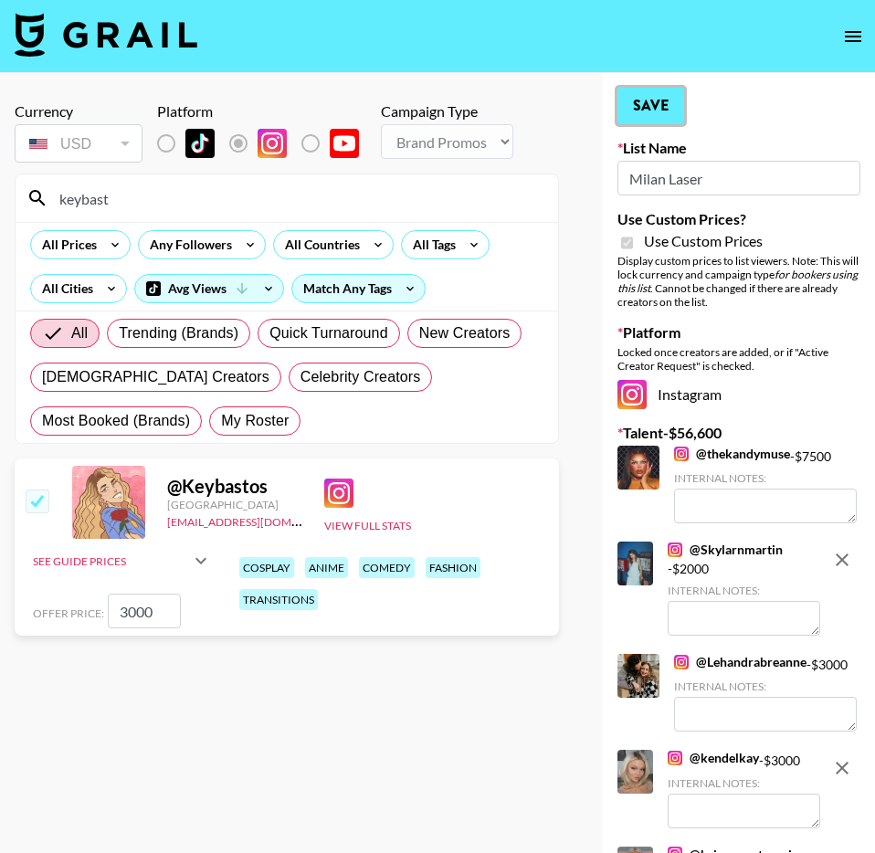
click at [657, 95] on button "Save" at bounding box center [651, 106] width 67 height 37
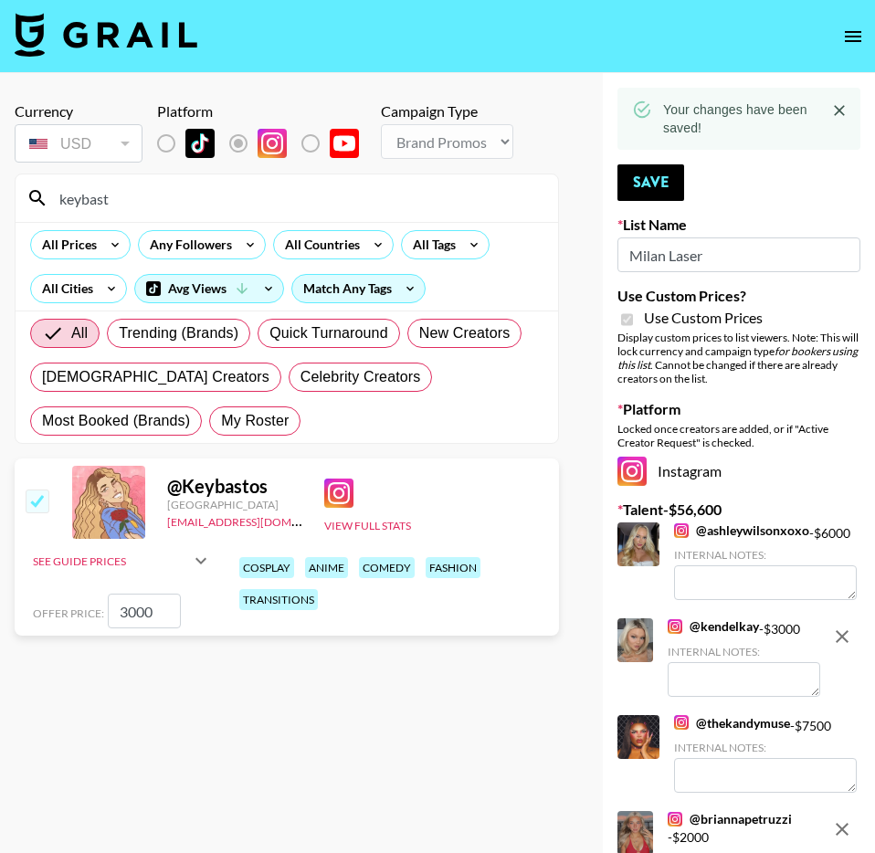
click at [478, 194] on input "keybast" at bounding box center [297, 198] width 499 height 29
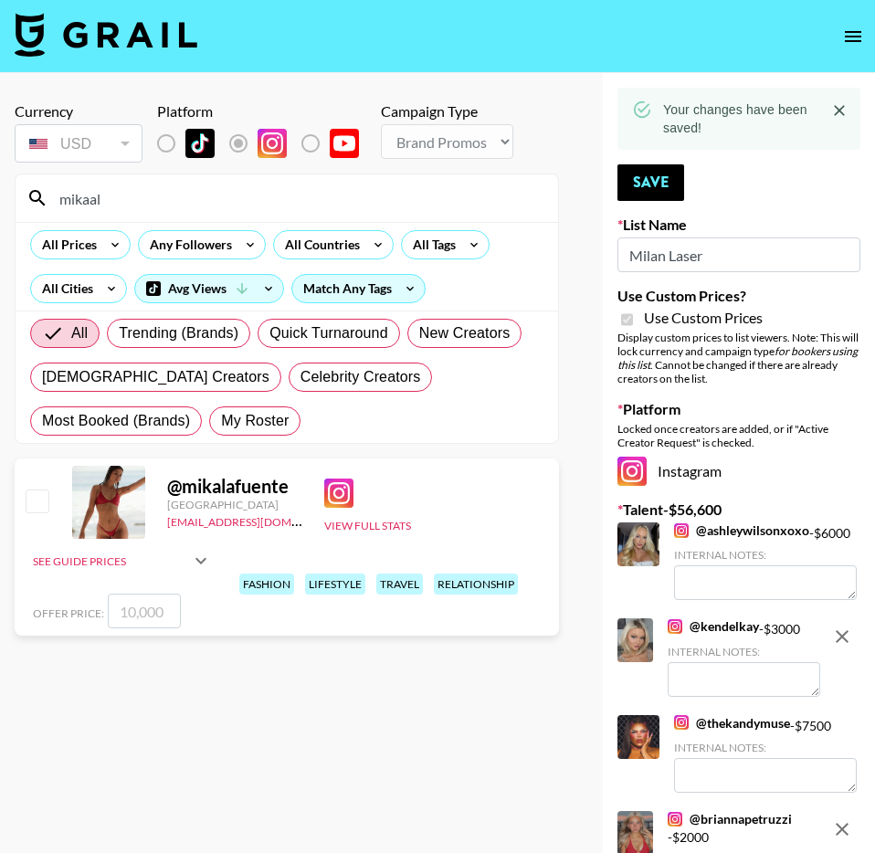
type input "mikaal"
click at [26, 494] on input "checkbox" at bounding box center [37, 501] width 22 height 22
checkbox input "true"
type input "10000"
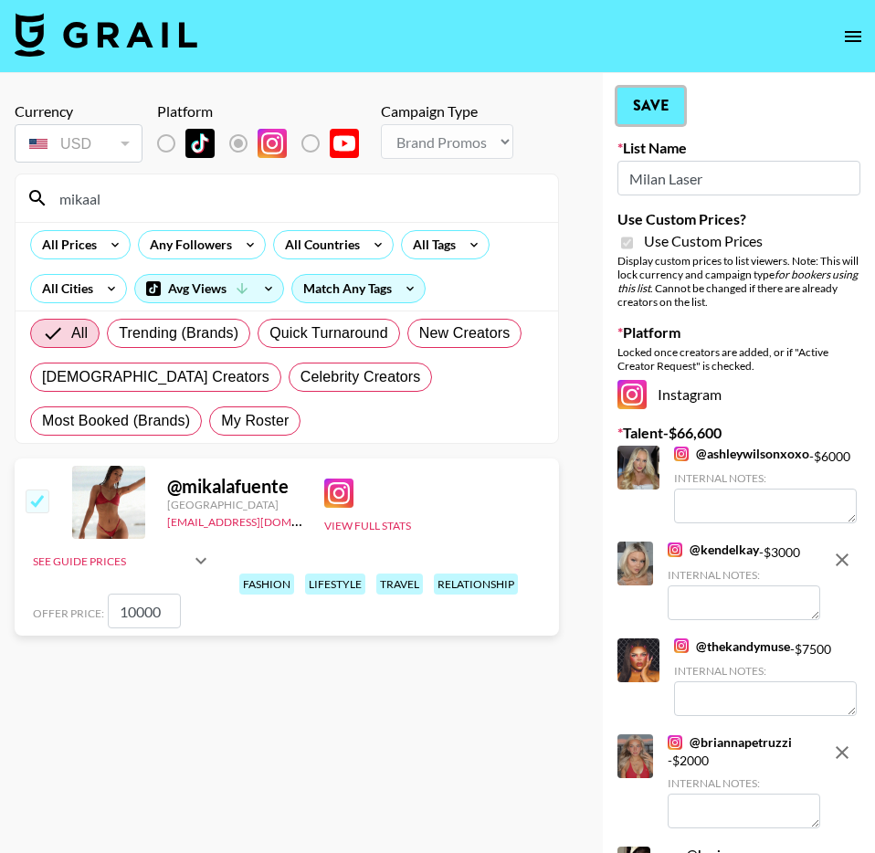
click at [661, 111] on button "Save" at bounding box center [651, 106] width 67 height 37
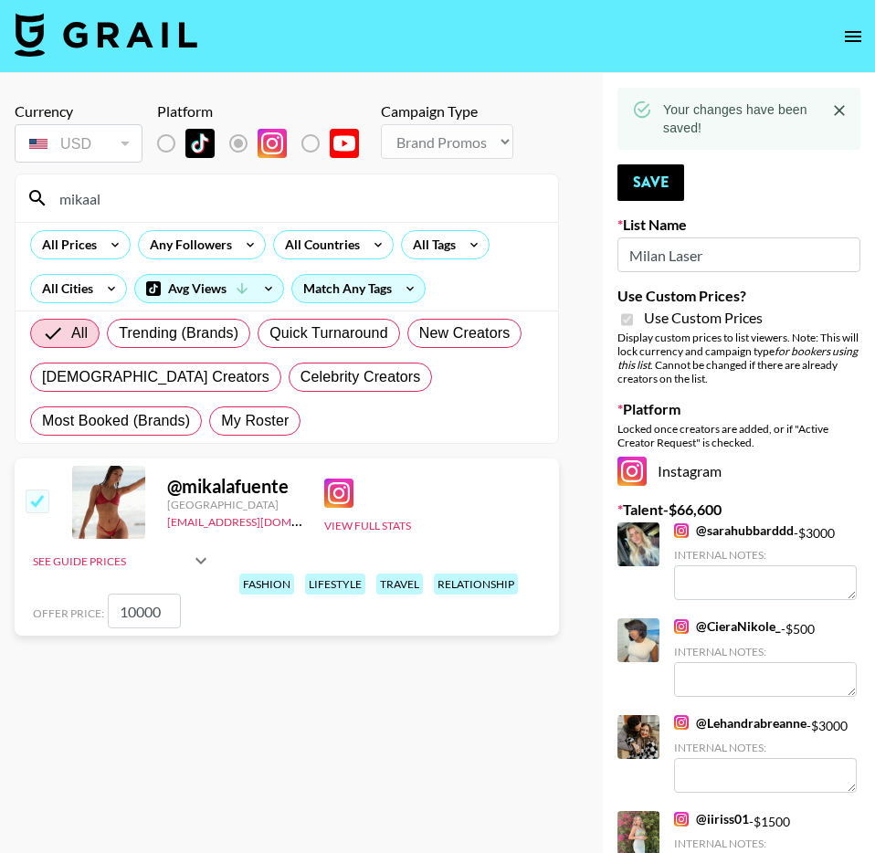
click at [464, 207] on input "mikaal" at bounding box center [297, 198] width 499 height 29
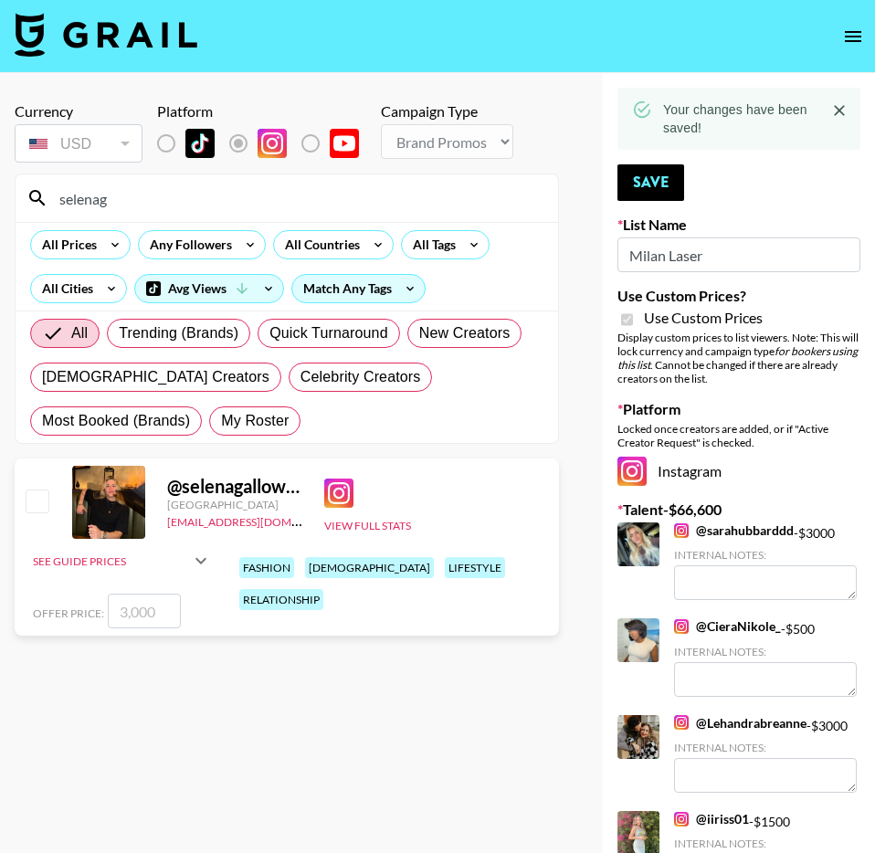
type input "selenag"
click at [47, 501] on input "checkbox" at bounding box center [37, 501] width 22 height 22
checkbox input "true"
type input "3000"
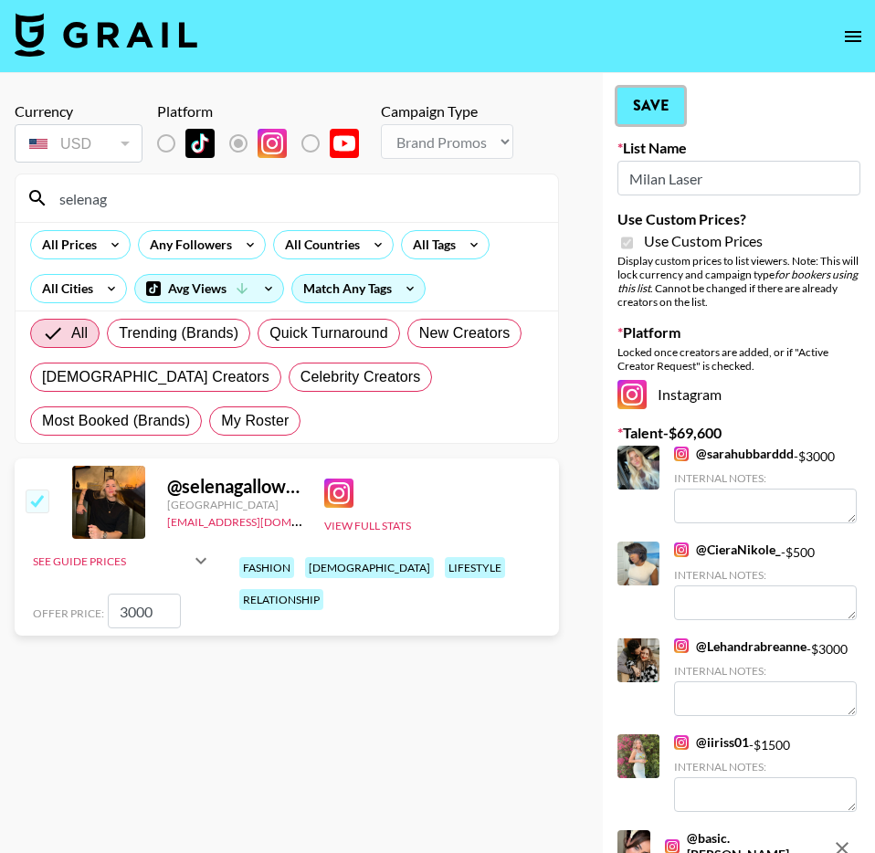
click at [658, 119] on button "Save" at bounding box center [651, 106] width 67 height 37
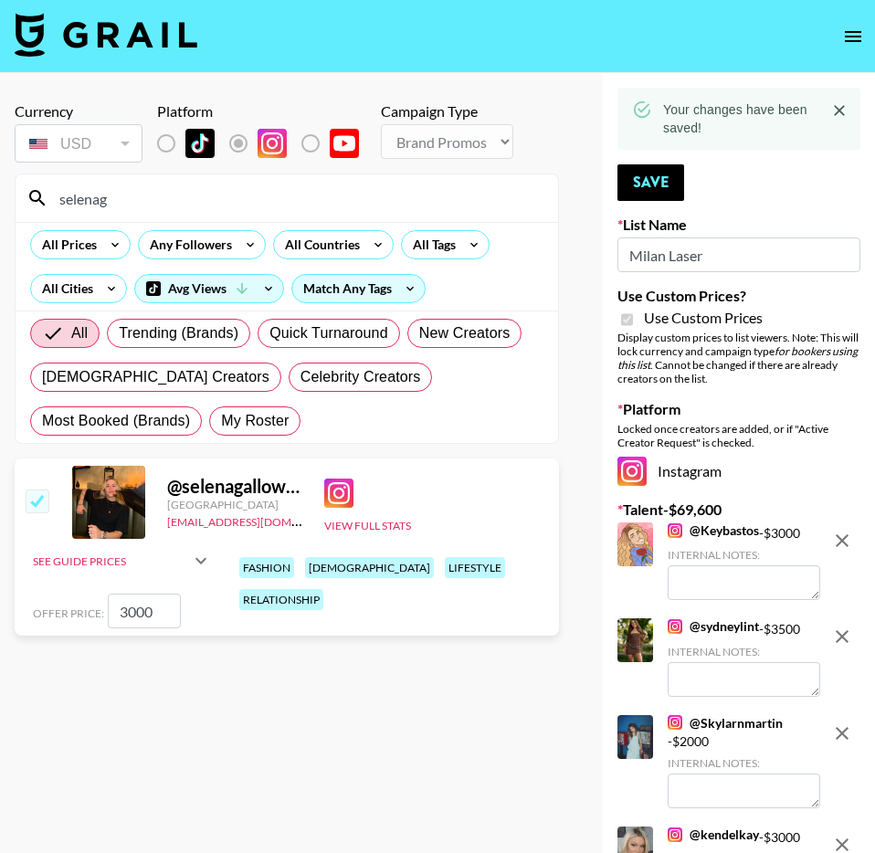
click at [105, 197] on input "selenag" at bounding box center [297, 198] width 499 height 29
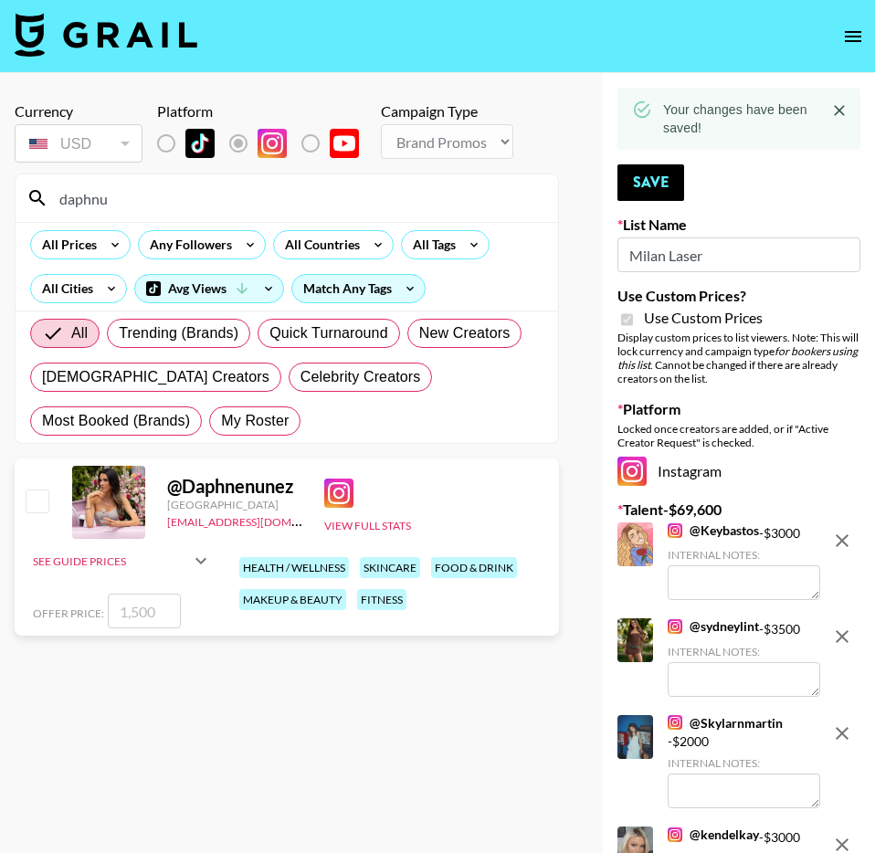
type input "daphnu"
click at [47, 508] on input "checkbox" at bounding box center [37, 501] width 22 height 22
checkbox input "true"
type input "1500"
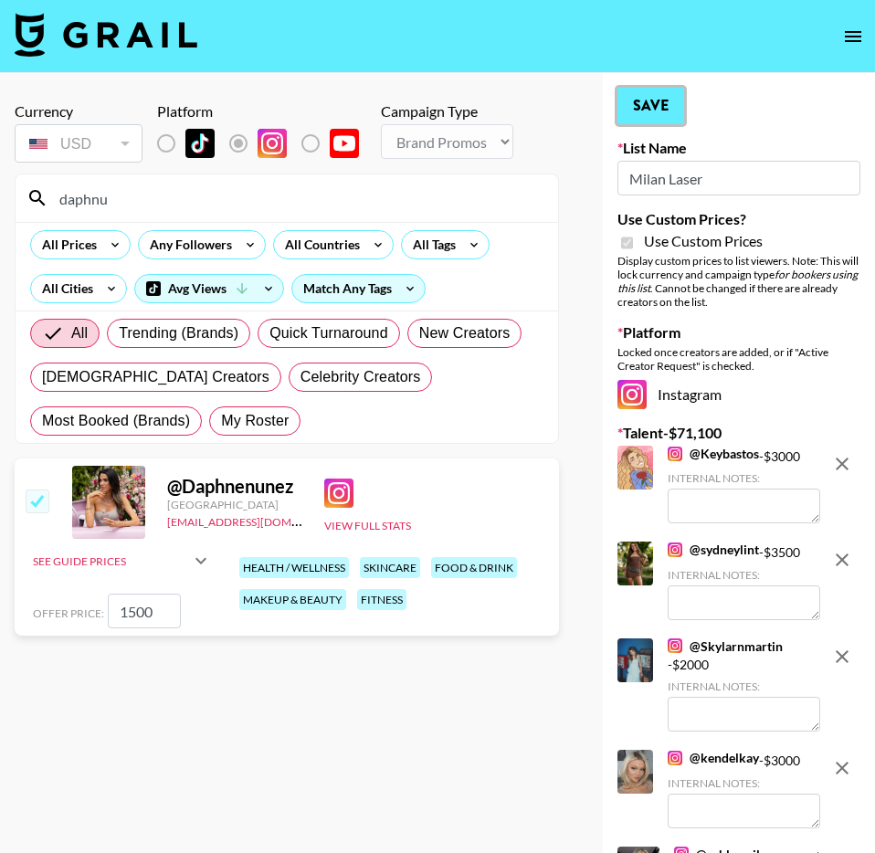
click at [655, 112] on button "Save" at bounding box center [651, 106] width 67 height 37
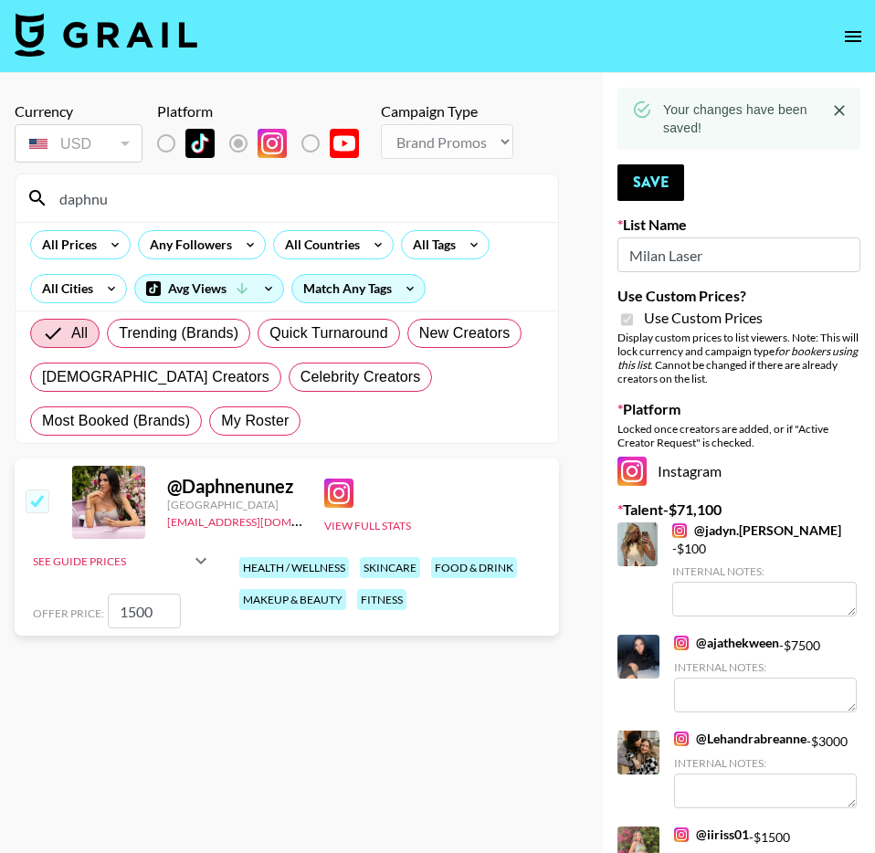
click at [449, 201] on input "daphnu" at bounding box center [297, 198] width 499 height 29
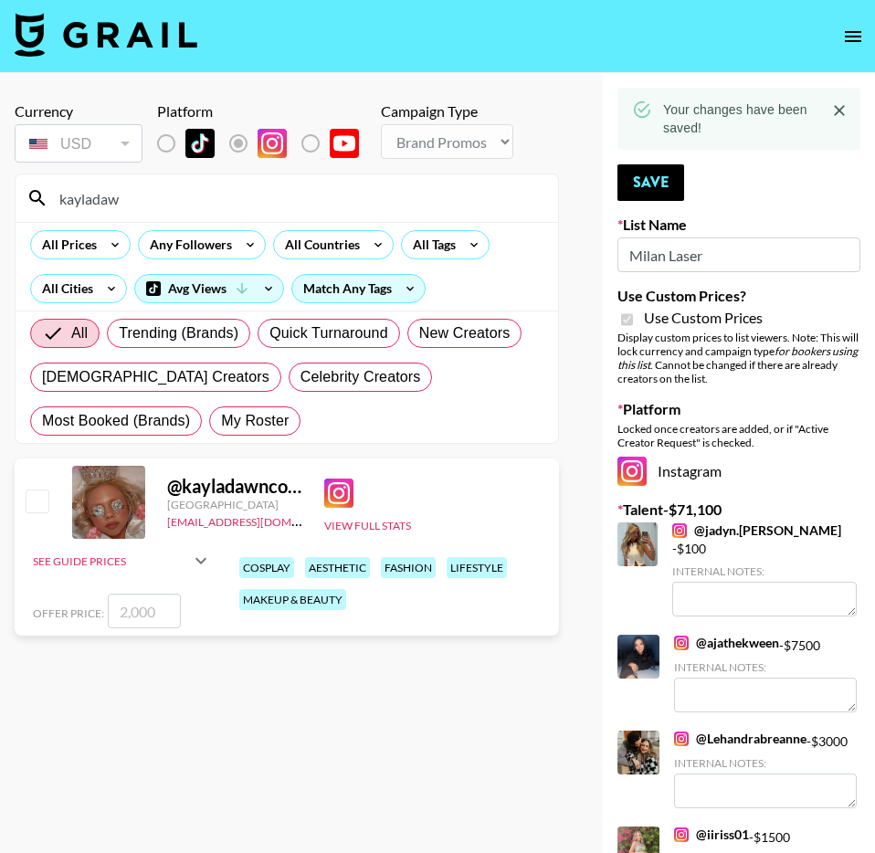
type input "kayladaw"
click at [31, 507] on input "checkbox" at bounding box center [37, 501] width 22 height 22
checkbox input "true"
type input "2000"
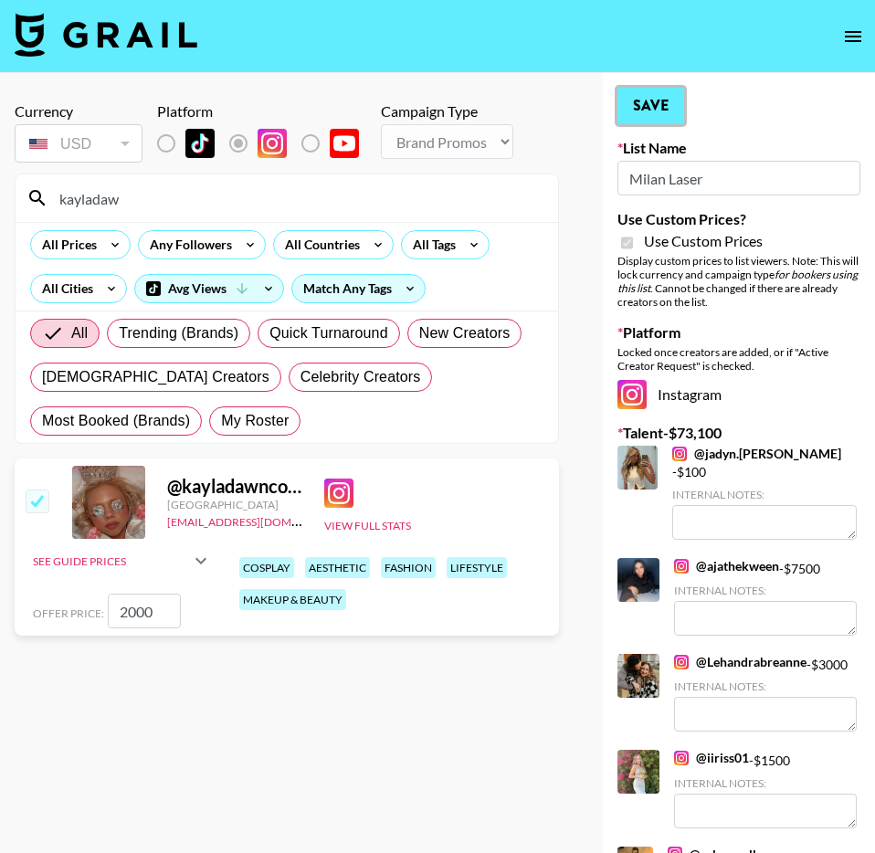
click at [654, 106] on button "Save" at bounding box center [651, 106] width 67 height 37
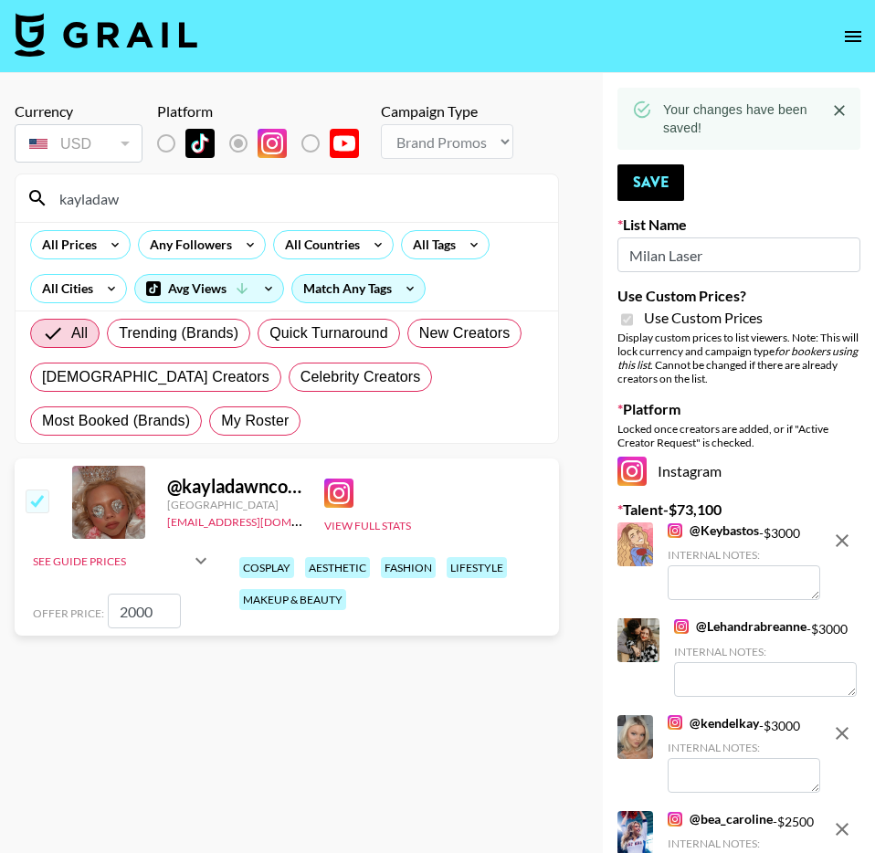
click at [310, 200] on input "kayladaw" at bounding box center [297, 198] width 499 height 29
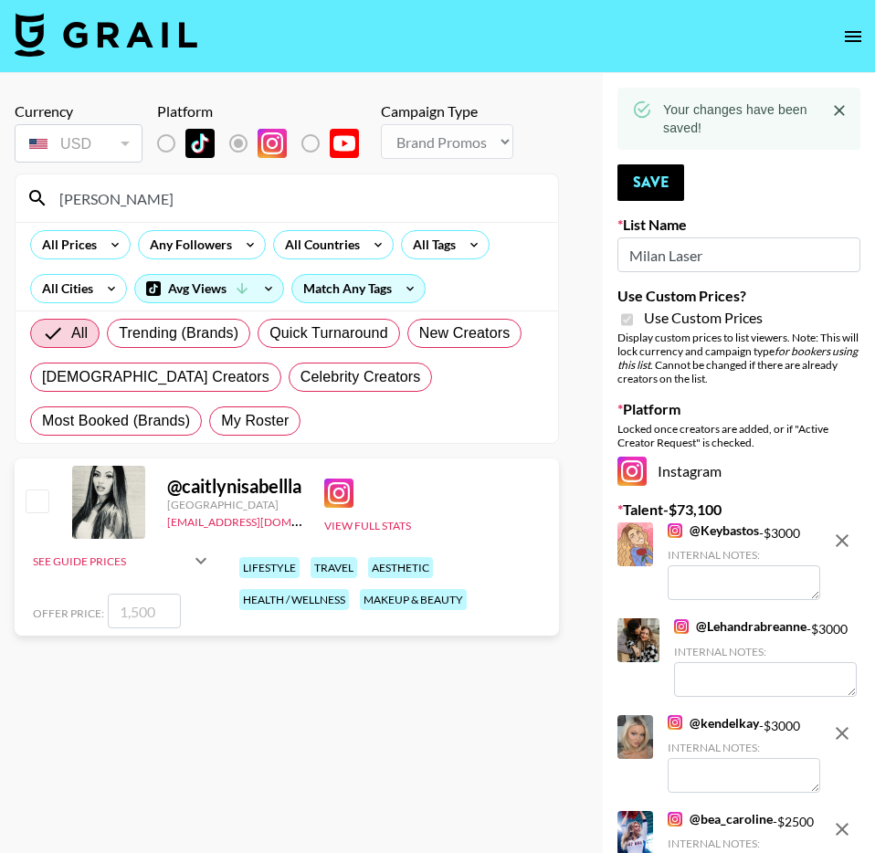
type input "caitlynis"
click at [48, 498] on input "checkbox" at bounding box center [37, 501] width 22 height 22
checkbox input "true"
type input "1500"
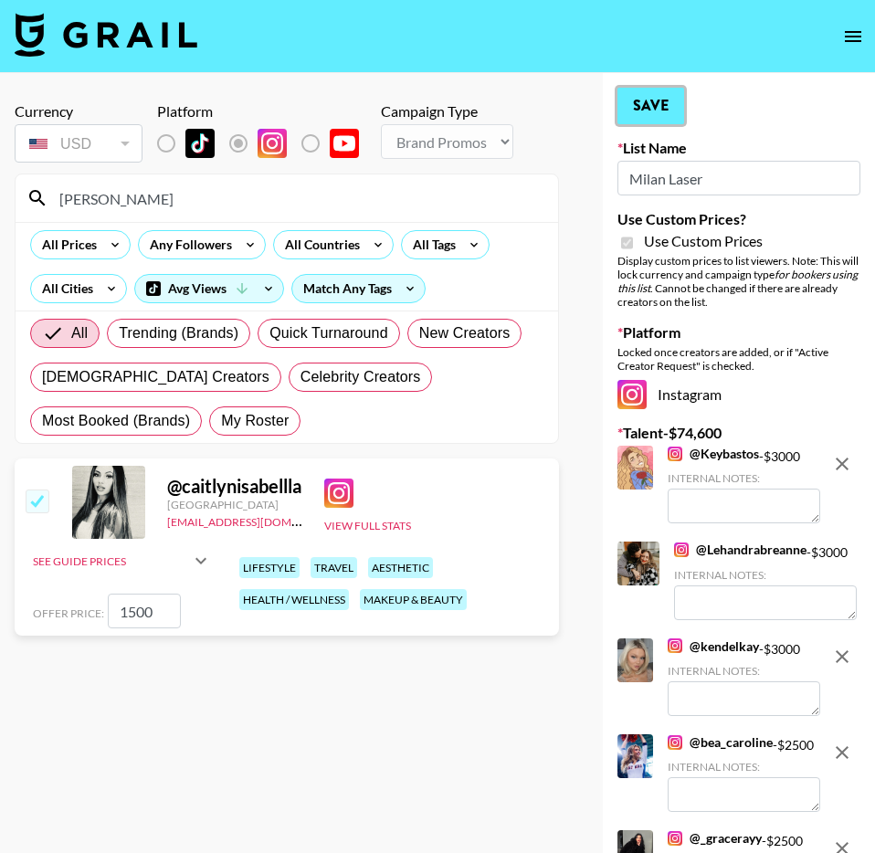
click at [673, 91] on button "Save" at bounding box center [651, 106] width 67 height 37
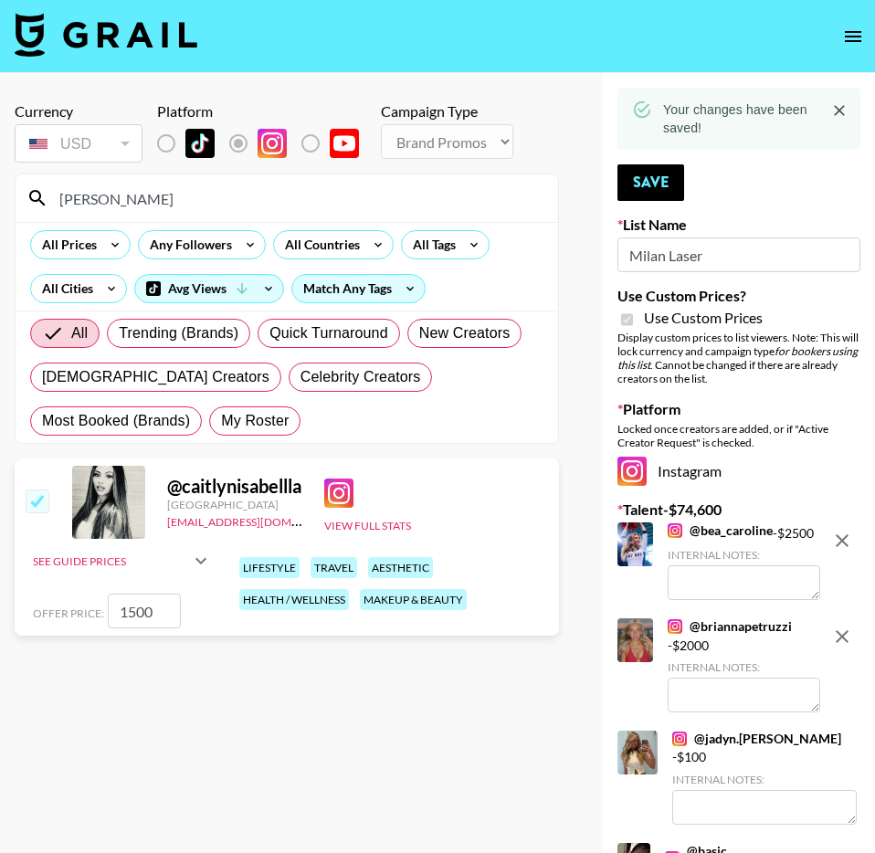
click at [400, 199] on input "caitlynis" at bounding box center [297, 198] width 499 height 29
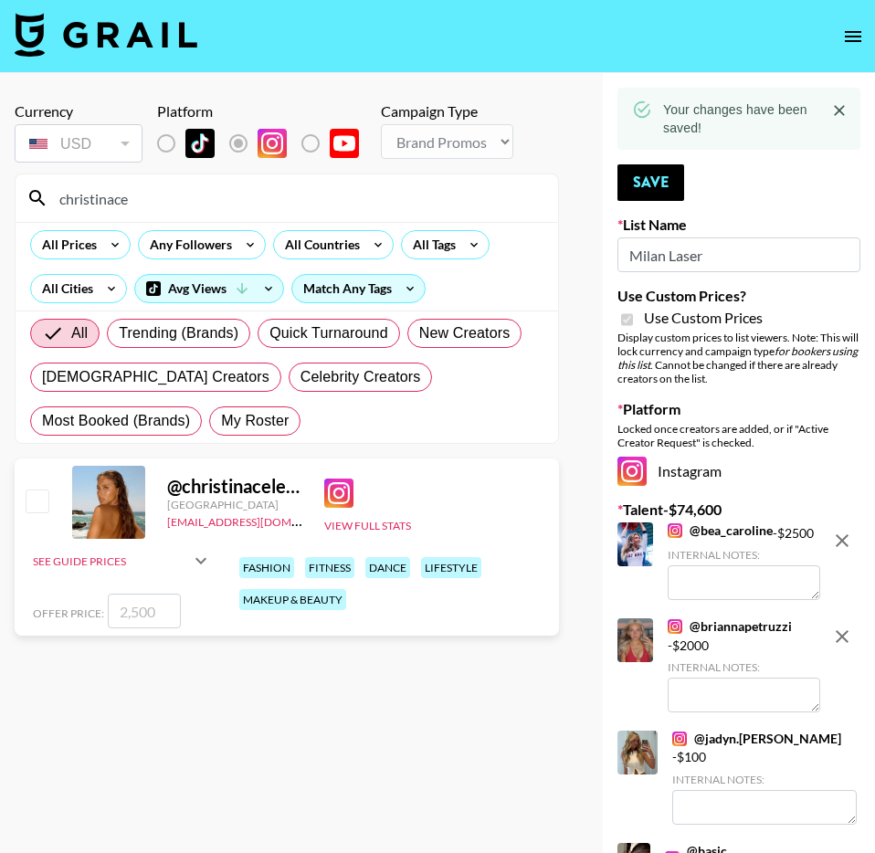
type input "christinace"
click at [26, 502] on input "checkbox" at bounding box center [37, 501] width 22 height 22
checkbox input "true"
type input "2500"
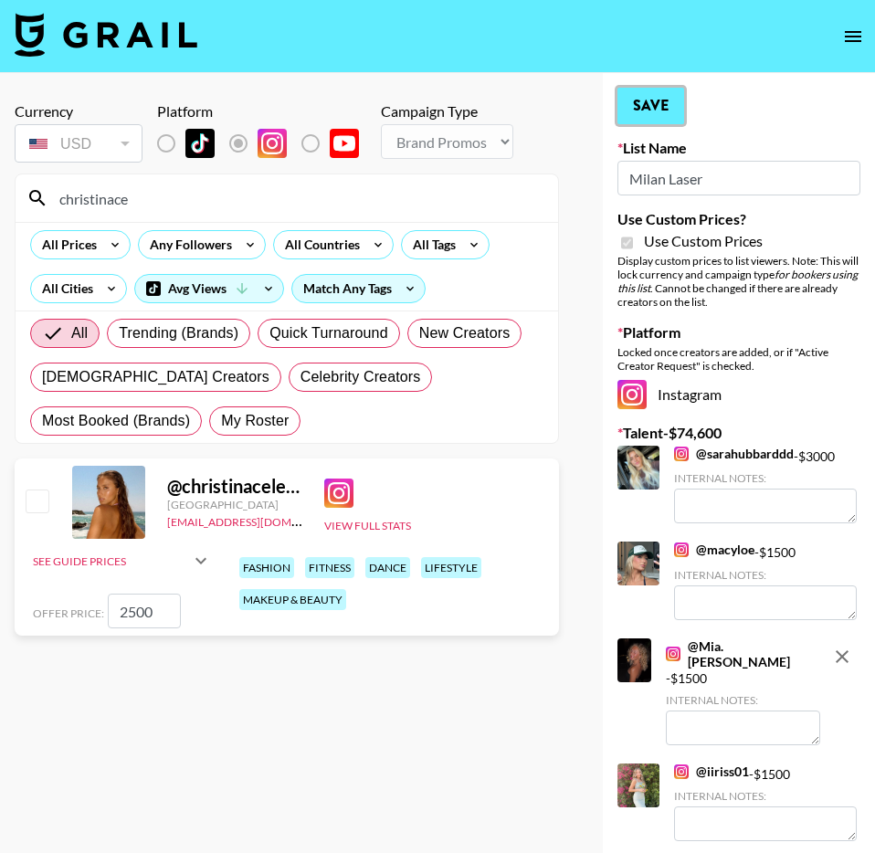
checkbox input "false"
click at [642, 108] on button "Save" at bounding box center [651, 106] width 67 height 37
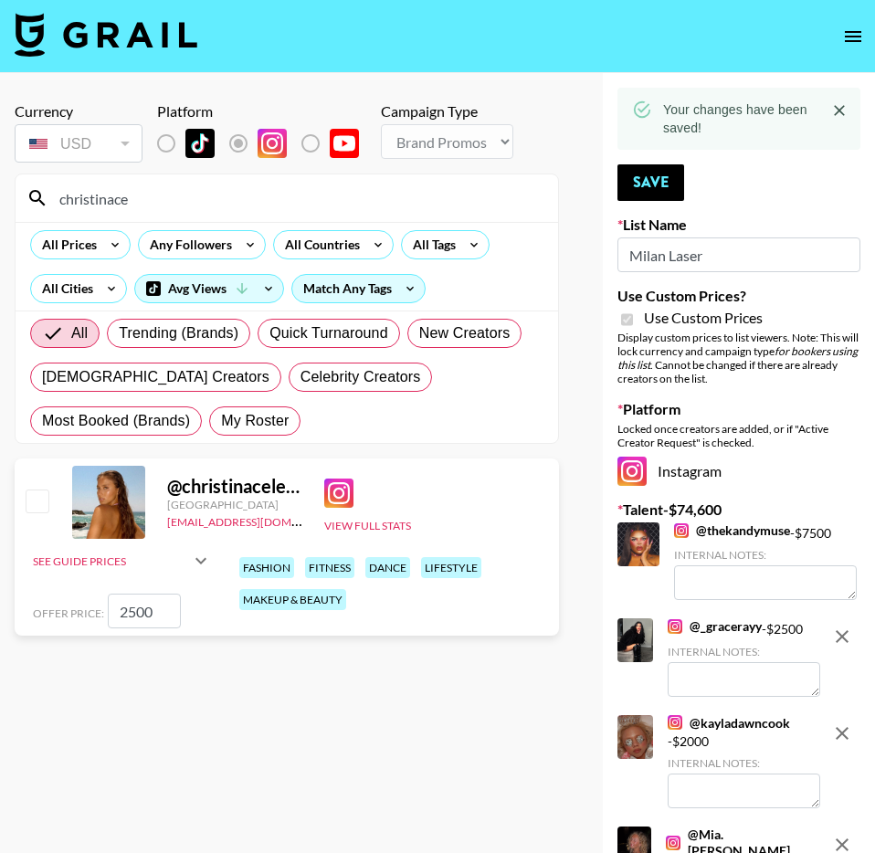
click at [353, 211] on input "christinace" at bounding box center [297, 198] width 499 height 29
click at [349, 201] on input "christinace" at bounding box center [297, 198] width 499 height 29
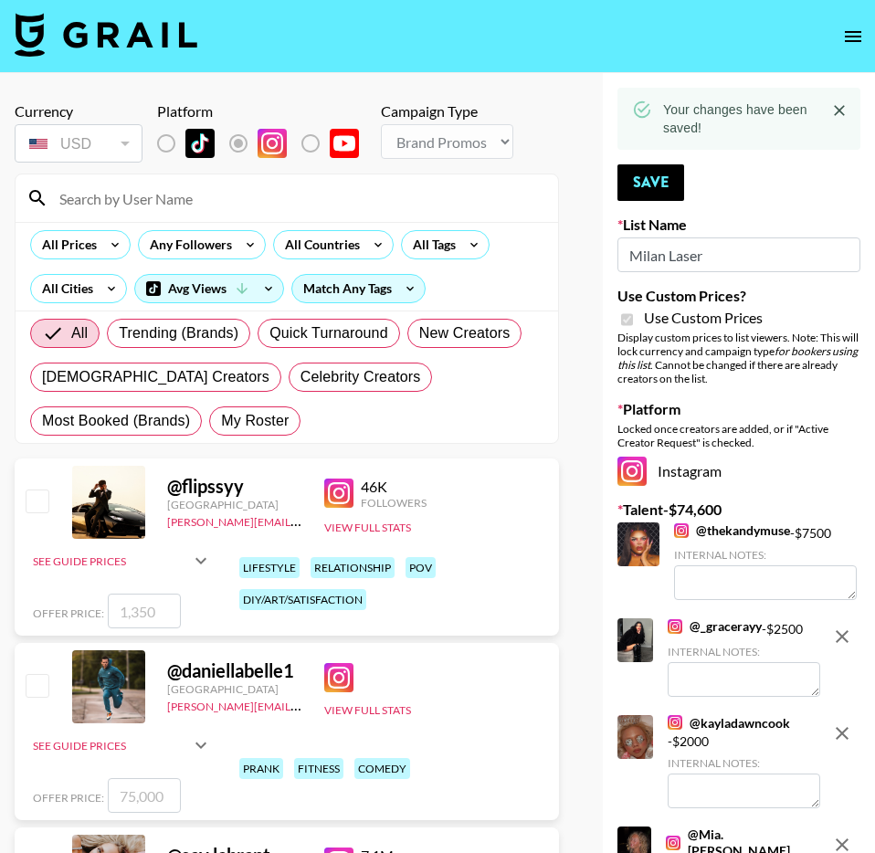
type input "f"
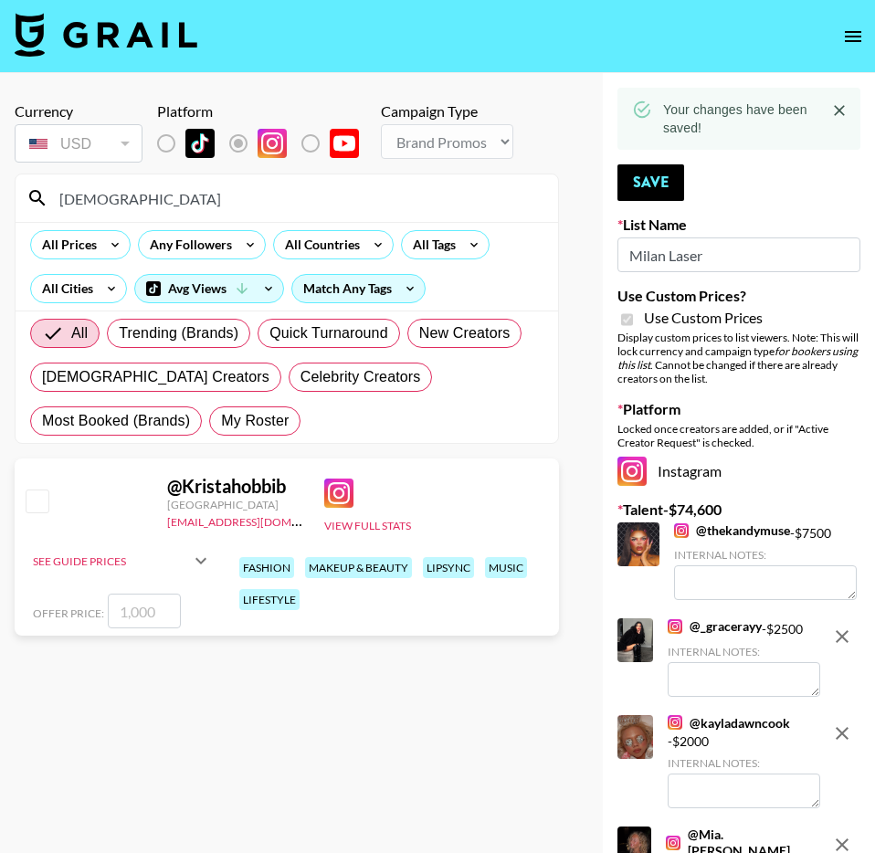
type input "kristaho"
click at [35, 515] on div at bounding box center [36, 502] width 28 height 31
click at [39, 505] on input "checkbox" at bounding box center [37, 501] width 22 height 22
checkbox input "true"
type input "1000"
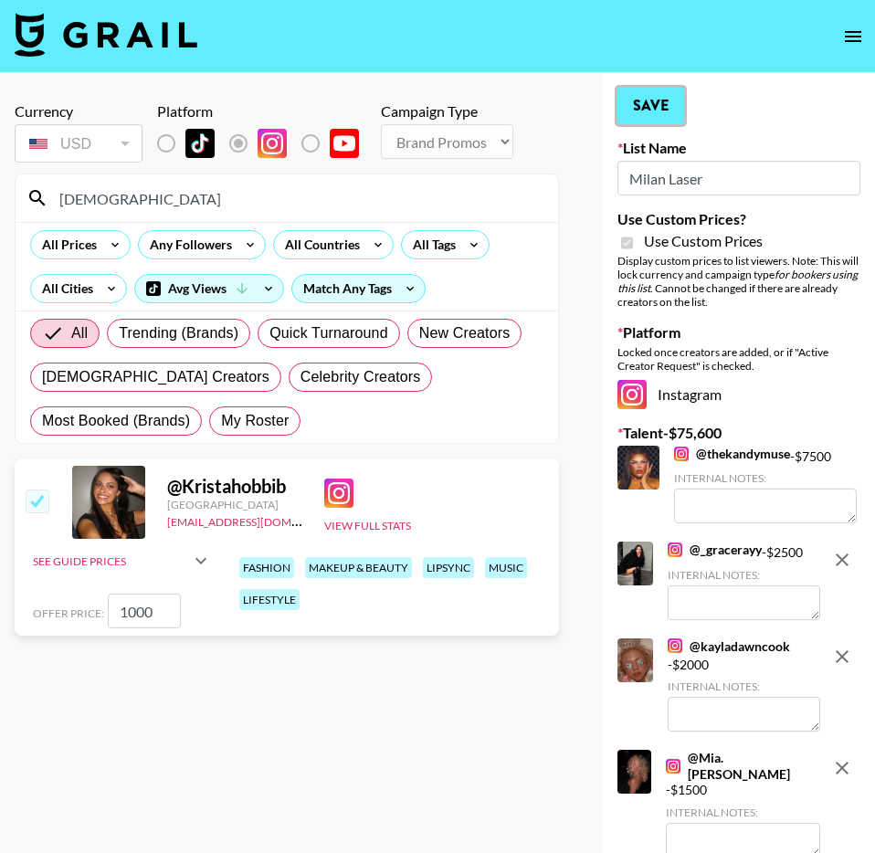
click at [653, 98] on button "Save" at bounding box center [651, 106] width 67 height 37
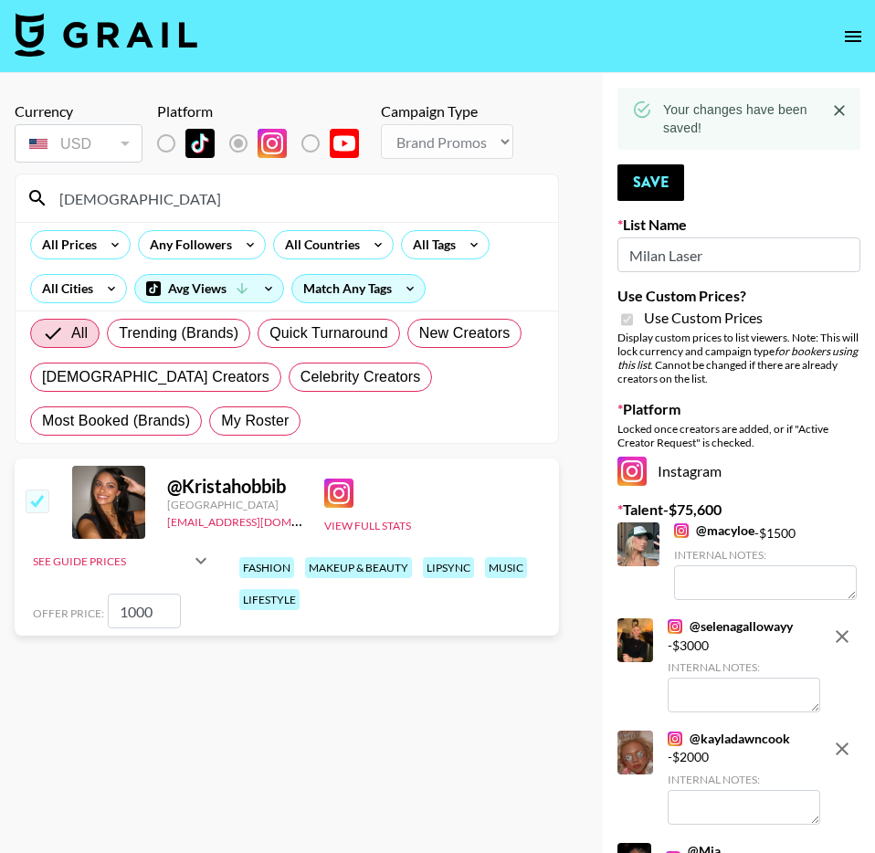
click at [324, 199] on input "kristaho" at bounding box center [297, 198] width 499 height 29
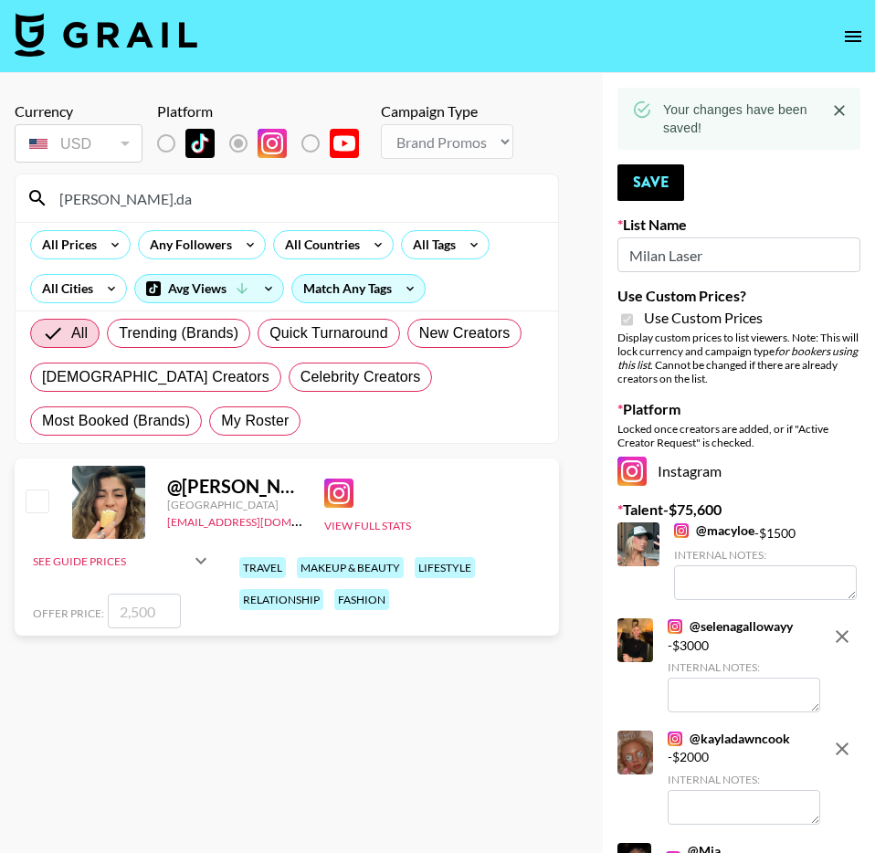
type input "nicole.da"
click at [39, 496] on input "checkbox" at bounding box center [37, 501] width 22 height 22
checkbox input "true"
type input "2500"
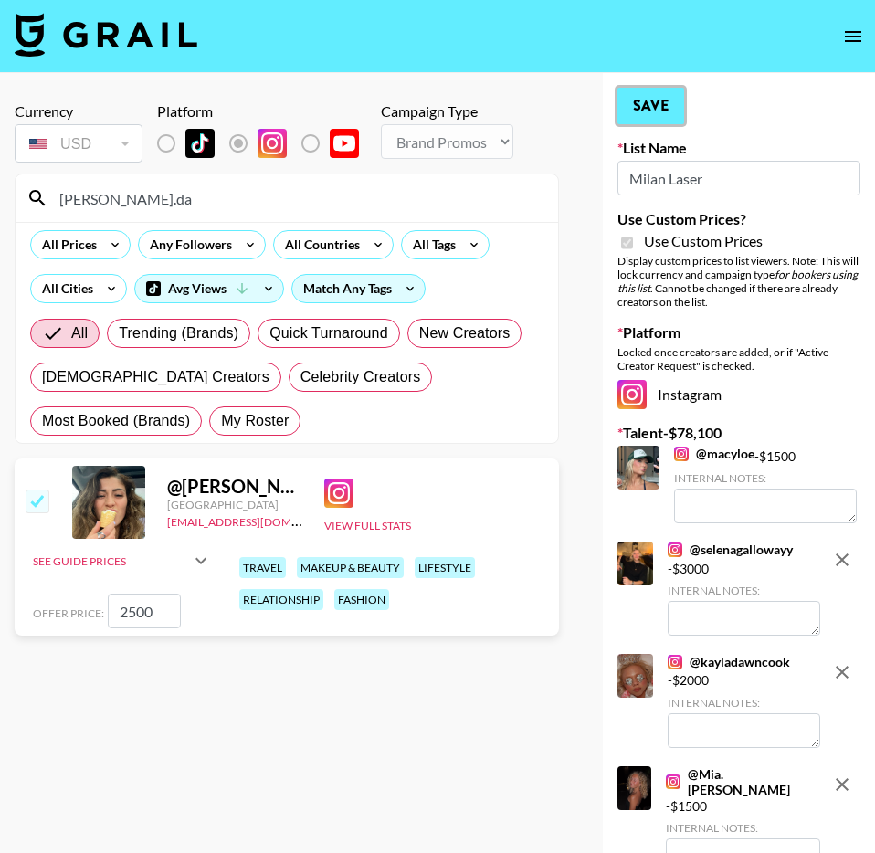
click at [654, 113] on button "Save" at bounding box center [651, 106] width 67 height 37
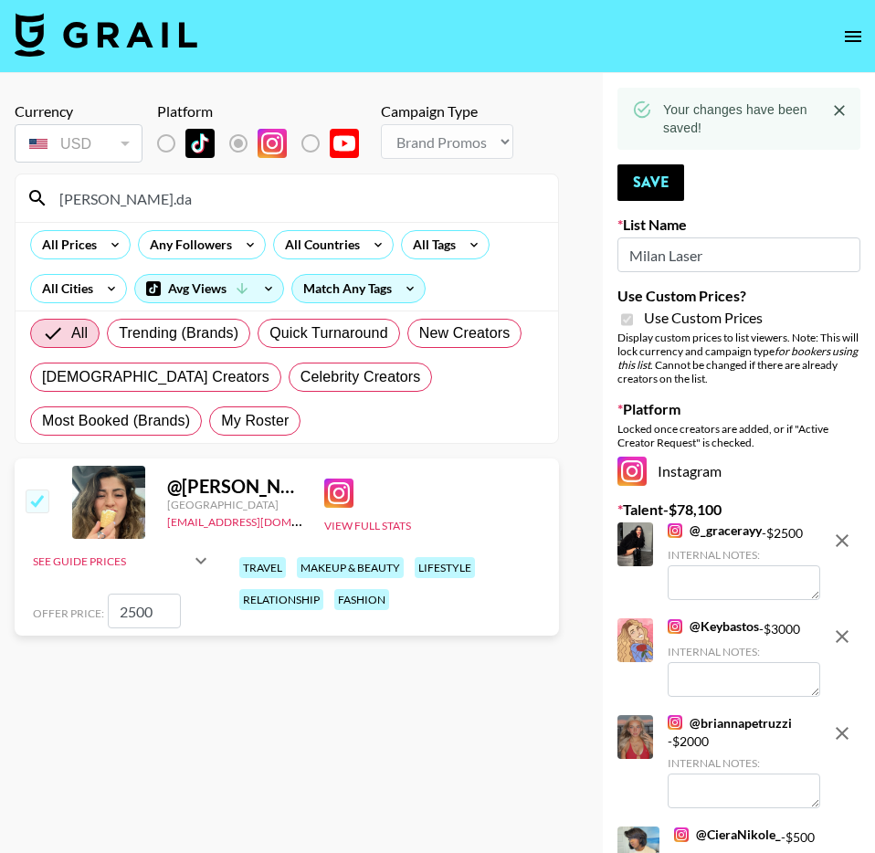
click at [174, 216] on div "nicole.da" at bounding box center [287, 198] width 543 height 48
click at [177, 196] on input "nicole.da" at bounding box center [297, 198] width 499 height 29
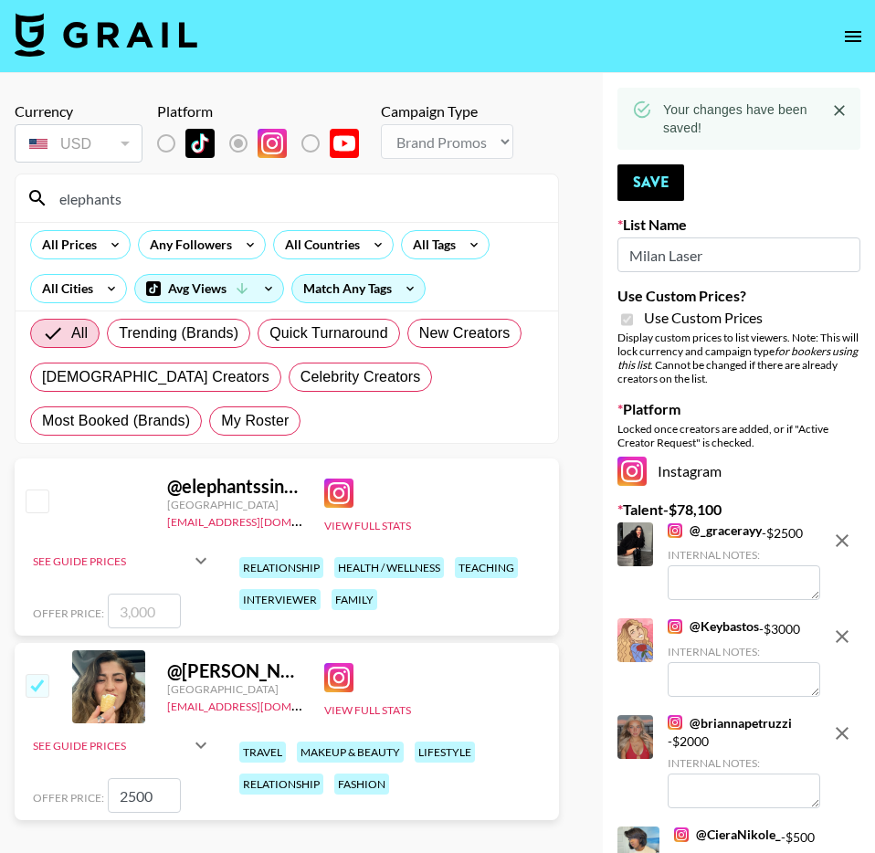
type input "elephants"
click at [23, 502] on div at bounding box center [36, 502] width 28 height 31
click at [37, 505] on input "checkbox" at bounding box center [37, 501] width 22 height 22
checkbox input "true"
type input "3000"
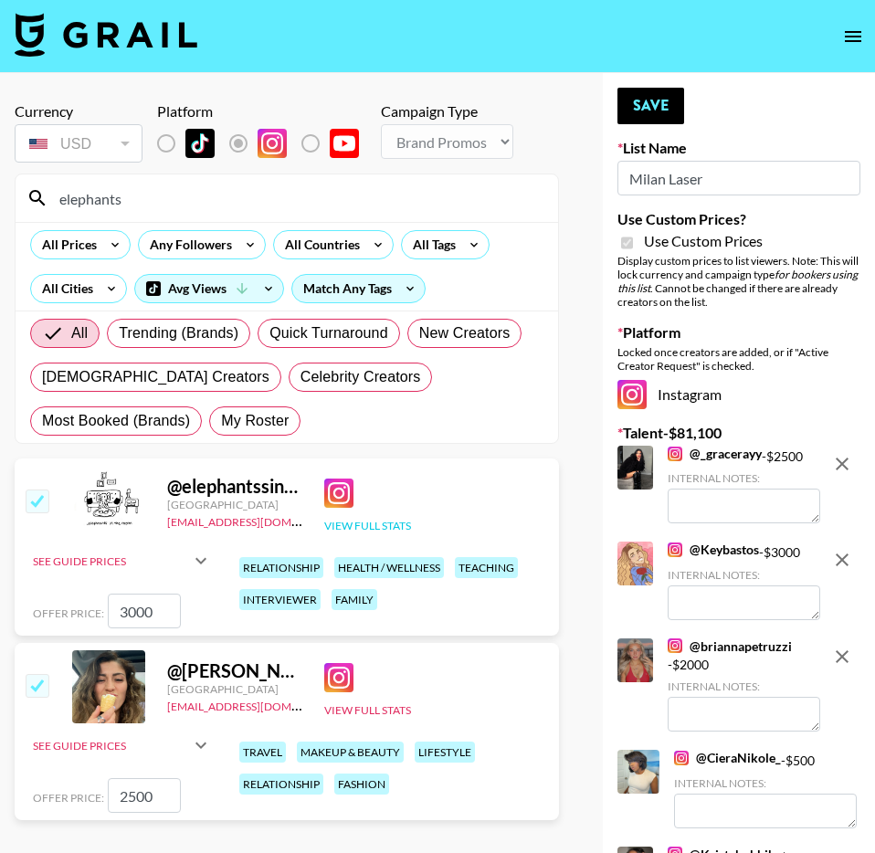
click at [397, 517] on div "View Full Stats" at bounding box center [367, 502] width 87 height 62
click at [394, 520] on button "View Full Stats" at bounding box center [367, 526] width 87 height 14
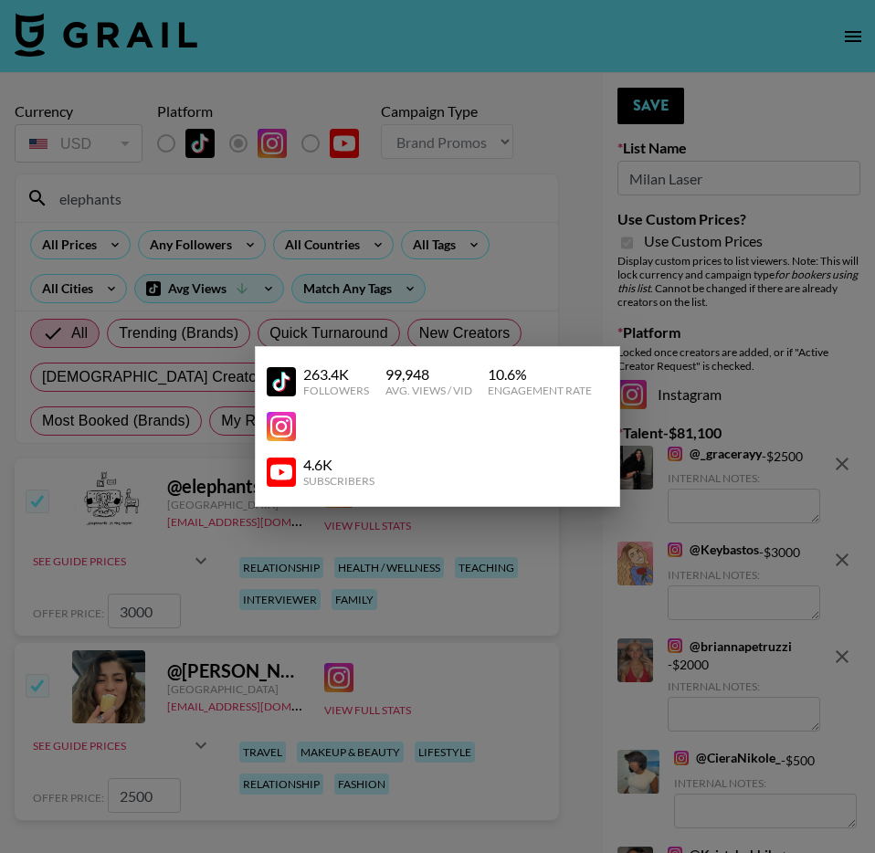
click at [397, 538] on div at bounding box center [437, 426] width 875 height 853
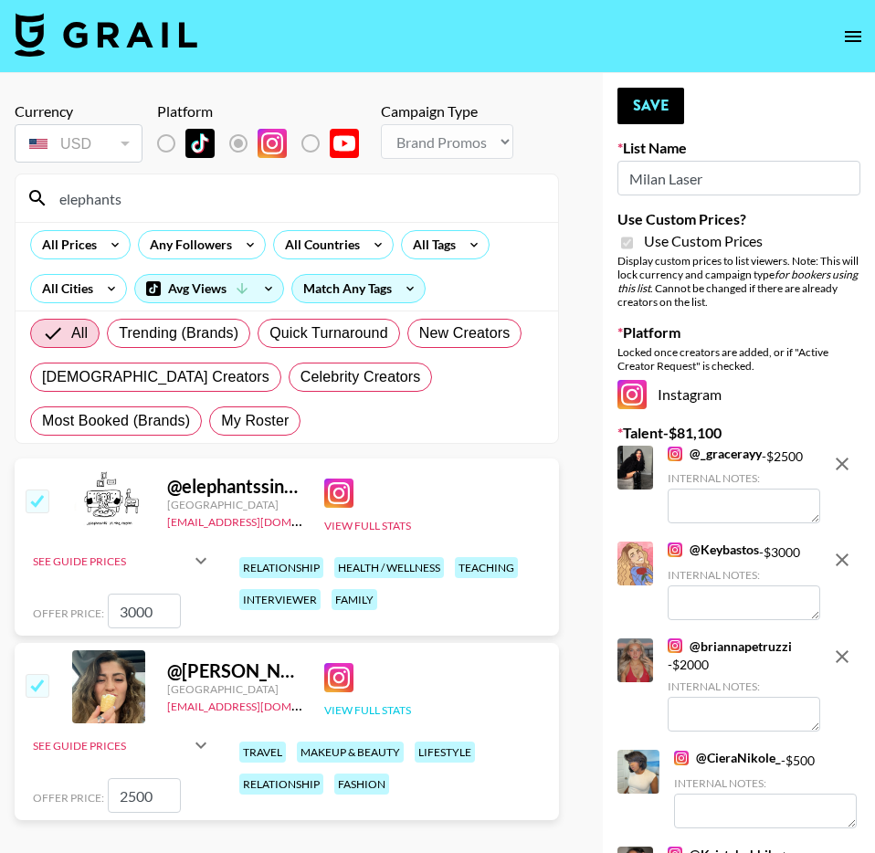
click at [364, 707] on button "View Full Stats" at bounding box center [367, 710] width 87 height 14
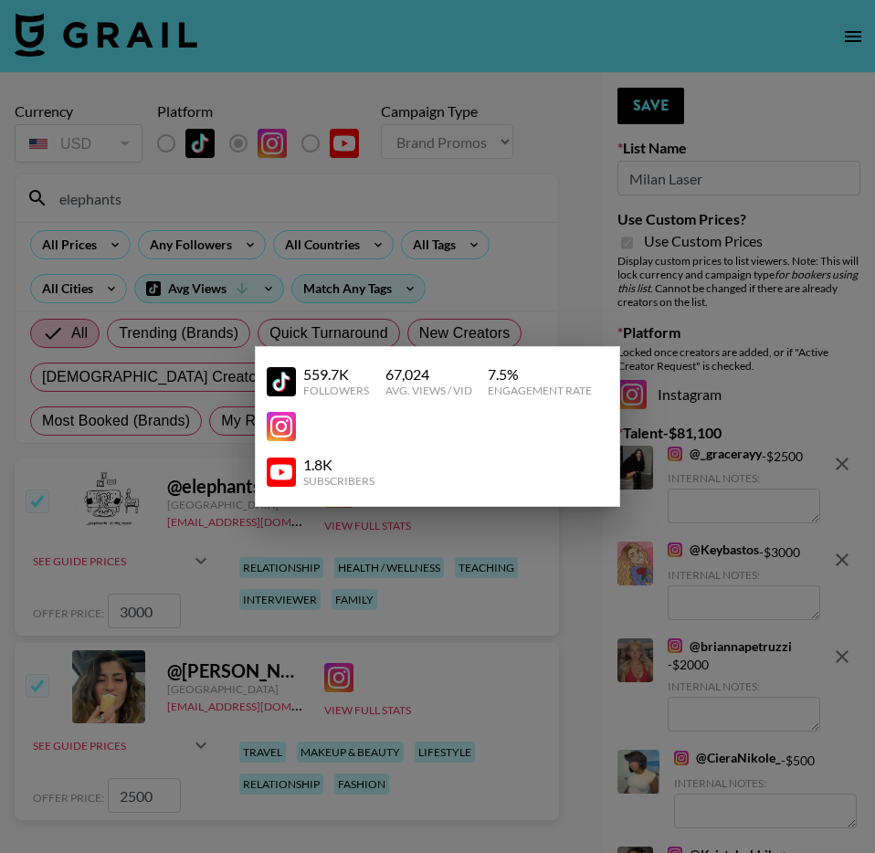
drag, startPoint x: 364, startPoint y: 707, endPoint x: 534, endPoint y: 492, distance: 273.8
click at [364, 707] on div at bounding box center [437, 426] width 875 height 853
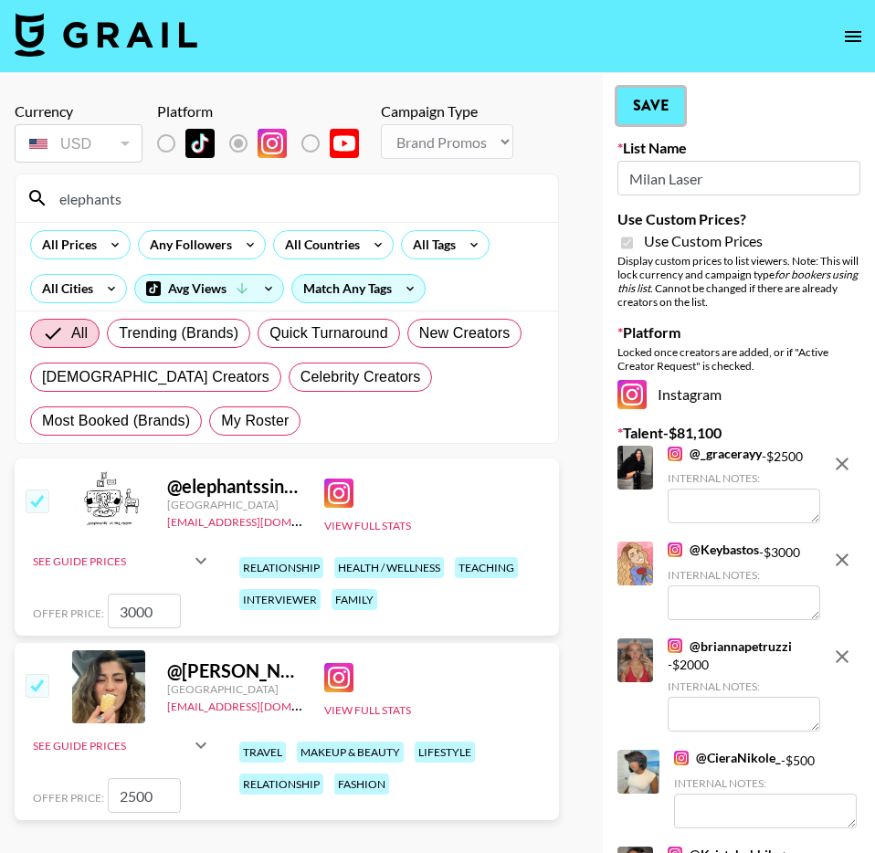
click at [661, 111] on button "Save" at bounding box center [651, 106] width 67 height 37
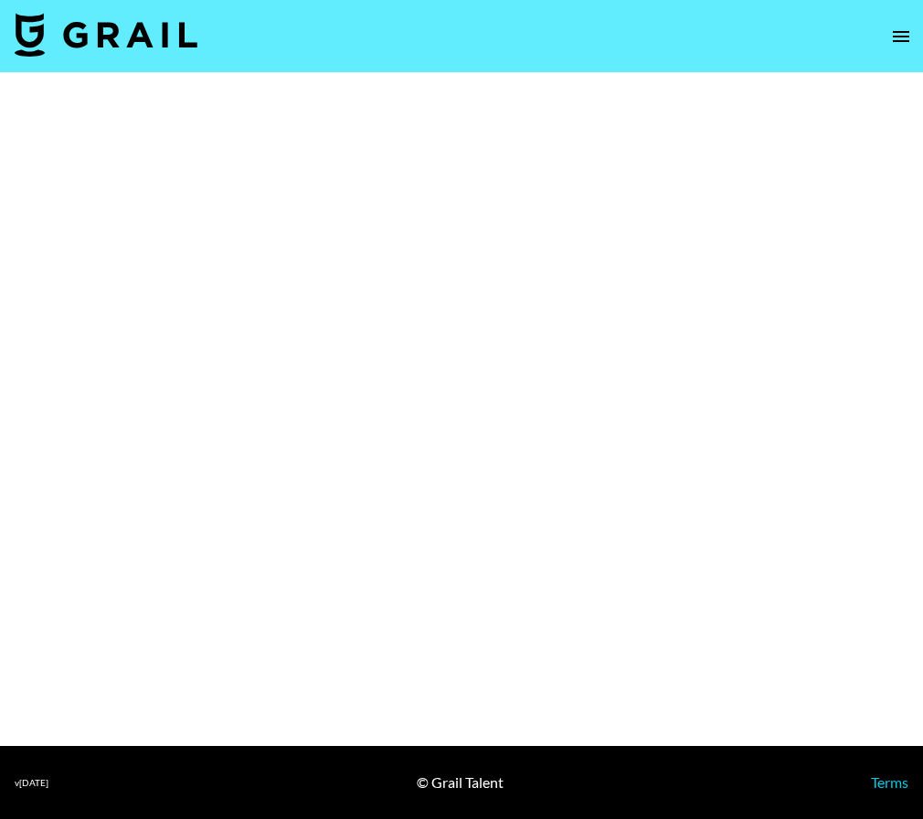
select select "Brand"
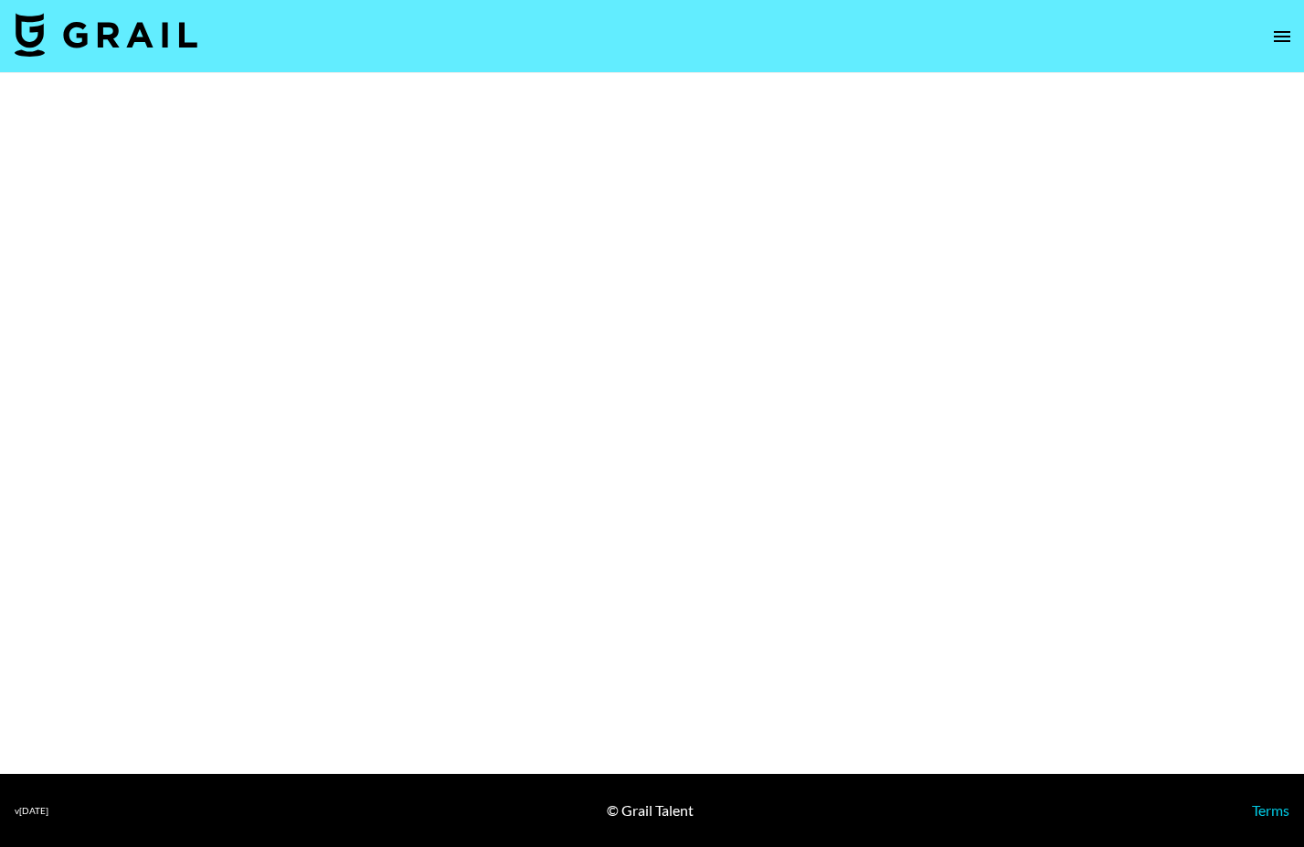
select select "Song"
